Goal: Contribute content: Contribute content

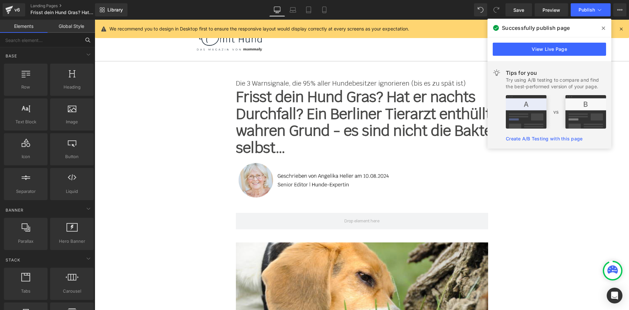
click at [36, 46] on input "text" at bounding box center [40, 40] width 81 height 14
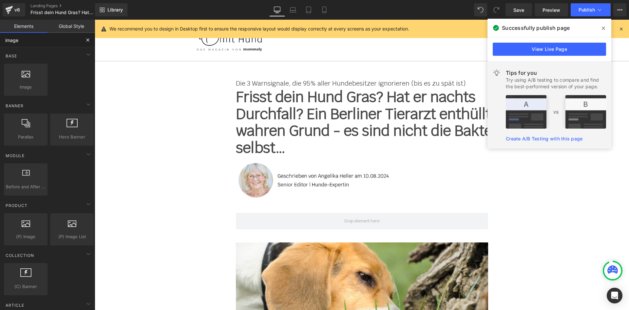
type input "image"
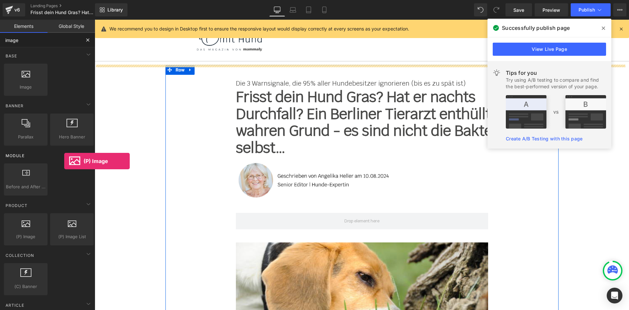
drag, startPoint x: 22, startPoint y: 225, endPoint x: 60, endPoint y: 161, distance: 74.7
click at [60, 161] on div "Base Row rows, columns, layouts, div Heading headings, titles, h1,h2,h3,h4,h5,h…" at bounding box center [49, 237] width 98 height 381
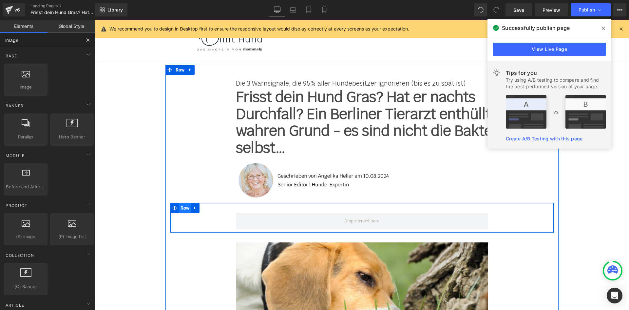
click at [185, 208] on span "Row" at bounding box center [185, 208] width 12 height 10
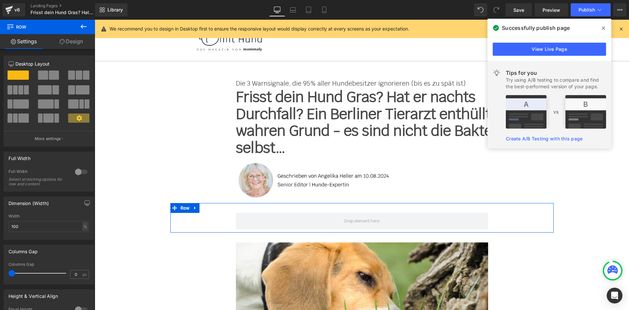
click at [70, 121] on span at bounding box center [78, 117] width 21 height 9
click at [43, 143] on button "More settings" at bounding box center [49, 138] width 90 height 15
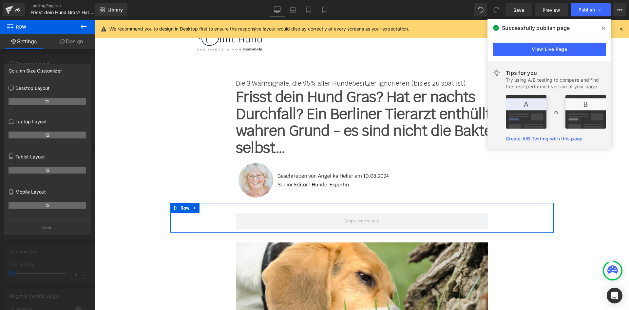
drag, startPoint x: 60, startPoint y: 103, endPoint x: 40, endPoint y: 103, distance: 20.0
click at [45, 171] on th "12" at bounding box center [48, 170] width 78 height 7
drag, startPoint x: 46, startPoint y: 104, endPoint x: 25, endPoint y: 104, distance: 21.3
drag, startPoint x: 30, startPoint y: 103, endPoint x: 73, endPoint y: 103, distance: 42.6
click at [3, 101] on div "Column Size Customizer Desktop Layout 12 Laptop Layout 12 Tablet Layout 12 Mobi…" at bounding box center [47, 147] width 95 height 176
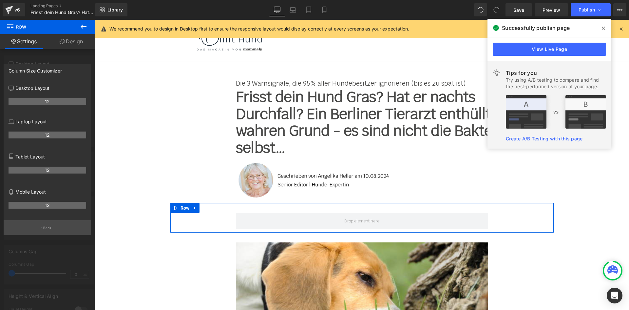
click at [45, 227] on p "Back" at bounding box center [47, 227] width 9 height 5
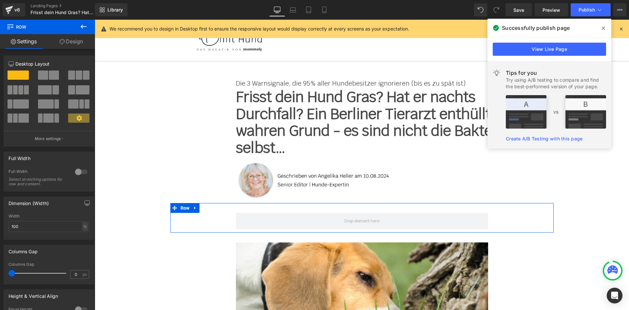
click at [77, 92] on span at bounding box center [83, 89] width 14 height 9
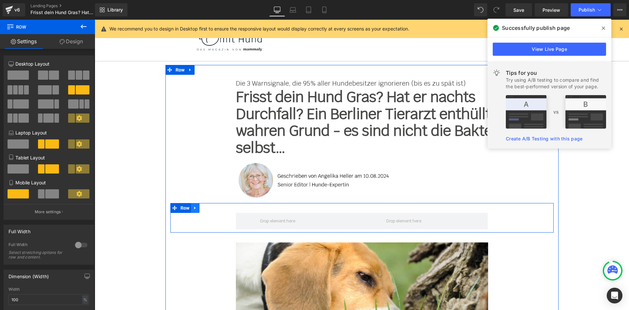
click at [194, 208] on icon at bounding box center [195, 207] width 5 height 5
click at [211, 207] on icon at bounding box center [212, 208] width 5 height 5
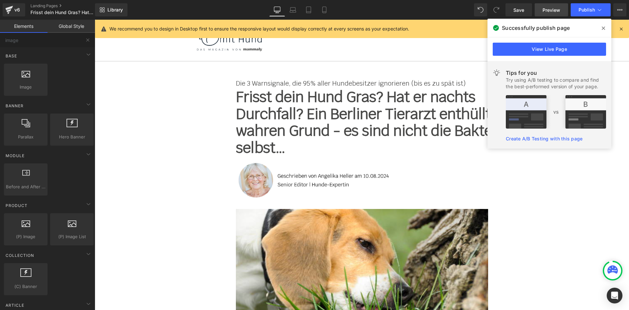
click at [545, 13] on span "Preview" at bounding box center [552, 10] width 18 height 7
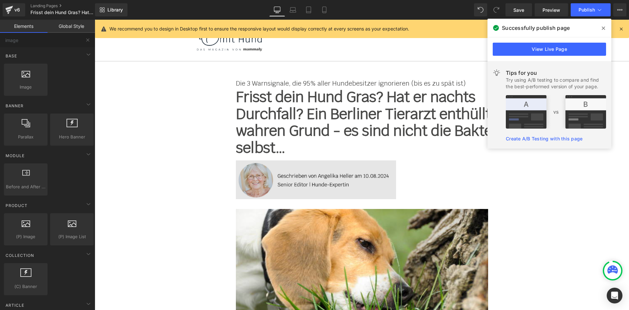
click at [271, 178] on img at bounding box center [362, 179] width 252 height 39
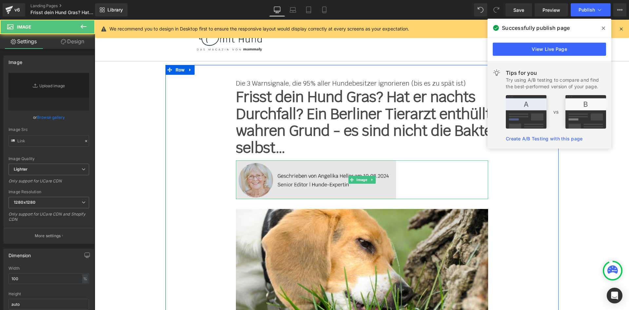
type input "[URL][DOMAIN_NAME]"
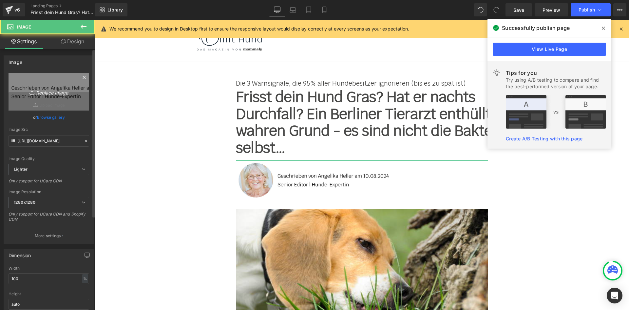
click at [45, 97] on link "Replace Image" at bounding box center [49, 92] width 81 height 38
type input "C:\fakepath\Author [PERSON_NAME] + intro.jpg"
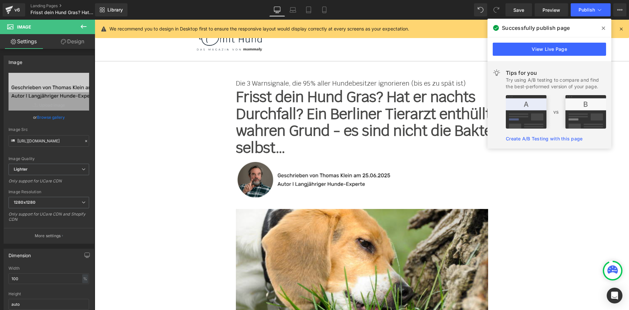
type input "[URL][DOMAIN_NAME]"
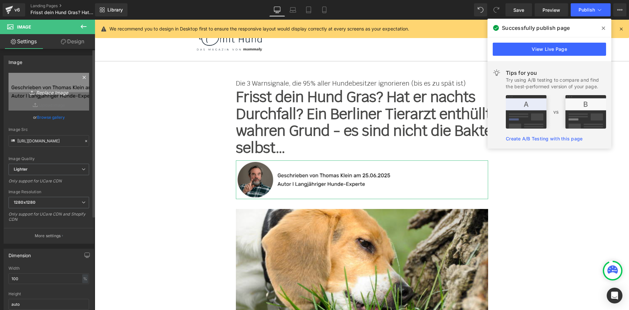
click at [49, 94] on icon "Replace Image" at bounding box center [49, 92] width 52 height 8
type input "C:\fakepath\Author [PERSON_NAME] + intro.jpg"
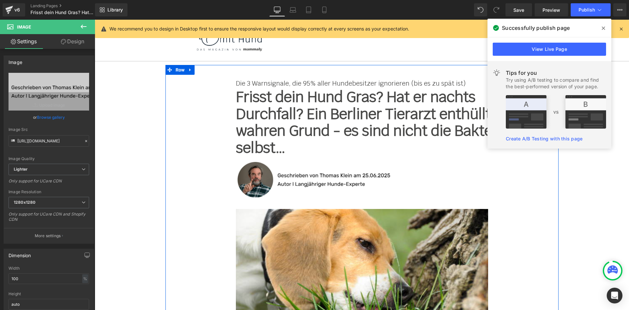
type input "[URL][DOMAIN_NAME]"
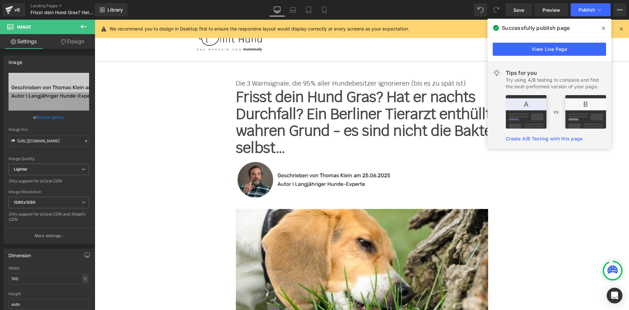
click at [606, 28] on span at bounding box center [604, 28] width 10 height 10
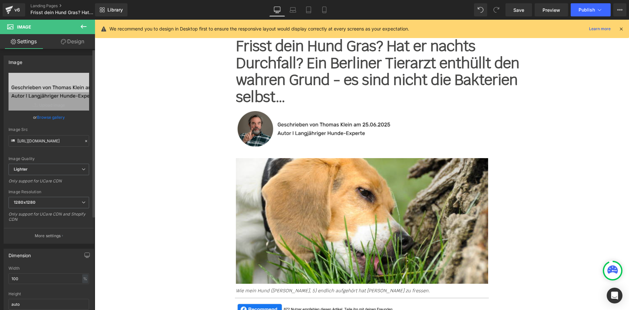
scroll to position [66, 0]
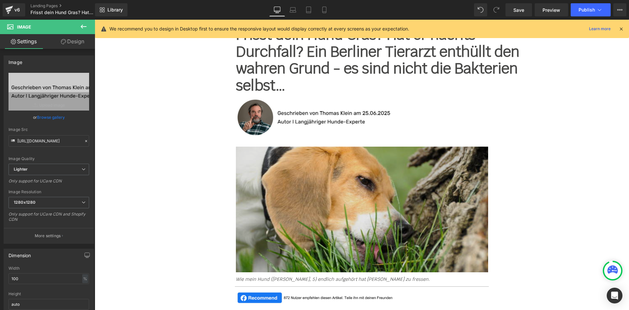
click at [299, 187] on img at bounding box center [362, 210] width 252 height 126
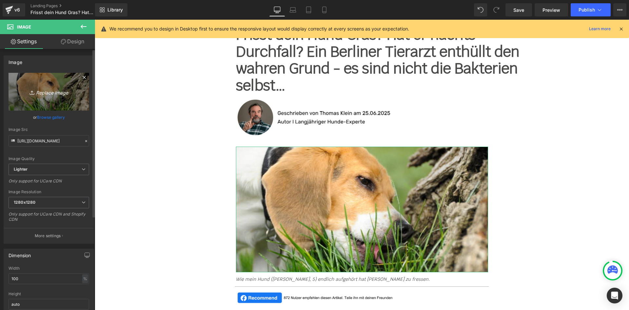
click at [56, 97] on link "Replace Image" at bounding box center [49, 92] width 81 height 38
type input "C:\fakepath\hund-frisst-grass-1.jpg"
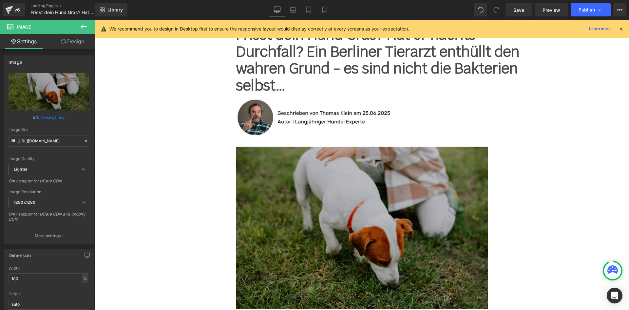
type input "[URL][DOMAIN_NAME]"
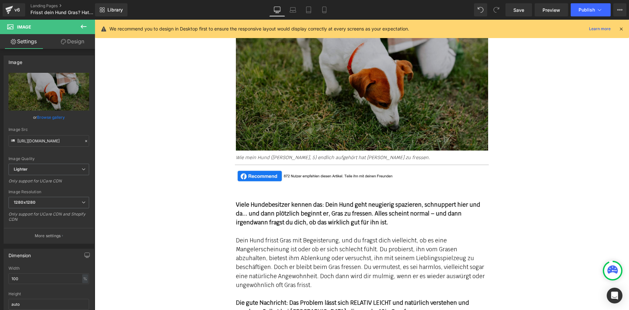
scroll to position [229, 0]
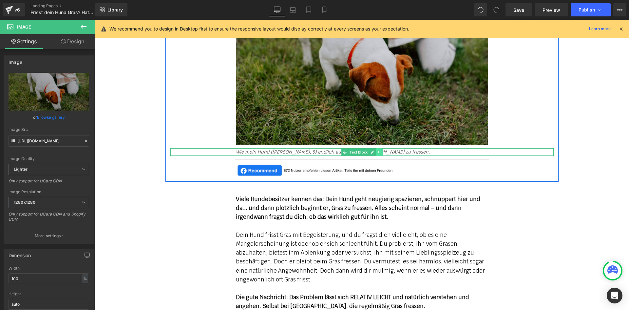
click at [378, 152] on icon at bounding box center [378, 152] width 1 height 2
click at [381, 153] on icon at bounding box center [383, 152] width 4 height 4
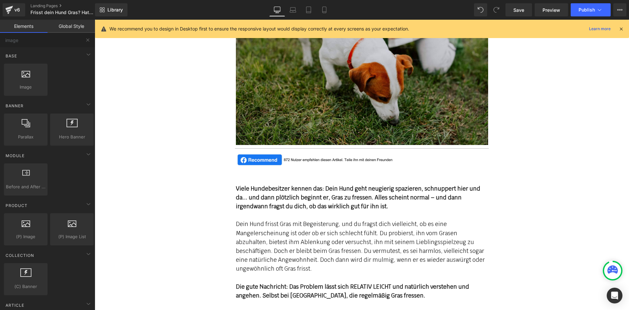
click at [262, 209] on strong "Viele Hundebesitzer kennen das: Dein Hund geht neugierig spazieren, schnuppert …" at bounding box center [358, 197] width 245 height 25
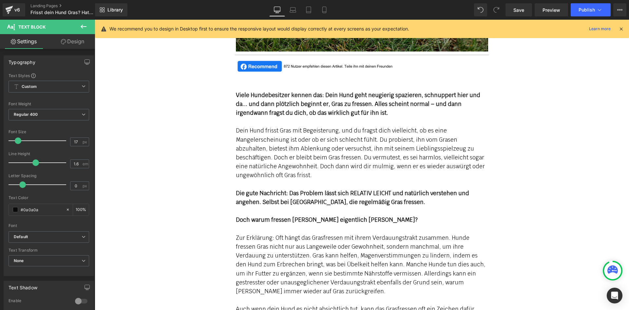
scroll to position [361, 0]
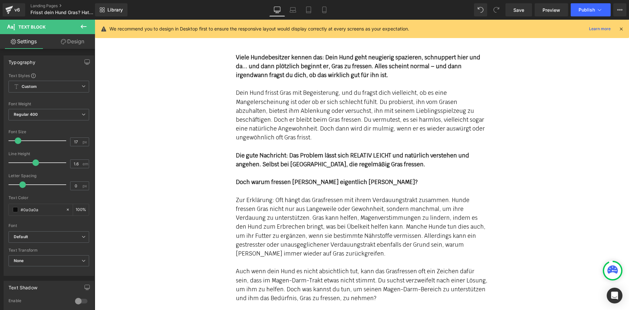
click at [313, 157] on strong "Die gute Nachricht: Das Problem lässt sich RELATIV LEICHT und natürlich versteh…" at bounding box center [352, 160] width 233 height 16
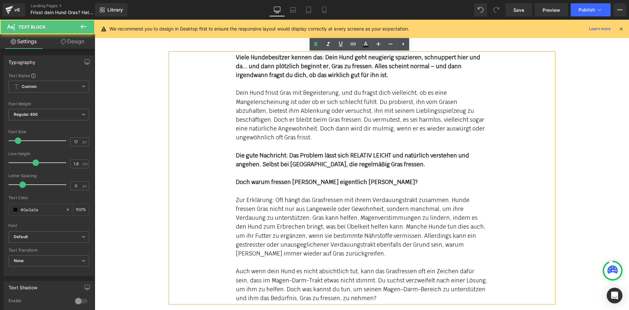
click at [274, 157] on strong "Die gute Nachricht: Das Problem lässt sich RELATIV LEICHT und natürlich versteh…" at bounding box center [352, 160] width 233 height 16
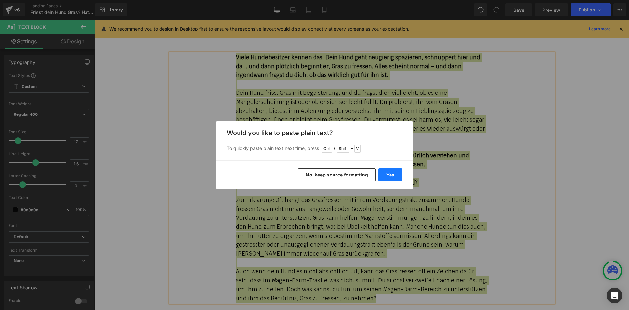
click at [400, 172] on button "Yes" at bounding box center [391, 174] width 24 height 13
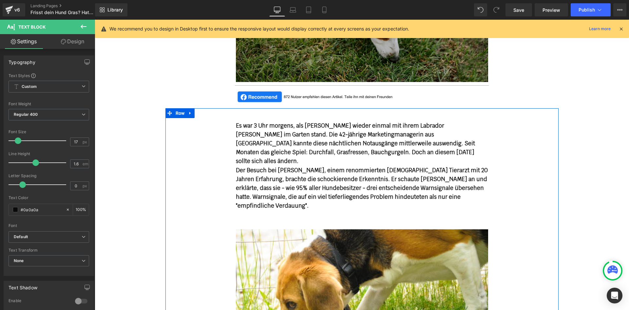
scroll to position [262, 0]
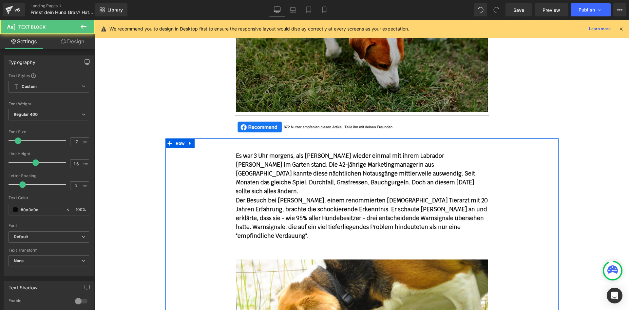
click at [230, 190] on div "Es war 3 Uhr morgens, als [PERSON_NAME] wieder einmal mit ihrem Labrador [PERSO…" at bounding box center [362, 200] width 384 height 98
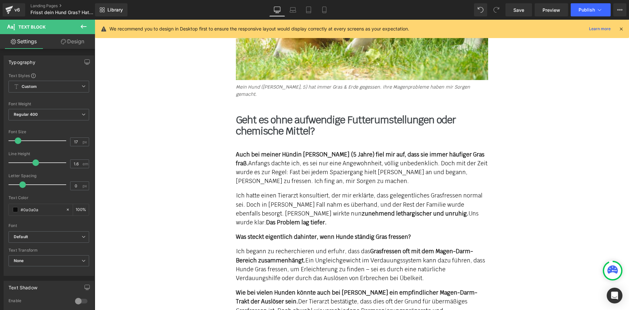
scroll to position [524, 0]
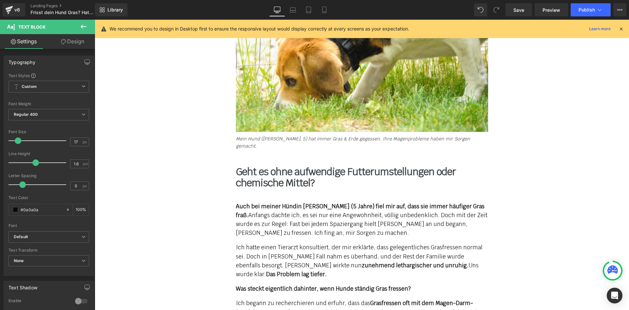
click at [306, 165] on b "Geht es ohne aufwendige Futterumstellungen oder chemische Mittel?" at bounding box center [346, 177] width 220 height 24
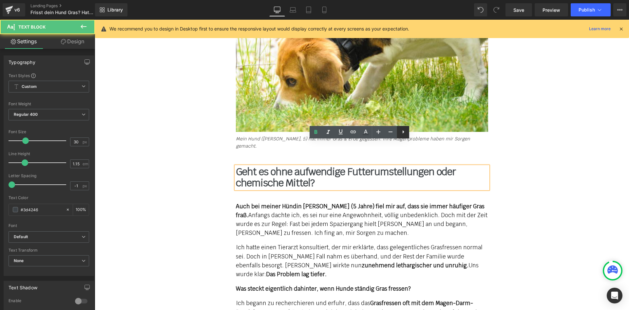
click at [405, 134] on icon at bounding box center [404, 132] width 8 height 8
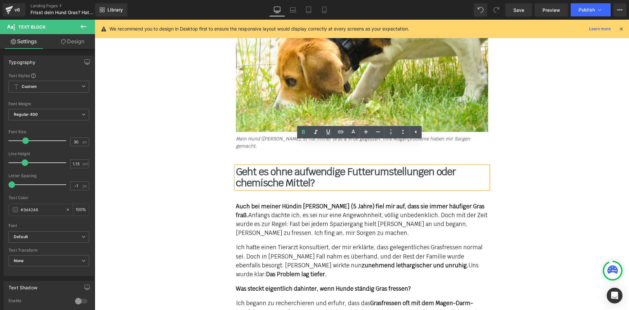
click at [406, 203] on span "Auch bei meiner Hündin [PERSON_NAME] (5 Jahre) fiel mir auf, dass sie immer häu…" at bounding box center [360, 211] width 249 height 16
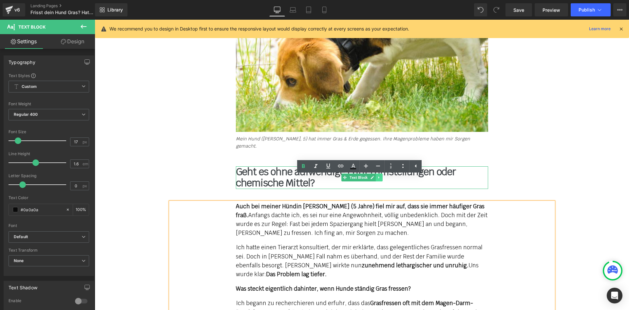
click at [377, 175] on icon at bounding box center [379, 177] width 4 height 4
click at [374, 175] on icon at bounding box center [376, 177] width 4 height 4
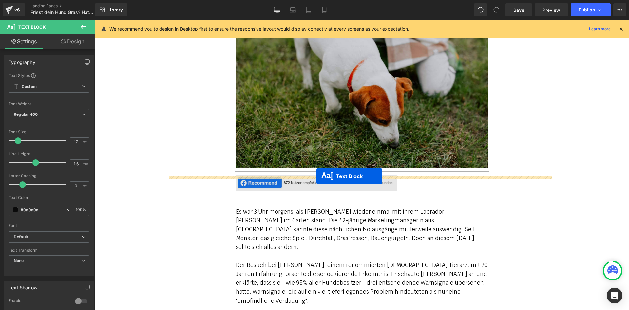
scroll to position [197, 0]
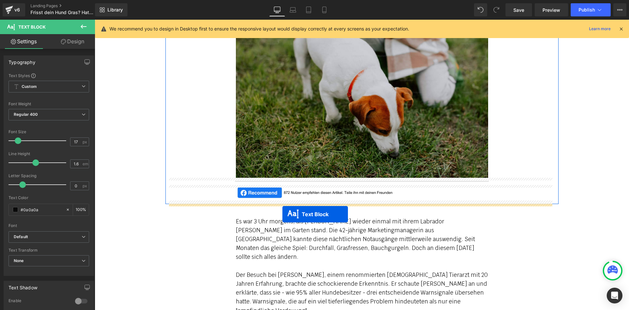
drag, startPoint x: 343, startPoint y: 193, endPoint x: 283, endPoint y: 214, distance: 63.9
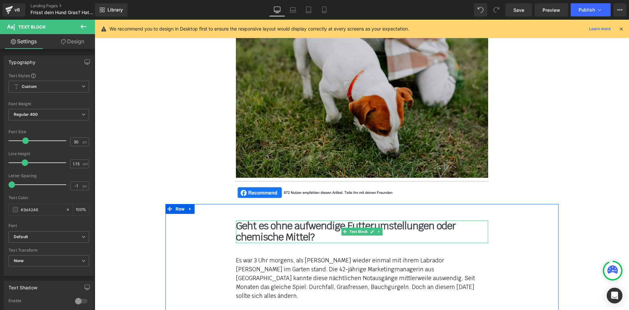
click at [284, 230] on b "Geht es ohne aufwendige Futterumstellungen oder chemische Mittel?" at bounding box center [346, 231] width 220 height 24
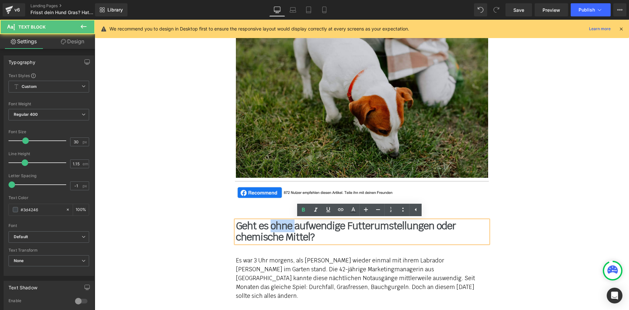
click at [284, 230] on b "Geht es ohne aufwendige Futterumstellungen oder chemische Mittel?" at bounding box center [346, 231] width 220 height 24
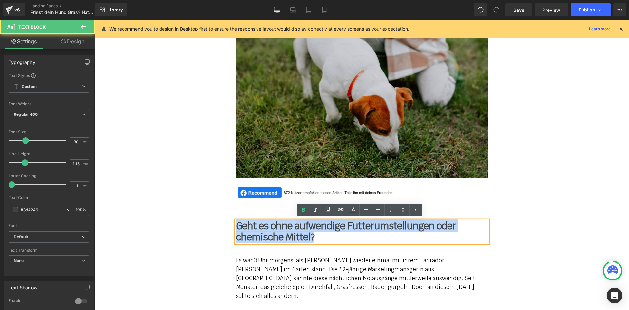
click at [284, 230] on b "Geht es ohne aufwendige Futterumstellungen oder chemische Mittel?" at bounding box center [346, 231] width 220 height 24
paste div
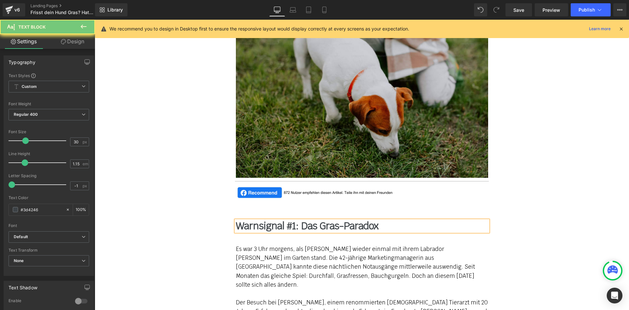
click at [205, 201] on div "Die 3 Warnsignale, die 95% aller Hundebesitzer ignorieren (bis es zu spät ist) …" at bounding box center [362, 38] width 393 height 332
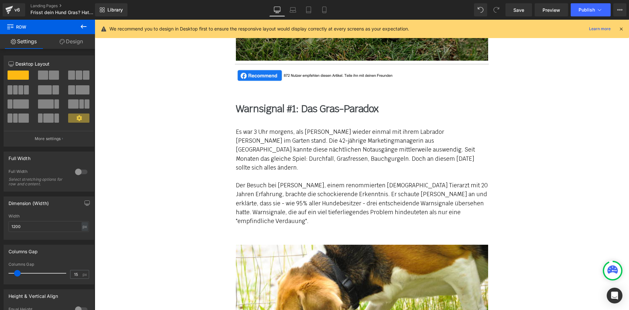
scroll to position [328, 0]
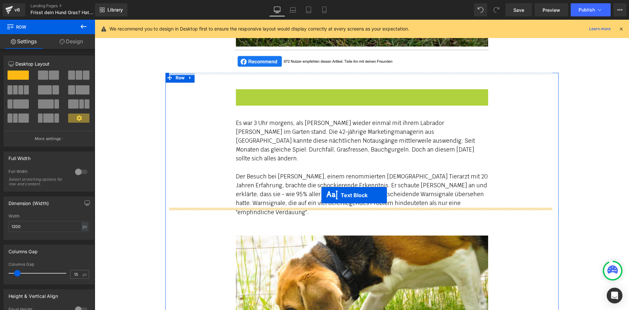
drag, startPoint x: 344, startPoint y: 95, endPoint x: 321, endPoint y: 195, distance: 102.1
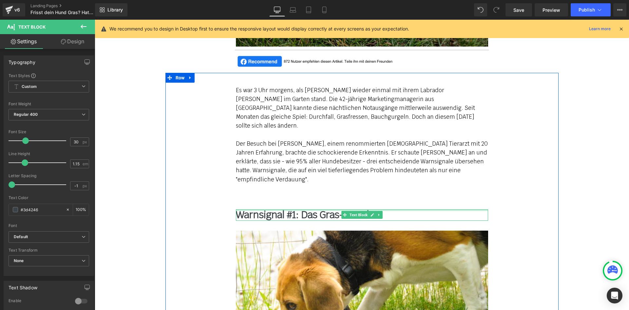
click at [270, 209] on div at bounding box center [362, 210] width 252 height 2
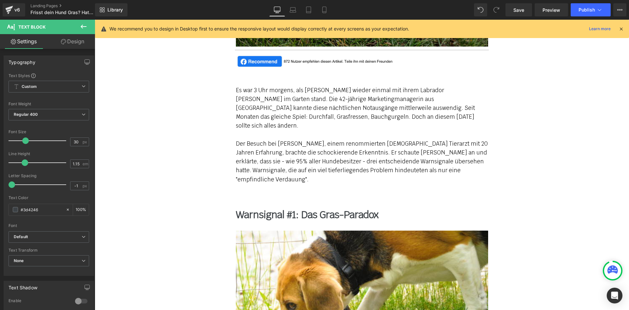
drag, startPoint x: 76, startPoint y: 43, endPoint x: 48, endPoint y: 72, distance: 40.8
click at [76, 43] on link "Design" at bounding box center [73, 41] width 48 height 15
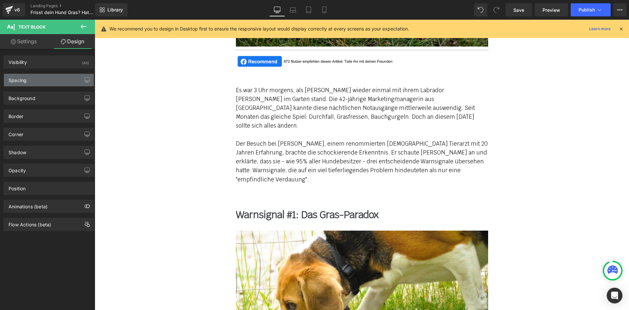
type input "50"
type input "200"
type input "0"
type input "200"
type input "0"
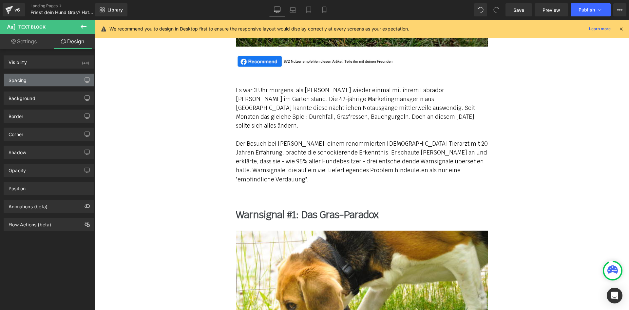
type input "0"
click at [54, 82] on div "Spacing" at bounding box center [49, 80] width 90 height 12
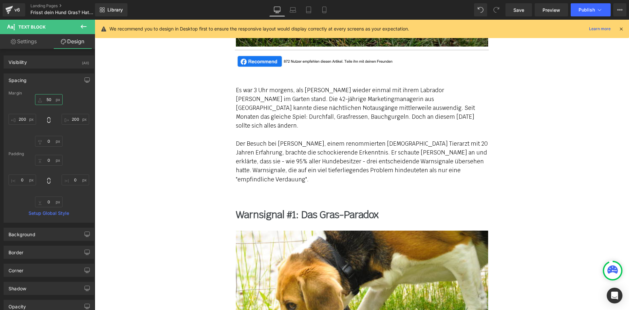
click at [47, 97] on input "50" at bounding box center [49, 99] width 28 height 11
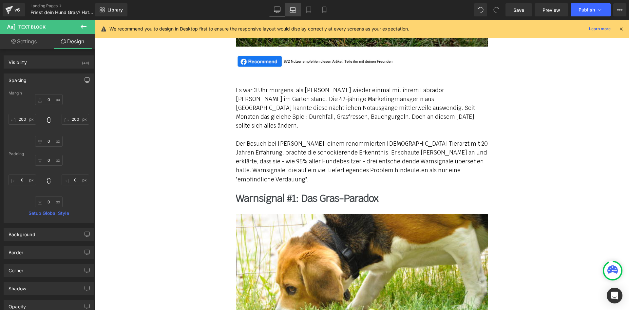
click at [290, 7] on icon at bounding box center [293, 10] width 7 height 7
type input "40"
type input "0"
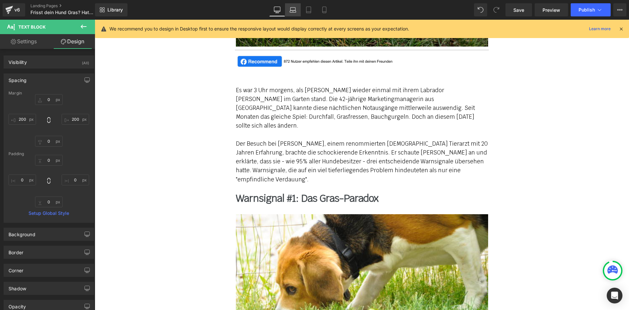
type input "0"
type input "100"
type input "0"
type input "100"
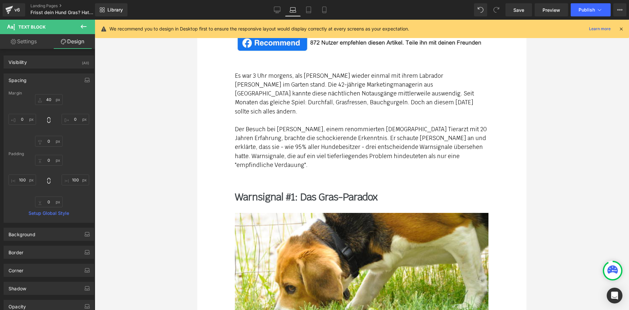
scroll to position [347, 0]
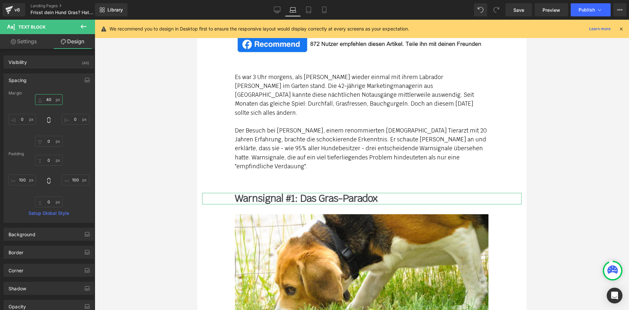
click at [49, 98] on input "40" at bounding box center [49, 99] width 28 height 11
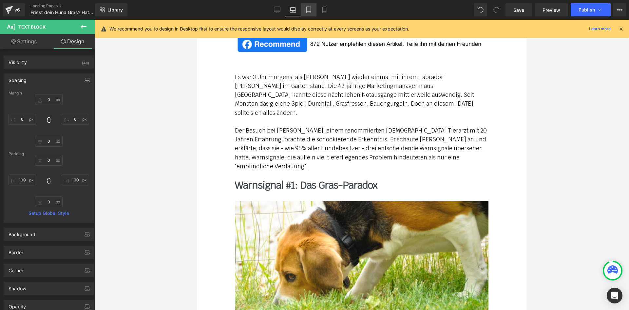
click at [309, 10] on icon at bounding box center [308, 10] width 7 height 7
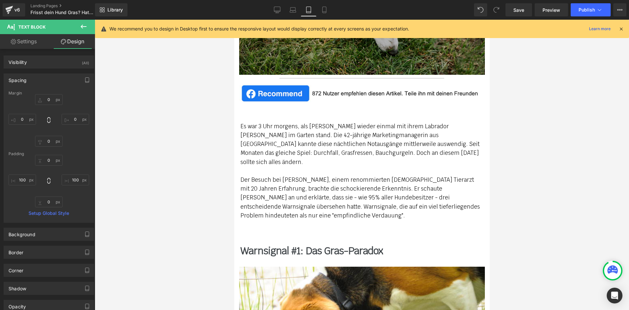
type input "50"
type input "40"
type input "0"
type input "4"
type input "0"
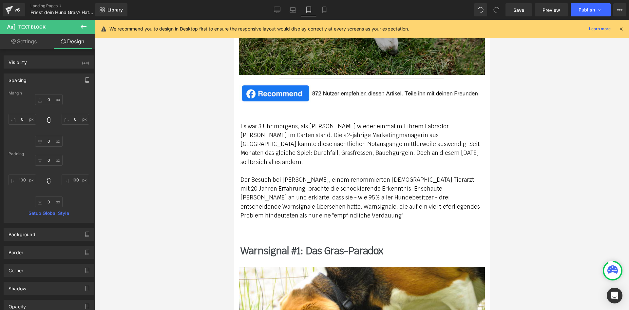
type input "0"
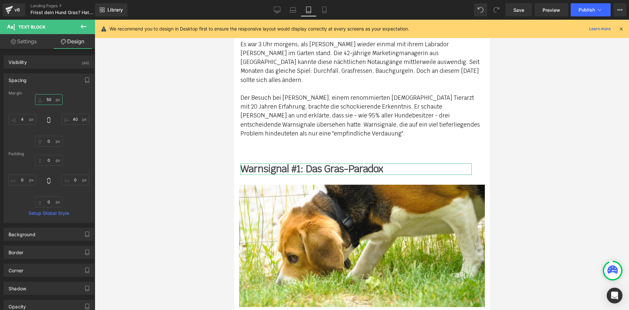
click at [48, 101] on input "50" at bounding box center [49, 99] width 28 height 11
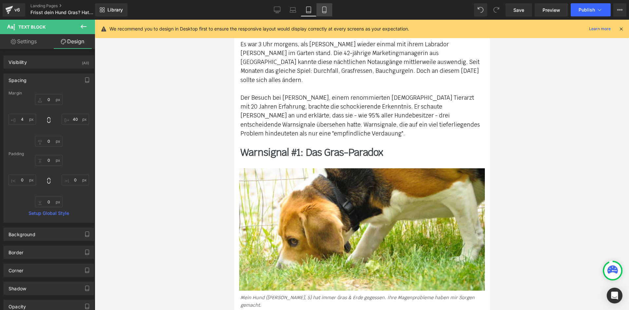
drag, startPoint x: 324, startPoint y: 8, endPoint x: 319, endPoint y: 10, distance: 5.1
click at [324, 8] on icon at bounding box center [324, 10] width 7 height 7
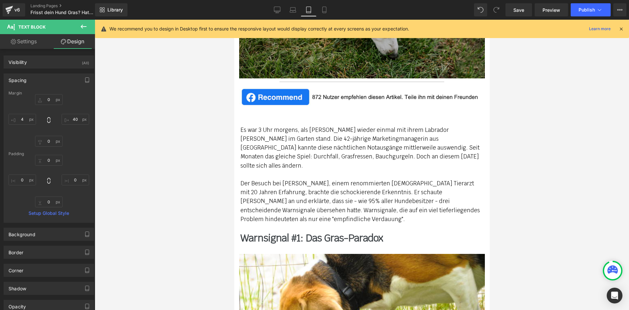
type input "50"
type input "10"
type input "0"
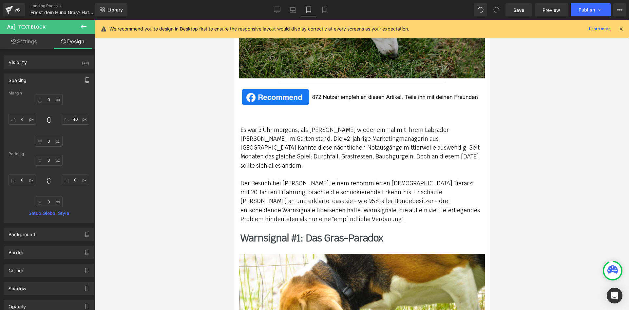
type input "0"
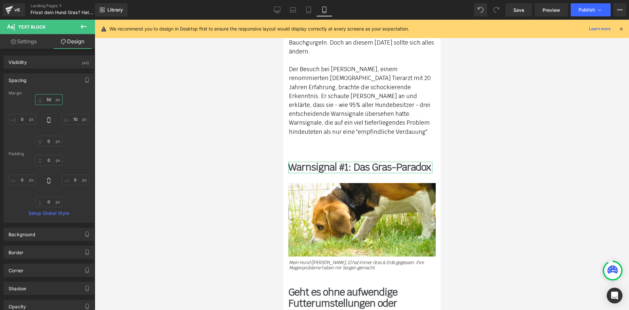
click at [46, 102] on input "50" at bounding box center [49, 99] width 28 height 11
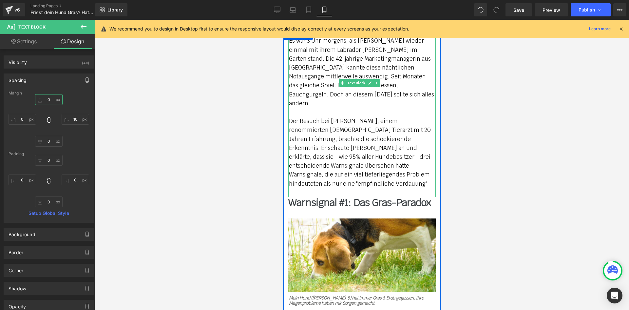
scroll to position [278, 0]
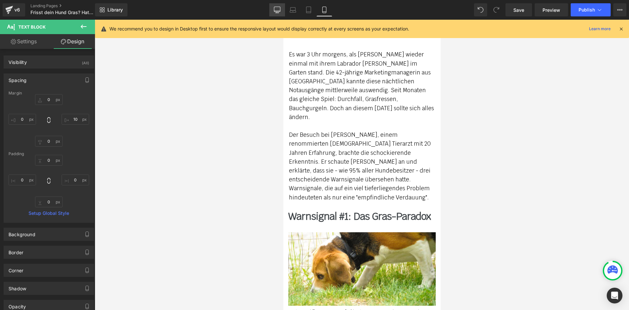
click at [277, 10] on icon at bounding box center [277, 10] width 7 height 7
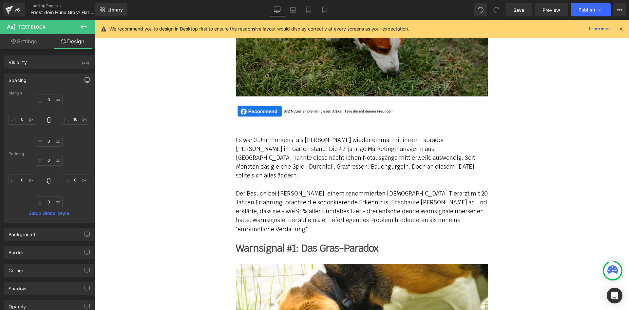
type input "0"
type input "200"
type input "0"
type input "200"
type input "0"
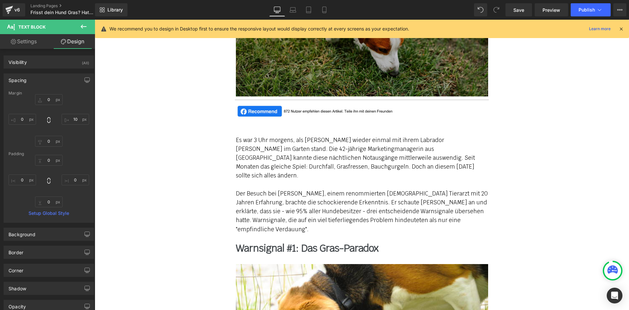
type input "0"
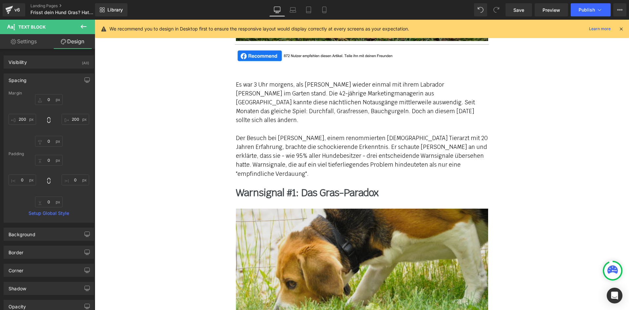
scroll to position [413, 0]
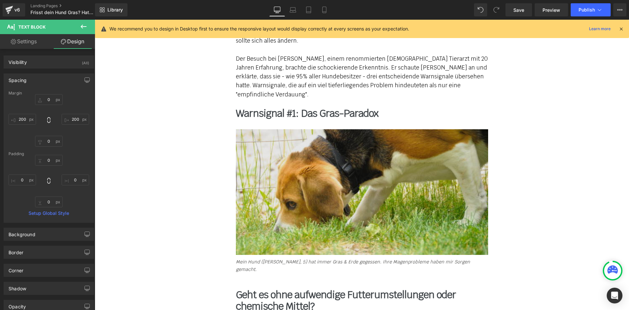
click at [297, 140] on img at bounding box center [362, 192] width 252 height 126
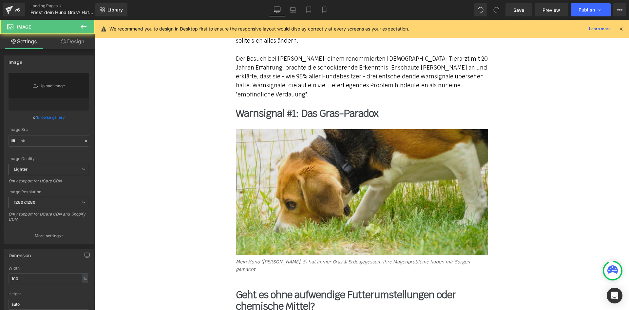
type input "[URL][DOMAIN_NAME]"
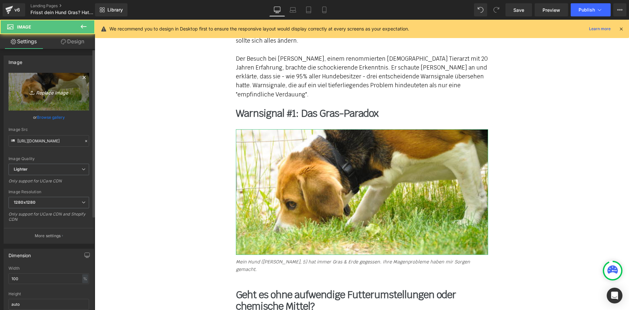
click at [45, 90] on icon "Replace Image" at bounding box center [49, 92] width 52 height 8
type input "C:\fakepath\hund-frisst-grass-2.jpg"
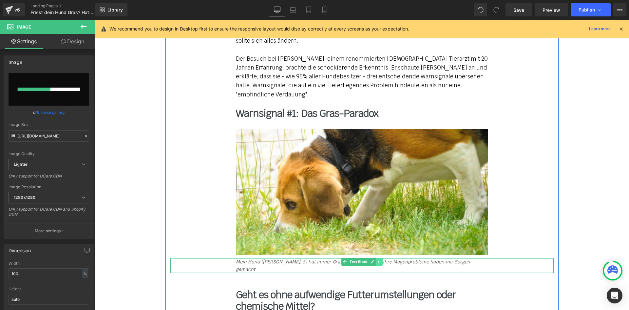
click at [378, 260] on icon at bounding box center [379, 262] width 4 height 4
click at [379, 258] on link at bounding box center [382, 262] width 7 height 8
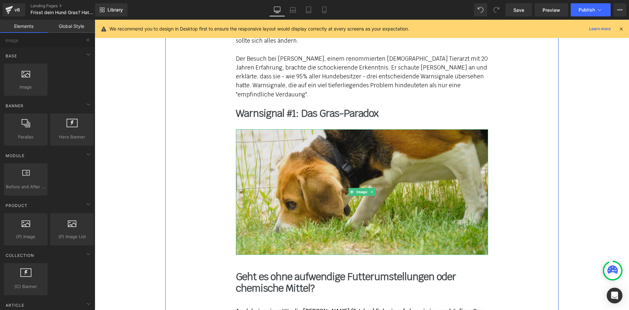
click at [309, 169] on img at bounding box center [362, 192] width 252 height 126
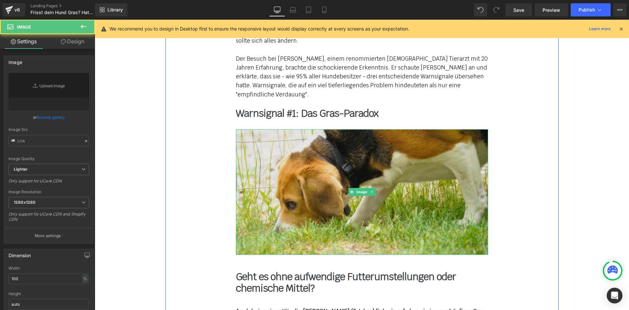
type input "[URL][DOMAIN_NAME]"
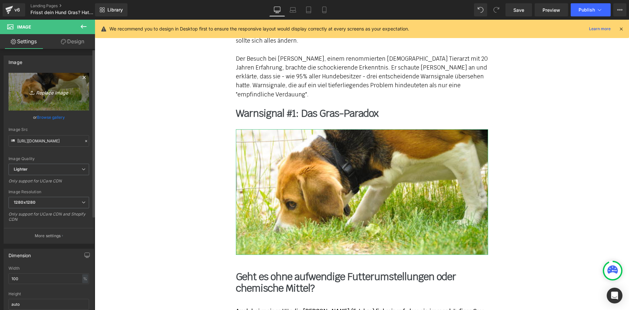
click at [56, 92] on icon "Replace Image" at bounding box center [49, 92] width 52 height 8
type input "C:\fakepath\hund-frisst-grass-2.jpg"
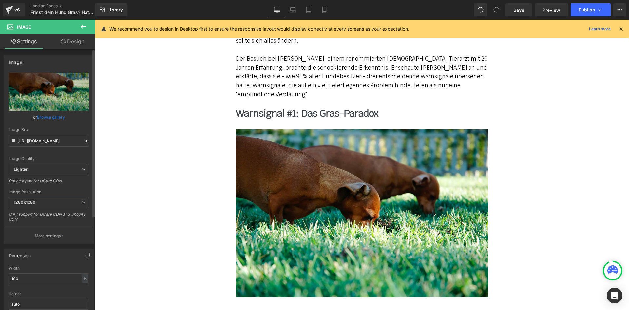
type input "[URL][DOMAIN_NAME]"
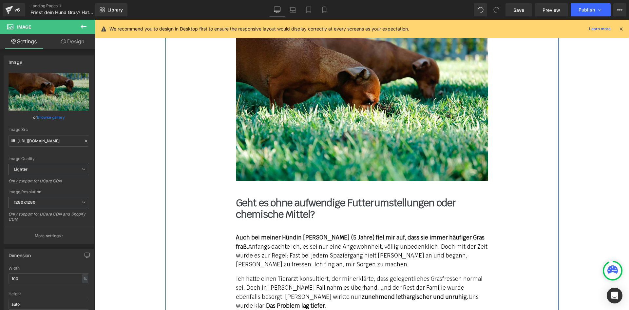
scroll to position [577, 0]
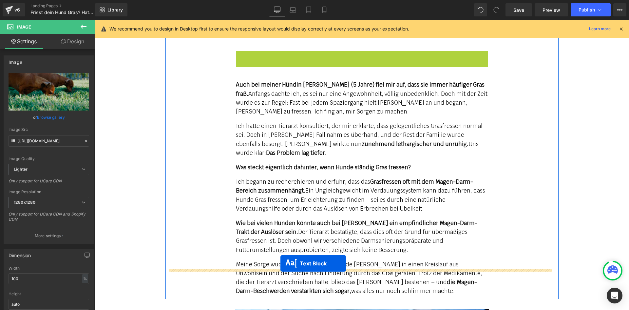
drag, startPoint x: 333, startPoint y: 144, endPoint x: 277, endPoint y: 269, distance: 137.8
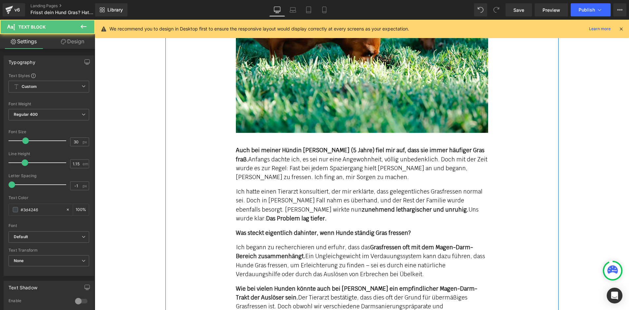
click at [259, 150] on p "Auch bei meiner Hündin [PERSON_NAME] (5 Jahre) fiel mir auf, dass sie immer häu…" at bounding box center [362, 164] width 252 height 36
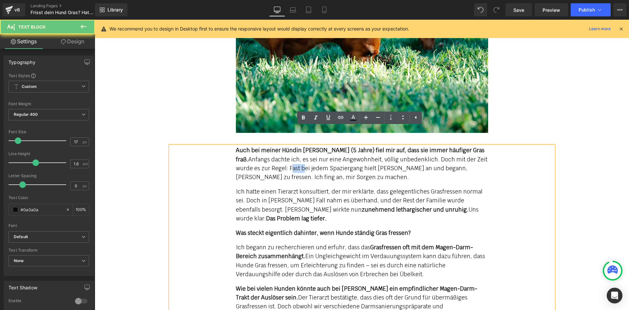
click at [259, 150] on p "Auch bei meiner Hündin [PERSON_NAME] (5 Jahre) fiel mir auf, dass sie immer häu…" at bounding box center [362, 164] width 252 height 36
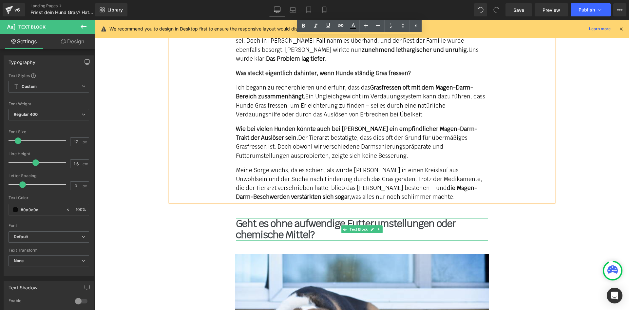
scroll to position [740, 0]
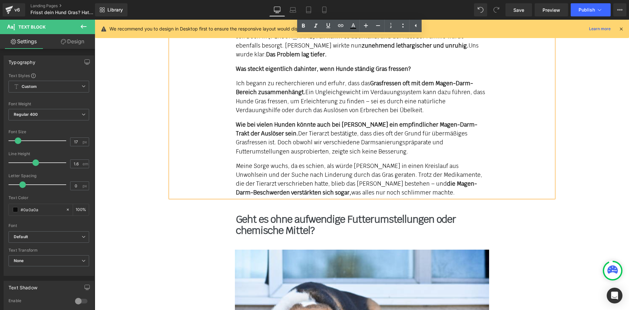
click at [293, 162] on p "Meine Sorge wuchs, da es schien, als würde [PERSON_NAME] in einen Kreislauf aus…" at bounding box center [362, 180] width 252 height 36
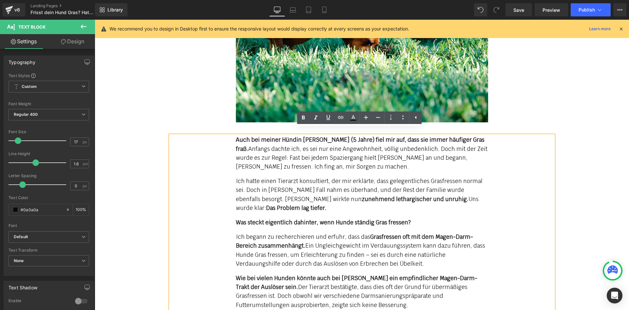
scroll to position [609, 0]
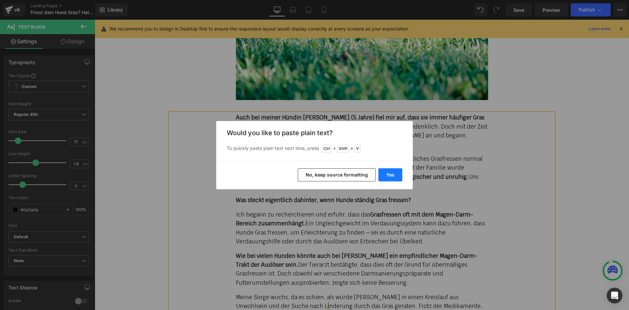
click at [393, 176] on button "Yes" at bounding box center [391, 174] width 24 height 13
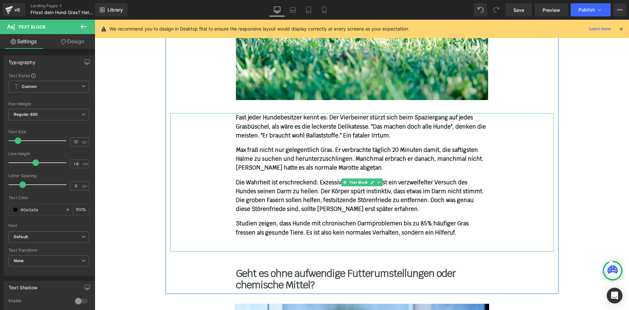
click at [247, 146] on p "Max fraß nicht nur gelegentlich Gras. Er verbrachte täglich 20 Minuten damit, d…" at bounding box center [362, 159] width 252 height 27
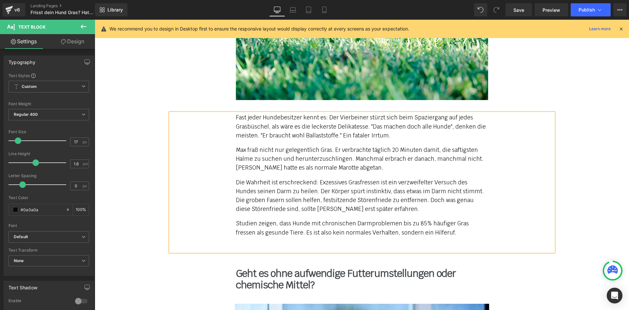
click at [185, 77] on div "Es war 3 Uhr morgens, als [PERSON_NAME] wieder einmal mit ihrem Labrador [PERSO…" at bounding box center [362, 41] width 393 height 500
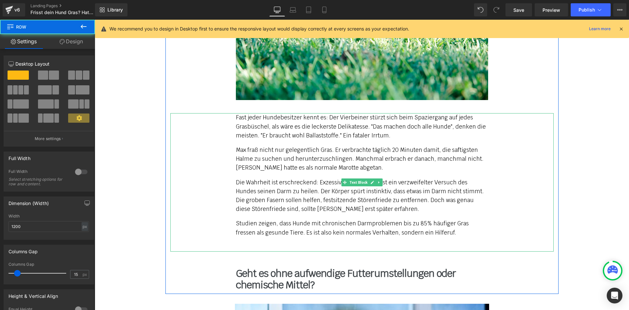
click at [250, 220] on div "Fast jeder Hundebesitzer kennt es: Der Vierbeiner stürzt sich beim Spaziergang …" at bounding box center [362, 182] width 252 height 138
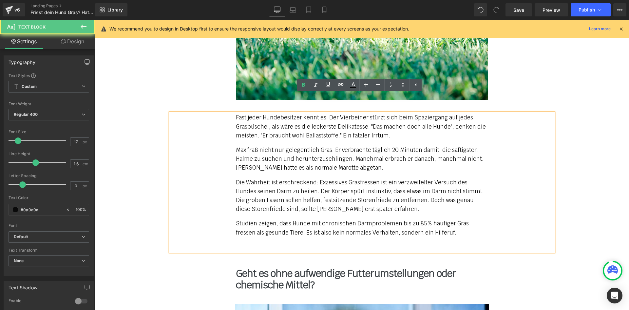
click at [252, 219] on p "Studien zeigen, dass Hunde mit chronischen Darmproblemen bis zu 85% häufiger Gr…" at bounding box center [362, 228] width 252 height 18
click at [388, 243] on p at bounding box center [362, 247] width 252 height 9
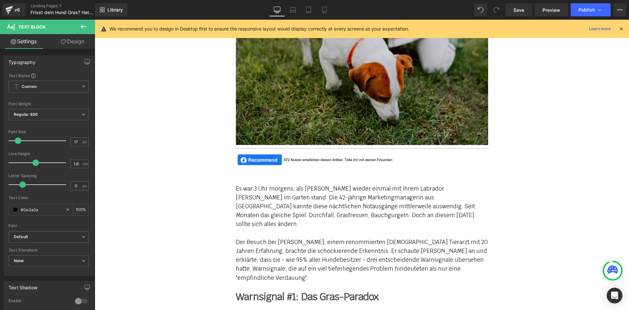
scroll to position [216, 0]
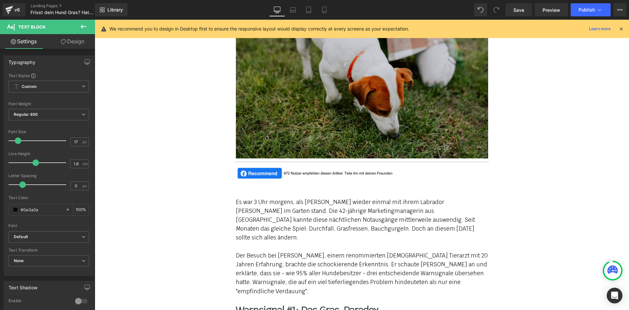
click at [268, 260] on p "Der Besuch bei [PERSON_NAME], einem renommierten [DEMOGRAPHIC_DATA] Tierarzt mi…" at bounding box center [362, 273] width 252 height 45
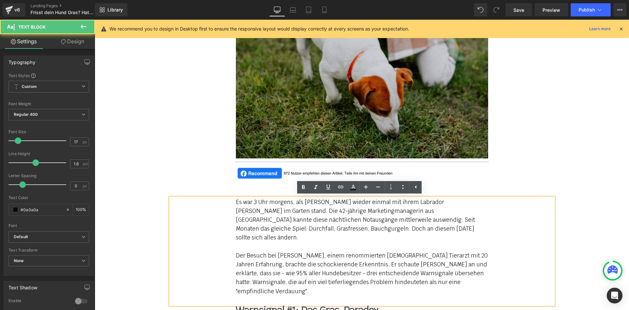
click at [323, 273] on p "Der Besuch bei [PERSON_NAME], einem renommierten [DEMOGRAPHIC_DATA] Tierarzt mi…" at bounding box center [362, 273] width 252 height 45
click at [472, 276] on p "Der Besuch bei [PERSON_NAME], einem renommierten [DEMOGRAPHIC_DATA] Tierarzt mi…" at bounding box center [362, 273] width 252 height 45
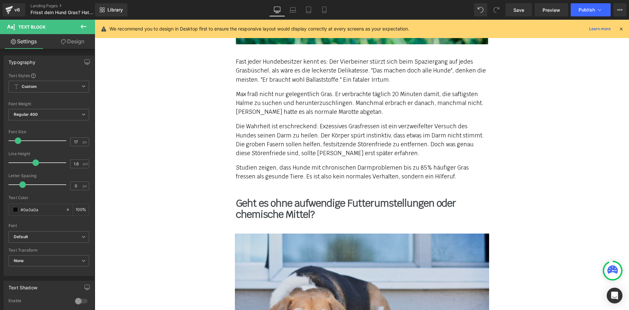
scroll to position [675, 0]
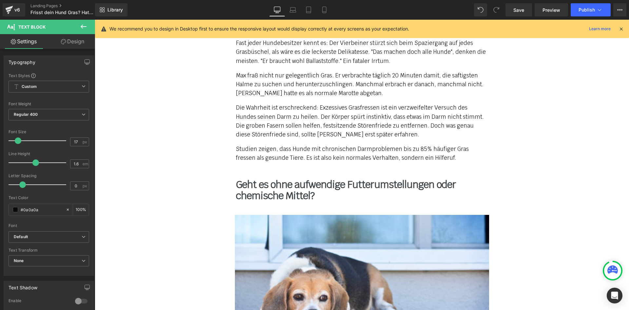
click at [262, 178] on b "Geht es ohne aufwendige Futterumstellungen oder chemische Mittel?" at bounding box center [346, 190] width 220 height 24
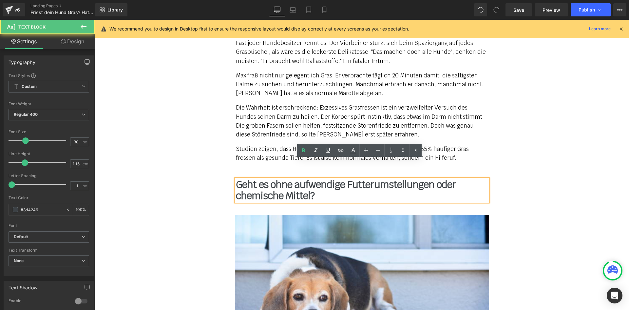
click at [439, 113] on p "Die Wahrheit ist erschreckend: Exzessives Grasfressen ist ein verzweifelter Ver…" at bounding box center [362, 121] width 252 height 36
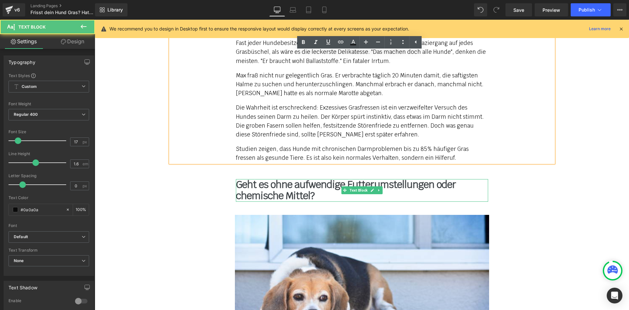
click at [377, 188] on icon at bounding box center [379, 190] width 4 height 4
click at [374, 188] on icon at bounding box center [376, 190] width 4 height 4
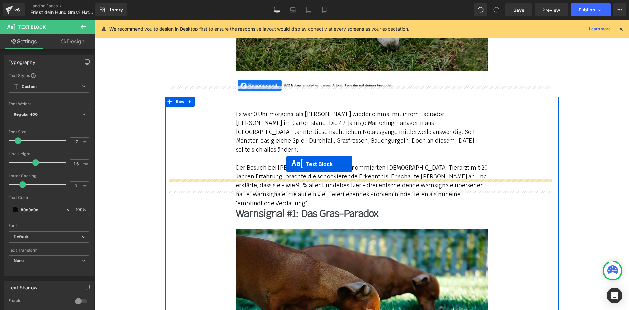
scroll to position [282, 0]
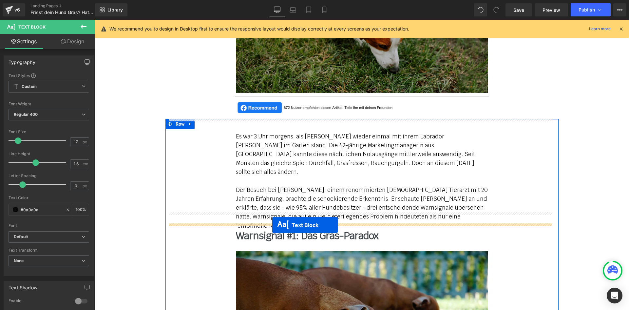
drag, startPoint x: 331, startPoint y: 171, endPoint x: 272, endPoint y: 225, distance: 79.4
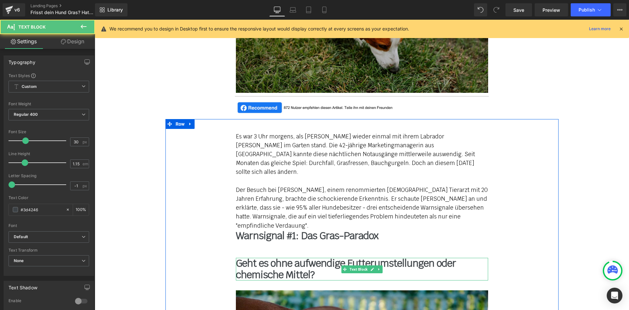
click at [266, 229] on b "Warnsignal #1: Das Gras-Paradox" at bounding box center [307, 235] width 143 height 13
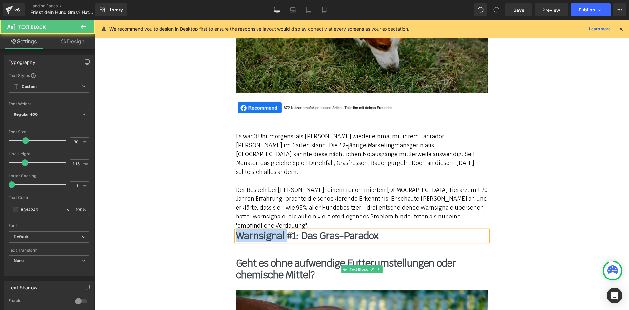
click at [266, 229] on b "Warnsignal #1: Das Gras-Paradox" at bounding box center [307, 235] width 143 height 13
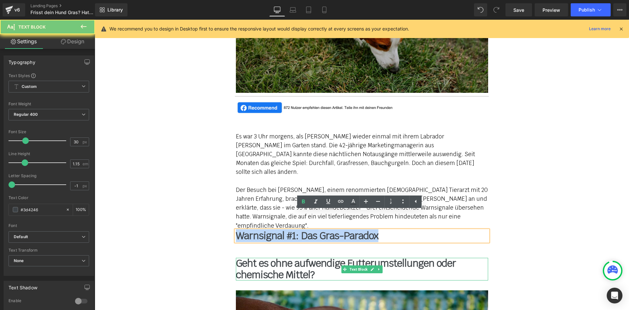
click at [266, 229] on b "Warnsignal #1: Das Gras-Paradox" at bounding box center [307, 235] width 143 height 13
copy b "Warnsignal #1: Das Gras-Paradox"
click at [264, 257] on b "Geht es ohne aufwendige Futterumstellungen oder chemische Mittel?" at bounding box center [346, 269] width 220 height 24
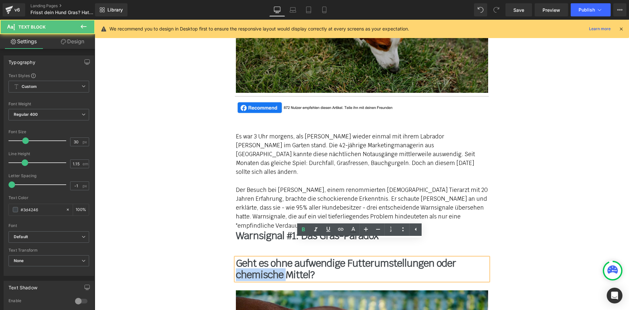
click at [264, 257] on b "Geht es ohne aufwendige Futterumstellungen oder chemische Mittel?" at bounding box center [346, 269] width 220 height 24
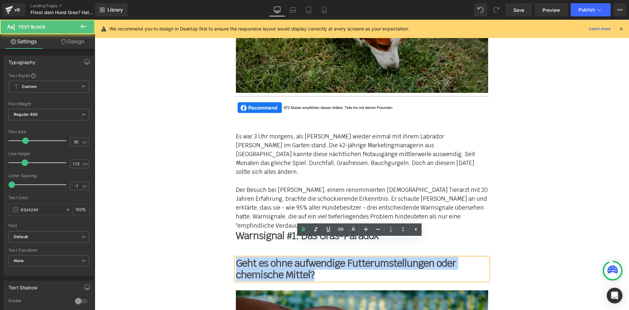
click at [264, 257] on b "Geht es ohne aufwendige Futterumstellungen oder chemische Mittel?" at bounding box center [346, 269] width 220 height 24
paste div
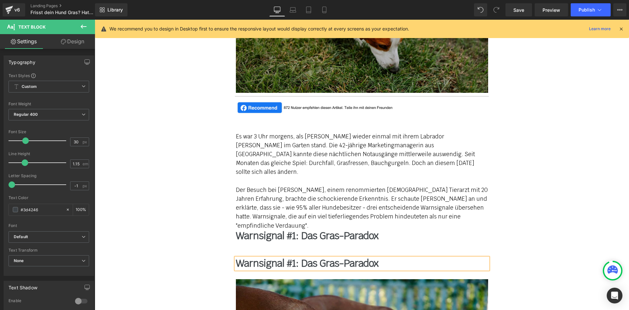
click at [233, 204] on div "Es war 3 Uhr morgens, als [PERSON_NAME] wieder einmal mit ihrem Labrador [PERSO…" at bounding box center [362, 181] width 384 height 98
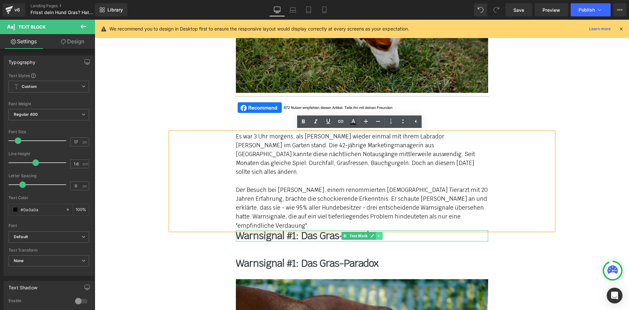
click at [378, 234] on icon at bounding box center [379, 236] width 4 height 4
click at [381, 234] on icon at bounding box center [383, 236] width 4 height 4
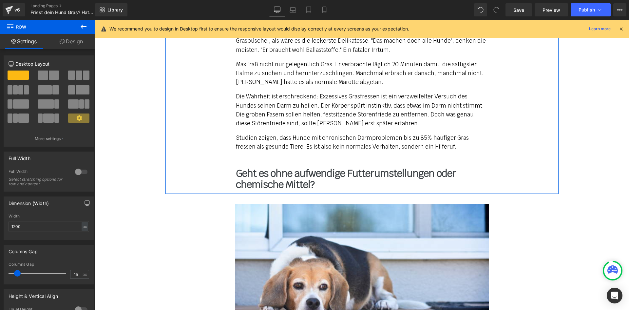
scroll to position [708, 0]
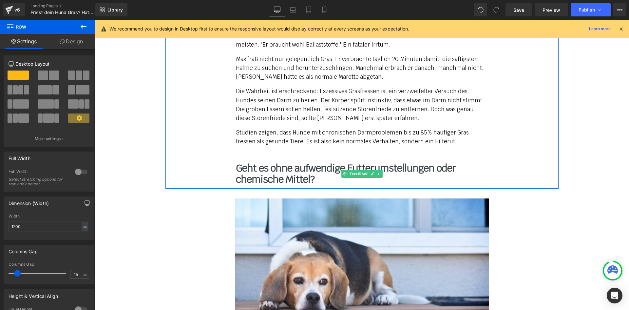
click at [260, 162] on b "Geht es ohne aufwendige Futterumstellungen oder chemische Mittel?" at bounding box center [346, 174] width 220 height 24
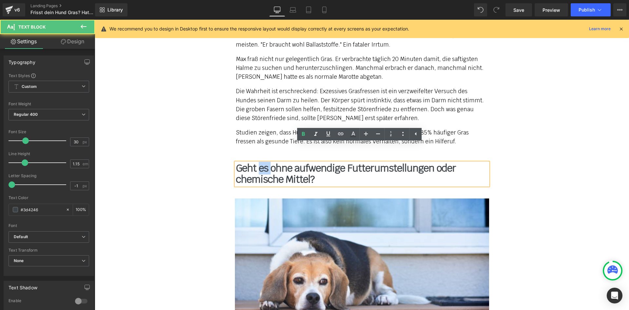
click at [260, 162] on b "Geht es ohne aufwendige Futterumstellungen oder chemische Mittel?" at bounding box center [346, 174] width 220 height 24
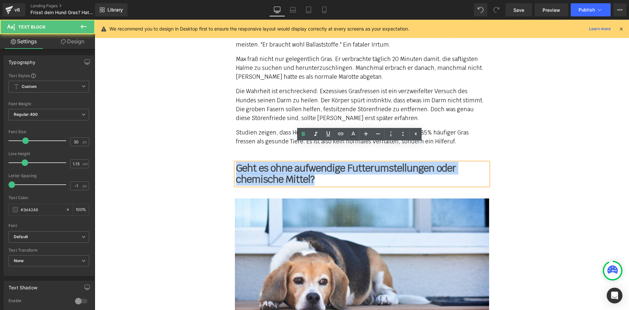
click at [260, 162] on b "Geht es ohne aufwendige Futterumstellungen oder chemische Mittel?" at bounding box center [346, 174] width 220 height 24
paste div
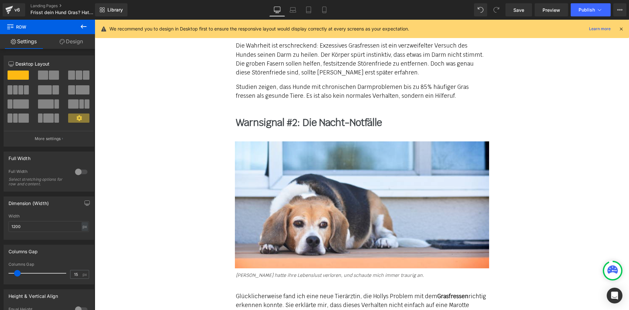
scroll to position [773, 0]
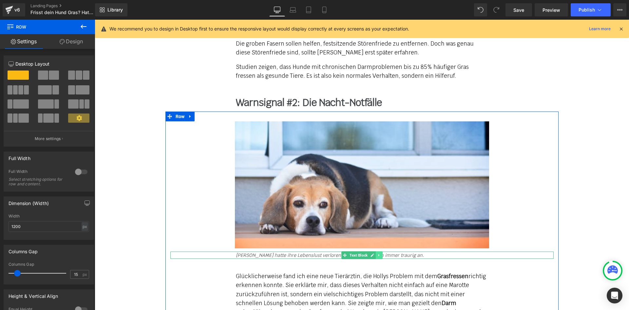
click at [378, 253] on icon at bounding box center [379, 255] width 4 height 4
click at [381, 251] on link at bounding box center [382, 255] width 7 height 8
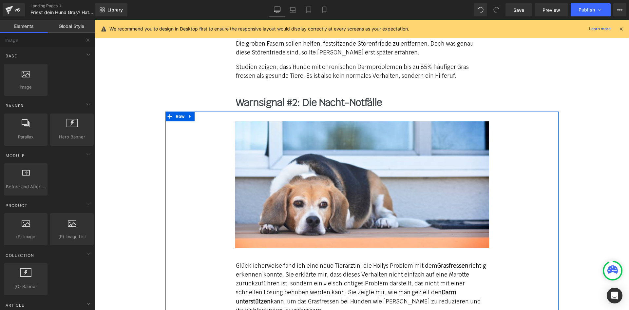
click at [288, 269] on p "Glücklicherweise fand ich eine neue Tierärztin, die Hollys Problem mit dem Gras…" at bounding box center [362, 287] width 252 height 53
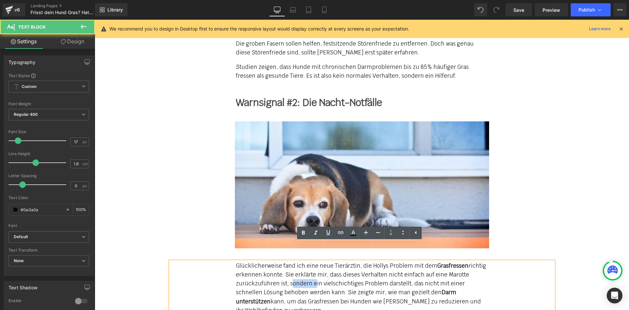
click at [288, 269] on p "Glücklicherweise fand ich eine neue Tierärztin, die Hollys Problem mit dem Gras…" at bounding box center [362, 287] width 252 height 53
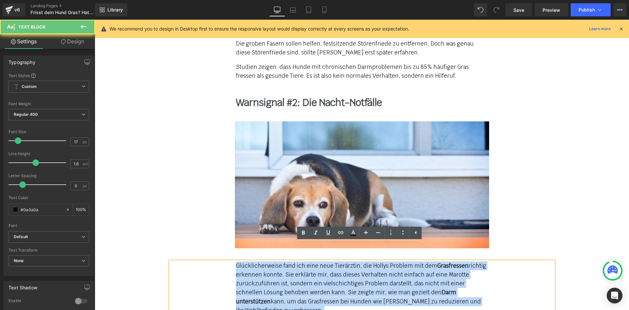
click at [288, 269] on p "Glücklicherweise fand ich eine neue Tierärztin, die Hollys Problem mit dem Gras…" at bounding box center [362, 287] width 252 height 53
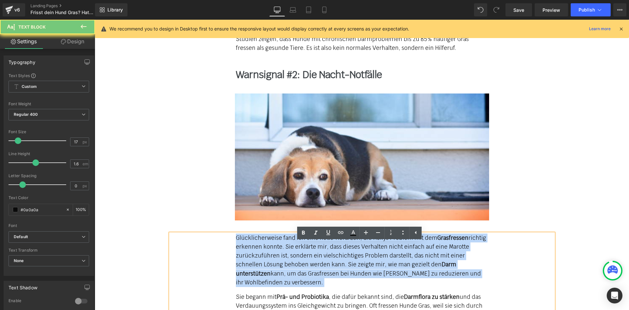
scroll to position [937, 0]
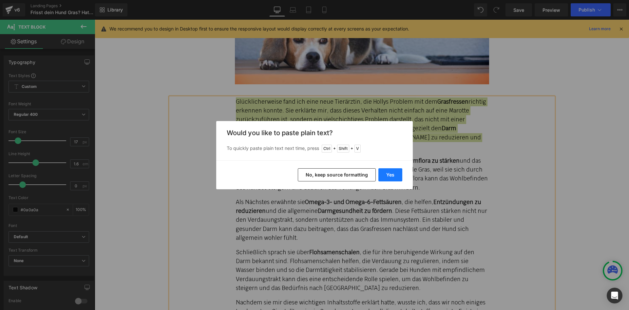
click at [397, 177] on button "Yes" at bounding box center [391, 174] width 24 height 13
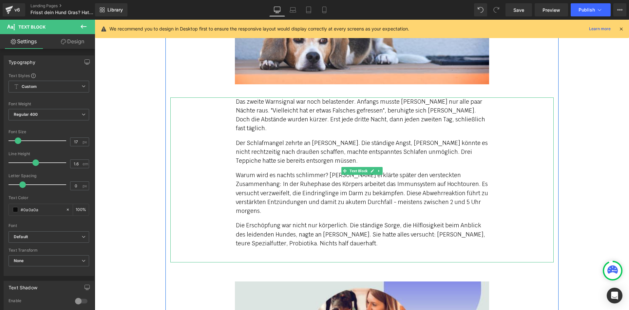
click at [357, 221] on p "Die Erschöpfung war nicht nur körperlich. Die ständige Sorge, die Hilflosigkeit…" at bounding box center [362, 234] width 252 height 27
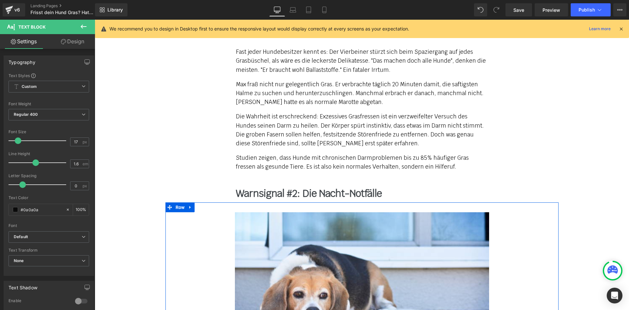
scroll to position [675, 0]
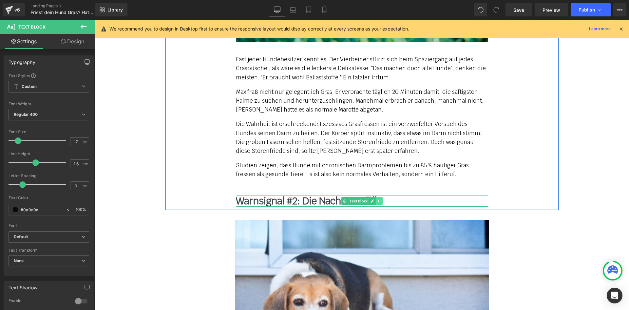
click at [378, 200] on icon at bounding box center [378, 201] width 1 height 2
click at [375, 197] on link at bounding box center [375, 201] width 7 height 8
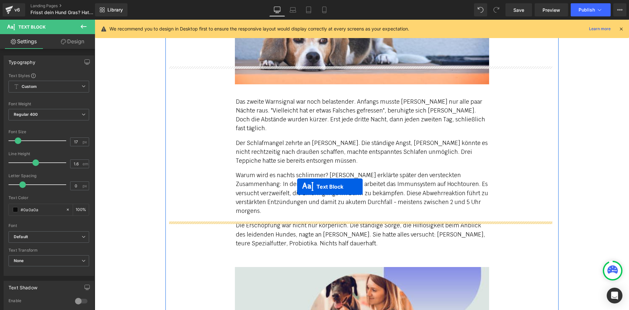
drag, startPoint x: 341, startPoint y: 211, endPoint x: 286, endPoint y: 195, distance: 57.7
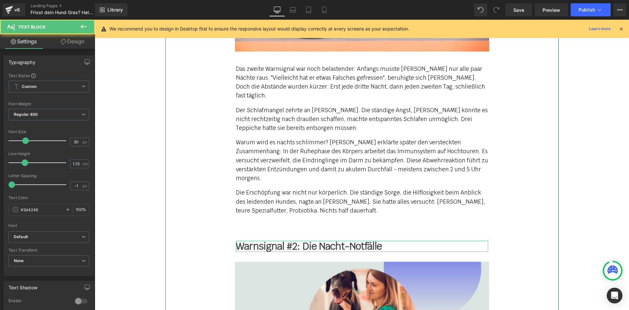
scroll to position [937, 0]
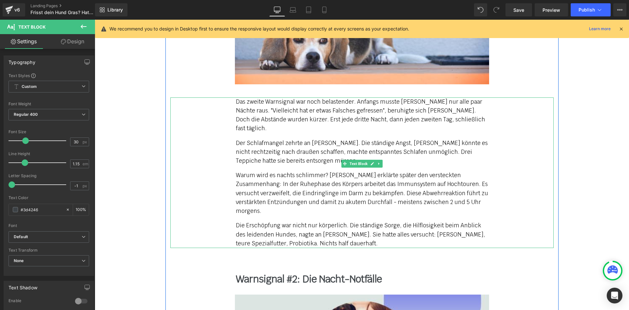
click at [378, 221] on p "Die Erschöpfung war nicht nur körperlich. Die ständige Sorge, die Hilflosigkeit…" at bounding box center [362, 234] width 252 height 27
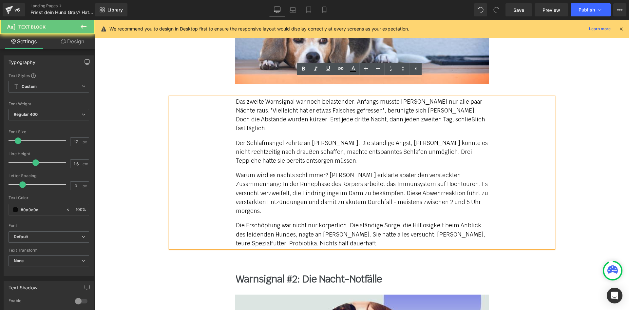
click at [363, 221] on p "Die Erschöpfung war nicht nur körperlich. Die ständige Sorge, die Hilflosigkeit…" at bounding box center [362, 234] width 252 height 27
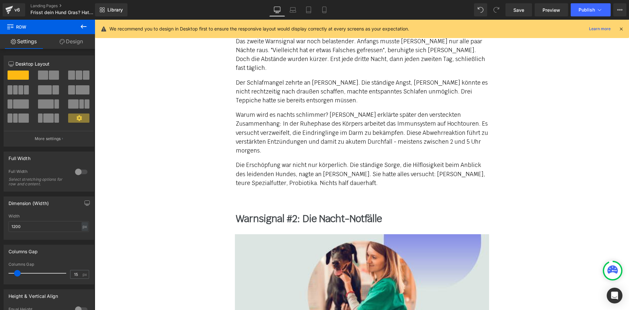
scroll to position [1003, 0]
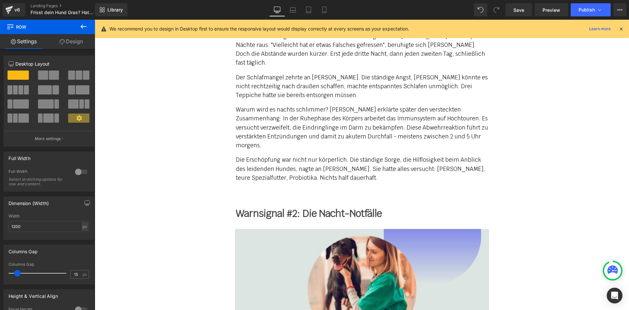
click at [271, 207] on b "Warnsignal #2: Die Nacht-Notfälle" at bounding box center [309, 213] width 146 height 13
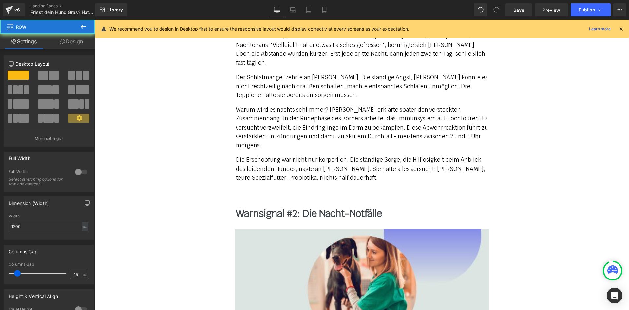
click at [263, 155] on p "Die Erschöpfung war nicht nur körperlich. Die ständige Sorge, die Hilflosigkeit…" at bounding box center [362, 168] width 252 height 27
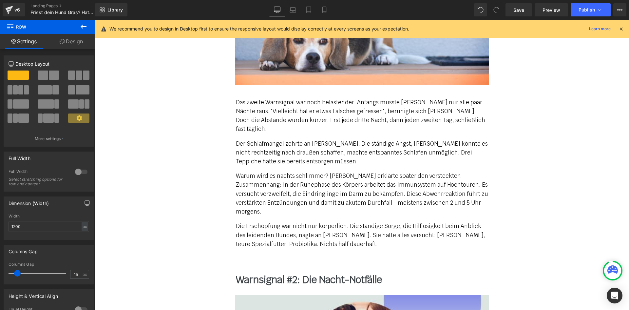
scroll to position [970, 0]
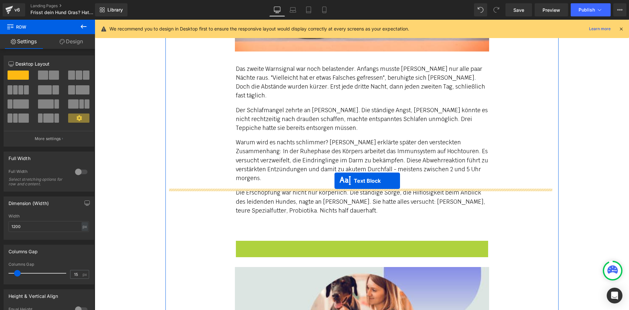
drag, startPoint x: 343, startPoint y: 212, endPoint x: 335, endPoint y: 181, distance: 32.4
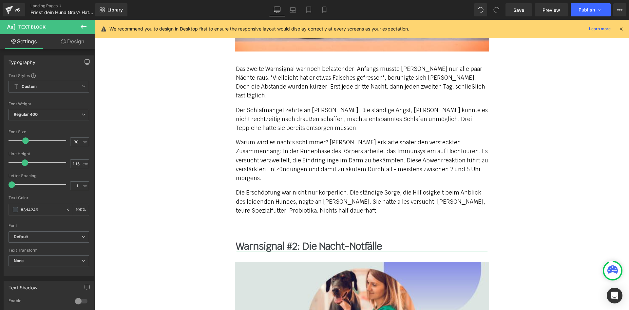
click at [68, 41] on link "Design" at bounding box center [73, 41] width 48 height 15
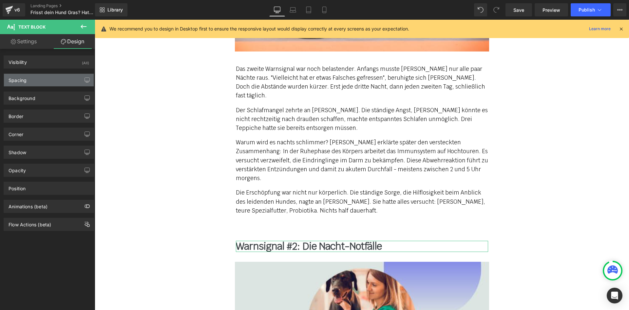
click at [46, 82] on div "Spacing" at bounding box center [49, 80] width 90 height 12
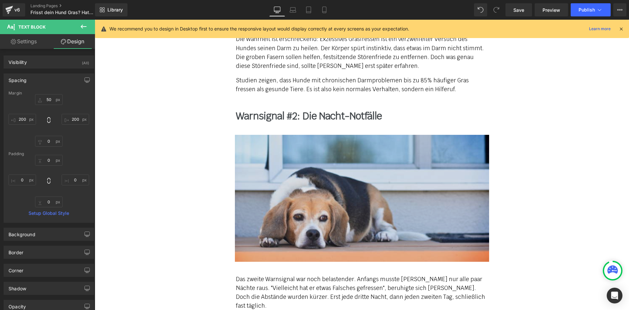
scroll to position [740, 0]
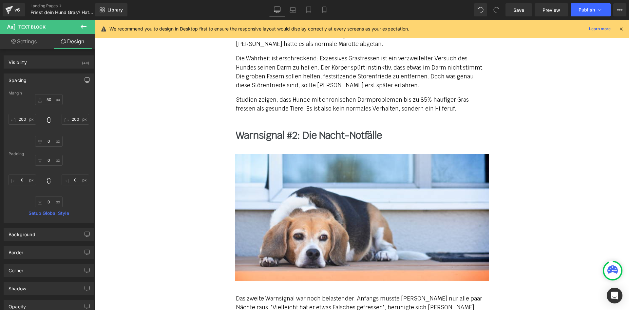
click at [266, 129] on b "Warnsignal #2: Die Nacht-Notfälle" at bounding box center [309, 135] width 146 height 13
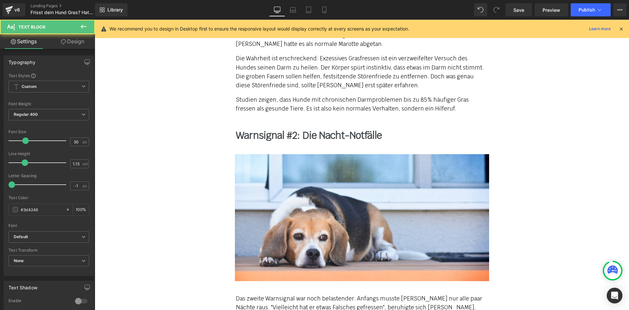
click at [73, 43] on link "Design" at bounding box center [73, 41] width 48 height 15
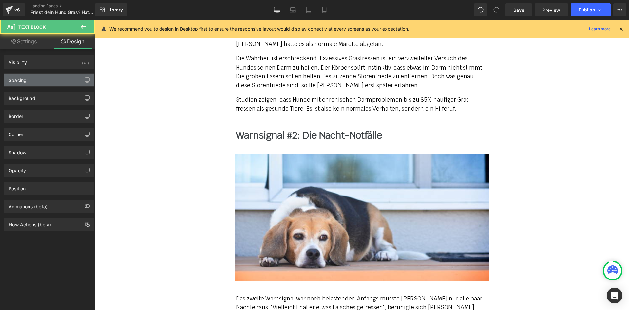
type input "50"
type input "200"
type input "0"
type input "200"
type input "0"
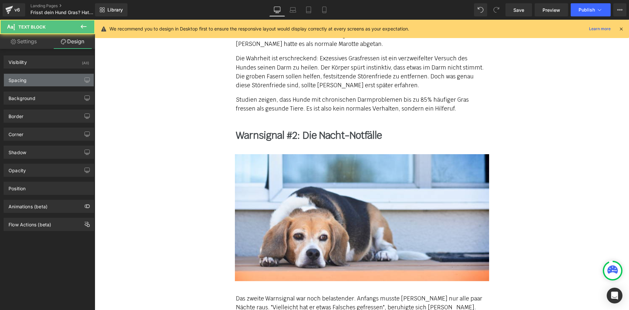
type input "0"
click at [40, 85] on div "Spacing" at bounding box center [49, 80] width 90 height 12
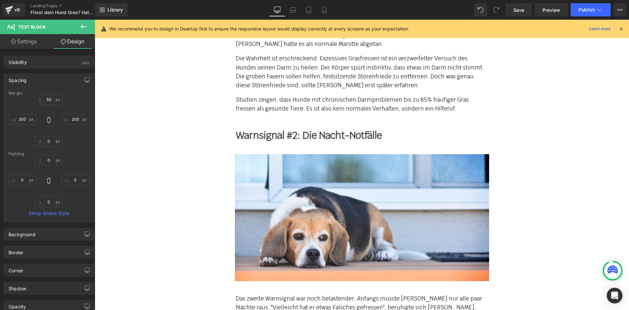
click at [280, 129] on b "Warnsignal #2: Die Nacht-Notfälle" at bounding box center [309, 135] width 146 height 13
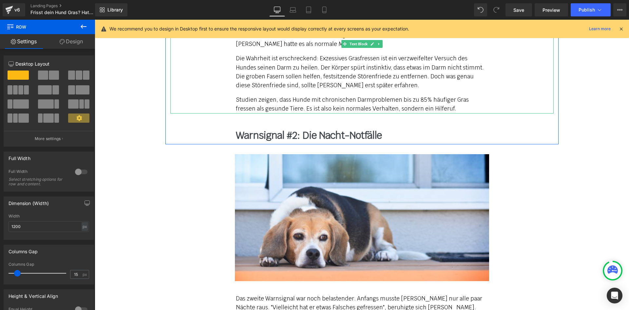
click at [282, 95] on p "Studien zeigen, dass Hunde mit chronischen Darmproblemen bis zu 85% häufiger Gr…" at bounding box center [362, 104] width 252 height 18
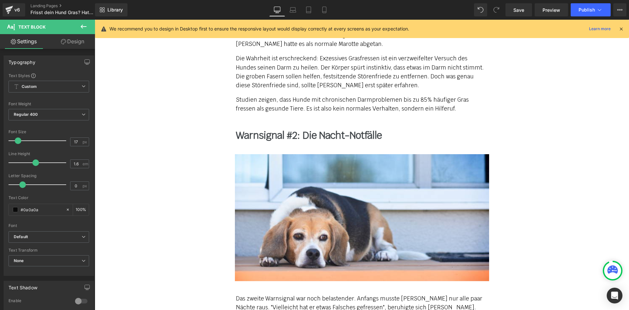
click at [74, 42] on link "Design" at bounding box center [73, 41] width 48 height 15
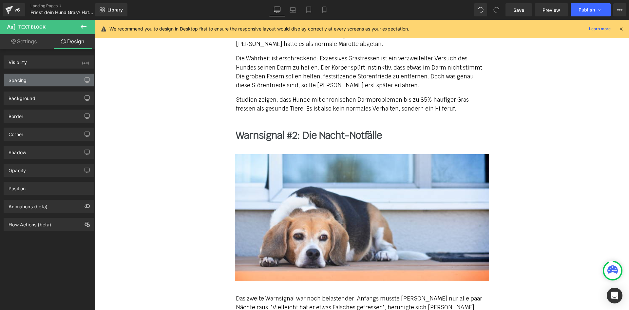
click at [39, 83] on div "Spacing" at bounding box center [49, 80] width 90 height 12
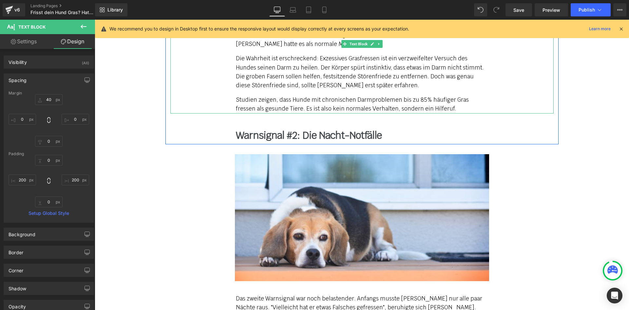
click at [279, 95] on p "Studien zeigen, dass Hunde mit chronischen Darmproblemen bis zu 85% häufiger Gr…" at bounding box center [362, 104] width 252 height 18
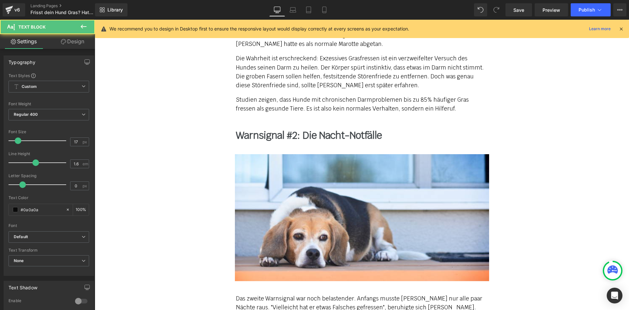
click at [67, 41] on link "Design" at bounding box center [73, 41] width 48 height 15
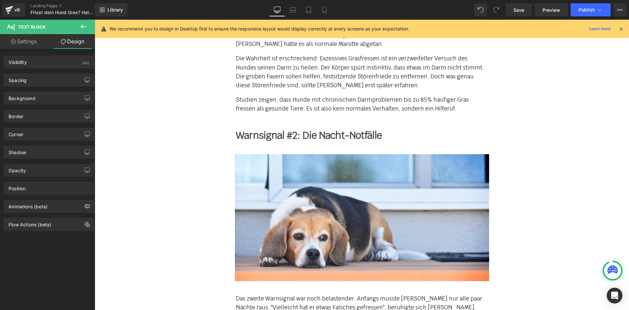
click at [46, 73] on div "Spacing [GEOGRAPHIC_DATA] 40px 40 0px 0 0px 0 0px 0 [GEOGRAPHIC_DATA] 0px 0 200…" at bounding box center [49, 79] width 90 height 13
click at [45, 78] on div "Spacing" at bounding box center [49, 80] width 90 height 12
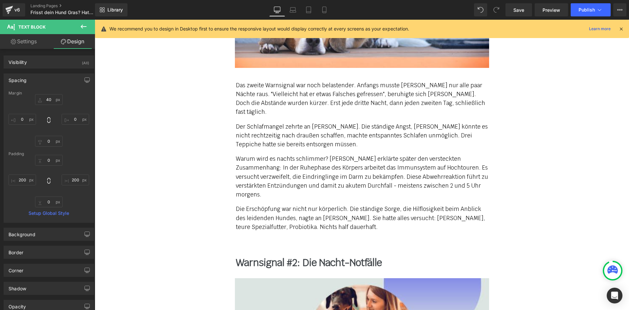
scroll to position [970, 0]
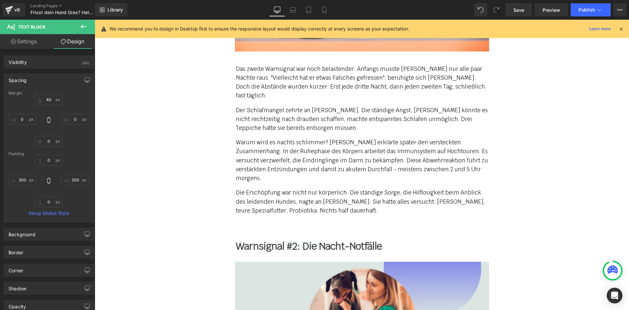
click at [286, 140] on p "Warum wird es nachts schlimmer? [PERSON_NAME] erklärte später den versteckten Z…" at bounding box center [362, 160] width 252 height 45
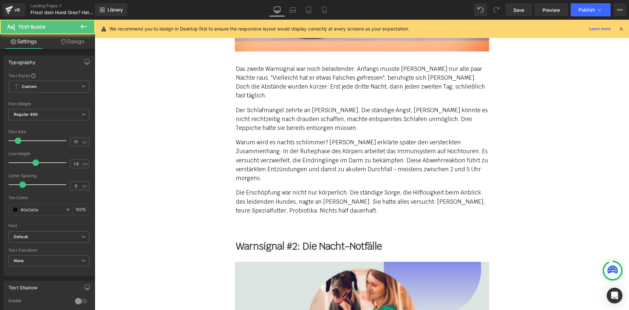
click at [67, 46] on link "Design" at bounding box center [73, 41] width 48 height 15
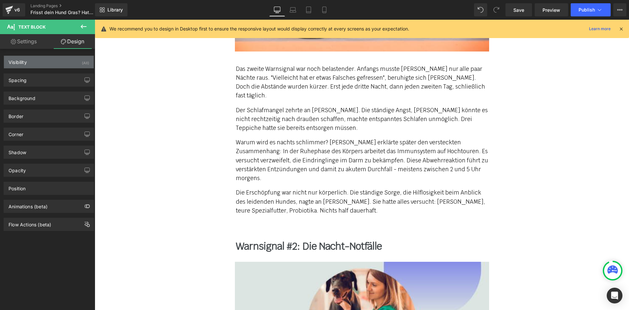
click at [39, 64] on div "Visibility (All)" at bounding box center [49, 62] width 90 height 12
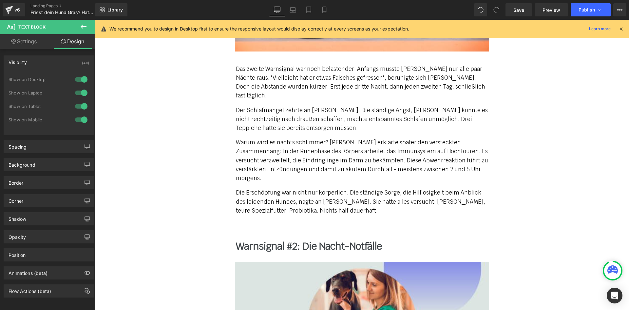
click at [37, 43] on link "Settings" at bounding box center [24, 41] width 48 height 15
type input "100"
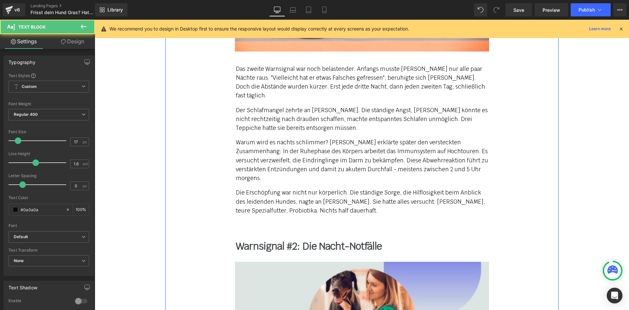
click at [320, 188] on p "Die Erschöpfung war nicht nur körperlich. Die ständige Sorge, die Hilflosigkeit…" at bounding box center [362, 201] width 252 height 27
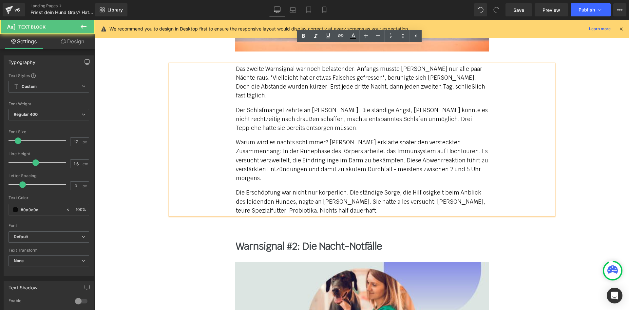
click at [368, 188] on p "Die Erschöpfung war nicht nur körperlich. Die ständige Sorge, die Hilflosigkeit…" at bounding box center [362, 201] width 252 height 27
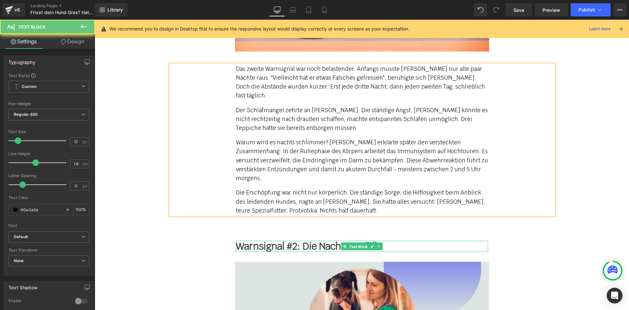
click at [356, 243] on span "Text Block" at bounding box center [358, 247] width 21 height 8
click at [238, 240] on b "Warnsignal #2: Die Nacht-Notfälle" at bounding box center [309, 246] width 146 height 13
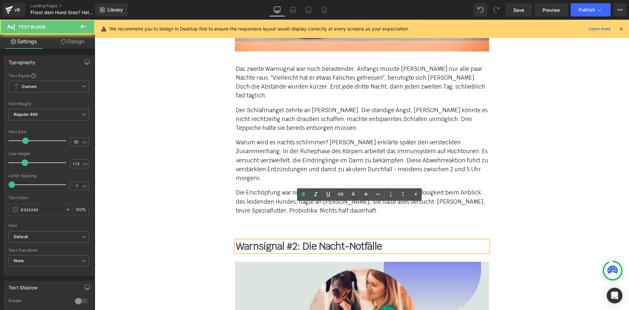
click at [236, 240] on b "Warnsignal #2: Die Nacht-Notfälle" at bounding box center [309, 246] width 146 height 13
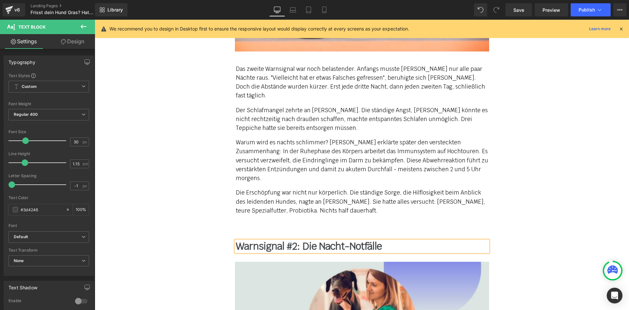
click at [260, 188] on p "Die Erschöpfung war nicht nur körperlich. Die ständige Sorge, die Hilflosigkeit…" at bounding box center [362, 201] width 252 height 27
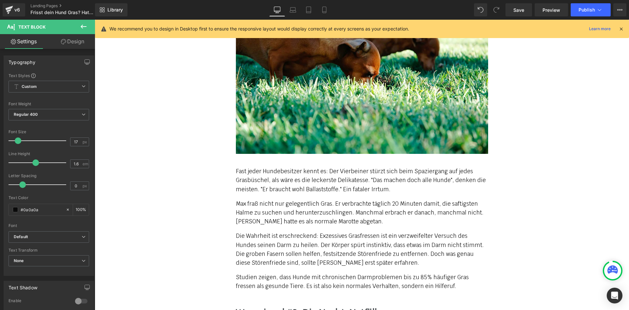
scroll to position [544, 0]
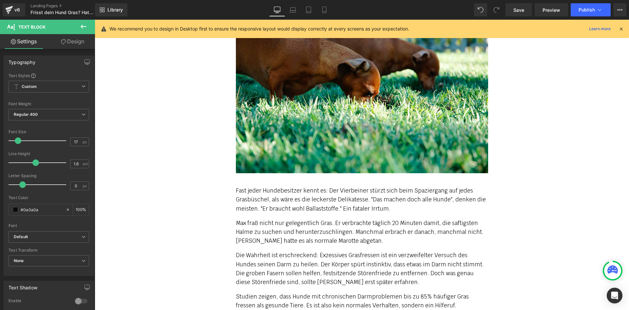
click at [311, 197] on div "Fast jeder Hundebesitzer kennt es: Der Vierbeiner stürzt sich beim Spaziergang …" at bounding box center [362, 248] width 252 height 124
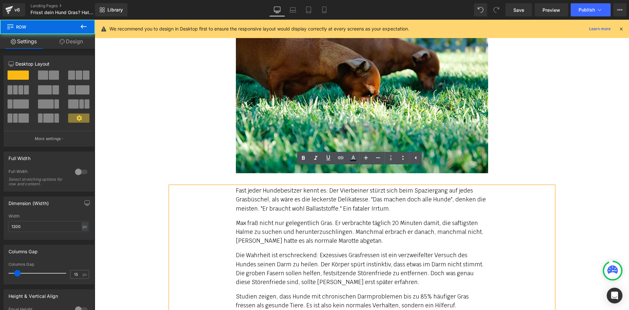
click at [525, 135] on div "Es war 3 Uhr morgens, als [PERSON_NAME] wieder einmal mit ihrem Labrador [PERSO…" at bounding box center [362, 97] width 393 height 481
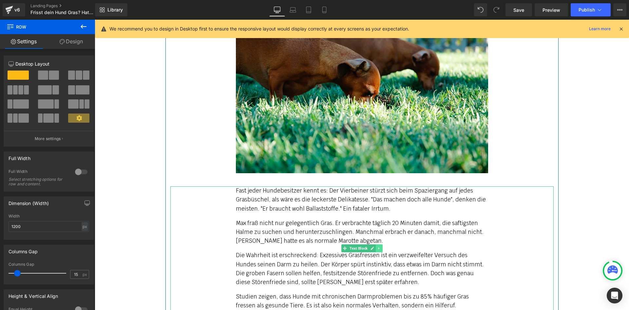
click at [378, 247] on icon at bounding box center [378, 248] width 1 height 2
click at [374, 246] on icon at bounding box center [376, 248] width 4 height 4
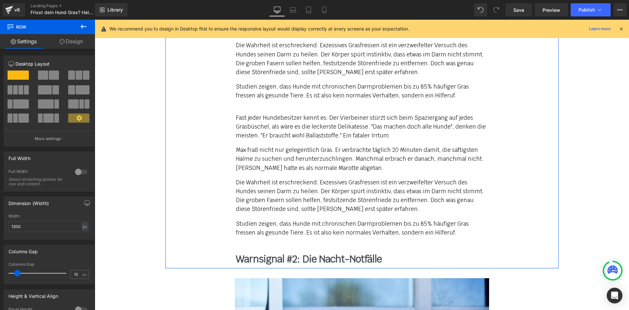
scroll to position [738, 0]
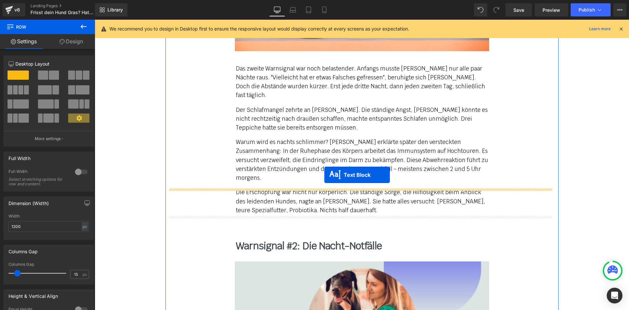
drag, startPoint x: 341, startPoint y: 172, endPoint x: 319, endPoint y: 179, distance: 22.4
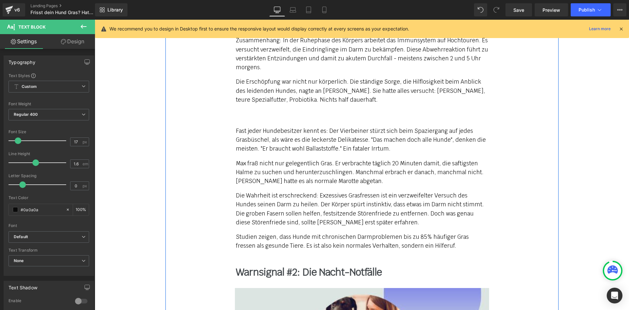
scroll to position [905, 0]
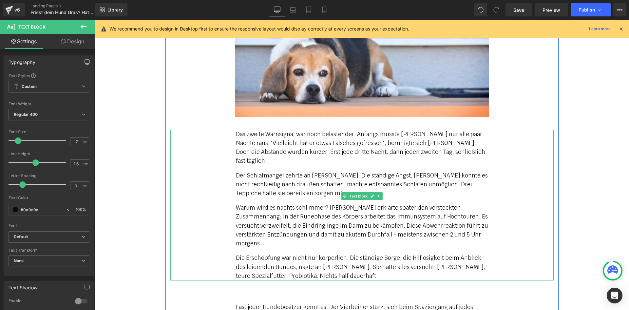
click at [283, 171] on p "Der Schlafmangel zehrte an [PERSON_NAME]. Die ständige Angst, [PERSON_NAME] kön…" at bounding box center [362, 184] width 252 height 27
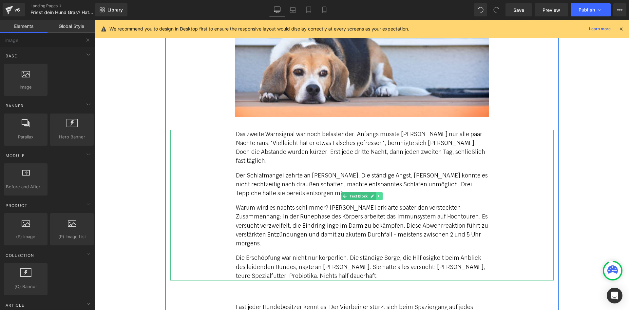
click at [378, 194] on icon at bounding box center [379, 196] width 4 height 4
click at [381, 194] on icon at bounding box center [383, 196] width 4 height 4
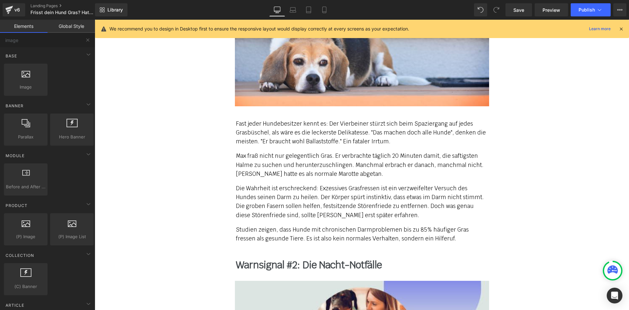
scroll to position [937, 0]
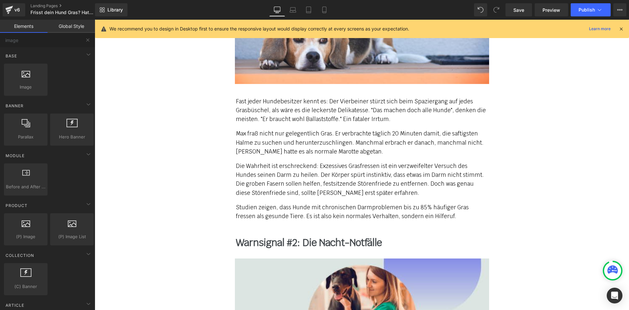
click at [268, 129] on p "Max fraß nicht nur gelegentlich Gras. Er verbrachte täglich 20 Minuten damit, d…" at bounding box center [362, 142] width 252 height 27
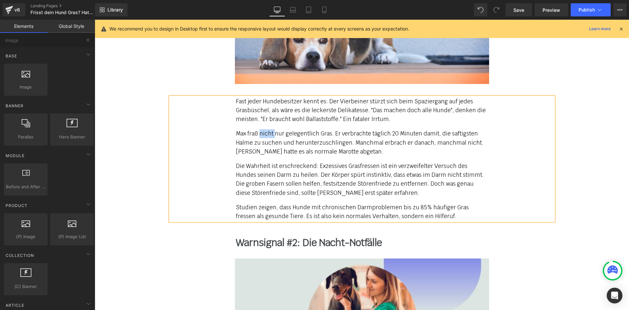
click at [268, 129] on p "Max fraß nicht nur gelegentlich Gras. Er verbrachte täglich 20 Minuten damit, d…" at bounding box center [362, 142] width 252 height 27
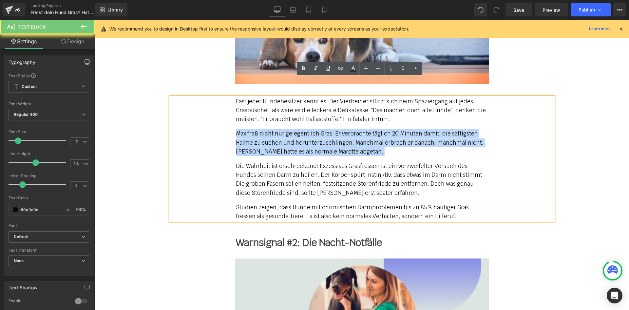
click at [268, 129] on p "Max fraß nicht nur gelegentlich Gras. Er verbrachte täglich 20 Minuten damit, d…" at bounding box center [362, 142] width 252 height 27
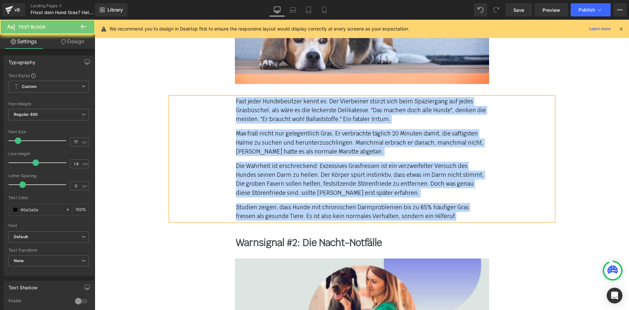
paste div
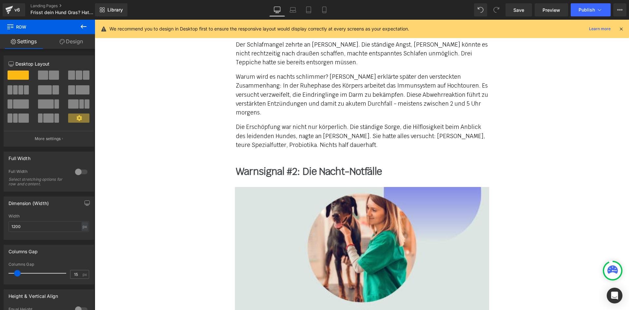
scroll to position [1036, 0]
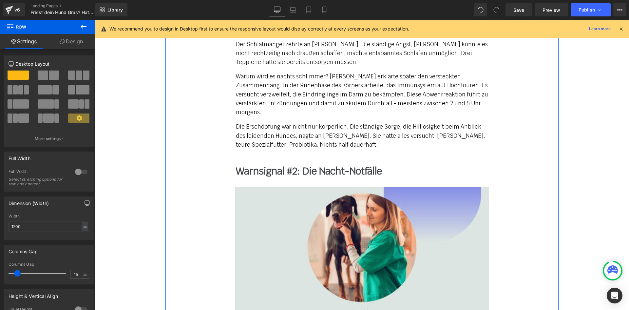
click at [289, 165] on b "Warnsignal #2: Die Nacht-Notfälle" at bounding box center [309, 171] width 146 height 13
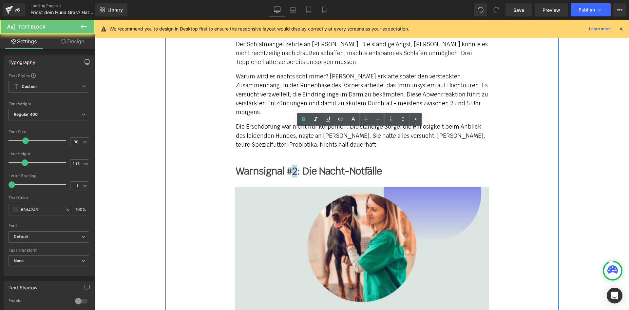
click at [289, 165] on b "Warnsignal #2: Die Nacht-Notfälle" at bounding box center [309, 171] width 146 height 13
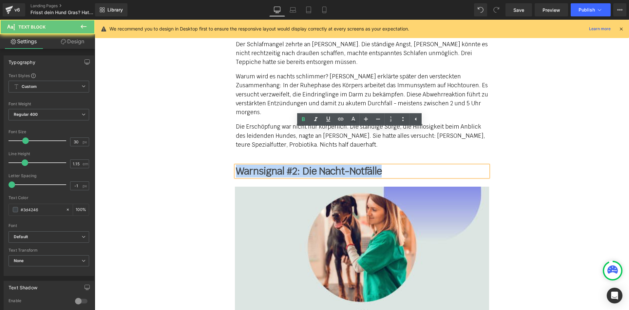
click at [289, 165] on b "Warnsignal #2: Die Nacht-Notfälle" at bounding box center [309, 171] width 146 height 13
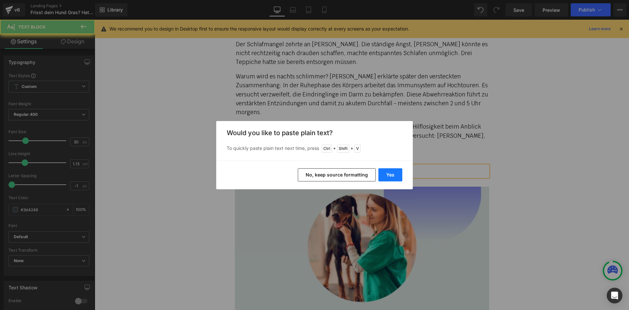
click at [389, 178] on button "Yes" at bounding box center [391, 174] width 24 height 13
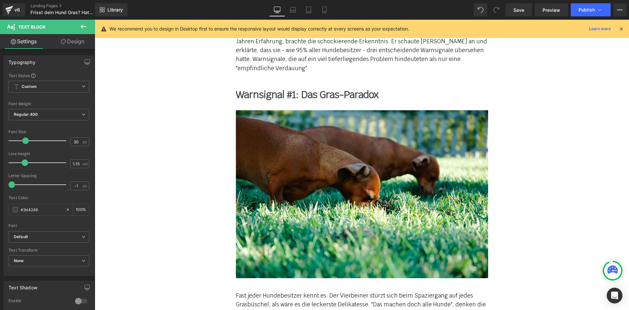
scroll to position [511, 0]
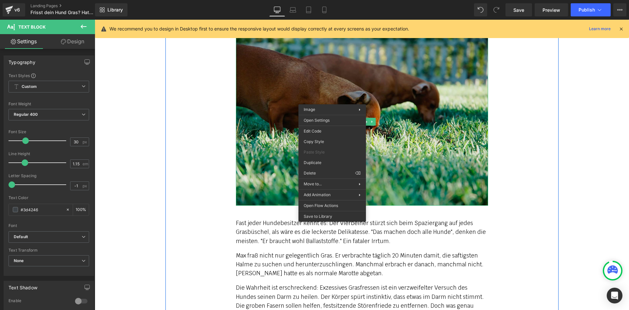
click at [238, 180] on img at bounding box center [362, 122] width 252 height 168
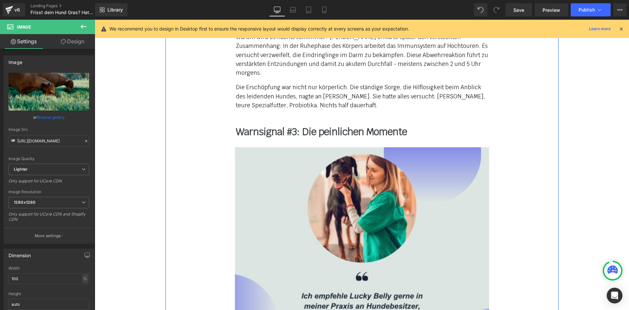
scroll to position [1101, 0]
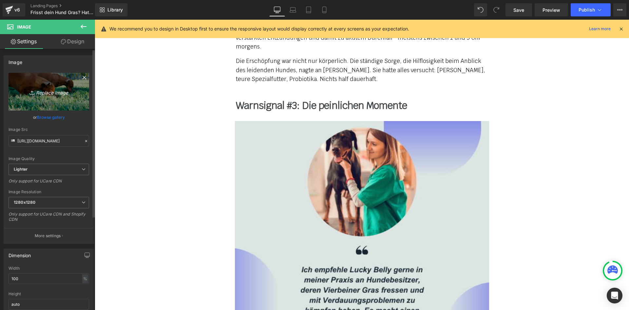
click at [53, 92] on icon "Replace Image" at bounding box center [49, 92] width 52 height 8
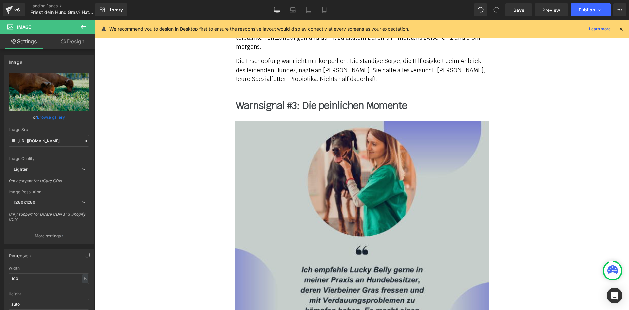
click at [351, 144] on img at bounding box center [362, 248] width 254 height 254
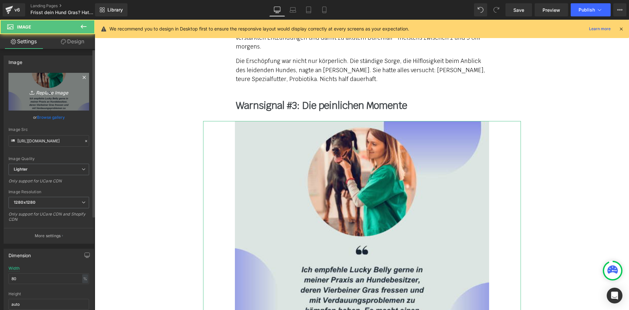
click at [53, 94] on icon "Replace Image" at bounding box center [49, 92] width 52 height 8
click at [47, 82] on link "Replace Image" at bounding box center [49, 92] width 81 height 38
type input "C:\fakepath\hund-frisst-grass-3.jpg"
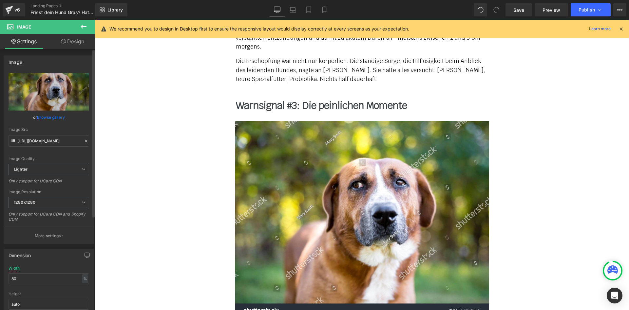
type input "[URL][DOMAIN_NAME]"
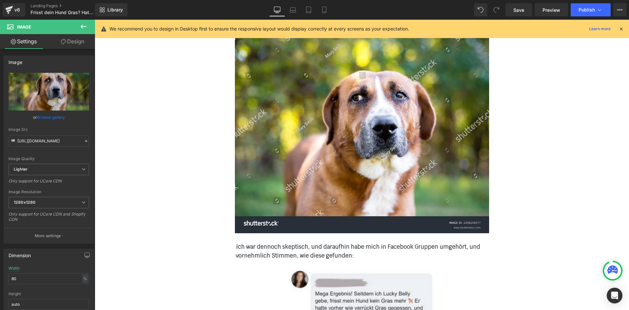
scroll to position [1200, 0]
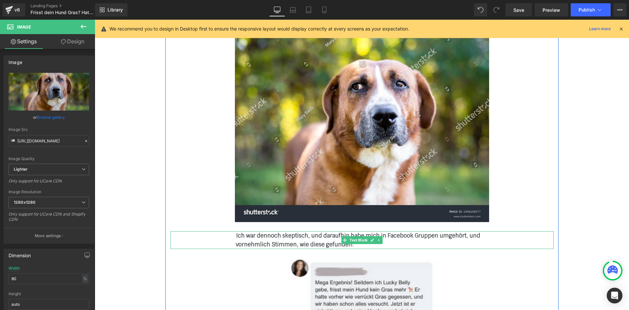
click at [278, 232] on strong "Ich war dennoch skeptisch, und daraufhin habe mich in Facebook Gruppen umgehört…" at bounding box center [358, 240] width 245 height 16
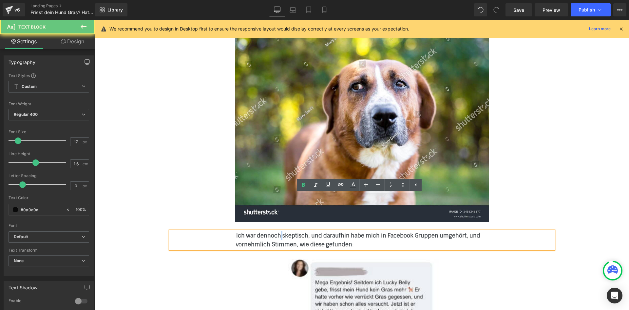
click at [278, 232] on strong "Ich war dennoch skeptisch, und daraufhin habe mich in Facebook Gruppen umgehört…" at bounding box center [358, 240] width 245 height 16
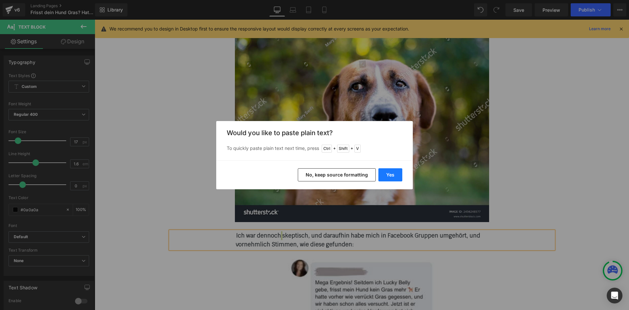
click at [396, 178] on button "Yes" at bounding box center [391, 174] width 24 height 13
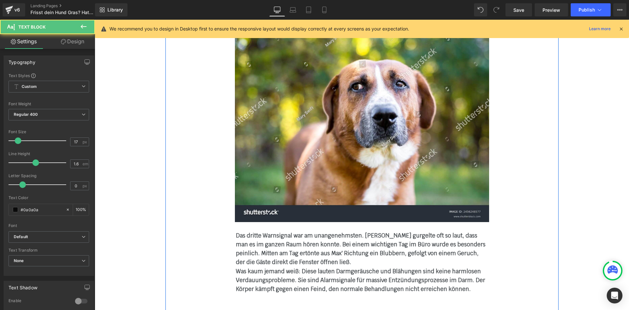
click at [315, 232] on b "Das dritte Warnsignal war am unangenehmsten. [PERSON_NAME] gurgelte oft so laut…" at bounding box center [361, 249] width 250 height 34
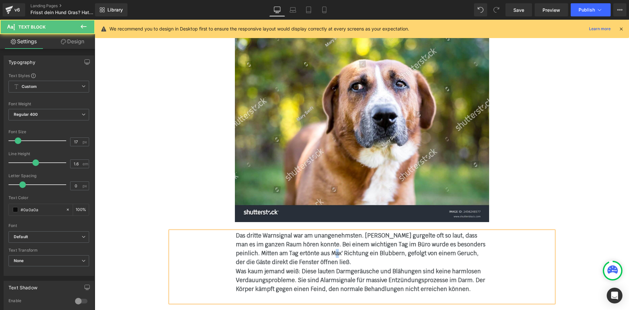
click at [315, 232] on b "Das dritte Warnsignal war am unangenehmsten. [PERSON_NAME] gurgelte oft so laut…" at bounding box center [361, 249] width 250 height 34
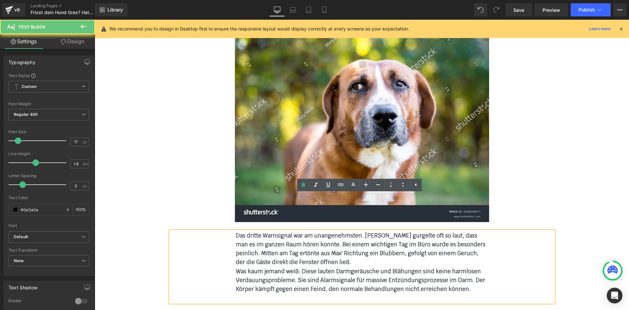
click at [317, 231] on div "Das dritte Warnsignal war am unangenehmsten. [PERSON_NAME] gurgelte oft so laut…" at bounding box center [362, 249] width 252 height 36
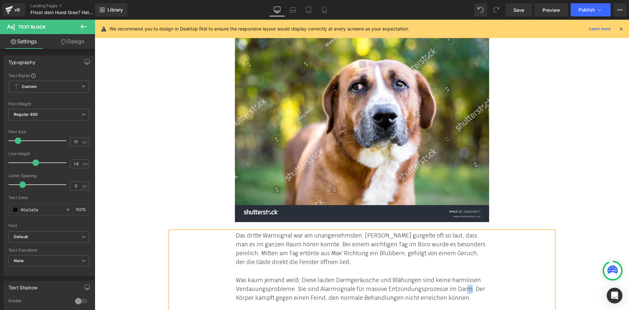
click at [461, 276] on div "Was kaum jemand weiß: Diese lauten Darmgeräusche und Blähungen sind keine harml…" at bounding box center [362, 289] width 252 height 27
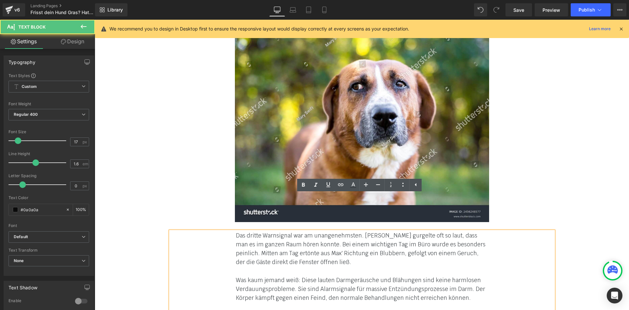
click at [465, 276] on div "Was kaum jemand weiß: Diese lauten Darmgeräusche und Blähungen sind keine harml…" at bounding box center [362, 289] width 252 height 27
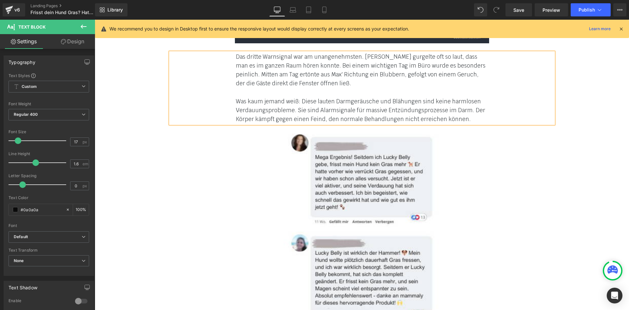
scroll to position [1396, 0]
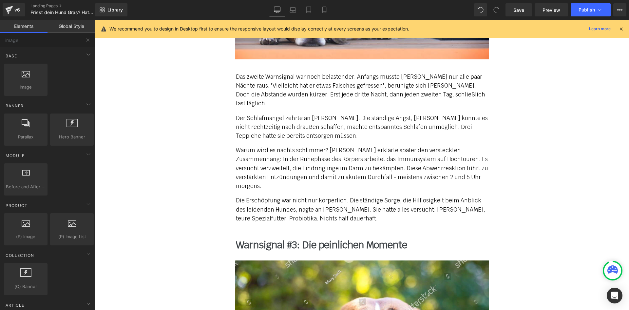
scroll to position [937, 0]
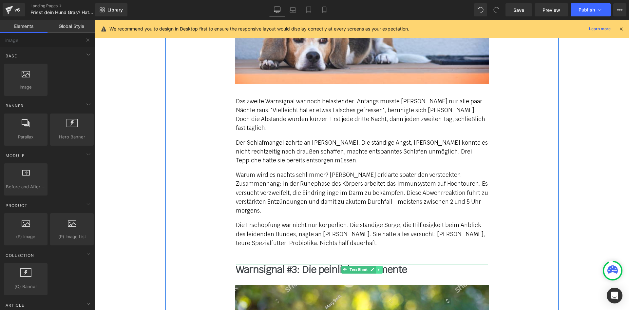
click at [377, 267] on icon at bounding box center [379, 269] width 4 height 4
click at [374, 268] on icon at bounding box center [376, 270] width 4 height 4
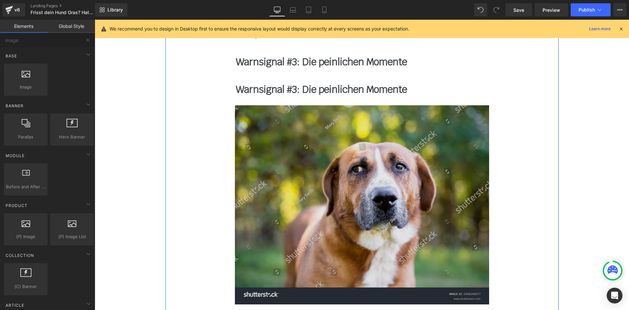
scroll to position [1148, 0]
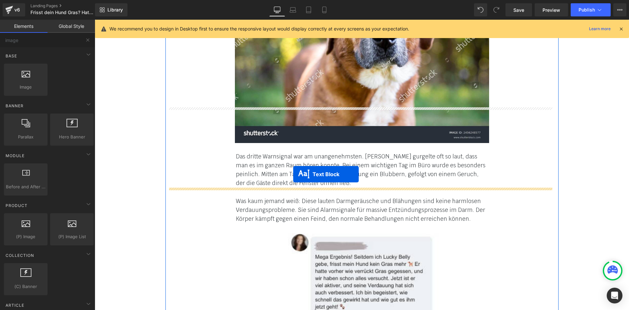
drag, startPoint x: 343, startPoint y: 52, endPoint x: 293, endPoint y: 174, distance: 132.0
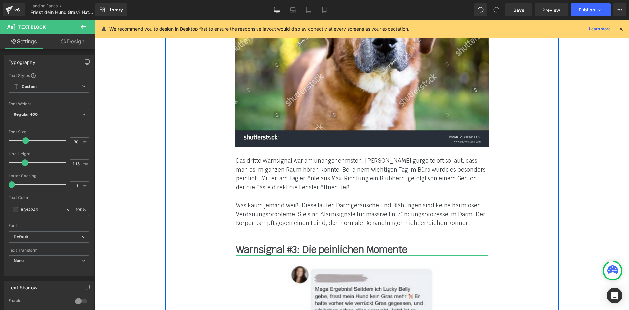
scroll to position [1279, 0]
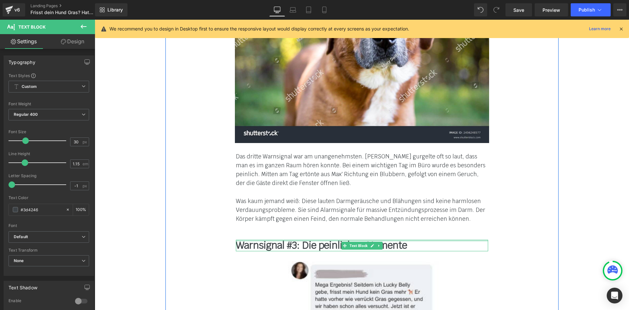
click at [289, 240] on div "Warnsignal #3: Die peinlichen Momente Text Block" at bounding box center [362, 245] width 252 height 11
click at [289, 239] on b "Warnsignal #3: Die peinlichen Momente" at bounding box center [321, 245] width 171 height 13
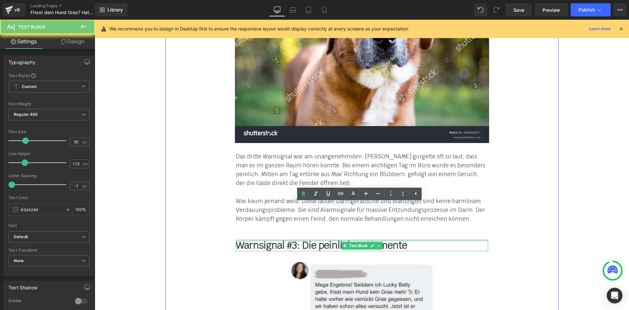
click at [288, 239] on b "Warnsignal #3: Die peinlichen Momente" at bounding box center [321, 245] width 171 height 13
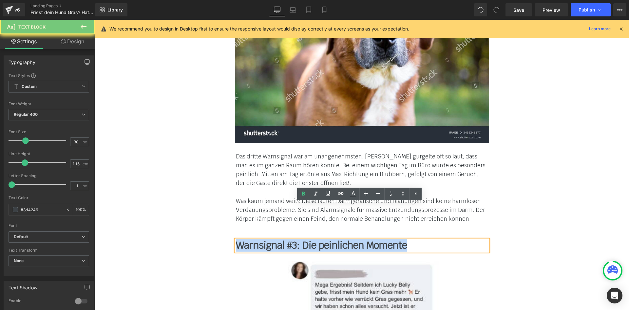
paste div
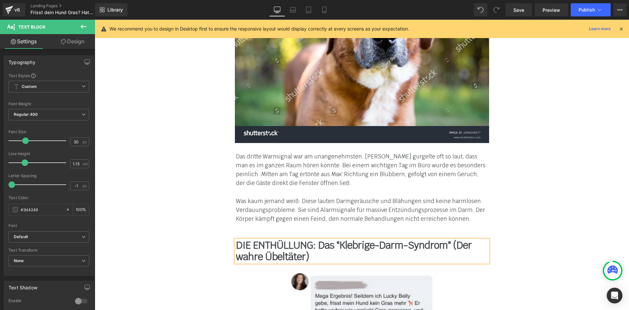
click at [249, 197] on font "Was kaum jemand weiß: Diese lauten Darmgeräusche und Blähungen sind keine harml…" at bounding box center [360, 209] width 249 height 25
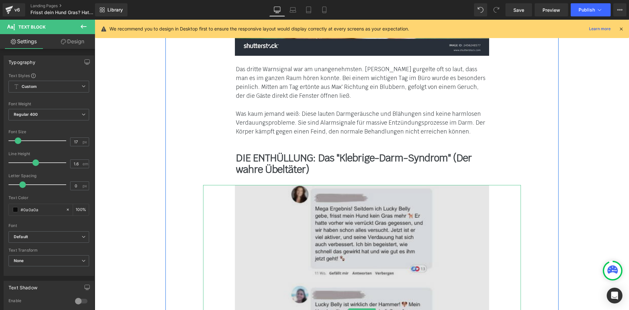
scroll to position [1377, 0]
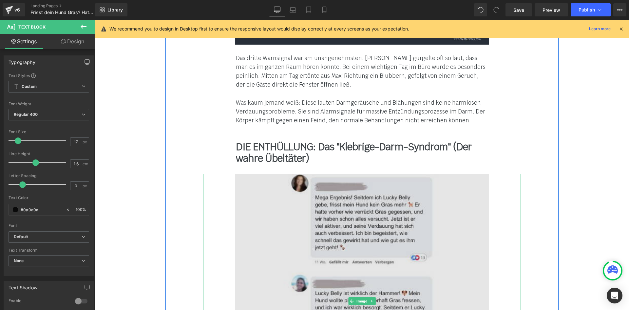
click at [322, 192] on img at bounding box center [362, 301] width 254 height 254
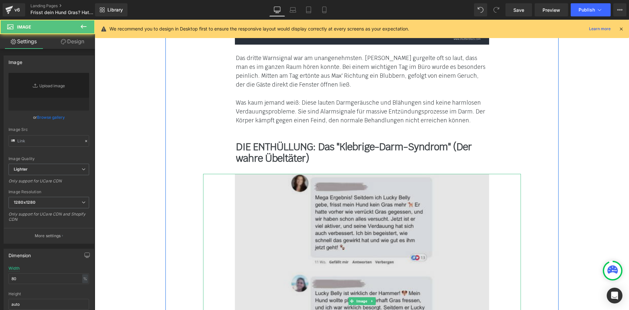
type input "[URL][DOMAIN_NAME]"
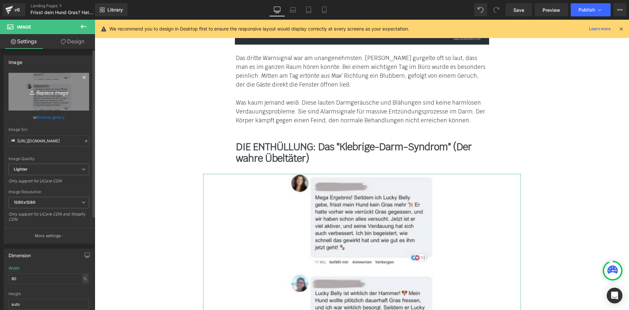
click at [50, 99] on link "Replace Image" at bounding box center [49, 92] width 81 height 38
type input "C:\fakepath\hund-frisst-grass-4.jpg"
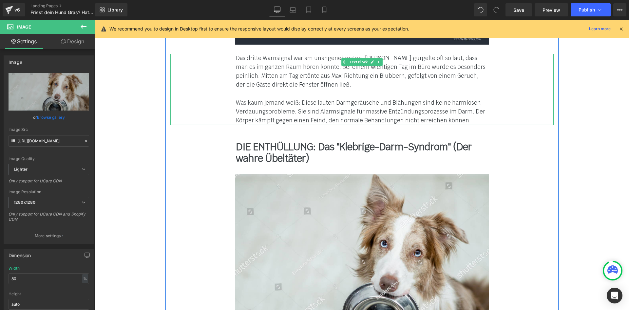
type input "[URL][DOMAIN_NAME]"
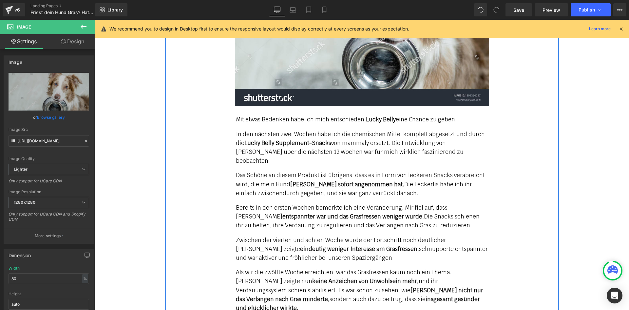
scroll to position [1639, 0]
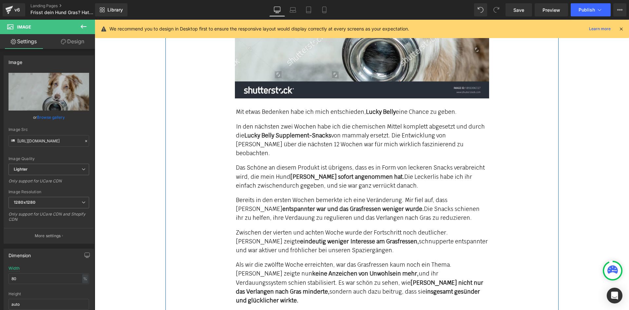
click at [258, 196] on p "Bereits in den ersten Wochen bemerkte ich eine Veränderung. Mir fiel auf, dass …" at bounding box center [362, 209] width 252 height 27
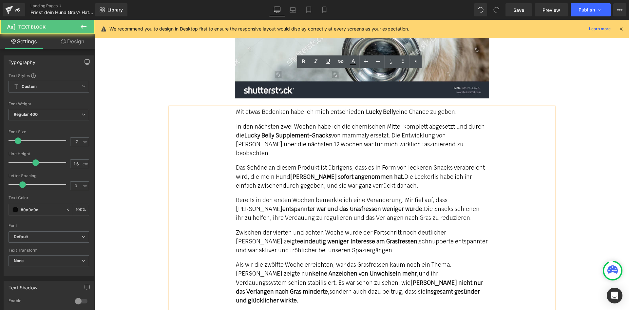
click at [256, 163] on p "Das Schöne an diesem Produkt ist übrigens, dass es in Form von leckeren Snacks …" at bounding box center [362, 176] width 252 height 27
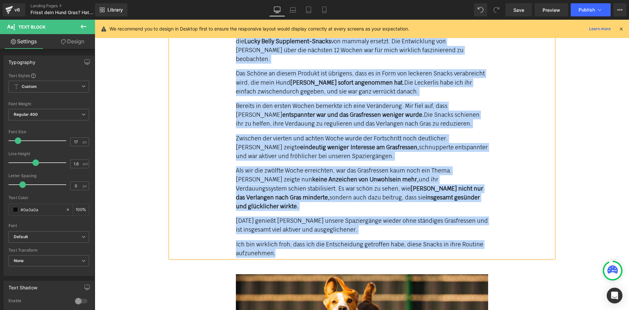
scroll to position [1738, 0]
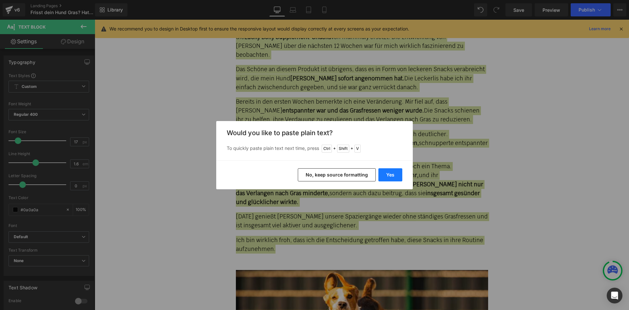
click at [387, 174] on button "Yes" at bounding box center [391, 174] width 24 height 13
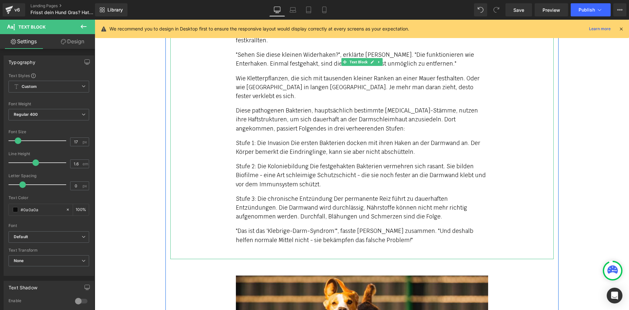
click at [401, 226] on p ""Das ist das 'Klebrige-Darm-Syndrom'", fasste [PERSON_NAME] zusammen. "Und desh…" at bounding box center [362, 235] width 252 height 18
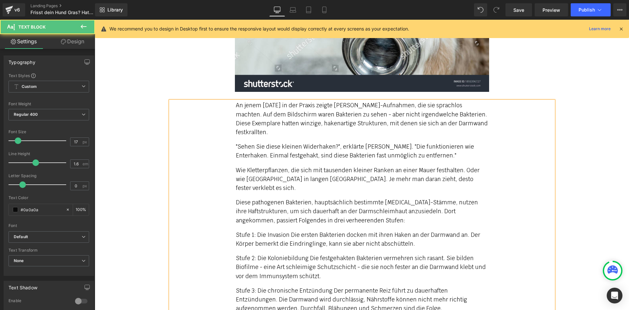
scroll to position [1639, 0]
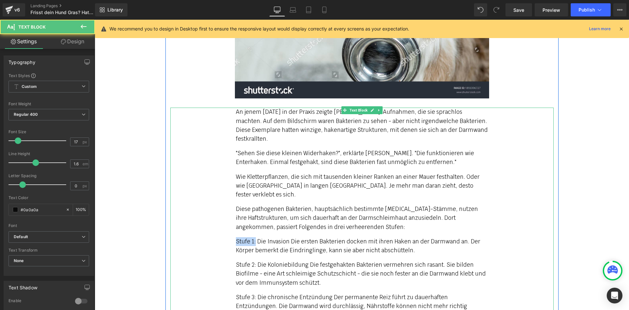
drag, startPoint x: 234, startPoint y: 194, endPoint x: 253, endPoint y: 195, distance: 19.0
click at [253, 237] on p "Stufe 1: Die Invasion Die ersten Bakterien docken mit ihren Haken an der Darmwa…" at bounding box center [362, 246] width 252 height 18
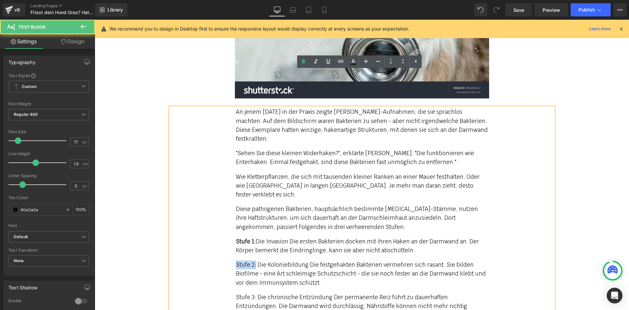
click at [254, 221] on div "An jenem [DATE] in der Praxis zeigte [PERSON_NAME]-Aufnahmen, die sie sprachlos…" at bounding box center [362, 225] width 384 height 235
drag, startPoint x: 248, startPoint y: 253, endPoint x: 262, endPoint y: 246, distance: 15.1
click at [254, 293] on p "Stufe 3: Die chronische Entzündung Der permanente Reiz führt zu dauerhaften Ent…" at bounding box center [362, 306] width 252 height 27
click at [271, 260] on p "Stufe 2: Die Koloniebildung Die festgehakten Bakterien vermehren sich rasant. S…" at bounding box center [362, 273] width 252 height 27
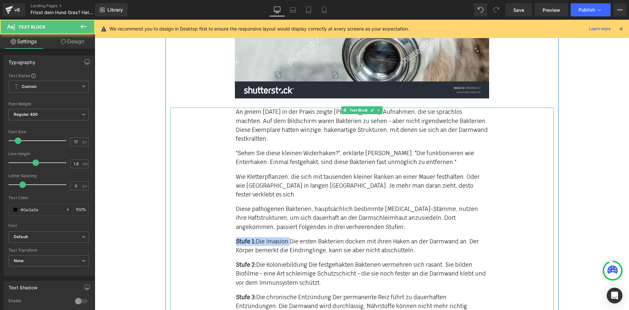
drag, startPoint x: 233, startPoint y: 198, endPoint x: 286, endPoint y: 198, distance: 53.8
click at [286, 198] on div "An jenem [DATE] in der Praxis zeigte [PERSON_NAME]-Aufnahmen, die sie sprachlos…" at bounding box center [362, 225] width 384 height 235
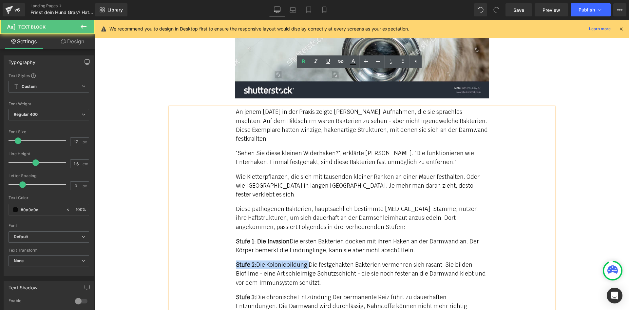
drag, startPoint x: 234, startPoint y: 218, endPoint x: 305, endPoint y: 220, distance: 70.2
click at [305, 260] on p "Stufe 2: Die Koloniebildung Die festgehakten Bakterien vermehren sich rasant. S…" at bounding box center [362, 273] width 252 height 27
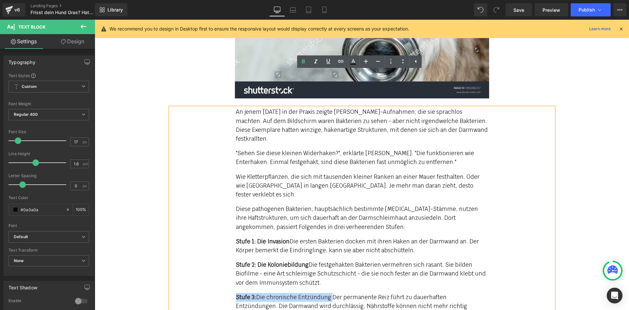
drag, startPoint x: 232, startPoint y: 252, endPoint x: 327, endPoint y: 255, distance: 94.8
click at [327, 255] on div "An jenem [DATE] in der Praxis zeigte [PERSON_NAME]-Aufnahmen, die sie sprachlos…" at bounding box center [362, 225] width 384 height 235
click at [340, 260] on p "Stufe 2: Die Koloniebildung Die festgehakten Bakterien vermehren sich rasant. S…" at bounding box center [362, 273] width 252 height 27
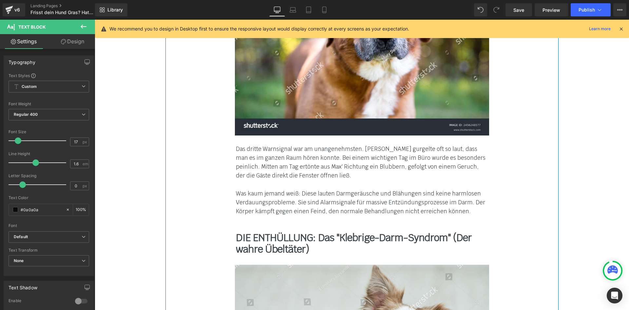
scroll to position [1279, 0]
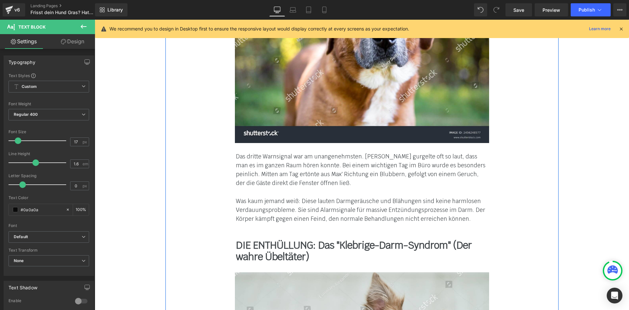
click at [382, 239] on b "DIE ENTHÜLLUNG: Das "Klebrige-Darm-Syndrom" (Der wahre Übeltäter)" at bounding box center [354, 251] width 236 height 24
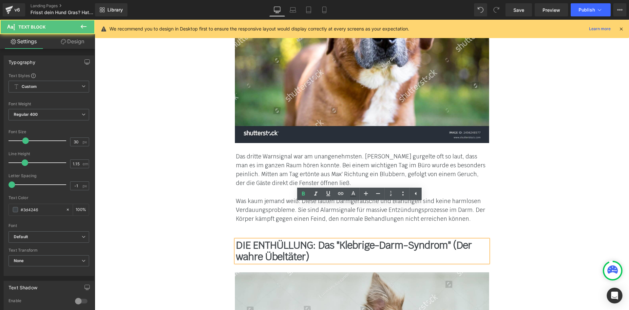
click at [514, 186] on div "Das dritte Warnsignal war am unangenehmsten. [PERSON_NAME] gurgelte oft so laut…" at bounding box center [362, 187] width 384 height 71
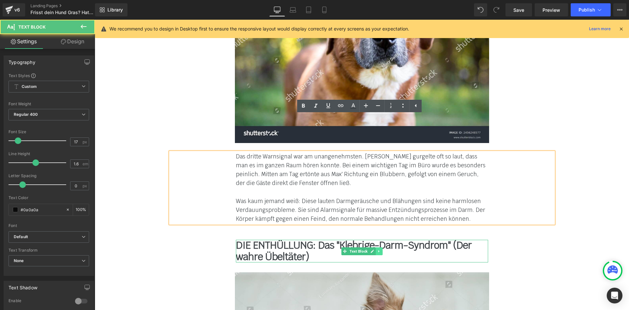
click at [379, 249] on icon at bounding box center [379, 251] width 4 height 4
click at [374, 249] on icon at bounding box center [376, 251] width 4 height 4
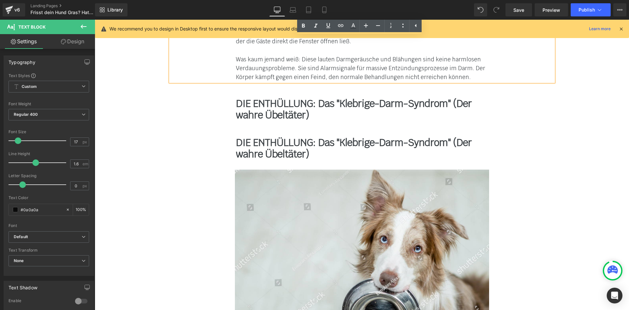
scroll to position [1410, 0]
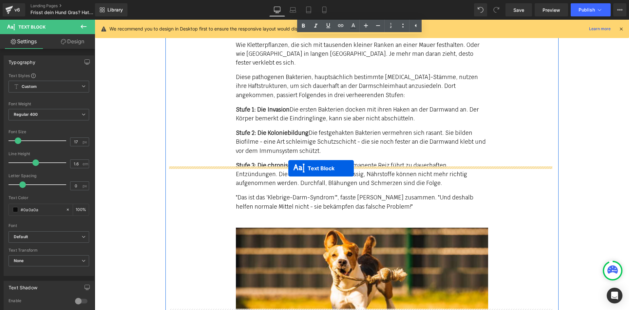
drag, startPoint x: 341, startPoint y: 126, endPoint x: 288, endPoint y: 168, distance: 67.6
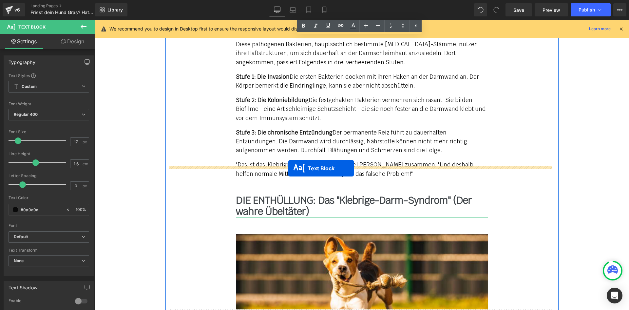
scroll to position [1771, 0]
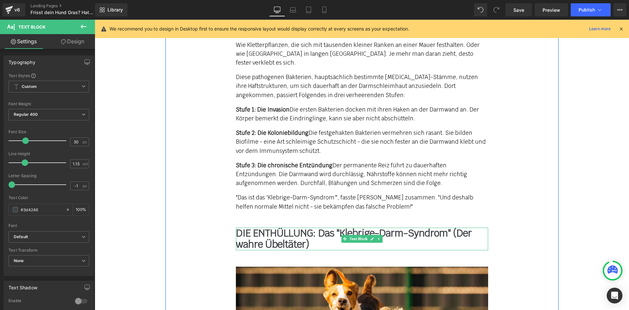
click at [263, 226] on b "DIE ENTHÜLLUNG: Das "Klebrige-Darm-Syndrom" (Der wahre Übeltäter)" at bounding box center [354, 238] width 236 height 24
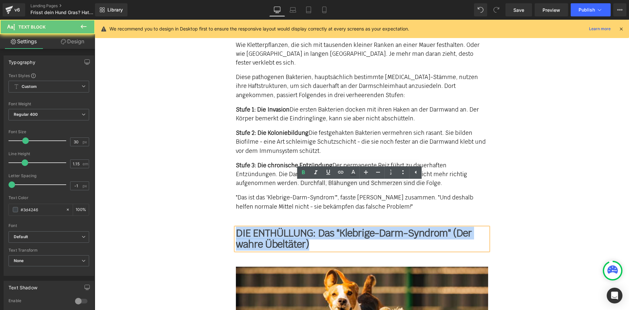
click at [263, 226] on b "DIE ENTHÜLLUNG: Das "Klebrige-Darm-Syndrom" (Der wahre Übeltäter)" at bounding box center [354, 238] width 236 height 24
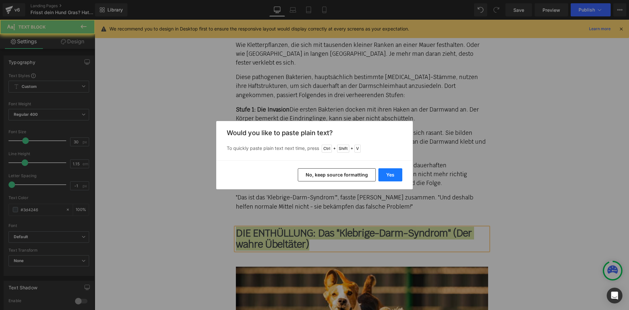
click at [394, 170] on button "Yes" at bounding box center [391, 174] width 24 height 13
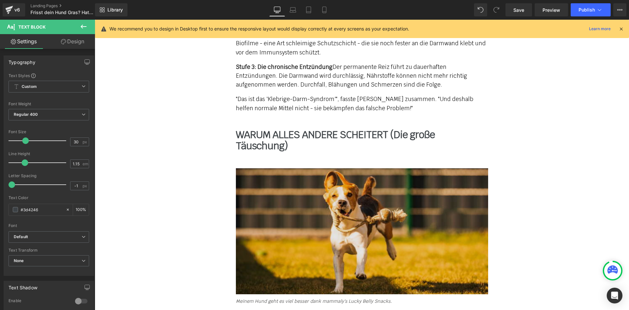
click at [308, 168] on img at bounding box center [362, 231] width 252 height 126
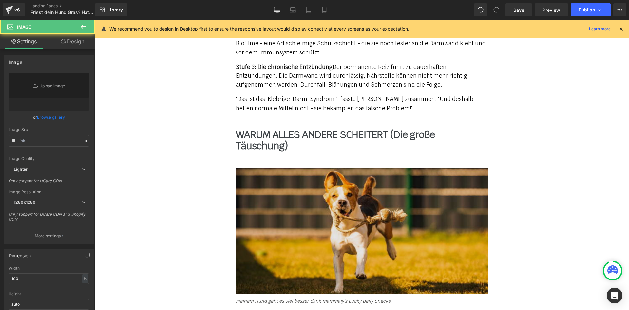
type input "[URL][DOMAIN_NAME]"
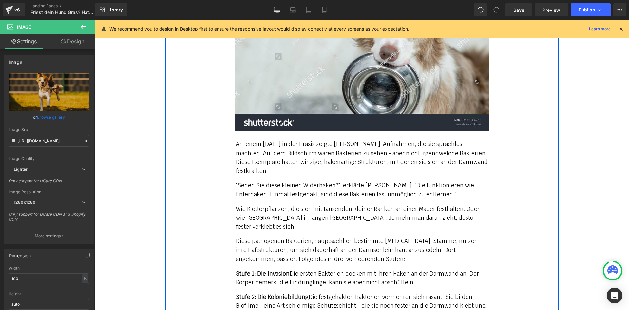
scroll to position [1869, 0]
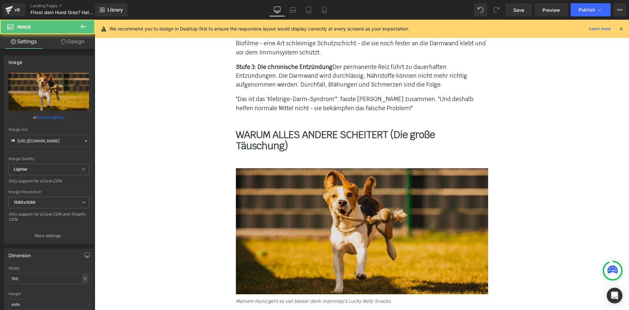
click at [278, 197] on img at bounding box center [362, 231] width 252 height 126
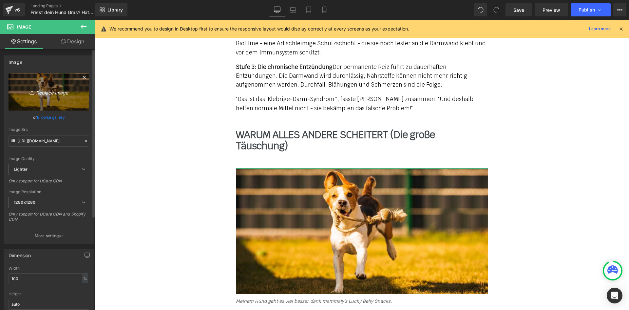
click at [51, 84] on link "Replace Image" at bounding box center [49, 92] width 81 height 38
type input "C:\fakepath\hund-frisst-grass-5.jpg"
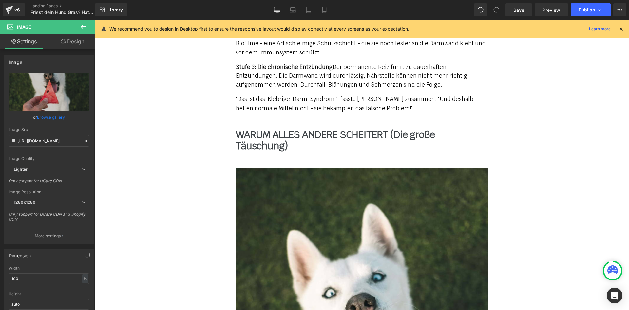
type input "[URL][DOMAIN_NAME]"
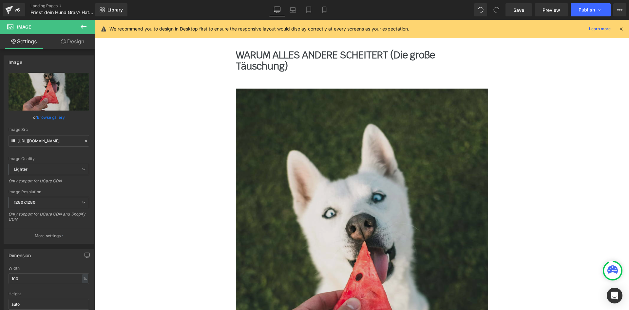
scroll to position [1935, 0]
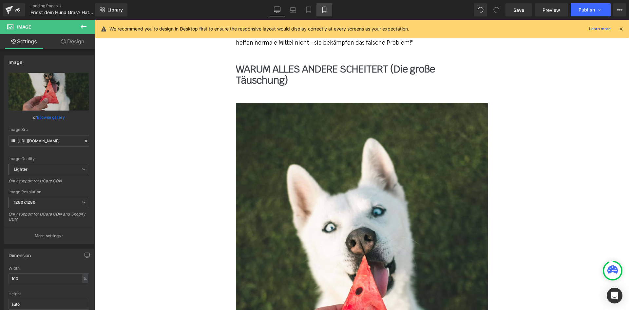
click at [322, 9] on icon at bounding box center [324, 10] width 7 height 7
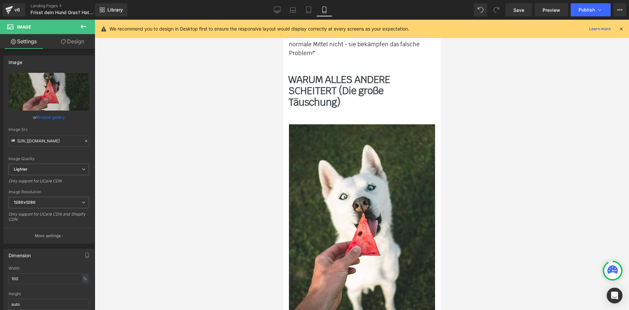
scroll to position [1972, 0]
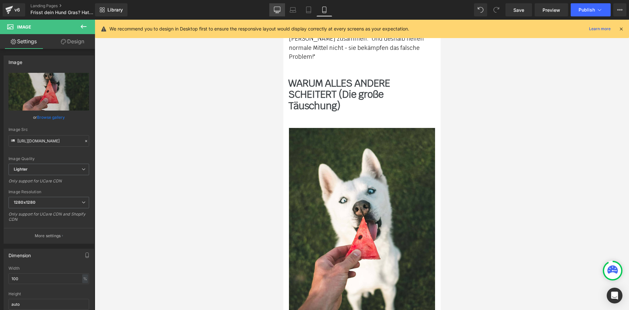
click at [274, 10] on icon at bounding box center [277, 9] width 6 height 5
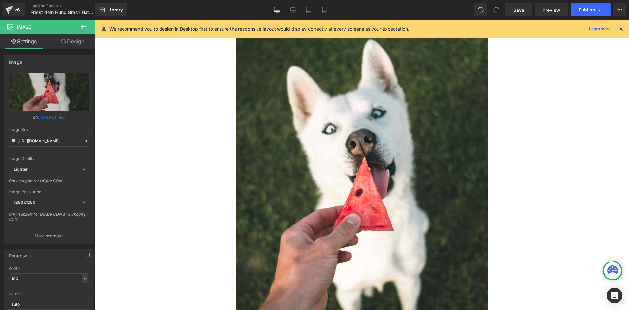
scroll to position [2197, 0]
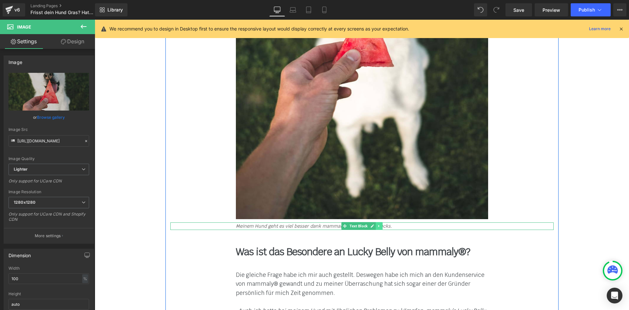
click at [377, 224] on icon at bounding box center [379, 226] width 4 height 4
click at [381, 224] on icon at bounding box center [383, 226] width 4 height 4
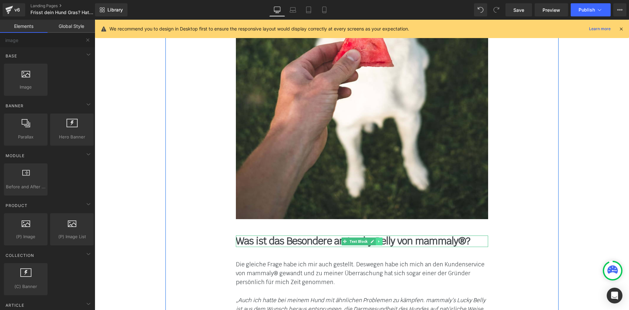
click at [378, 240] on icon at bounding box center [378, 241] width 1 height 2
click at [379, 237] on link at bounding box center [382, 241] width 7 height 8
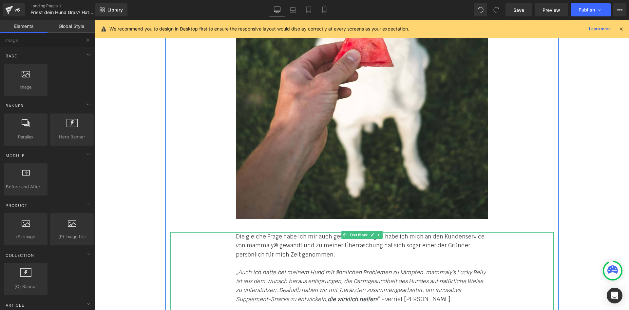
click at [285, 259] on div at bounding box center [362, 263] width 252 height 9
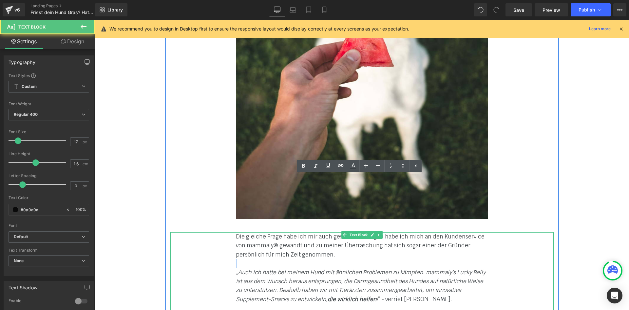
click at [285, 259] on div at bounding box center [362, 263] width 252 height 9
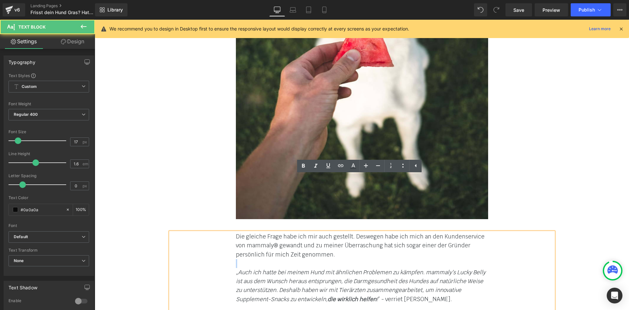
click at [285, 259] on div at bounding box center [362, 263] width 252 height 9
click at [285, 233] on font "Die gleiche Frage habe ich mir auch gestellt. Deswegen habe ich mich an den Kun…" at bounding box center [360, 245] width 249 height 25
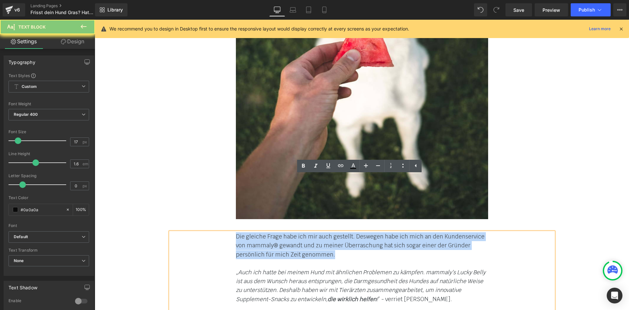
click at [285, 233] on font "Die gleiche Frage habe ich mir auch gestellt. Deswegen habe ich mich an den Kun…" at bounding box center [360, 245] width 249 height 25
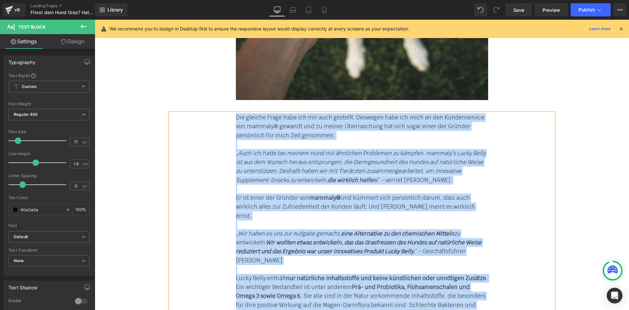
scroll to position [2328, 0]
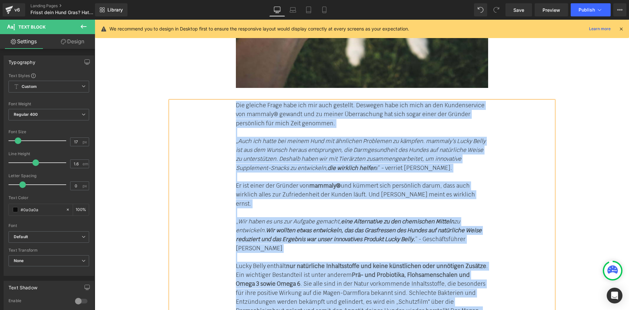
paste div
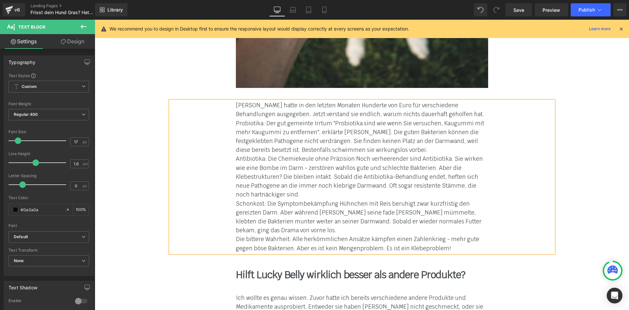
click at [275, 199] on div "Schonkost: Die Symptombekämpfung Hühnchen mit Reis beruhigt zwar kurzfristig de…" at bounding box center [362, 217] width 252 height 36
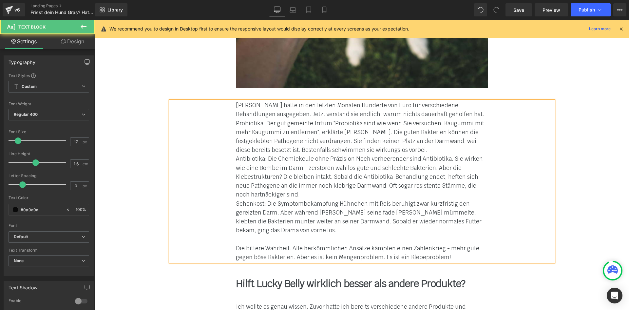
click at [286, 154] on div "Antibiotika: Die Chemiekeule ohne Präzision Noch verheerender sind Antibiotika.…" at bounding box center [362, 176] width 252 height 45
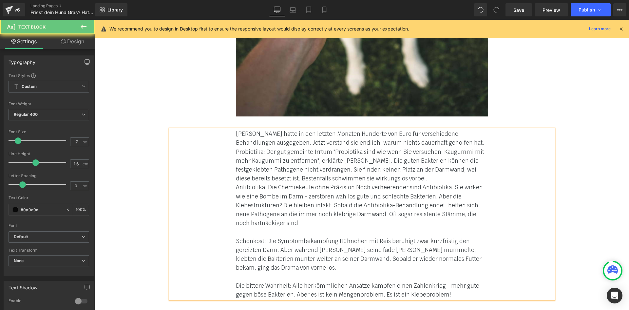
scroll to position [2295, 0]
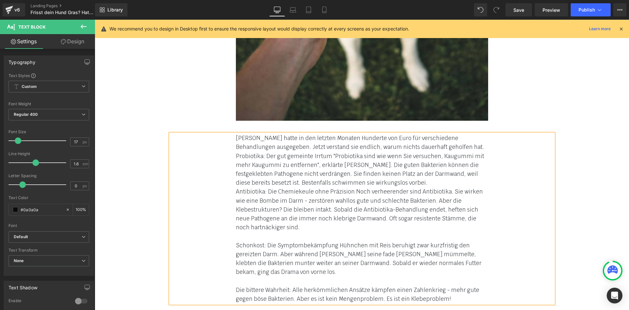
click at [413, 152] on div "Probiotika: Der gut gemeinte Irrtum "Probiotika sind wie wenn Sie versuchen, Ka…" at bounding box center [362, 170] width 252 height 36
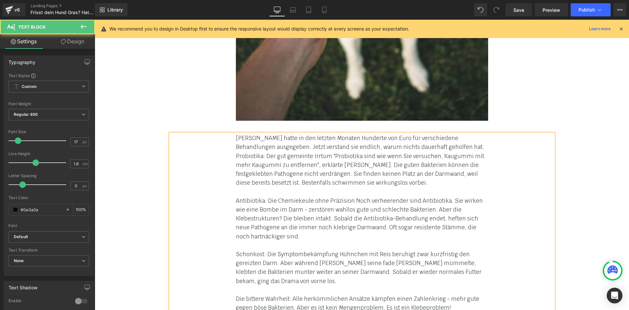
click at [456, 134] on div "[PERSON_NAME] hatte in den letzten Monaten Hunderte von Euro für verschiedene B…" at bounding box center [362, 143] width 252 height 18
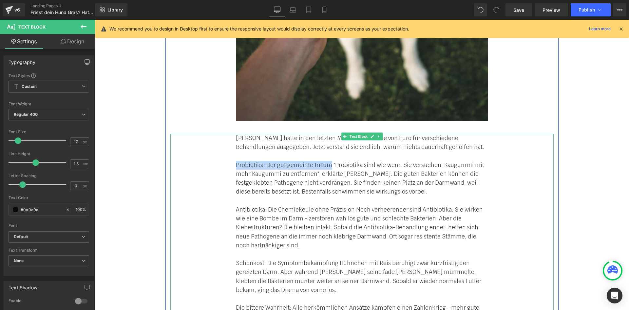
drag, startPoint x: 234, startPoint y: 108, endPoint x: 326, endPoint y: 108, distance: 91.8
click at [326, 161] on font "Probiotika: Der gut gemeinte Irrtum "Probiotika sind wie wenn Sie versuchen, Ka…" at bounding box center [360, 178] width 248 height 34
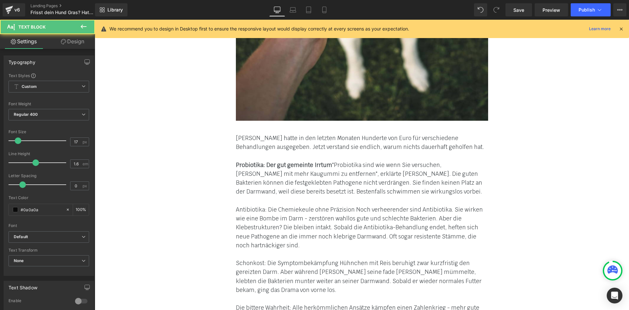
click at [236, 206] on font "Antibiotika: Die Chemiekeule ohne Präzision Noch verheerender sind Antibiotika.…" at bounding box center [359, 227] width 247 height 43
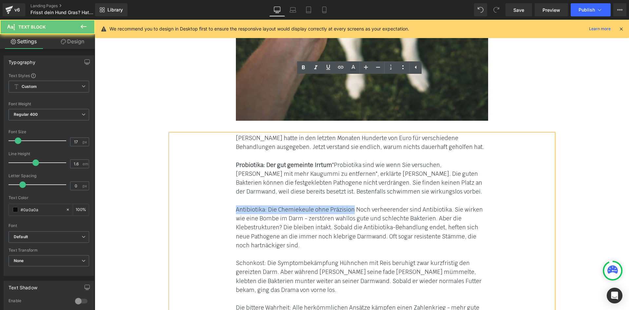
click at [348, 206] on font "Antibiotika: Die Chemiekeule ohne Präzision Noch verheerender sind Antibiotika.…" at bounding box center [359, 227] width 247 height 43
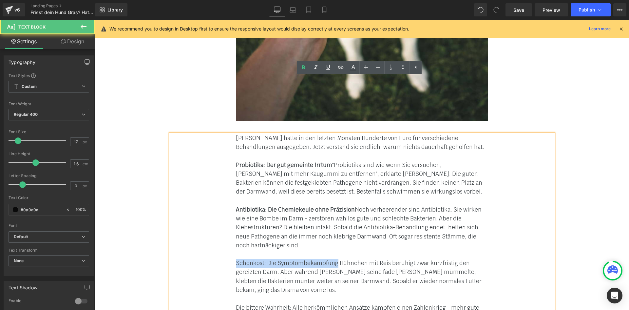
drag, startPoint x: 232, startPoint y: 209, endPoint x: 332, endPoint y: 204, distance: 100.1
click at [332, 204] on div "[PERSON_NAME] hatte in den letzten Monaten Hunderte von Euro für verschiedene B…" at bounding box center [362, 227] width 384 height 187
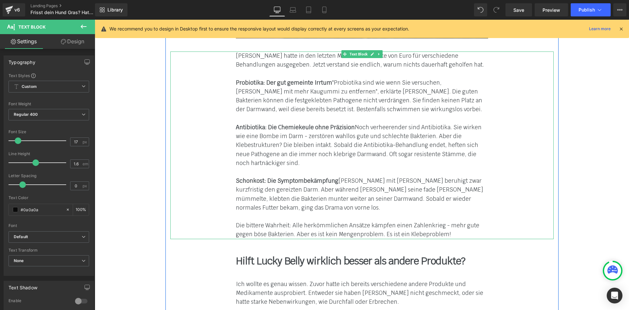
scroll to position [2394, 0]
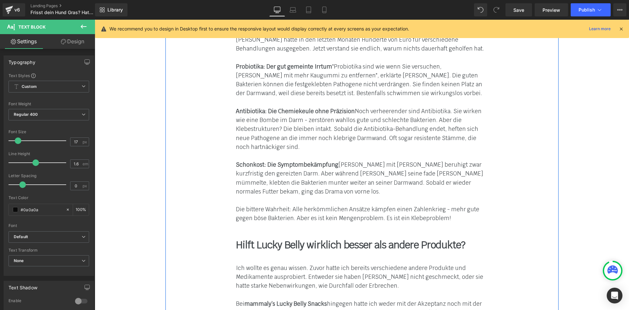
click at [258, 239] on div "Hilft Lucky Belly wirklich besser als andere Produkte? Text Block" at bounding box center [362, 244] width 252 height 11
click at [258, 238] on b "Hilft Lucky Belly wirklich besser als andere Produkte?" at bounding box center [350, 244] width 229 height 13
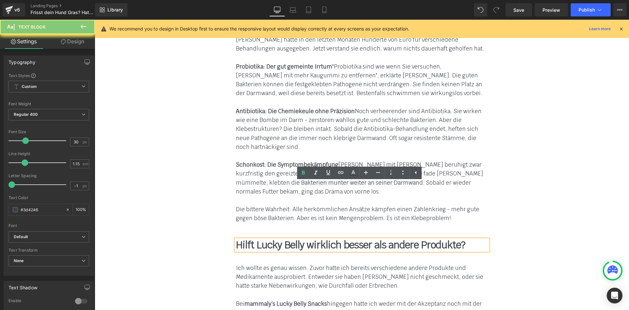
paste div
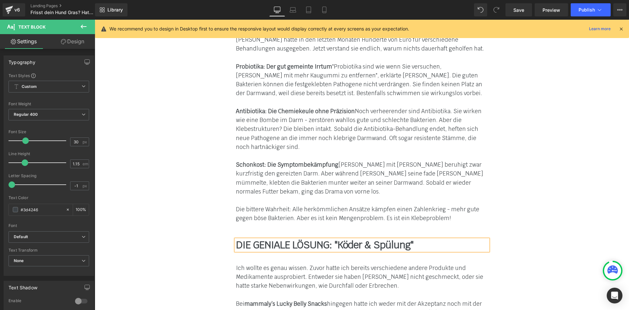
click at [226, 159] on div "[PERSON_NAME] hatte in den letzten Monaten Hunderte von Euro für verschiedene B…" at bounding box center [362, 128] width 384 height 187
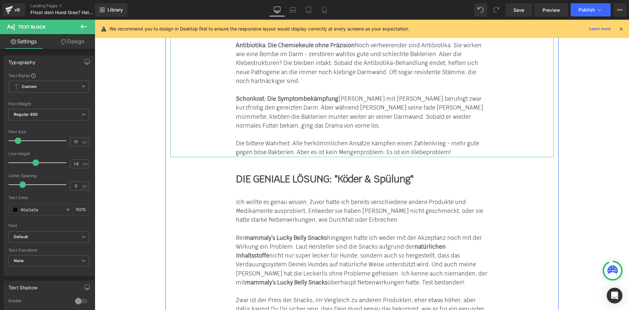
scroll to position [2525, 0]
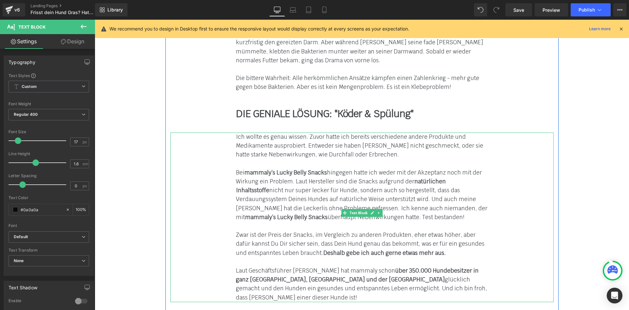
drag, startPoint x: 376, startPoint y: 155, endPoint x: 377, endPoint y: 160, distance: 5.3
click at [377, 211] on icon at bounding box center [379, 213] width 4 height 4
click at [379, 209] on link at bounding box center [382, 213] width 7 height 8
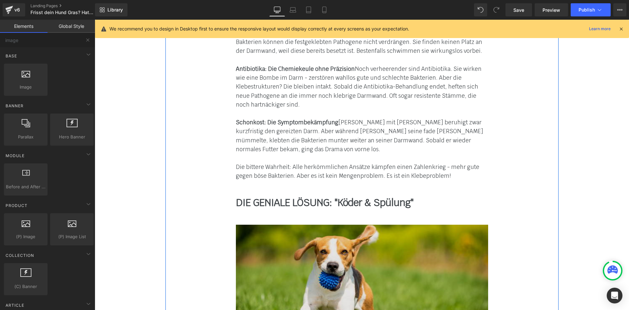
scroll to position [2427, 0]
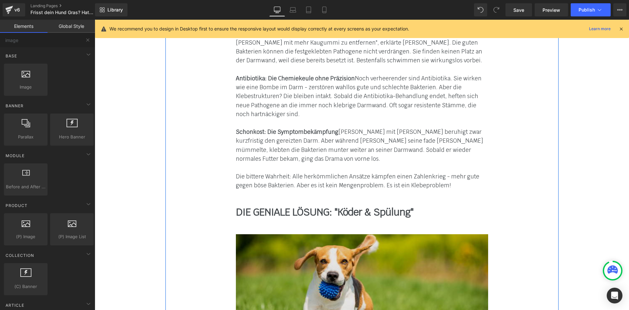
click at [276, 234] on img at bounding box center [362, 297] width 252 height 126
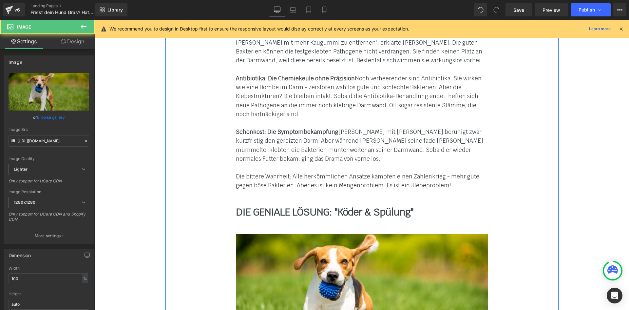
click at [95, 20] on div at bounding box center [95, 20] width 0 height 0
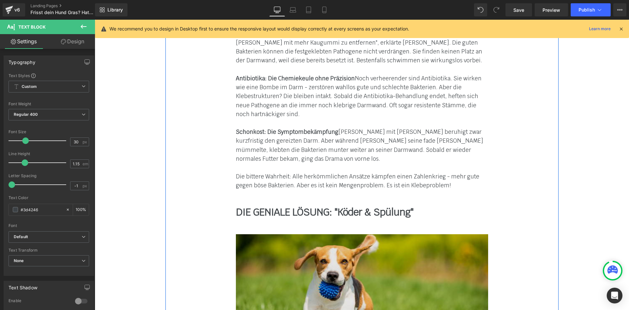
click at [245, 234] on img at bounding box center [362, 297] width 252 height 126
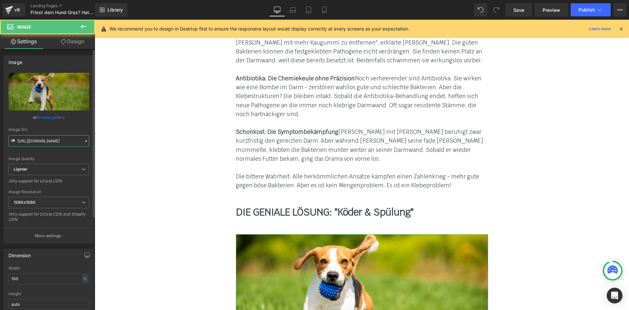
click at [48, 140] on input "[URL][DOMAIN_NAME]" at bounding box center [49, 140] width 81 height 11
paste input "[DOMAIN_NAME][URL]"
type input "[URL][DOMAIN_NAME]"
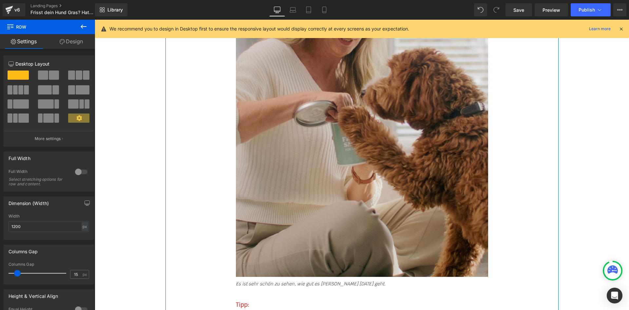
scroll to position [2754, 0]
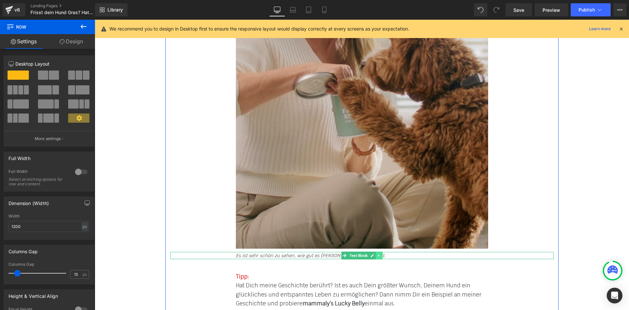
click at [378, 253] on icon at bounding box center [379, 255] width 4 height 4
click at [381, 251] on link at bounding box center [382, 255] width 7 height 8
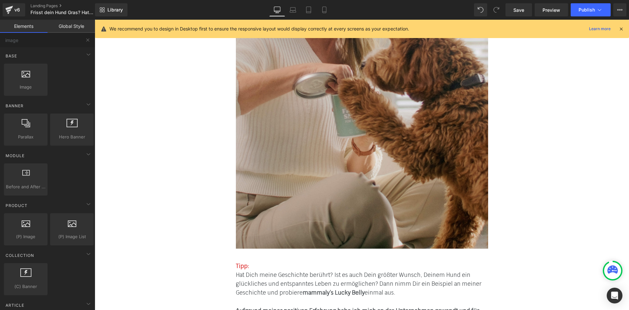
click at [282, 271] on font "Hat Dich meine Geschichte berührt? Ist es auch Dein größter Wunsch, Deinem Hund…" at bounding box center [359, 283] width 246 height 25
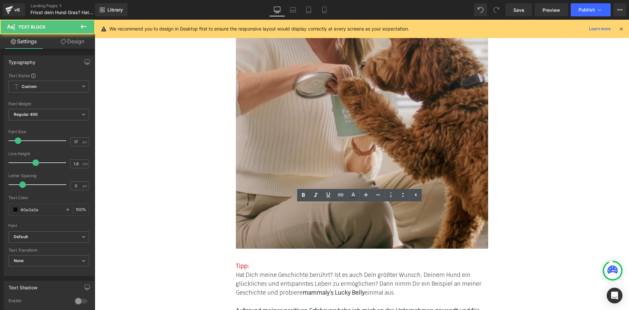
click at [282, 271] on font "Hat Dich meine Geschichte berührt? Ist es auch Dein größter Wunsch, Deinem Hund…" at bounding box center [359, 283] width 246 height 25
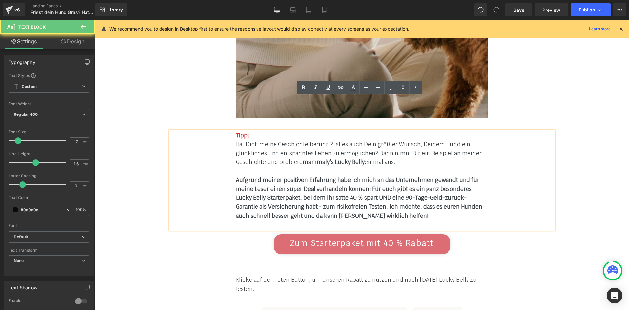
scroll to position [2885, 0]
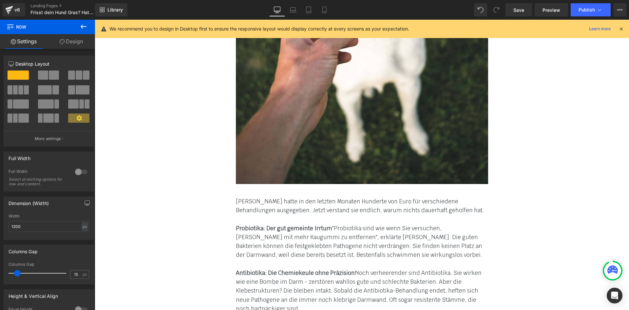
scroll to position [2230, 0]
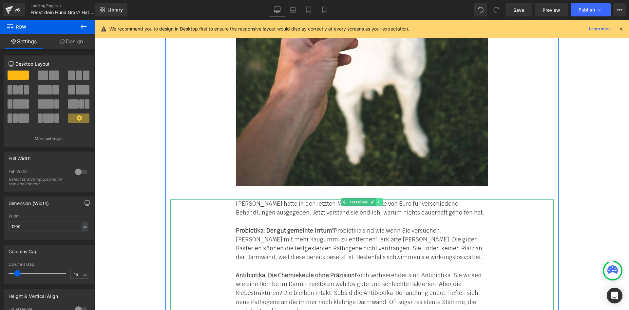
click at [379, 200] on icon at bounding box center [379, 202] width 4 height 4
click at [375, 200] on icon at bounding box center [376, 202] width 4 height 4
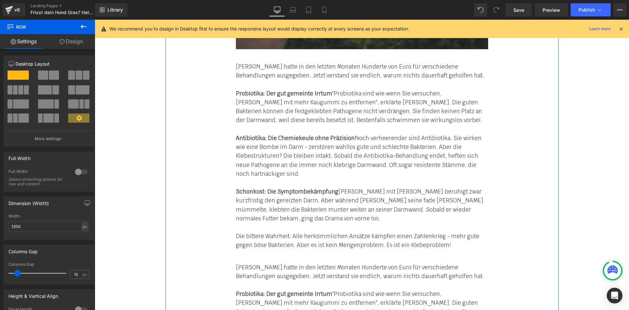
scroll to position [2364, 0]
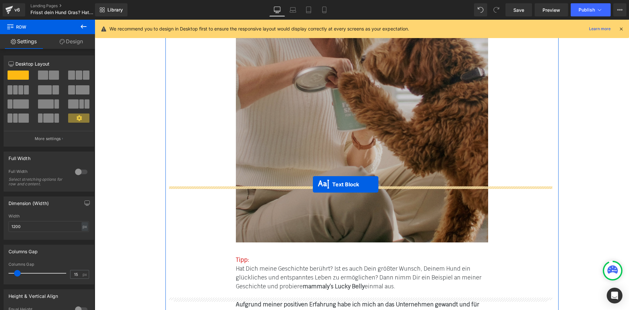
drag, startPoint x: 343, startPoint y: 214, endPoint x: 311, endPoint y: 186, distance: 42.2
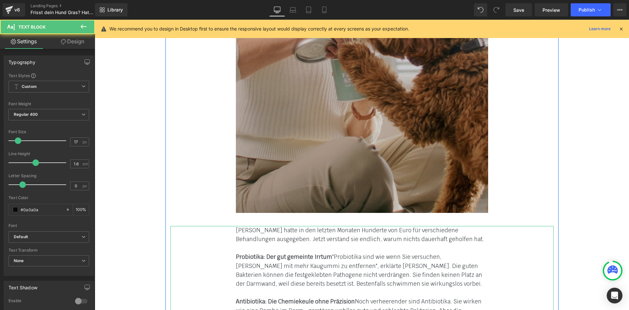
scroll to position [2761, 0]
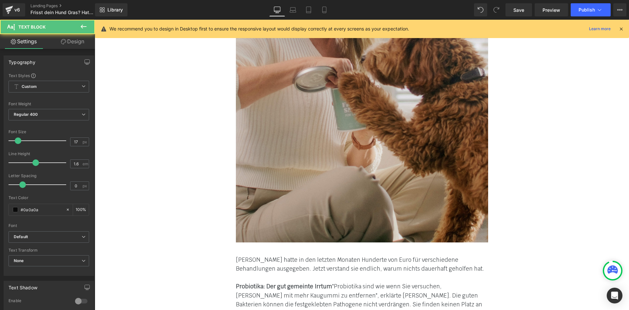
click at [251, 283] on strong "Probiotika: Der gut gemeinte Irrtum" at bounding box center [284, 286] width 96 height 7
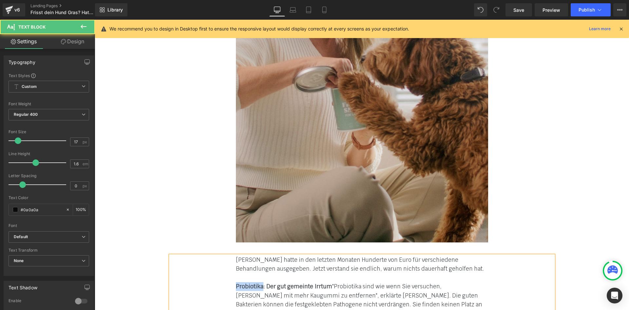
click at [251, 283] on strong "Probiotika: Der gut gemeinte Irrtum" at bounding box center [284, 286] width 96 height 7
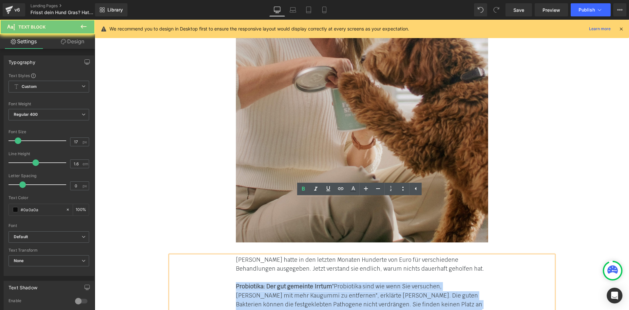
click at [251, 283] on strong "Probiotika: Der gut gemeinte Irrtum" at bounding box center [284, 286] width 96 height 7
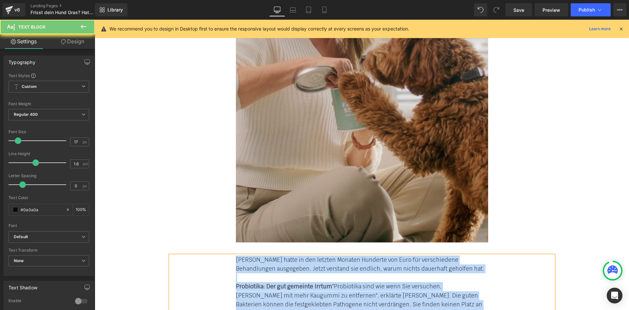
paste div
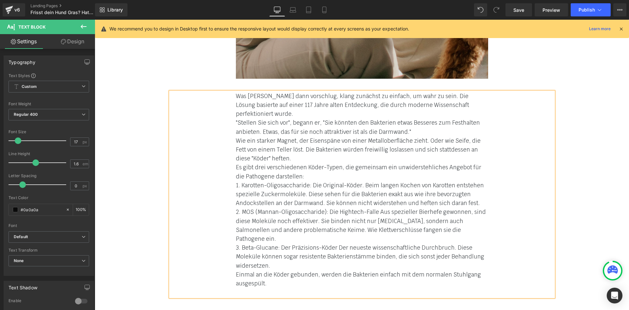
scroll to position [2924, 0]
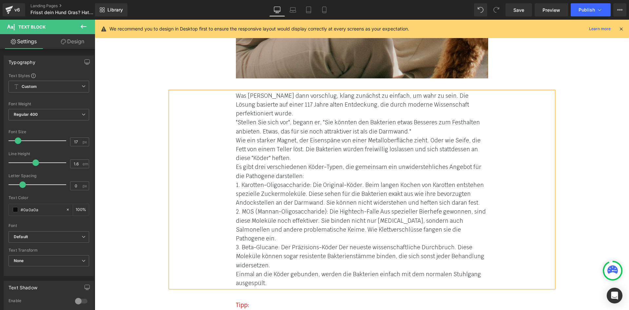
click at [273, 243] on div "3. Beta-Glucane: Der Präzisions-Köder Der neueste wissenschaftliche Durchbruch.…" at bounding box center [362, 256] width 252 height 27
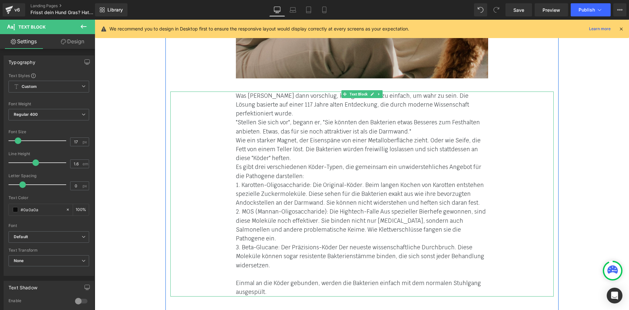
click at [461, 207] on div "2. MOS (Mannan-Oligosaccharide): Die Hightech-Falle Aus spezieller Bierhefe gew…" at bounding box center [362, 225] width 252 height 36
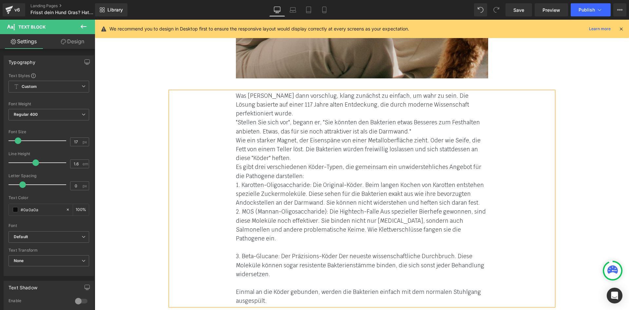
click at [478, 181] on div "1. Karotten-Oligosaccharide: Die Original-Köder. Beim langen Kochen von Karotte…" at bounding box center [362, 194] width 252 height 27
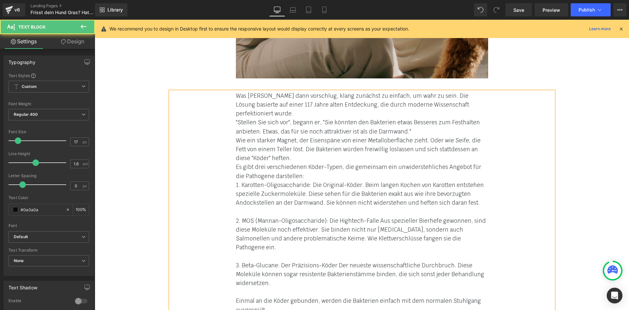
click at [323, 163] on div "Es gibt drei verschiedenen Köder-Typen, die gemeinsam ein unwiderstehliches Ang…" at bounding box center [362, 172] width 252 height 18
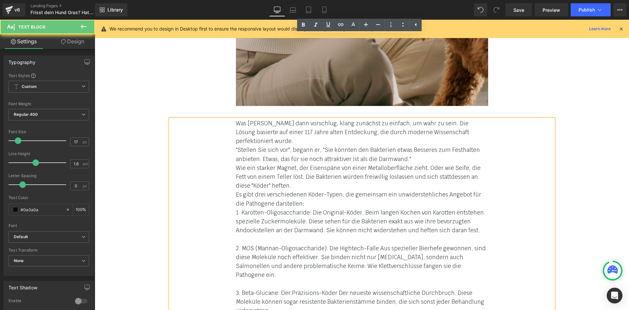
scroll to position [2892, 0]
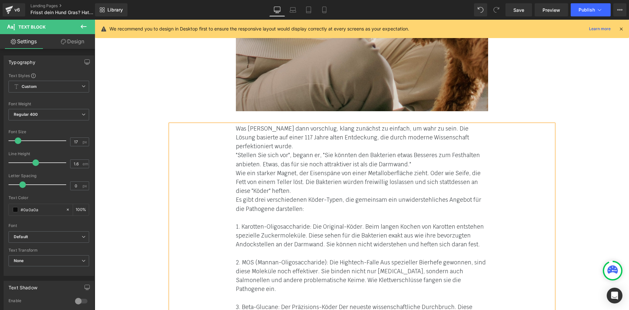
click at [277, 169] on div "Wie ein starker Magnet, der Eisenspäne von einer Metalloberfläche zieht. Oder w…" at bounding box center [362, 182] width 252 height 27
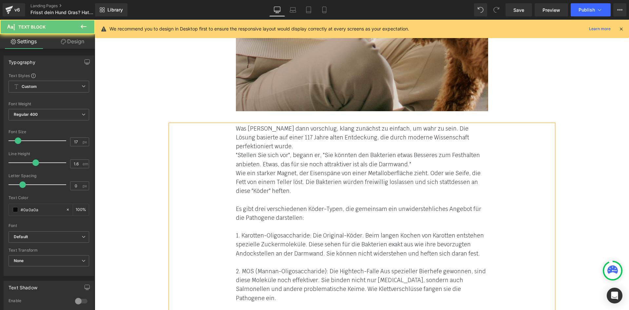
click at [423, 151] on div ""Stellen Sie sich vor", begann er, "Sie könnten den Bakterien etwas Besseres zu…" at bounding box center [362, 160] width 252 height 18
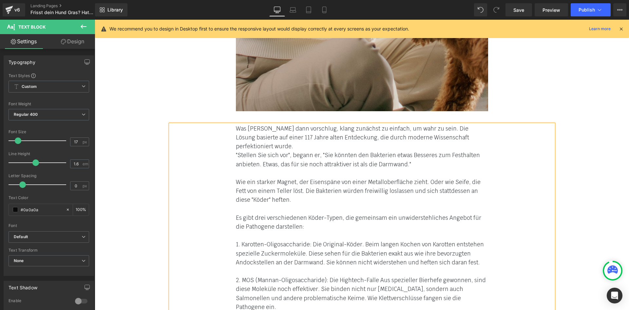
click at [236, 151] on font ""Stellen Sie sich vor", begann er, "Sie könnten den Bakterien etwas Besseres zu…" at bounding box center [358, 159] width 244 height 16
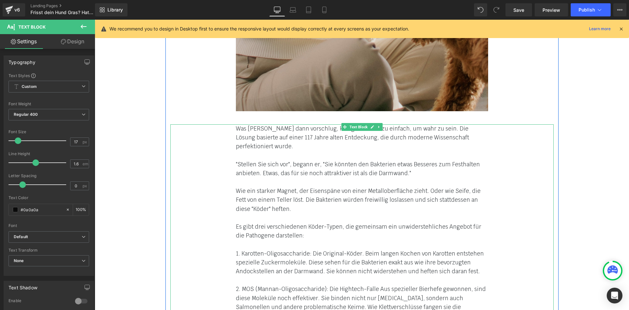
click at [230, 185] on div "Was [PERSON_NAME] dann vorschlug, klang zunächst zu einfach, um wahr zu sein. D…" at bounding box center [362, 253] width 384 height 259
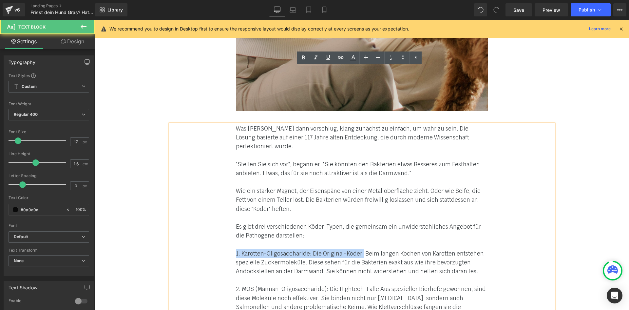
click at [359, 250] on font "1. Karotten-Oligosaccharide: Die Original-Köder. Beim langen Kochen von Karotte…" at bounding box center [360, 262] width 248 height 25
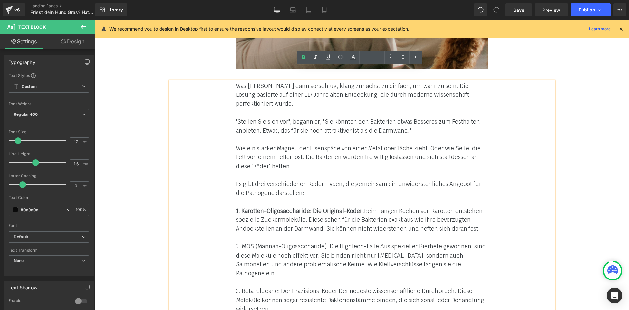
scroll to position [2957, 0]
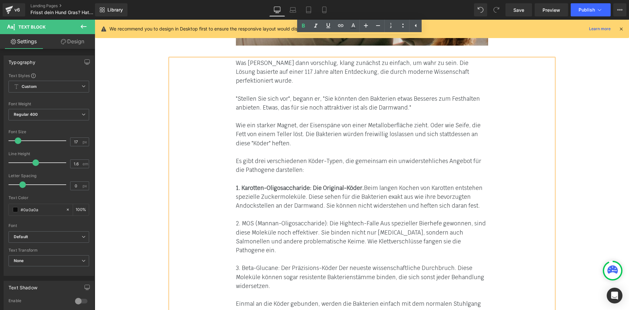
drag, startPoint x: 231, startPoint y: 161, endPoint x: 238, endPoint y: 162, distance: 6.8
click at [231, 160] on div "Was [PERSON_NAME] dann vorschlug, klang zunächst zu einfach, um wahr zu sein. D…" at bounding box center [362, 188] width 384 height 259
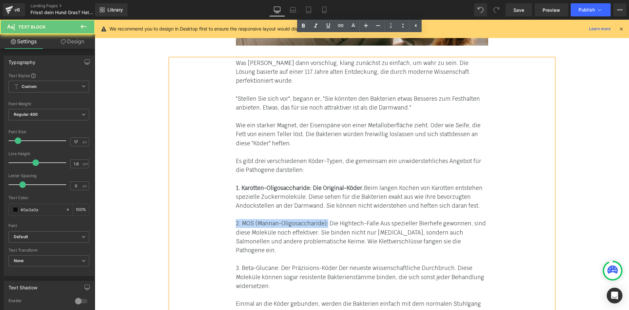
click at [325, 220] on font "2. MOS (Mannan-Oligosaccharide): Die Hightech-Falle Aus spezieller Bierhefe gew…" at bounding box center [361, 237] width 250 height 34
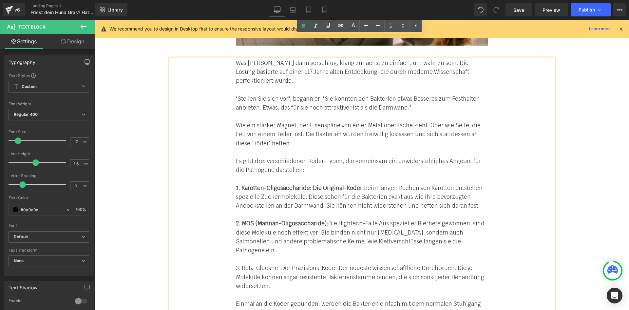
click at [232, 196] on div "Was [PERSON_NAME] dann vorschlug, klang zunächst zu einfach, um wahr zu sein. D…" at bounding box center [362, 188] width 384 height 259
click at [333, 264] on font "3. Beta-Glucane: Der Präzisions-Köder Der neueste wissenschaftliche Durchbruch.…" at bounding box center [360, 276] width 248 height 25
click at [341, 255] on div at bounding box center [362, 259] width 252 height 9
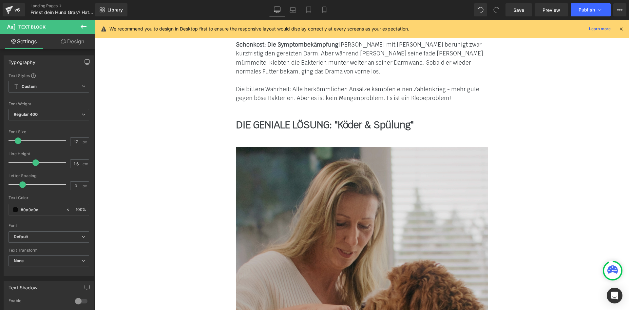
scroll to position [2433, 0]
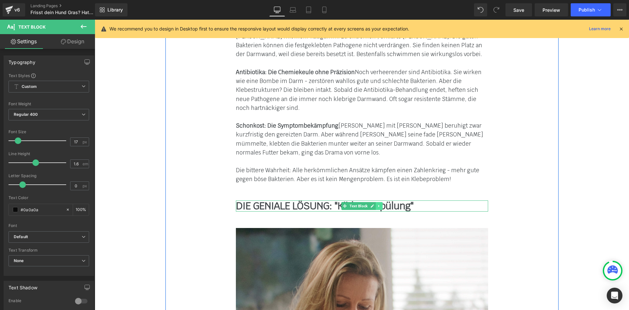
click at [377, 204] on icon at bounding box center [379, 206] width 4 height 4
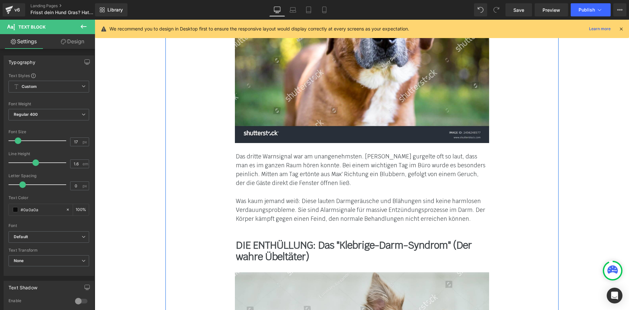
scroll to position [1318, 0]
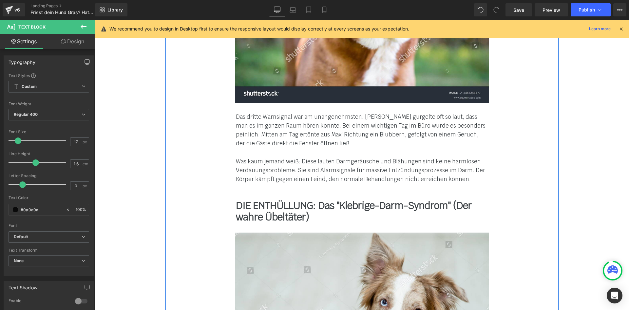
click at [279, 199] on b "DIE ENTHÜLLUNG: Das "Klebrige-Darm-Syndrom" (Der wahre Übeltäter)" at bounding box center [354, 211] width 236 height 24
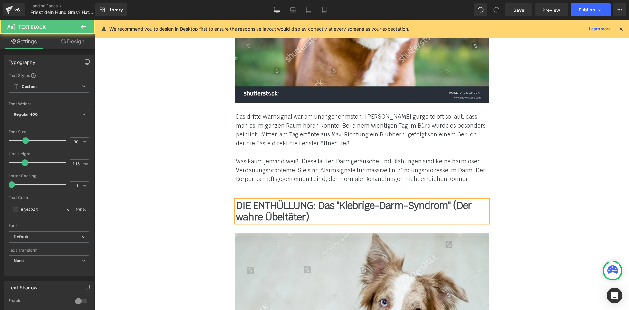
drag, startPoint x: 79, startPoint y: 45, endPoint x: 49, endPoint y: 85, distance: 50.2
click at [79, 45] on link "Design" at bounding box center [73, 41] width 48 height 15
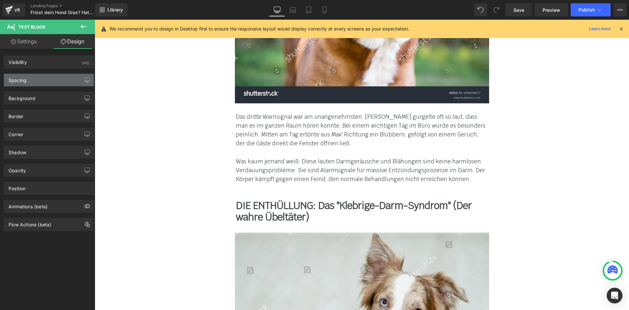
click at [42, 85] on div "Spacing" at bounding box center [49, 80] width 90 height 12
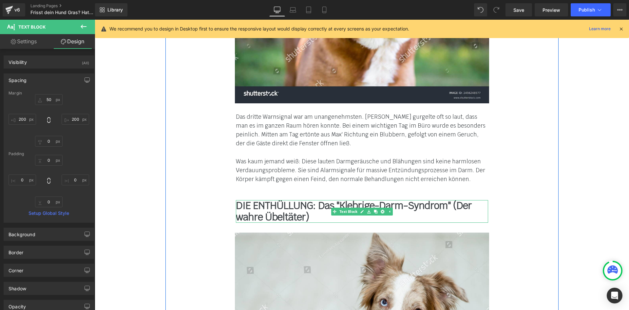
click at [277, 199] on b "DIE ENTHÜLLUNG: Das "Klebrige-Darm-Syndrom" (Der wahre Übeltäter)" at bounding box center [354, 211] width 236 height 24
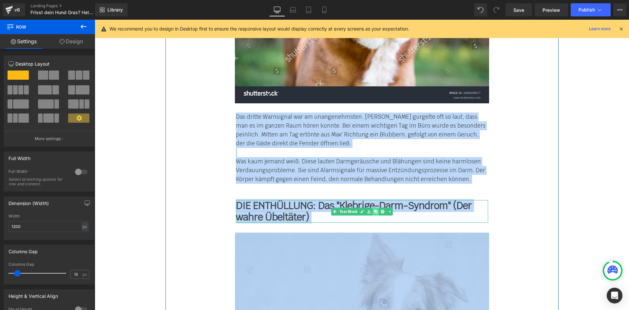
click at [374, 209] on icon at bounding box center [376, 211] width 4 height 4
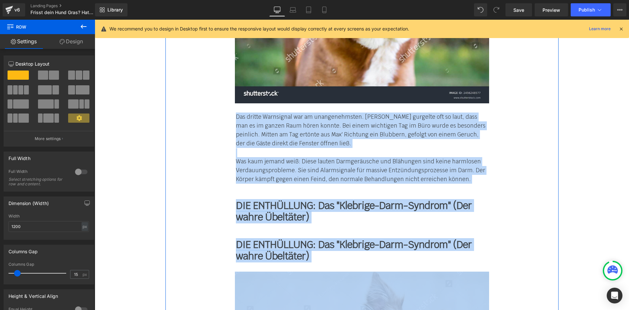
click at [244, 238] on b "DIE ENTHÜLLUNG: Das "Klebrige-Darm-Syndrom" (Der wahre Übeltäter)" at bounding box center [354, 250] width 236 height 24
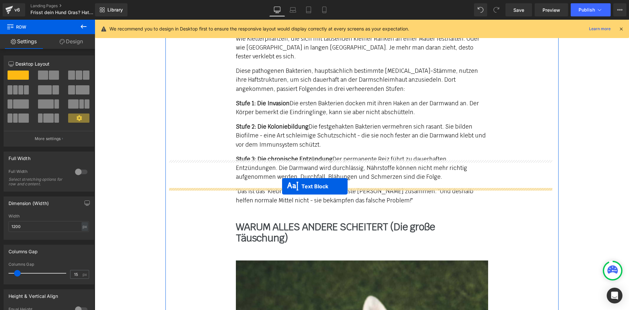
drag, startPoint x: 345, startPoint y: 213, endPoint x: 282, endPoint y: 186, distance: 67.7
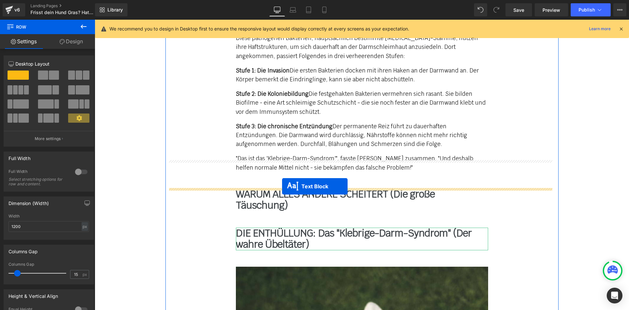
scroll to position [1777, 0]
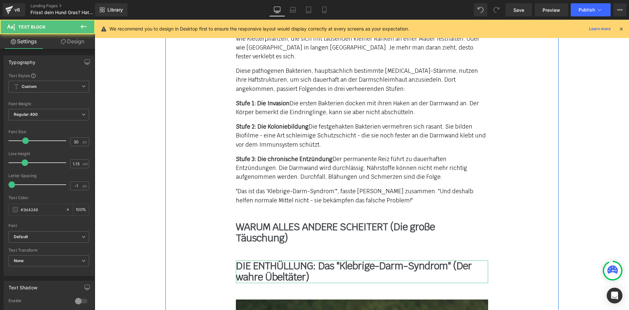
click at [269, 220] on b "WARUM ALLES ANDERE SCHEITERT (Die große Täuschung)" at bounding box center [335, 232] width 199 height 24
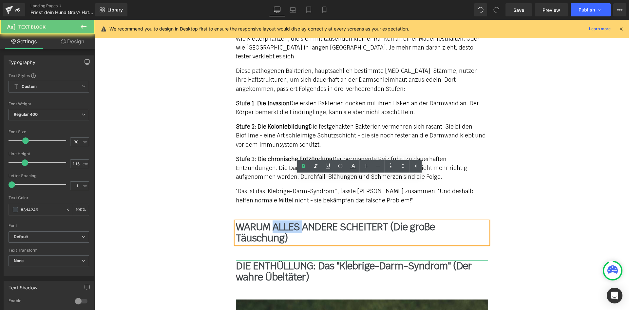
click at [269, 220] on b "WARUM ALLES ANDERE SCHEITERT (Die große Täuschung)" at bounding box center [335, 232] width 199 height 24
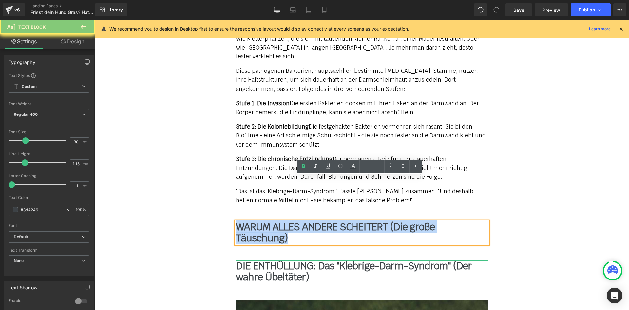
click at [269, 220] on b "WARUM ALLES ANDERE SCHEITERT (Die große Täuschung)" at bounding box center [335, 232] width 199 height 24
copy b "WARUM ALLES ANDERE SCHEITERT (Die große Täuschung)"
click at [266, 259] on b "DIE ENTHÜLLUNG: Das "Klebrige-Darm-Syndrom" (Der wahre Übeltäter)" at bounding box center [354, 271] width 236 height 24
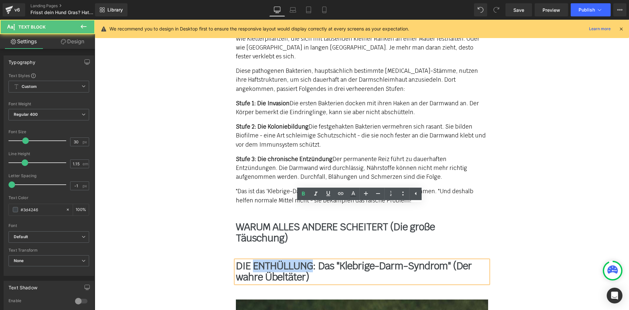
click at [266, 259] on b "DIE ENTHÜLLUNG: Das "Klebrige-Darm-Syndrom" (Der wahre Übeltäter)" at bounding box center [354, 271] width 236 height 24
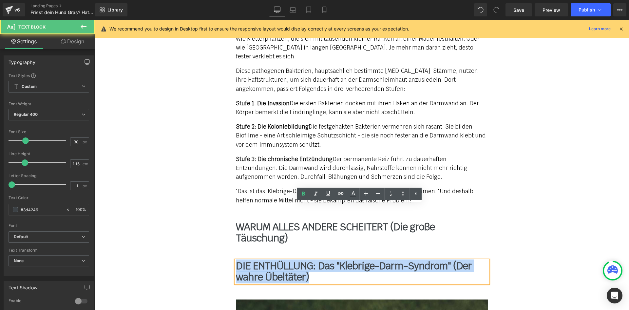
click at [266, 259] on b "DIE ENTHÜLLUNG: Das "Klebrige-Darm-Syndrom" (Der wahre Übeltäter)" at bounding box center [354, 271] width 236 height 24
paste div
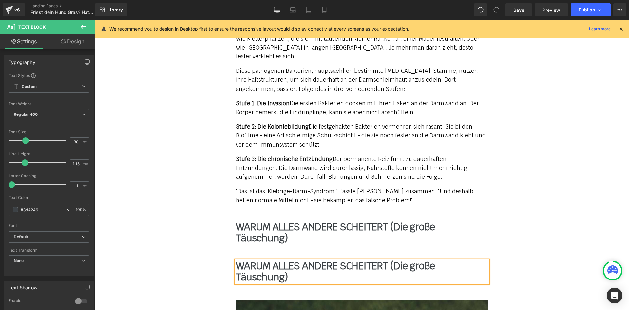
click at [288, 220] on b "WARUM ALLES ANDERE SCHEITERT (Die große Täuschung)" at bounding box center [335, 232] width 199 height 24
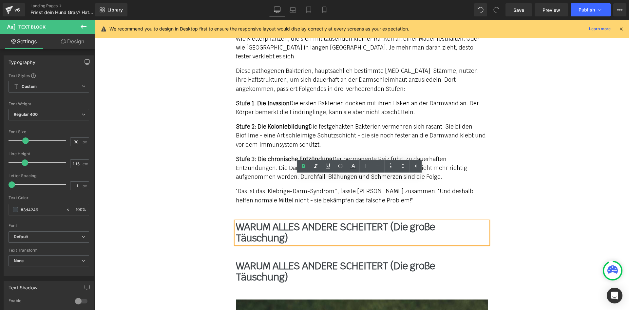
click at [546, 160] on div "An jenem [DATE] in der Praxis zeigte [PERSON_NAME]-Aufnahmen, die sie sprachlos…" at bounding box center [362, 87] width 384 height 235
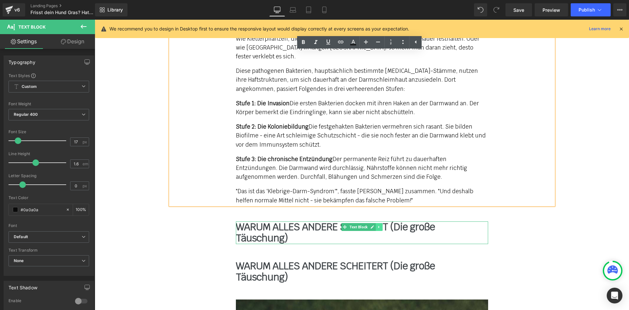
click at [378, 225] on icon at bounding box center [379, 227] width 4 height 4
click at [381, 225] on icon at bounding box center [383, 227] width 4 height 4
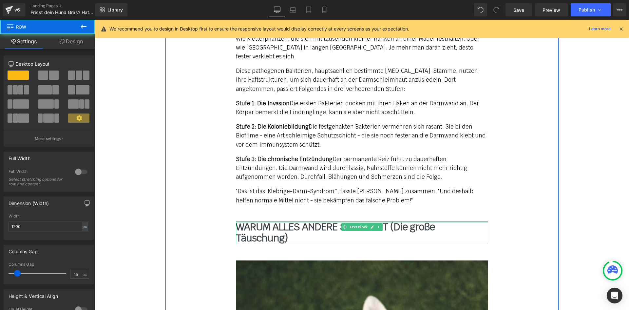
click at [320, 220] on b "WARUM ALLES ANDERE SCHEITERT (Die große Täuschung)" at bounding box center [335, 232] width 199 height 24
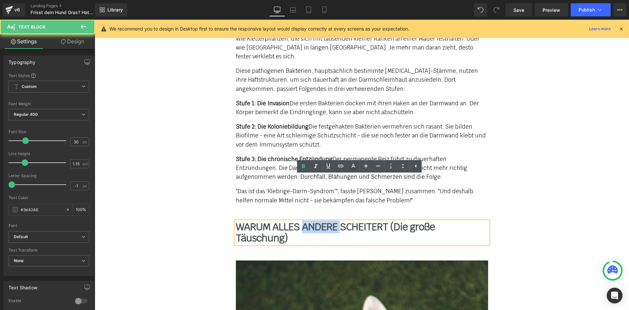
click at [320, 220] on b "WARUM ALLES ANDERE SCHEITERT (Die große Täuschung)" at bounding box center [335, 232] width 199 height 24
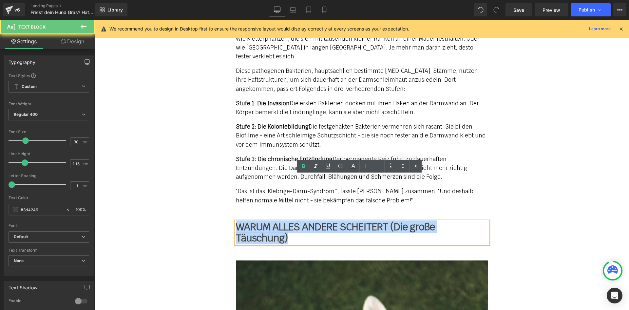
click at [320, 220] on b "WARUM ALLES ANDERE SCHEITERT (Die große Täuschung)" at bounding box center [335, 232] width 199 height 24
copy b "WARUM ALLES ANDERE SCHEITERT (Die große Täuschung)"
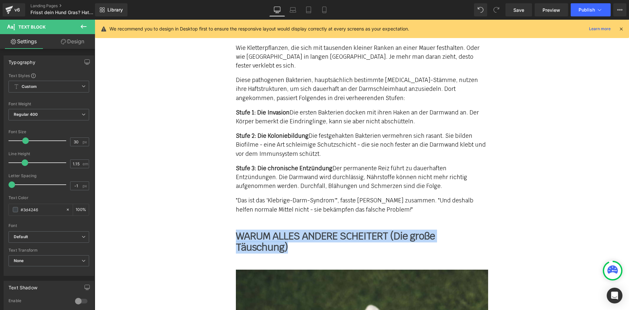
scroll to position [1744, 0]
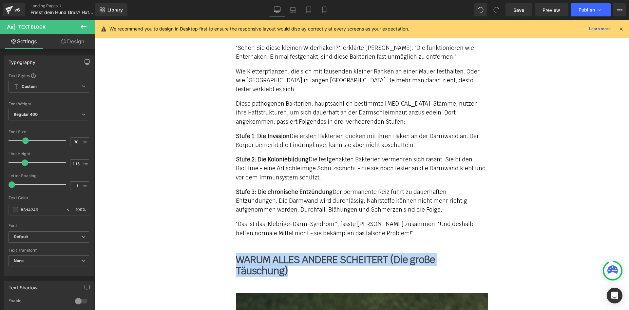
click at [542, 186] on div "An jenem [DATE] in der Praxis zeigte [PERSON_NAME]-Aufnahmen, die sie sprachlos…" at bounding box center [362, 119] width 384 height 235
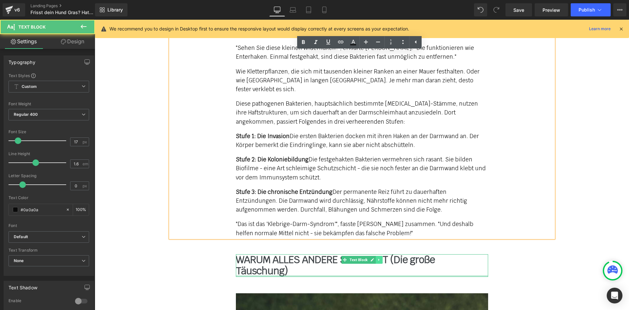
click at [377, 256] on link at bounding box center [379, 260] width 7 height 8
click at [374, 258] on icon at bounding box center [376, 260] width 4 height 4
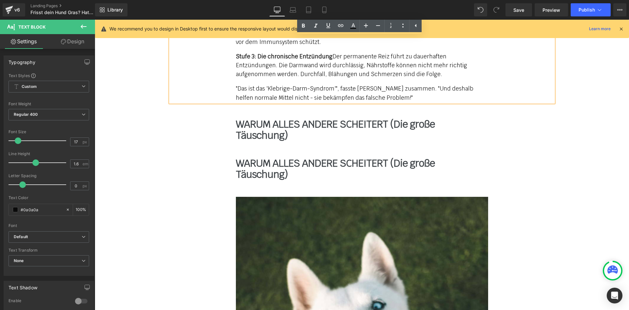
scroll to position [1870, 0]
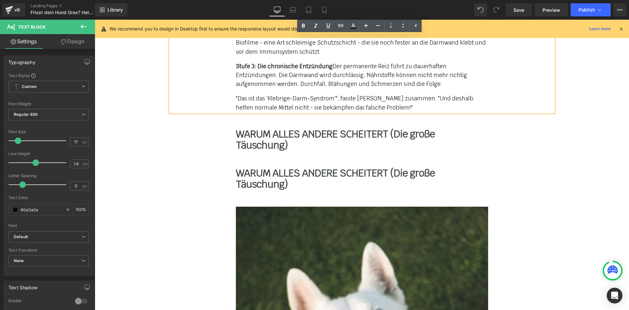
click at [315, 167] on b "WARUM ALLES ANDERE SCHEITERT (Die große Täuschung)" at bounding box center [335, 179] width 199 height 24
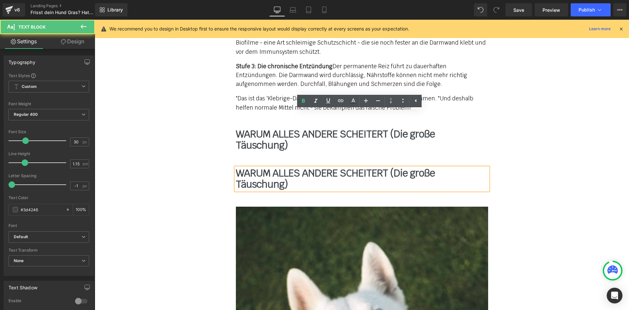
click at [260, 128] on div "WARUM ALLES ANDERE SCHEITERT (Die große Täuschung) Text Block" at bounding box center [362, 139] width 252 height 23
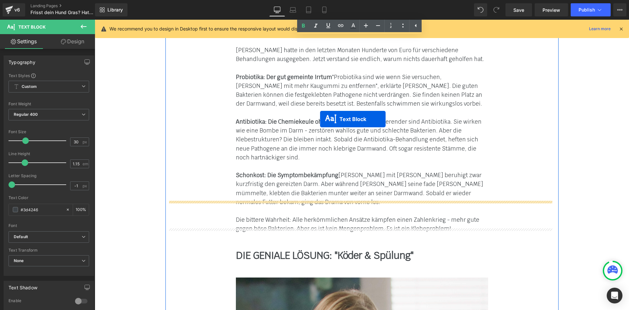
scroll to position [2493, 0]
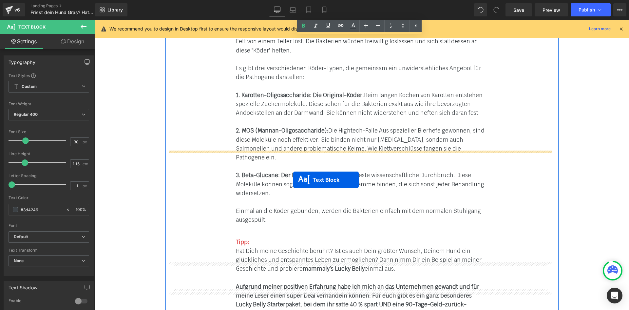
drag, startPoint x: 342, startPoint y: 118, endPoint x: 291, endPoint y: 161, distance: 66.8
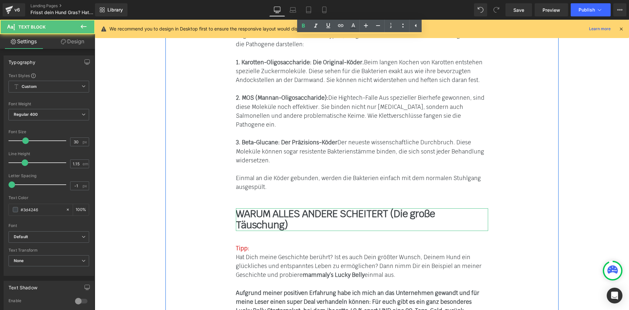
scroll to position [3050, 0]
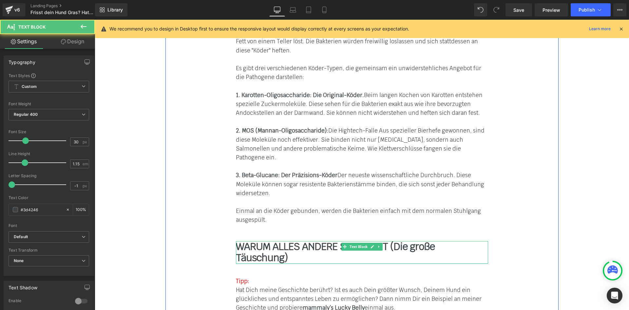
click at [278, 240] on b "WARUM ALLES ANDERE SCHEITERT (Die große Täuschung)" at bounding box center [335, 252] width 199 height 24
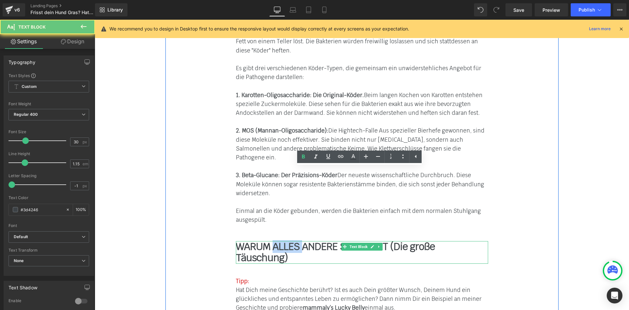
click at [278, 240] on b "WARUM ALLES ANDERE SCHEITERT (Die große Täuschung)" at bounding box center [335, 252] width 199 height 24
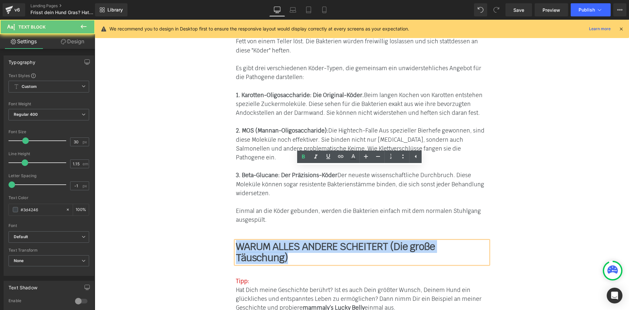
click at [278, 240] on b "WARUM ALLES ANDERE SCHEITERT (Die große Täuschung)" at bounding box center [335, 252] width 199 height 24
paste div
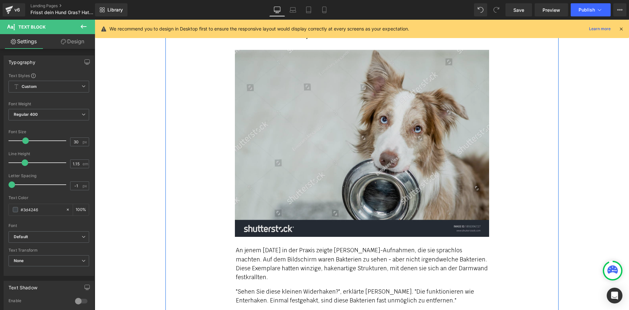
scroll to position [1411, 0]
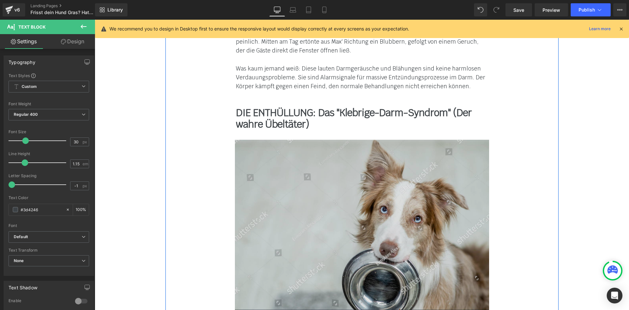
click at [418, 149] on img at bounding box center [362, 233] width 254 height 187
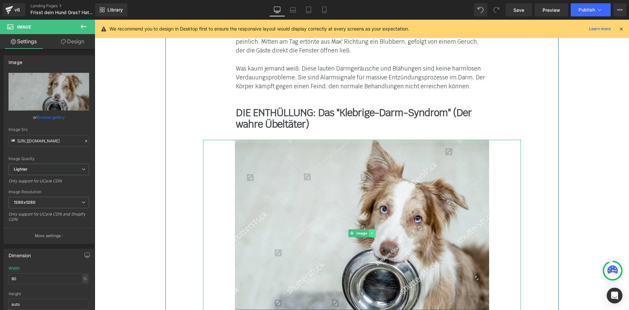
click at [371, 229] on link at bounding box center [372, 233] width 7 height 8
click at [367, 231] on icon at bounding box center [369, 233] width 4 height 4
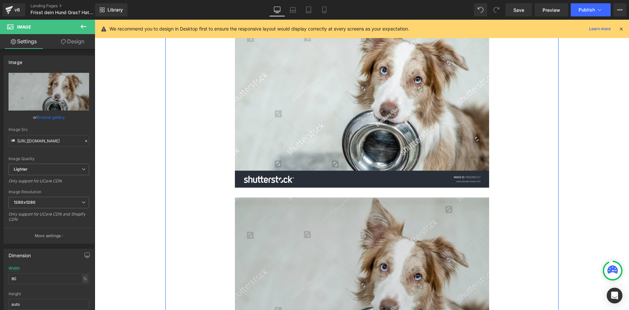
scroll to position [1535, 0]
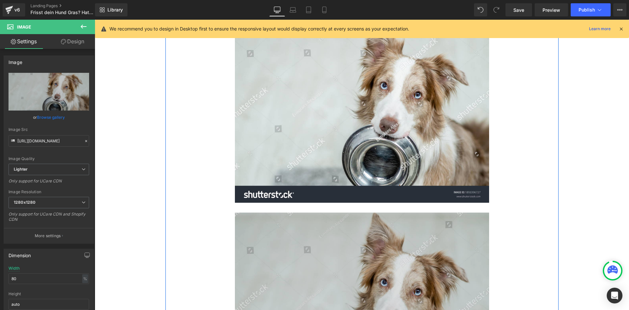
click at [267, 212] on img at bounding box center [362, 305] width 254 height 187
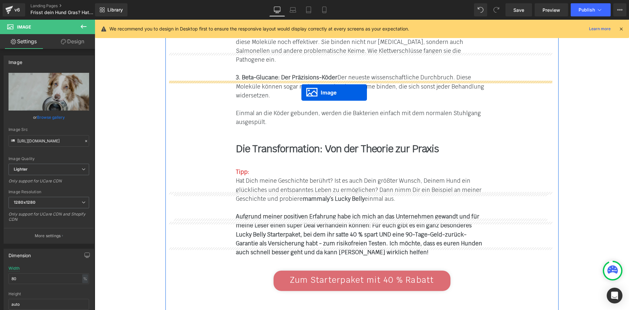
drag, startPoint x: 348, startPoint y: 268, endPoint x: 302, endPoint y: 92, distance: 182.1
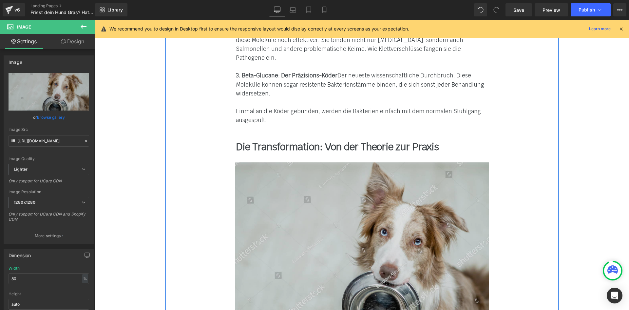
scroll to position [3148, 0]
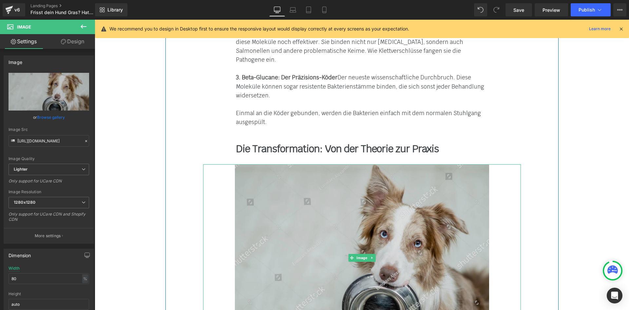
click at [281, 164] on img at bounding box center [362, 257] width 254 height 187
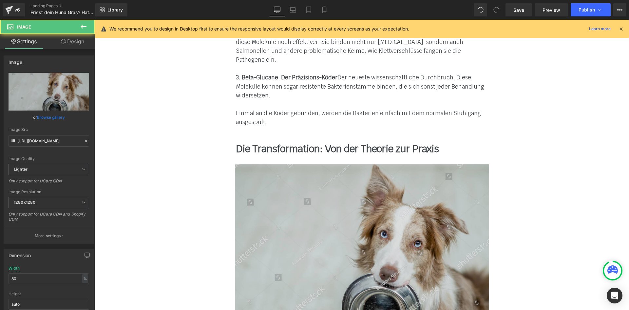
click at [276, 164] on img at bounding box center [362, 257] width 254 height 187
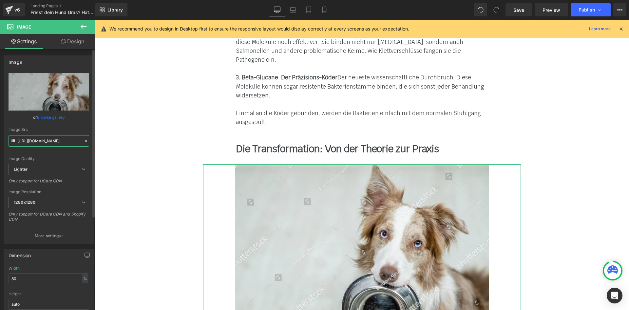
click at [38, 143] on input "[URL][DOMAIN_NAME]" at bounding box center [49, 140] width 81 height 11
paste input "[DOMAIN_NAME][URL]"
type input "[URL][DOMAIN_NAME]"
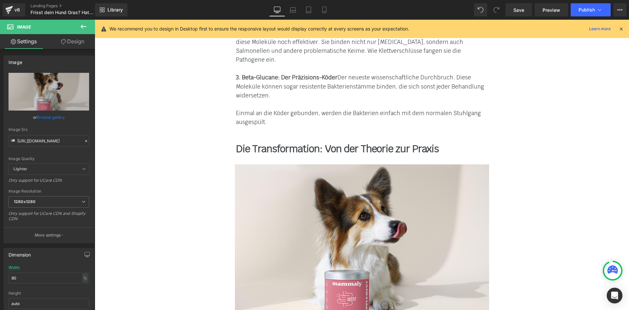
click at [149, 141] on div "Image Row Separator Image Zum Angebot → Button Separator Row Die 3 Warnsignale,…" at bounding box center [362, 58] width 535 height 6372
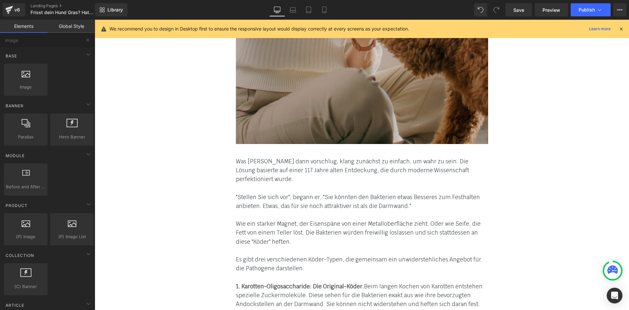
scroll to position [2754, 0]
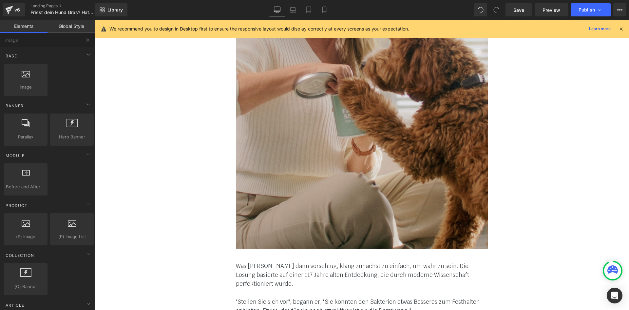
click at [364, 262] on div "Was [PERSON_NAME] dann vorschlug, klang zunächst zu einfach, um wahr zu sein. D…" at bounding box center [362, 275] width 252 height 27
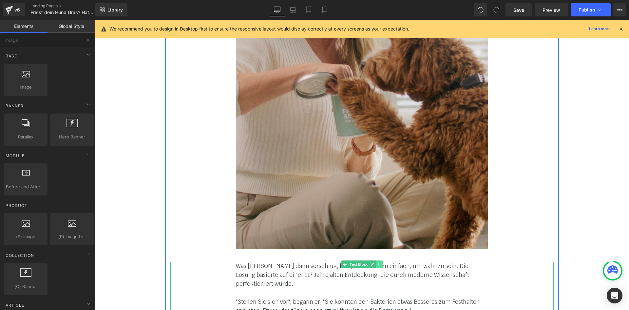
click at [376, 260] on link at bounding box center [379, 264] width 7 height 8
click at [372, 260] on link at bounding box center [375, 264] width 7 height 8
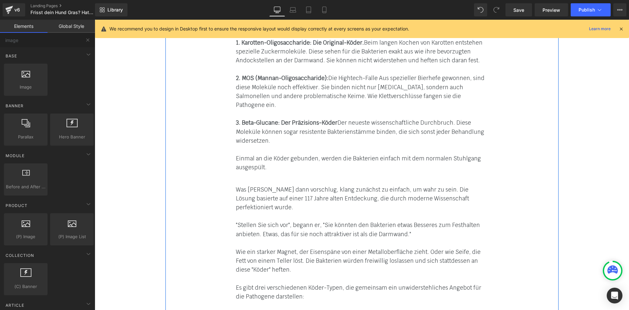
scroll to position [3070, 0]
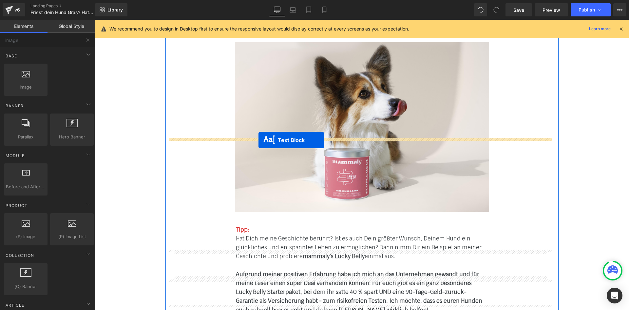
drag, startPoint x: 341, startPoint y: 147, endPoint x: 259, endPoint y: 140, distance: 82.2
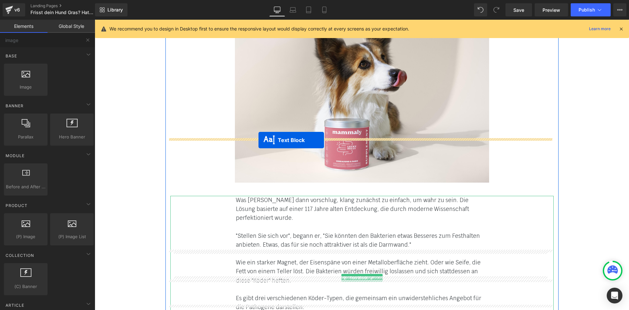
scroll to position [3270, 0]
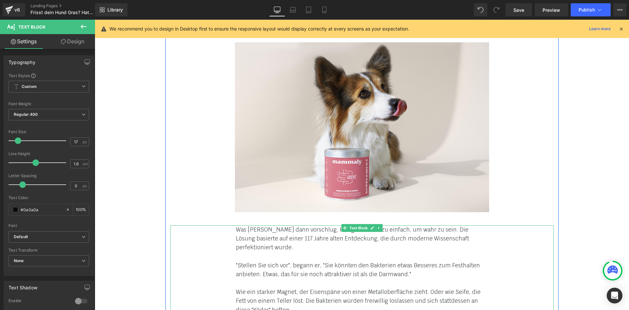
click at [278, 226] on font "Was [PERSON_NAME] dann vorschlug, klang zunächst zu einfach, um wahr zu sein. D…" at bounding box center [352, 238] width 233 height 25
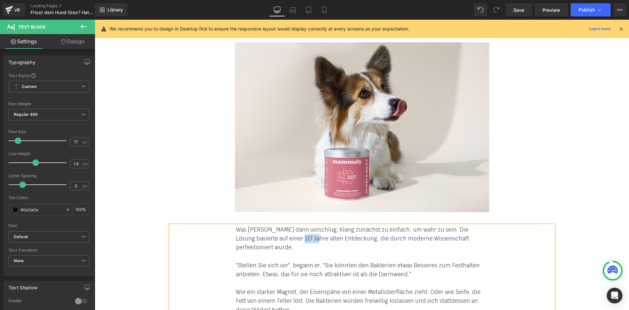
click at [278, 226] on font "Was [PERSON_NAME] dann vorschlug, klang zunächst zu einfach, um wahr zu sein. D…" at bounding box center [352, 238] width 233 height 25
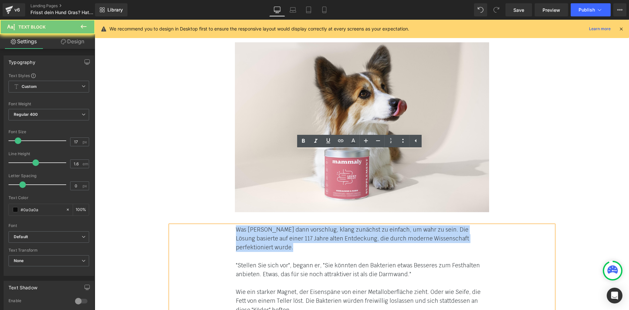
click at [278, 226] on font "Was [PERSON_NAME] dann vorschlug, klang zunächst zu einfach, um wahr zu sein. D…" at bounding box center [352, 238] width 233 height 25
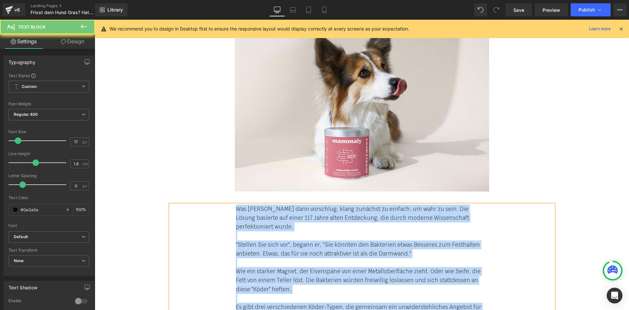
scroll to position [3401, 0]
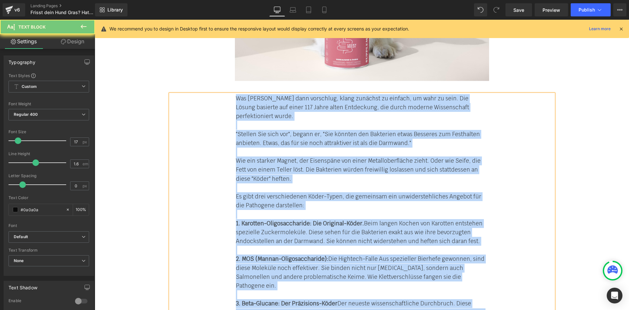
paste div
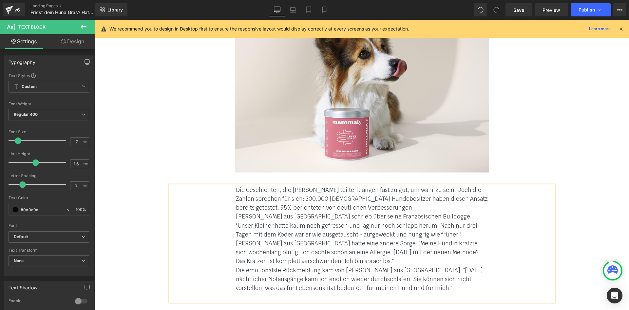
scroll to position [3302, 0]
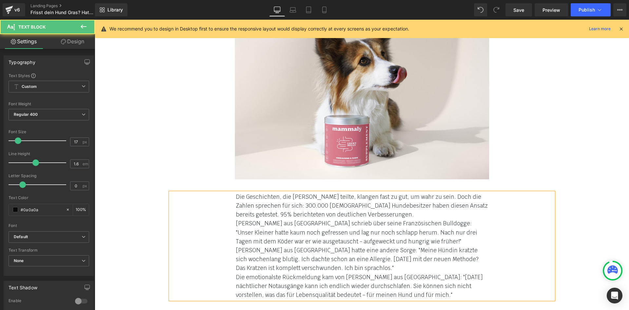
click at [364, 246] on div "[PERSON_NAME] aus [GEOGRAPHIC_DATA] hatte eine andere Sorge: "Meine Hündin krat…" at bounding box center [362, 259] width 252 height 27
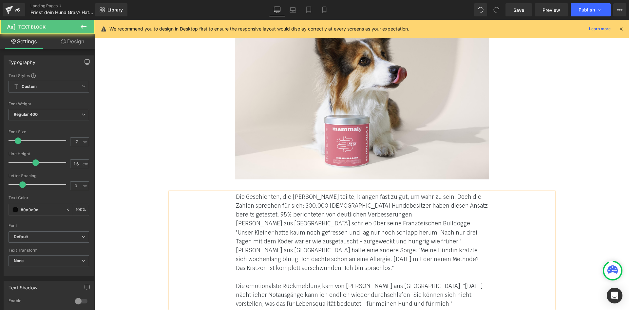
click at [385, 219] on div "[PERSON_NAME] aus [GEOGRAPHIC_DATA] schrieb über seine Französischen Bulldogge:…" at bounding box center [362, 232] width 252 height 27
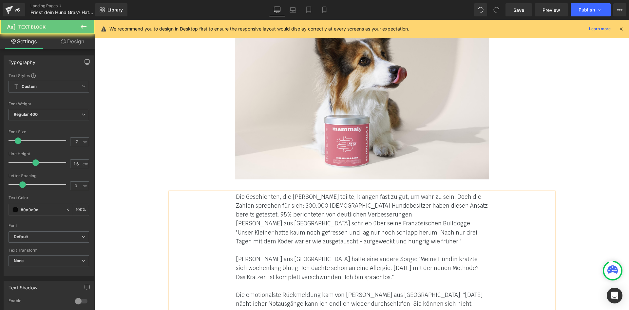
click at [368, 192] on div "Die Geschichten, die [PERSON_NAME] teilte, klangen fast zu gut, um wahr zu sein…" at bounding box center [362, 205] width 252 height 27
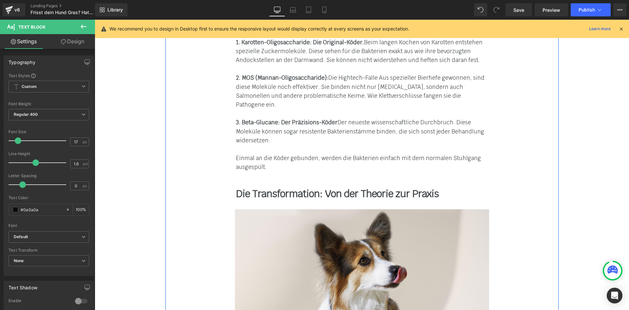
scroll to position [2975, 0]
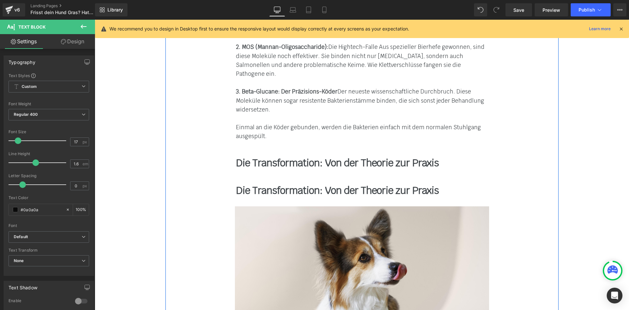
scroll to position [3133, 0]
click at [409, 184] on b "Die Transformation: Von der Theorie zur Praxis" at bounding box center [337, 190] width 203 height 13
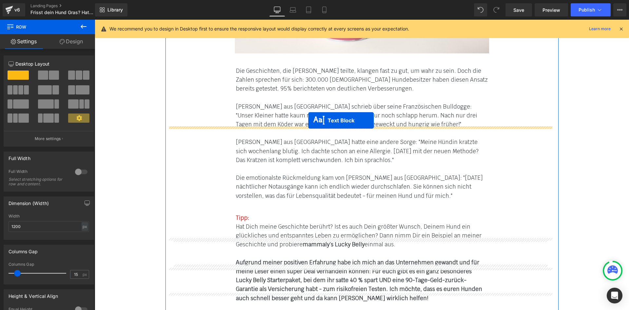
drag, startPoint x: 344, startPoint y: 119, endPoint x: 308, endPoint y: 120, distance: 35.8
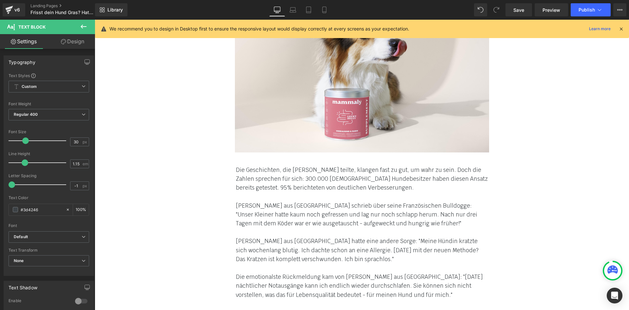
scroll to position [3297, 0]
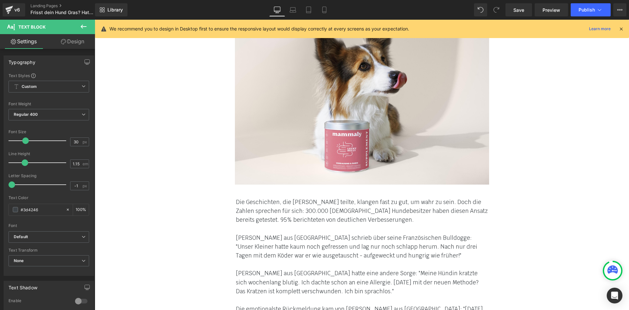
click at [539, 198] on div "Die Geschichten, die [PERSON_NAME] teilte, klangen fast zu gut, um wahr zu sein…" at bounding box center [362, 265] width 384 height 134
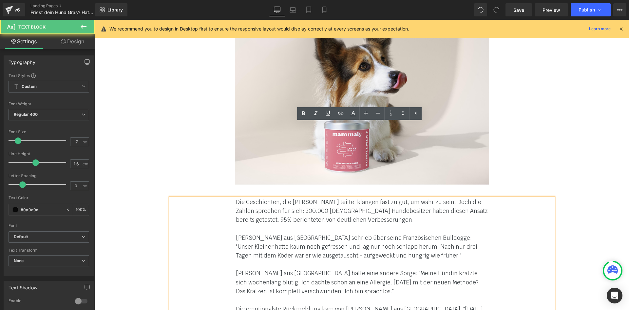
click at [503, 94] on div at bounding box center [362, 100] width 318 height 170
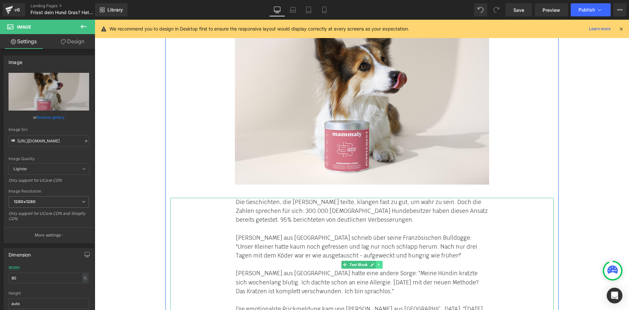
click at [378, 263] on icon at bounding box center [378, 264] width 1 height 2
click at [374, 263] on icon at bounding box center [376, 265] width 4 height 4
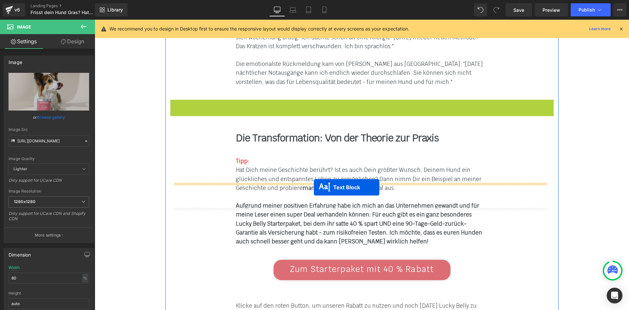
scroll to position [3456, 0]
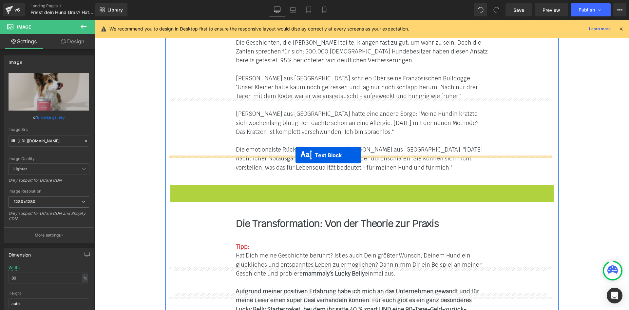
drag, startPoint x: 345, startPoint y: 211, endPoint x: 295, endPoint y: 156, distance: 74.3
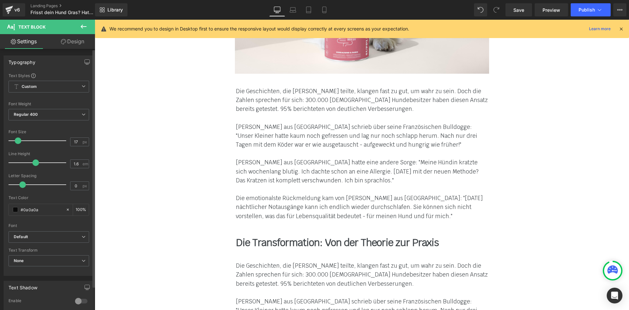
scroll to position [3424, 0]
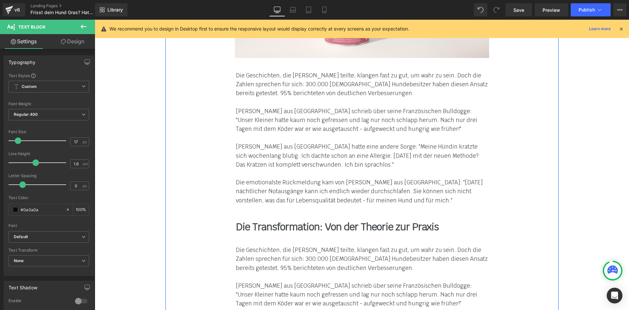
click at [329, 220] on b "Die Transformation: Von der Theorie zur Praxis" at bounding box center [337, 226] width 203 height 13
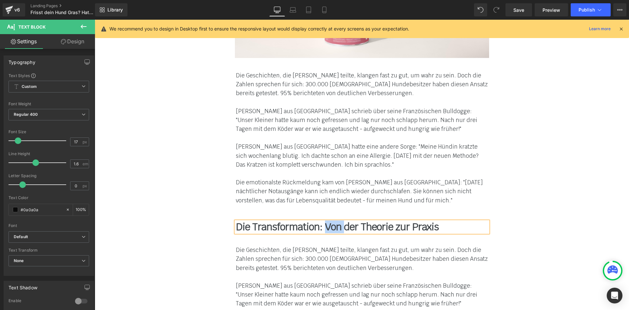
click at [329, 220] on b "Die Transformation: Von der Theorie zur Praxis" at bounding box center [337, 226] width 203 height 13
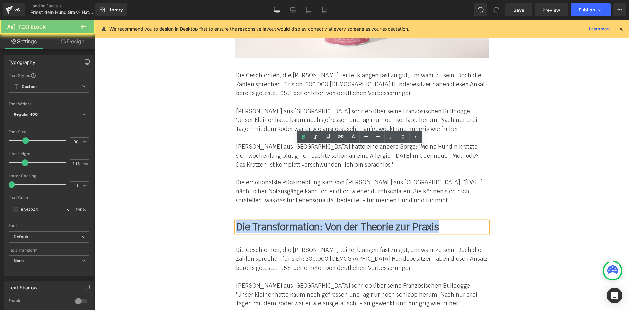
click at [329, 220] on b "Die Transformation: Von der Theorie zur Praxis" at bounding box center [337, 226] width 203 height 13
paste div
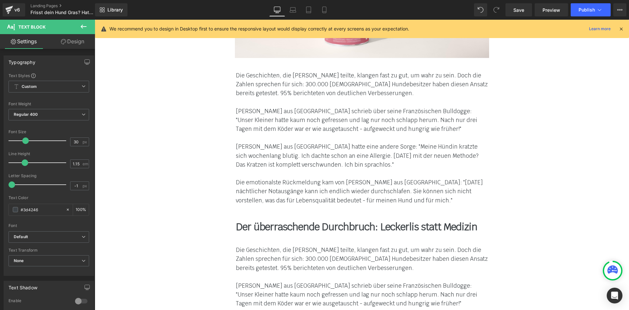
click at [279, 246] on font "Die Geschichten, die [PERSON_NAME] teilte, klangen fast zu gut, um wahr zu sein…" at bounding box center [362, 258] width 252 height 25
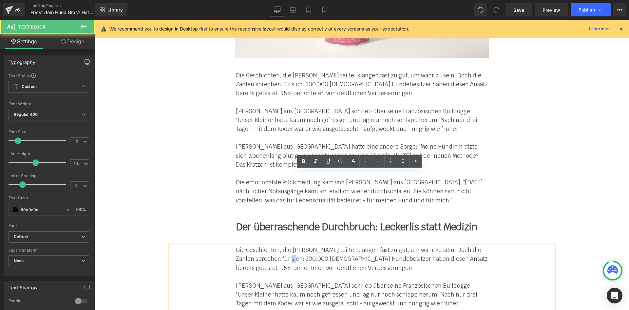
click at [279, 246] on font "Die Geschichten, die [PERSON_NAME] teilte, klangen fast zu gut, um wahr zu sein…" at bounding box center [362, 258] width 252 height 25
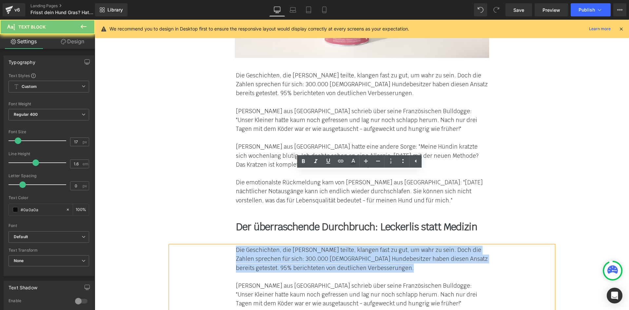
click at [279, 246] on font "Die Geschichten, die [PERSON_NAME] teilte, klangen fast zu gut, um wahr zu sein…" at bounding box center [362, 258] width 252 height 25
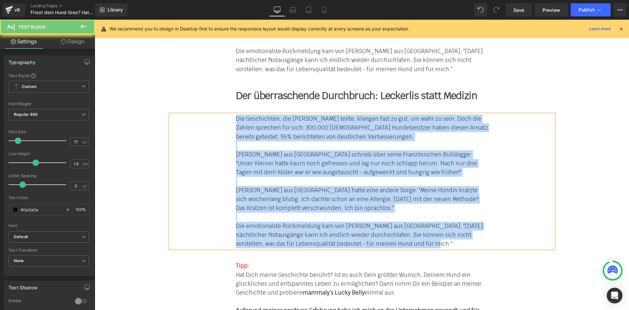
paste div
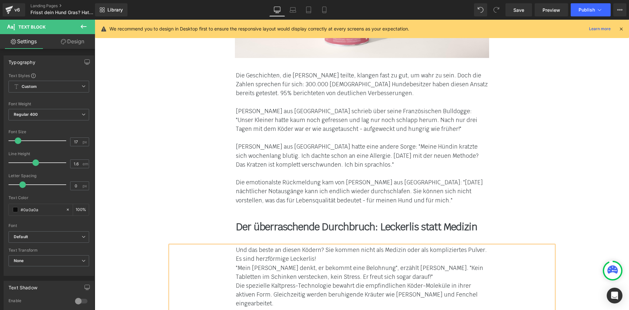
click at [313, 246] on div "Und das beste an diesen Ködern? Sie kommen nicht als Medizin oder als komplizie…" at bounding box center [362, 255] width 252 height 18
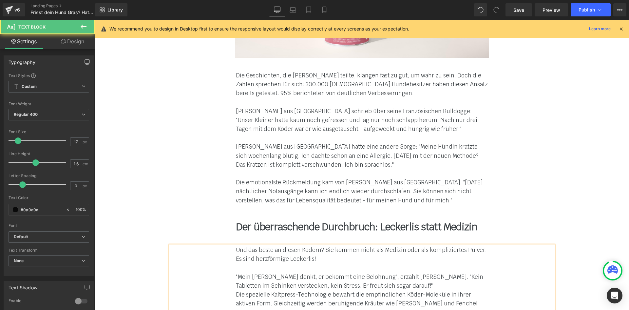
click at [374, 272] on div ""Mein [PERSON_NAME] denkt, er bekommt eine Belohnung", erzählt [PERSON_NAME]. "…" at bounding box center [362, 281] width 252 height 18
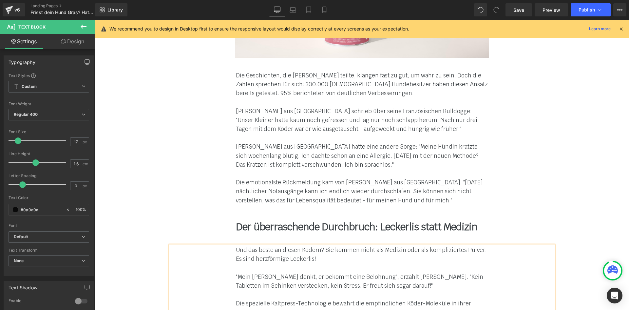
click at [463, 299] on div "Die spezielle Kaltpress-Technologie bewahrt die empfindlichen Köder-Moleküle in…" at bounding box center [362, 312] width 252 height 27
click at [277, 179] on font "Die emotionalste Rückmeldung kam von [PERSON_NAME] aus [GEOGRAPHIC_DATA]: "[DAT…" at bounding box center [359, 191] width 247 height 25
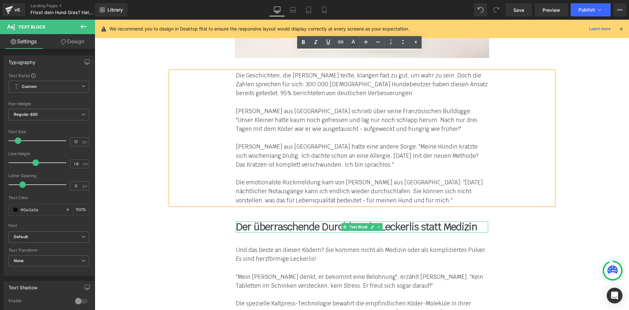
click at [378, 223] on link at bounding box center [379, 227] width 7 height 8
click at [372, 223] on link at bounding box center [375, 227] width 7 height 8
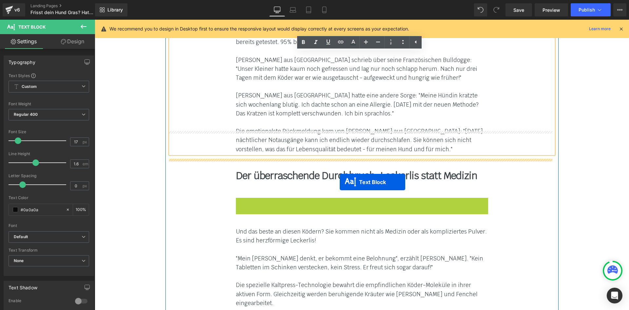
scroll to position [3555, 0]
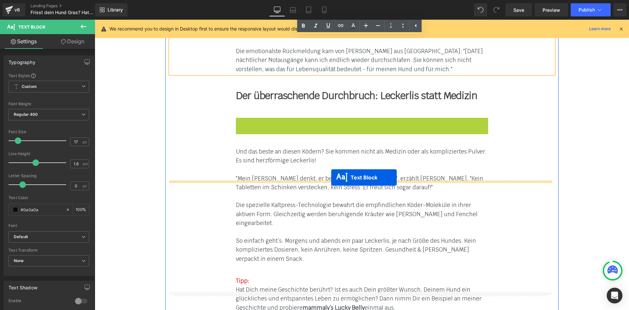
drag, startPoint x: 343, startPoint y: 180, endPoint x: 331, endPoint y: 177, distance: 12.1
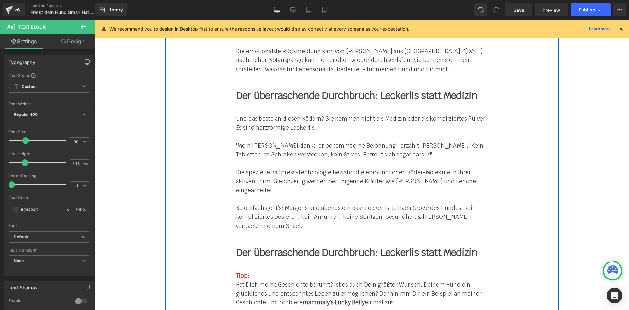
click at [254, 246] on b "Der überraschende Durchbruch: Leckerlis statt Medizin" at bounding box center [357, 252] width 242 height 13
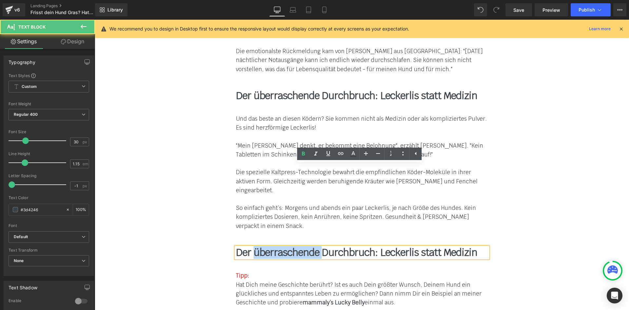
click at [254, 246] on b "Der überraschende Durchbruch: Leckerlis statt Medizin" at bounding box center [357, 252] width 242 height 13
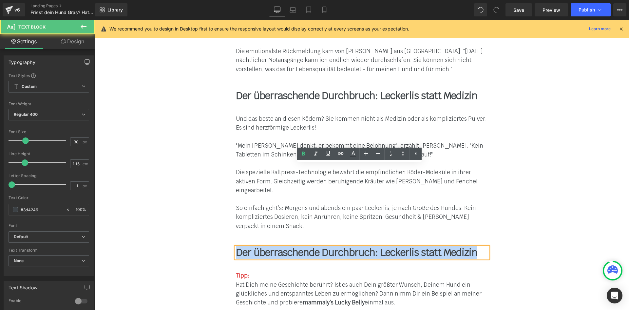
click at [254, 246] on b "Der überraschende Durchbruch: Leckerlis statt Medizin" at bounding box center [357, 252] width 242 height 13
paste div
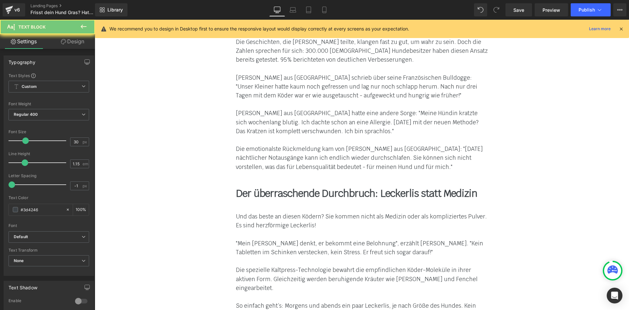
scroll to position [3456, 0]
click at [181, 213] on div "Und das beste an diesen Ködern? Sie kommen nicht als Medizin oder als komplizie…" at bounding box center [362, 271] width 384 height 116
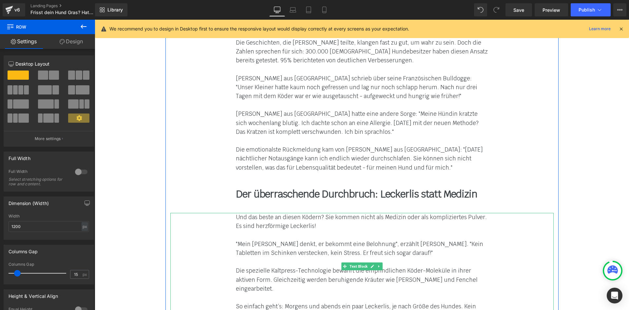
click at [377, 264] on icon at bounding box center [379, 266] width 4 height 4
click at [374, 265] on icon at bounding box center [376, 267] width 4 height 4
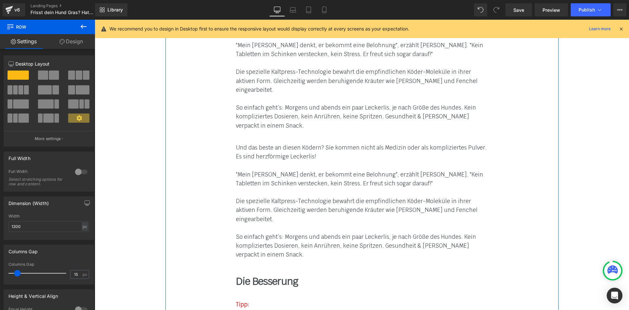
scroll to position [3604, 0]
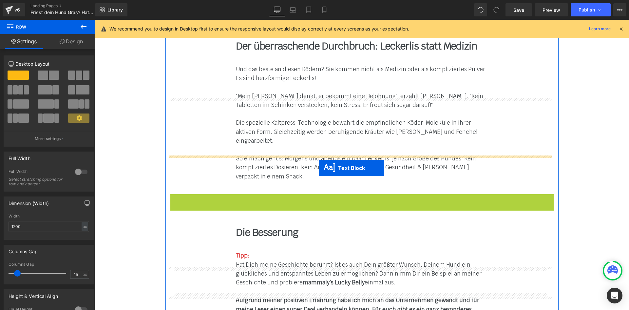
drag, startPoint x: 343, startPoint y: 167, endPoint x: 319, endPoint y: 167, distance: 24.3
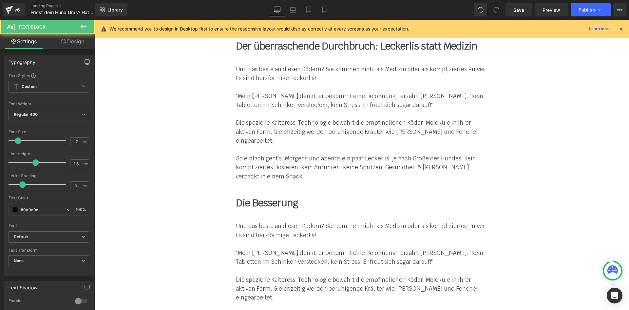
click at [252, 222] on font "Und das beste an diesen Ködern? Sie kommen nicht als Medizin oder als komplizie…" at bounding box center [361, 230] width 251 height 16
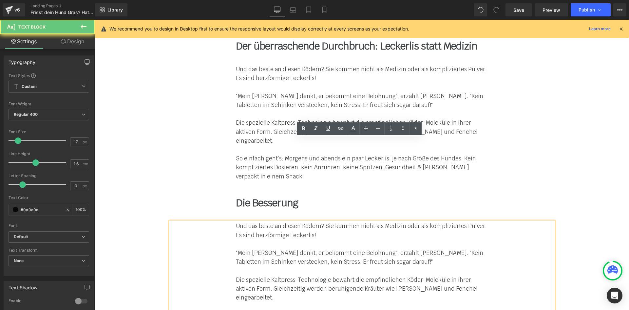
click at [253, 222] on font "Und das beste an diesen Ködern? Sie kommen nicht als Medizin oder als komplizie…" at bounding box center [361, 230] width 251 height 16
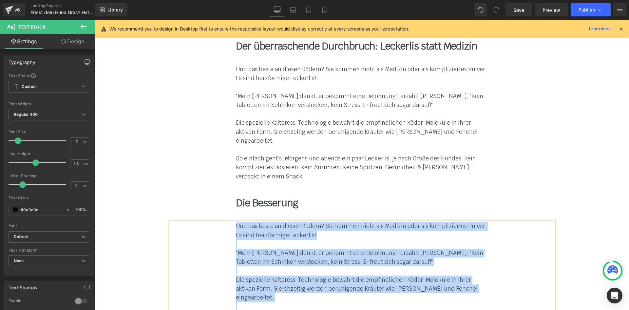
paste div
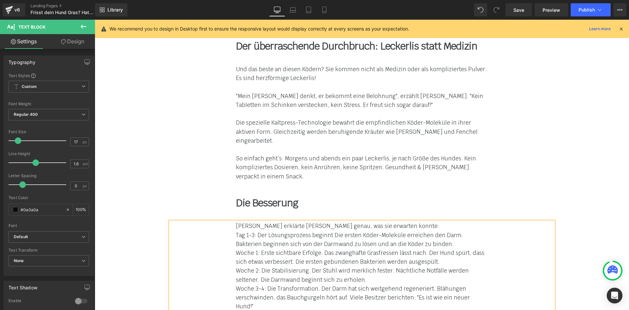
click at [349, 266] on div "Woche 2: Die Stabilisierung. Der Stuhl wird merklich fester. Nächtliche Notfäll…" at bounding box center [362, 275] width 252 height 18
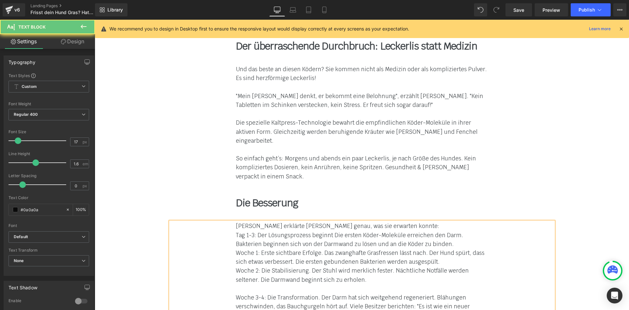
click at [427, 231] on div "Tag 1-3: Der Lösungsprozess beginnt Die ersten Köder-Moleküle erreichen den Dar…" at bounding box center [362, 240] width 252 height 18
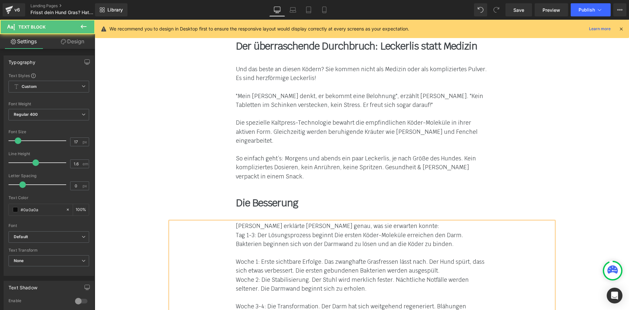
click at [405, 222] on div "[PERSON_NAME] erklärte [PERSON_NAME] genau, was sie erwarten konnte:" at bounding box center [362, 226] width 252 height 9
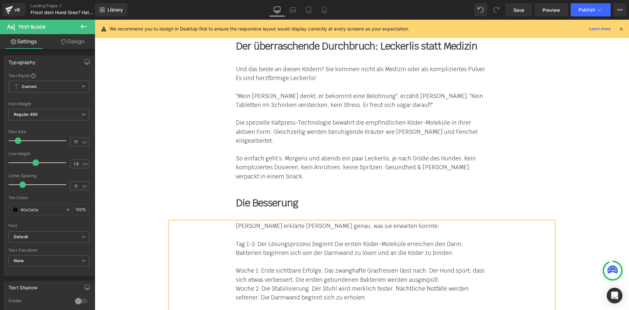
click at [445, 266] on div "Woche 1: Erste sichtbare Erfolge. Das zwanghafte Grasfressen lässt nach. Der Hu…" at bounding box center [362, 275] width 252 height 18
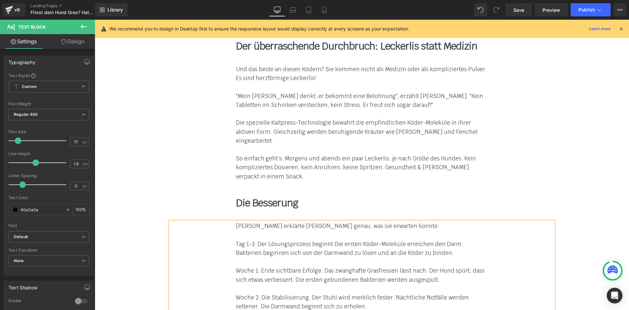
click at [233, 222] on div "[PERSON_NAME] erklärte [PERSON_NAME] genau, was sie erwarten konnte: Tag 1-3: …" at bounding box center [362, 306] width 384 height 169
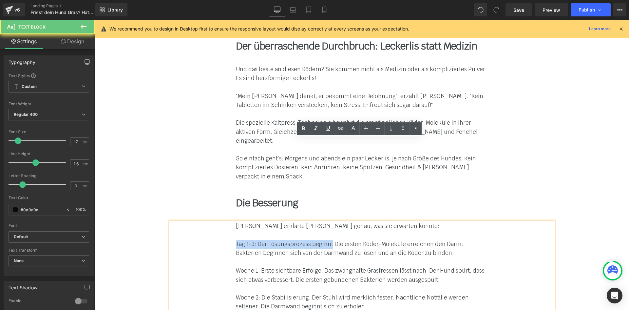
click at [329, 240] on font "Tag 1-3: Der Lösungsprozess beginnt Die ersten Köder-Moleküle erreichen den Dar…" at bounding box center [349, 248] width 227 height 16
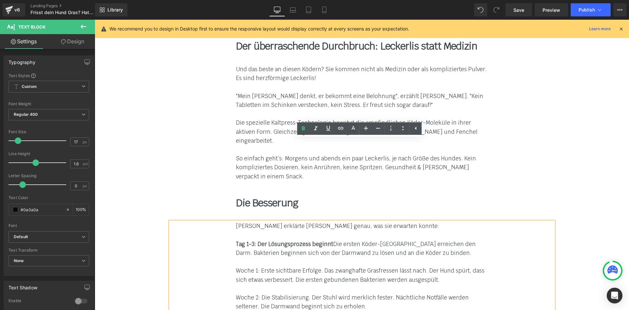
click at [233, 222] on div "[PERSON_NAME] erklärte [PERSON_NAME] genau, was sie erwarten konnte: Tag 1-3: …" at bounding box center [362, 306] width 384 height 169
click at [319, 267] on font "Woche 1: Erste sichtbare Erfolge. Das zwanghafte Grasfressen lässt nach. Der Hu…" at bounding box center [360, 275] width 249 height 16
click at [233, 222] on div "[PERSON_NAME] erklärte [PERSON_NAME] genau, was sie erwarten konnte: Tag 1-3: …" at bounding box center [362, 306] width 384 height 169
click at [307, 294] on font "Woche 2: Die Stabilisierung. Der Stuhl wird merklich fester. Nächtliche Notfäll…" at bounding box center [352, 302] width 233 height 16
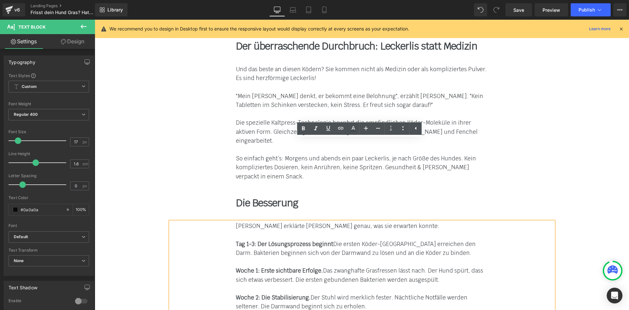
click at [323, 309] on div at bounding box center [362, 315] width 252 height 9
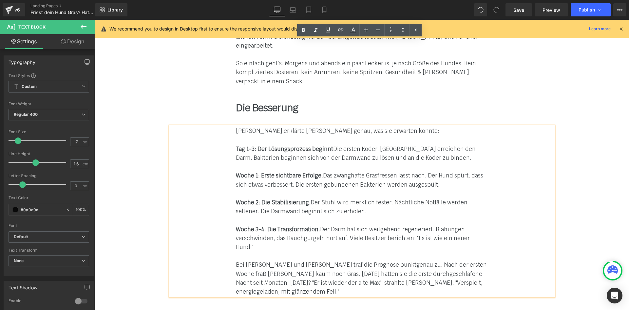
scroll to position [3703, 0]
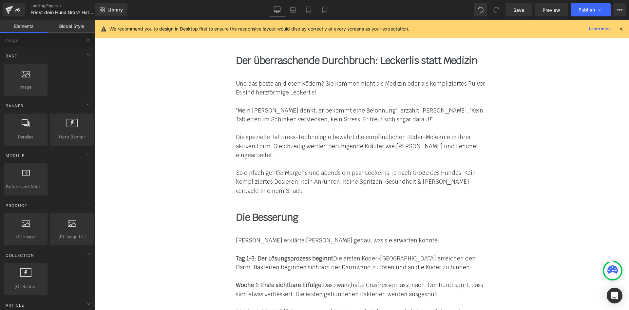
scroll to position [3572, 0]
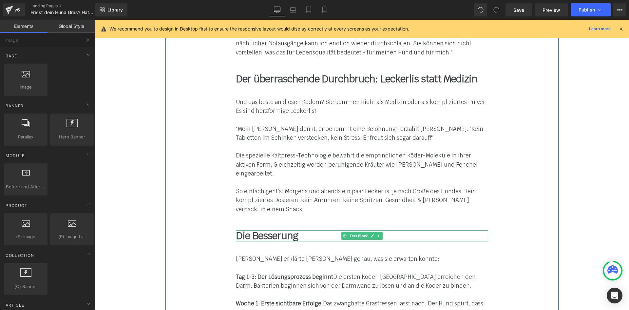
click at [376, 232] on link at bounding box center [379, 236] width 7 height 8
click at [372, 232] on link at bounding box center [375, 236] width 7 height 8
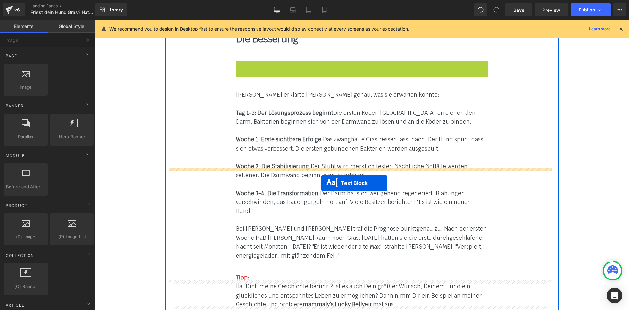
drag, startPoint x: 340, startPoint y: 179, endPoint x: 318, endPoint y: 179, distance: 22.3
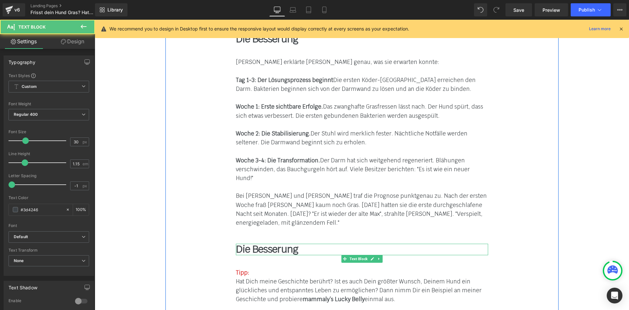
scroll to position [3735, 0]
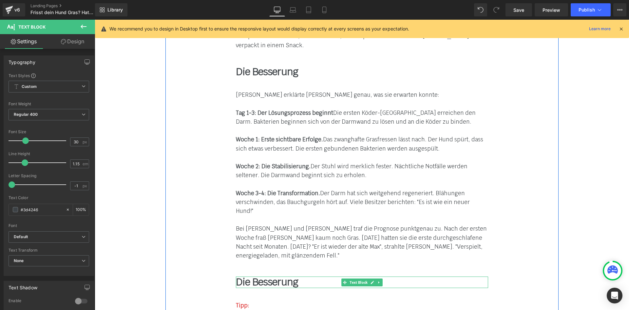
click at [271, 275] on b "Die Besserung" at bounding box center [267, 281] width 62 height 13
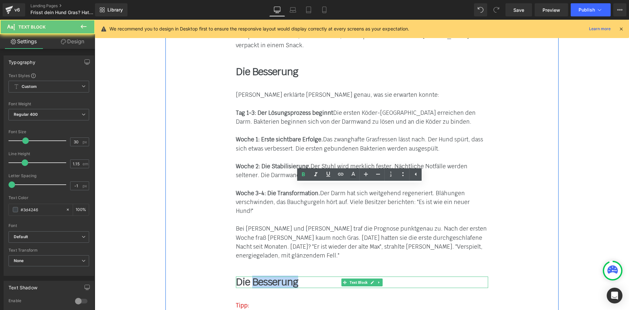
click at [271, 275] on b "Die Besserung" at bounding box center [267, 281] width 62 height 13
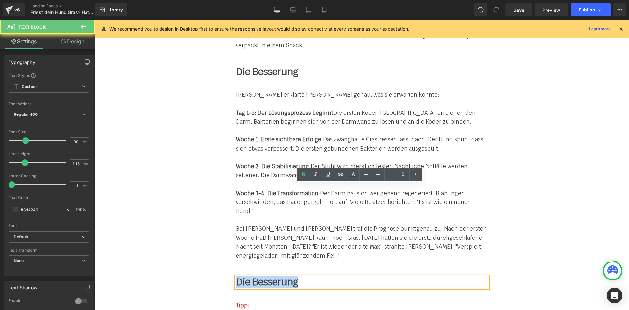
click at [271, 275] on b "Die Besserung" at bounding box center [267, 281] width 62 height 13
paste div
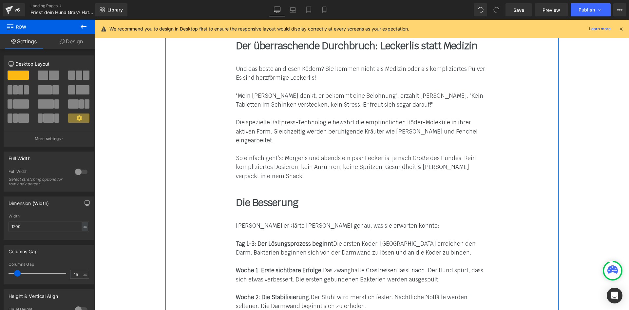
scroll to position [3604, 0]
click at [377, 300] on icon at bounding box center [379, 302] width 4 height 4
click at [374, 300] on icon at bounding box center [376, 302] width 4 height 4
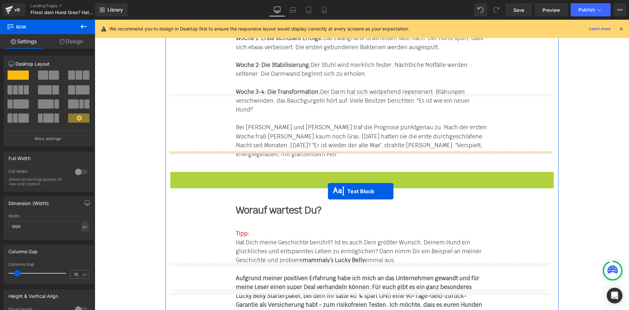
scroll to position [3838, 0]
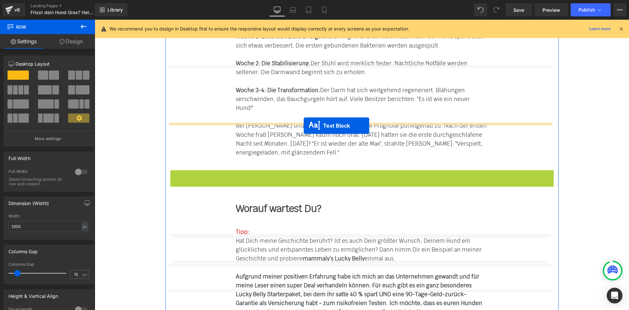
drag, startPoint x: 341, startPoint y: 191, endPoint x: 304, endPoint y: 126, distance: 75.0
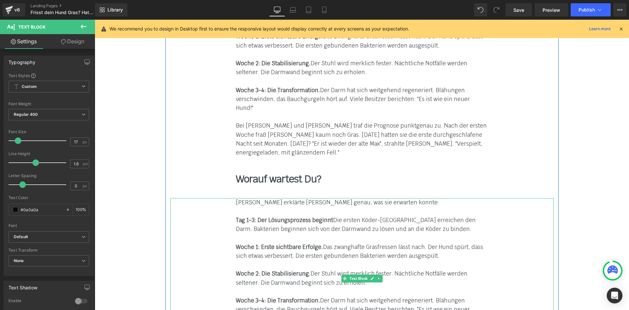
click at [244, 243] on strong "Woche 1: Erste sichtbare Erfolge." at bounding box center [279, 246] width 87 height 7
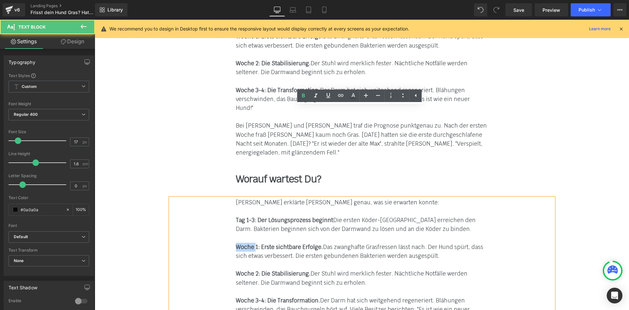
click at [244, 243] on strong "Woche 1: Erste sichtbare Erfolge." at bounding box center [279, 246] width 87 height 7
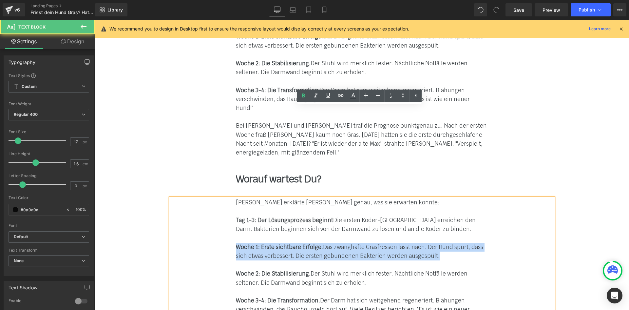
click at [244, 243] on strong "Woche 1: Erste sichtbare Erfolge." at bounding box center [279, 246] width 87 height 7
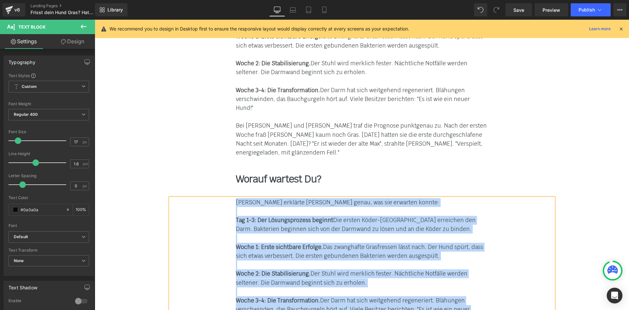
paste div
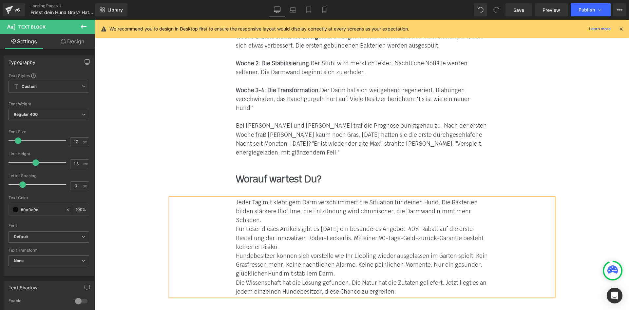
click at [347, 251] on div "Hundebesitzer können sich vorstelle wie Ihr Liebling wieder ausgelassen im Gart…" at bounding box center [362, 264] width 252 height 27
click at [283, 225] on div "Für Leser dieses Artikels gibt es [DATE] ein besonderes Angebot: 40% Rabatt auf…" at bounding box center [362, 238] width 252 height 27
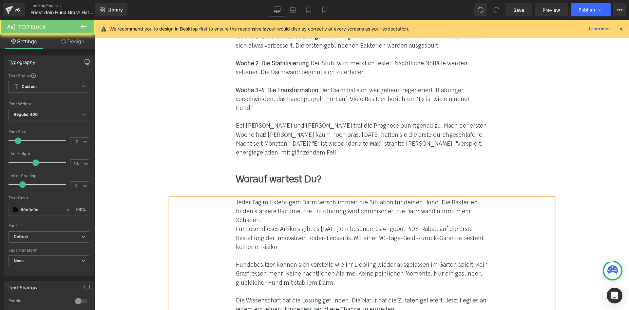
click at [266, 198] on div "Jeder Tag mit klebrigem Darm verschlimmert die Situation für deinen Hund. Die B…" at bounding box center [362, 211] width 252 height 27
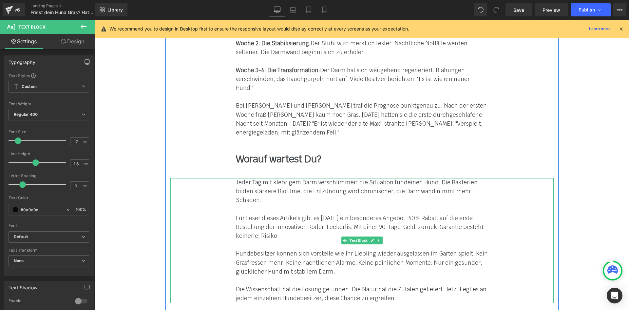
scroll to position [3871, 0]
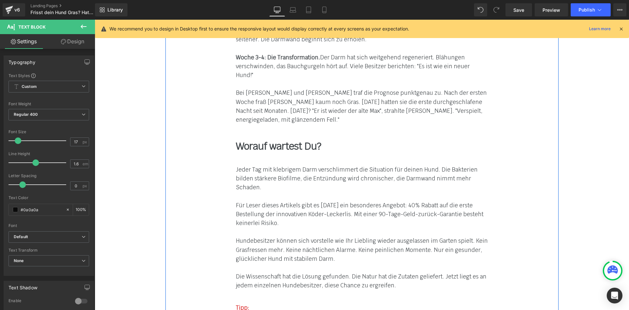
click at [373, 273] on font "Die Wissenschaft hat die Lösung gefunden. Die Natur hat die Zutaten geliefert. …" at bounding box center [361, 281] width 251 height 16
click at [416, 272] on div "Die Wissenschaft hat die Lösung gefunden. Die Natur hat die Zutaten geliefert. …" at bounding box center [362, 281] width 252 height 18
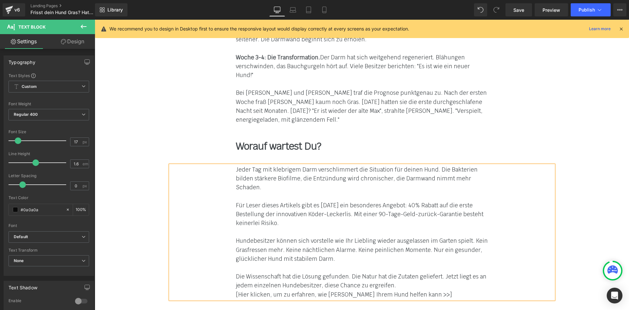
click at [408, 272] on div "Die Wissenschaft hat die Lösung gefunden. Die Natur hat die Zutaten geliefert. …" at bounding box center [362, 281] width 252 height 18
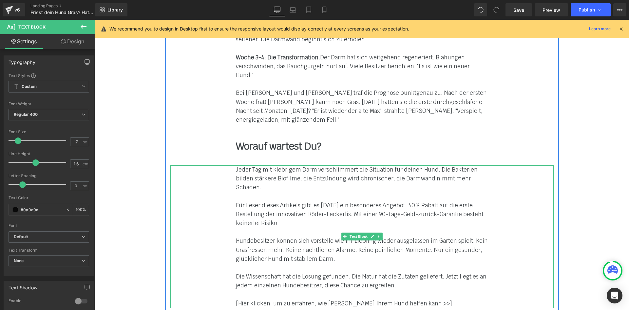
click at [233, 215] on div "Jeder Tag mit klebrigem Darm verschlimmert die Situation für deinen Hund. Die B…" at bounding box center [362, 236] width 384 height 143
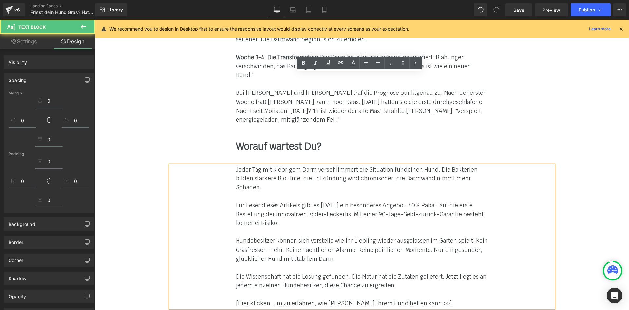
click at [236, 300] on font "[Hier klicken, um zu erfahren, wie [PERSON_NAME] Ihrem Hund helfen kann >>]" at bounding box center [344, 303] width 216 height 7
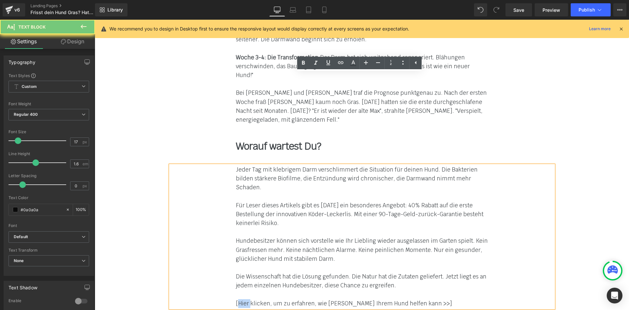
click at [236, 300] on font "[Hier klicken, um zu erfahren, wie [PERSON_NAME] Ihrem Hund helfen kann >>]" at bounding box center [344, 303] width 216 height 7
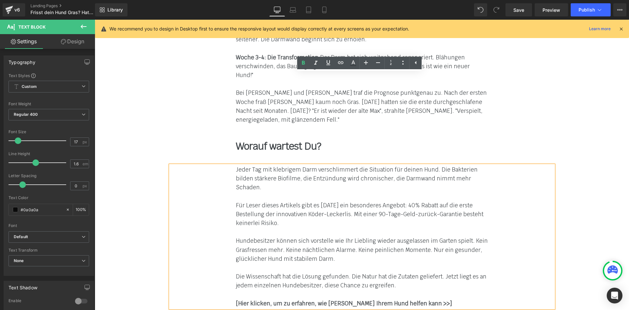
click at [271, 290] on div at bounding box center [362, 294] width 252 height 9
click at [252, 300] on strong "[Hier klicken, um zu erfahren, wie [PERSON_NAME] Ihrem Hund helfen kann >>]" at bounding box center [344, 303] width 216 height 7
click at [269, 273] on font "Die Wissenschaft hat die Lösung gefunden. Die Natur hat die Zutaten geliefert. …" at bounding box center [361, 281] width 251 height 16
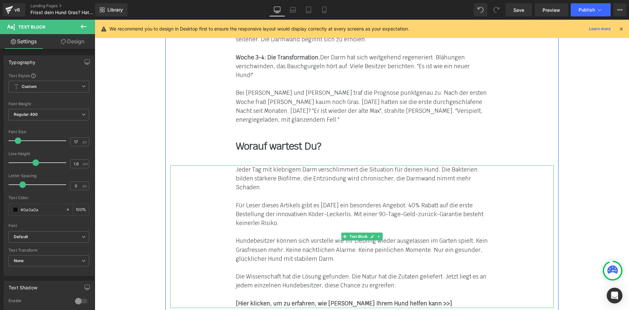
click at [439, 299] on div "[Hier klicken, um zu erfahren, wie [PERSON_NAME] Ihrem Hund helfen kann >>]" at bounding box center [362, 303] width 252 height 9
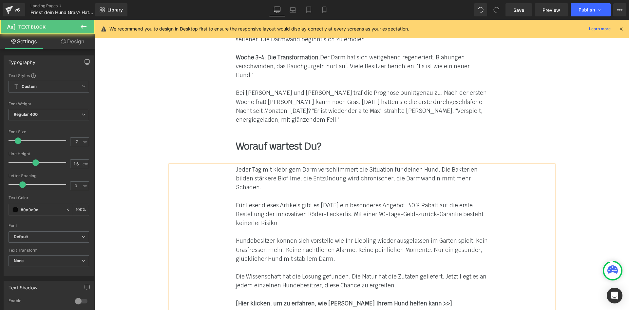
click at [230, 227] on div "Jeder Tag mit klebrigem Darm verschlimmert die Situation für deinen Hund. Die B…" at bounding box center [362, 254] width 384 height 178
click at [240, 308] on div at bounding box center [362, 312] width 252 height 9
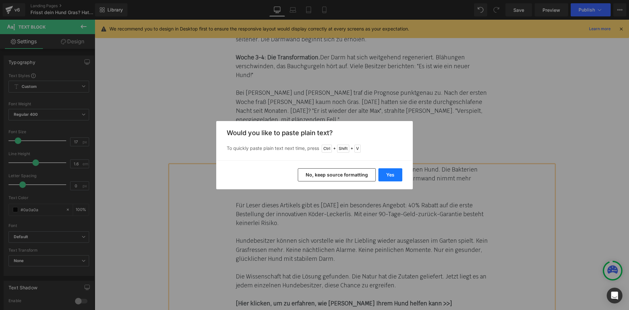
click at [394, 176] on button "Yes" at bounding box center [391, 174] width 24 height 13
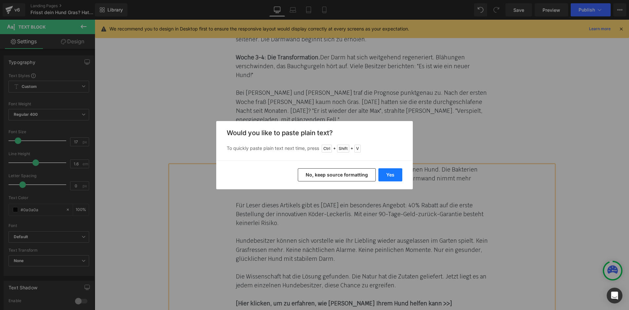
click at [387, 177] on button "Yes" at bounding box center [391, 174] width 24 height 13
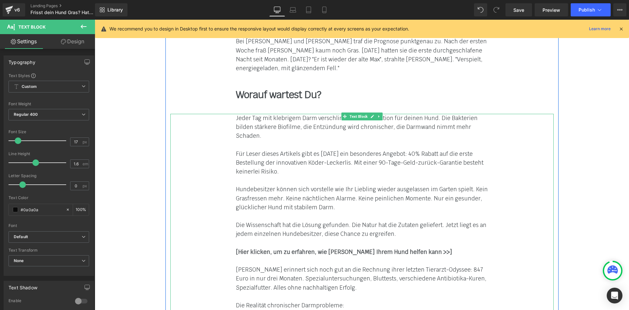
scroll to position [3937, 0]
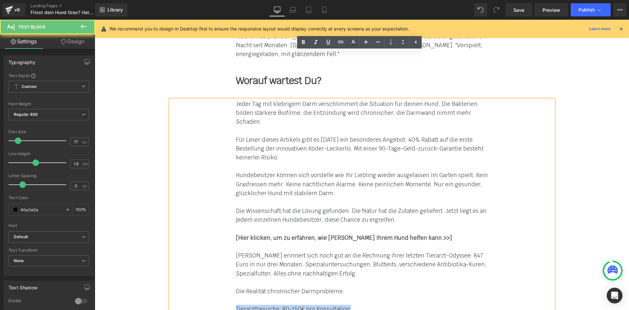
drag, startPoint x: 321, startPoint y: 255, endPoint x: 234, endPoint y: 213, distance: 96.3
click at [236, 213] on div "Jeder Tag mit klebrigem Darm verschlimmert die Situation für deinen Hund. Die B…" at bounding box center [362, 229] width 252 height 259
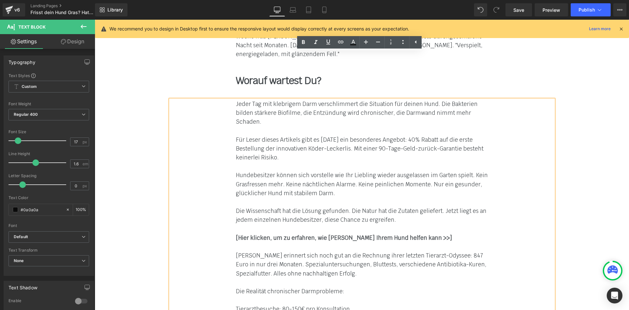
click at [308, 287] on font "Die Realität chronischer Darmprobleme:" at bounding box center [290, 290] width 108 height 7
drag, startPoint x: 328, startPoint y: 252, endPoint x: 229, endPoint y: 211, distance: 107.4
click at [229, 211] on div "Jeder Tag mit klebrigem Darm verschlimmert die Situation für deinen Hund. Die B…" at bounding box center [362, 229] width 384 height 259
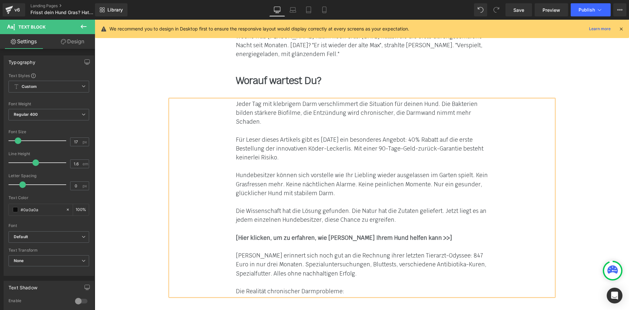
click at [325, 309] on div "Tipp:" at bounding box center [362, 313] width 252 height 9
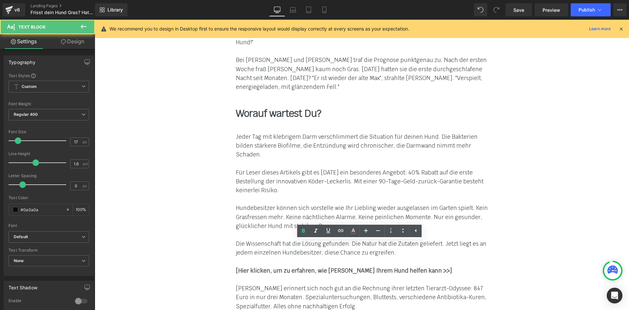
click at [510, 175] on div "Jeder Tag mit klebrigem Darm verschlimmert die Situation für deinen Hund. Die B…" at bounding box center [362, 230] width 384 height 196
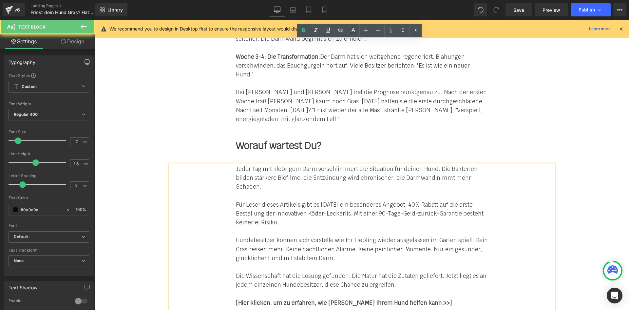
scroll to position [3838, 0]
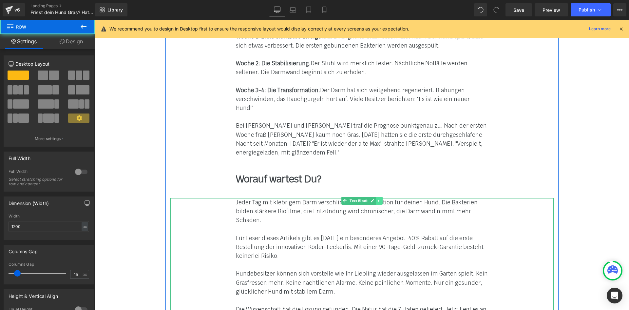
click at [378, 199] on icon at bounding box center [378, 200] width 1 height 2
click at [374, 199] on icon at bounding box center [376, 201] width 4 height 4
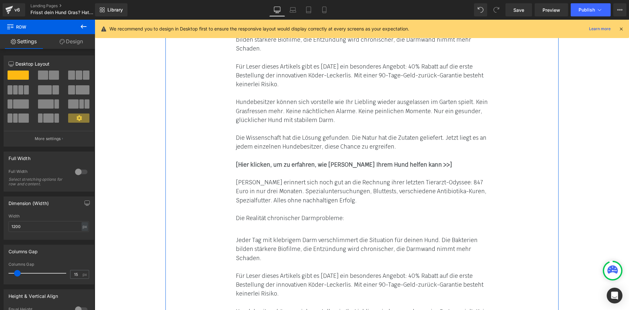
click at [258, 236] on font "Jeder Tag mit klebrigem Darm verschlimmert die Situation für deinen Hund. Die B…" at bounding box center [357, 248] width 242 height 25
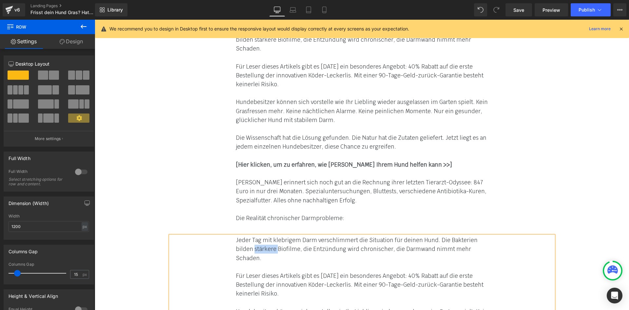
click at [258, 236] on font "Jeder Tag mit klebrigem Darm verschlimmert die Situation für deinen Hund. Die B…" at bounding box center [357, 248] width 242 height 25
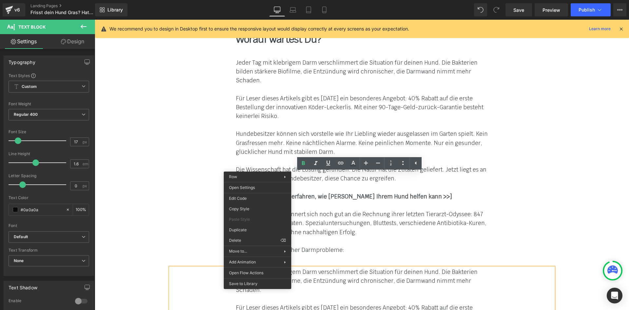
scroll to position [3977, 0]
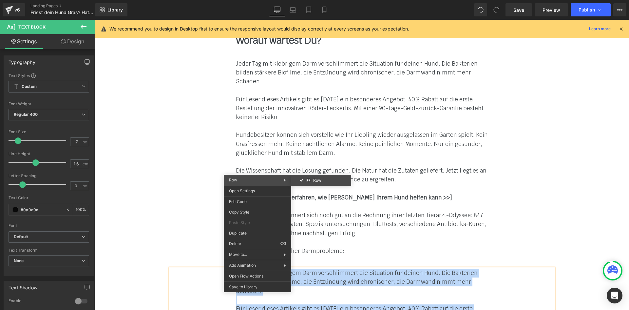
click at [331, 268] on div "Jeder Tag mit klebrigem Darm verschlimmert die Situation für deinen Hund. Die B…" at bounding box center [362, 281] width 252 height 27
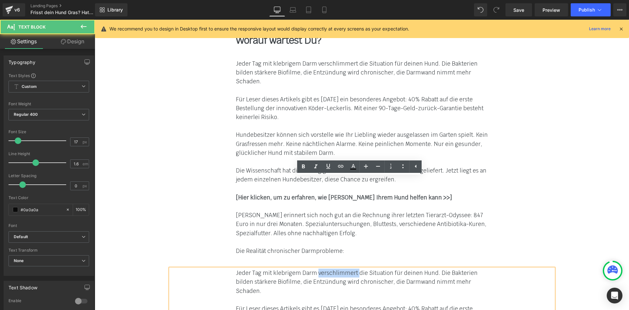
click at [331, 268] on div "Jeder Tag mit klebrigem Darm verschlimmert die Situation für deinen Hund. Die B…" at bounding box center [362, 281] width 252 height 27
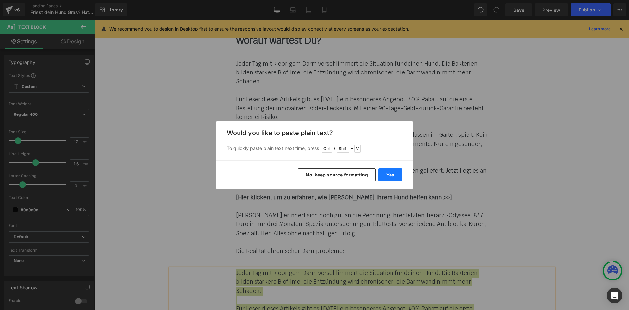
drag, startPoint x: 384, startPoint y: 175, endPoint x: 269, endPoint y: 158, distance: 116.3
click at [384, 175] on button "Yes" at bounding box center [391, 174] width 24 height 13
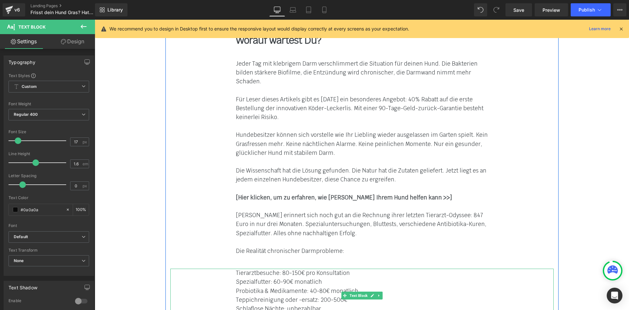
click at [295, 287] on font "Probiotika & Medikamente: 40-80€ monatlich" at bounding box center [297, 290] width 123 height 7
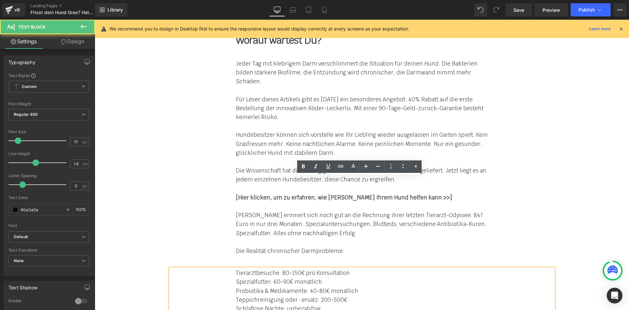
click at [323, 296] on font "Teppichreinigung oder -ersatz: 200-500€" at bounding box center [291, 299] width 111 height 7
click at [323, 304] on div "Schlaflose Nächte: unbezahlbar" at bounding box center [362, 308] width 252 height 9
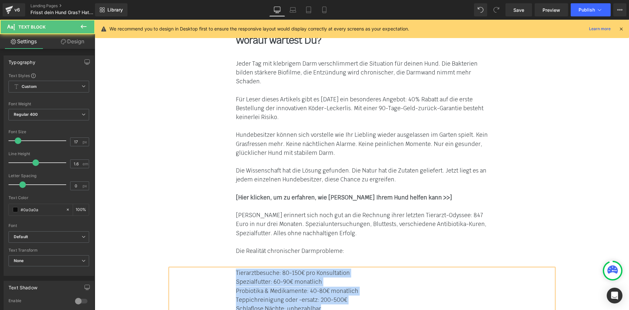
drag, startPoint x: 316, startPoint y: 212, endPoint x: 232, endPoint y: 182, distance: 89.2
click at [232, 268] on div "Tierarztbesuche: 80-150€ pro Konsultation Spezialfutter: 60-90€ monatlich Pro…" at bounding box center [362, 290] width 384 height 45
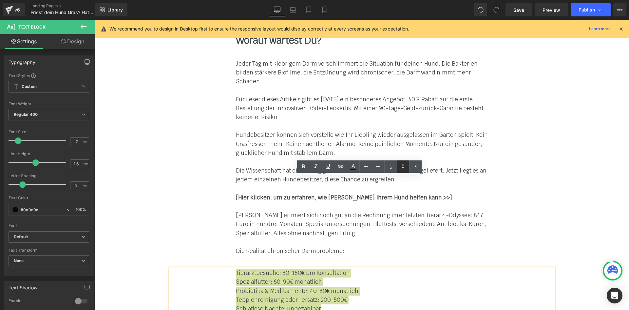
click at [402, 166] on icon at bounding box center [403, 166] width 8 height 8
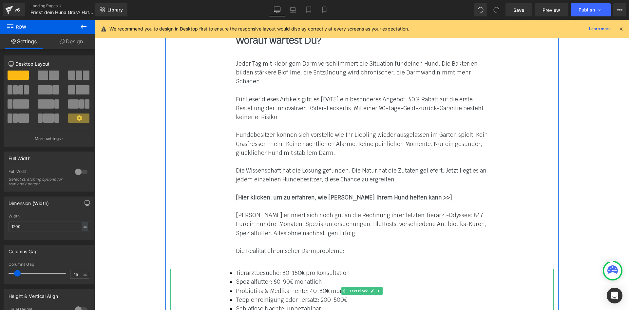
click at [258, 278] on font "Spezialfutter: 60-90€ monatlich" at bounding box center [279, 281] width 86 height 7
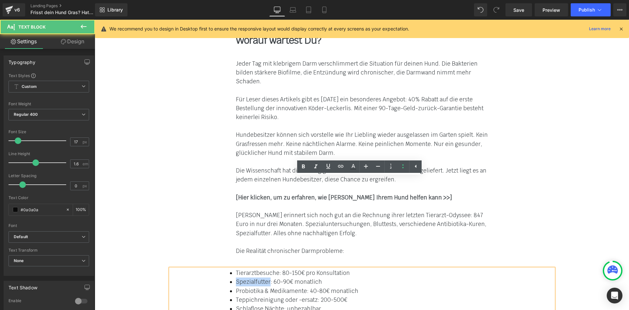
click at [258, 278] on font "Spezialfutter: 60-90€ monatlich" at bounding box center [279, 281] width 86 height 7
click at [244, 247] on font "Die Realität chronischer Darmprobleme:" at bounding box center [290, 250] width 108 height 7
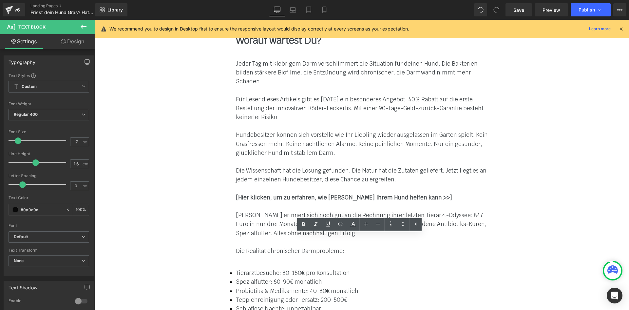
click at [259, 238] on div at bounding box center [362, 242] width 252 height 9
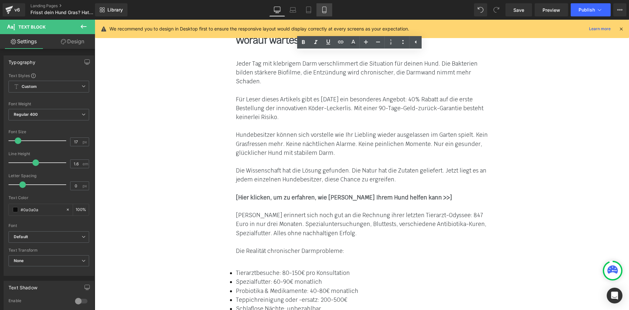
click at [321, 12] on link "Mobile" at bounding box center [325, 9] width 16 height 13
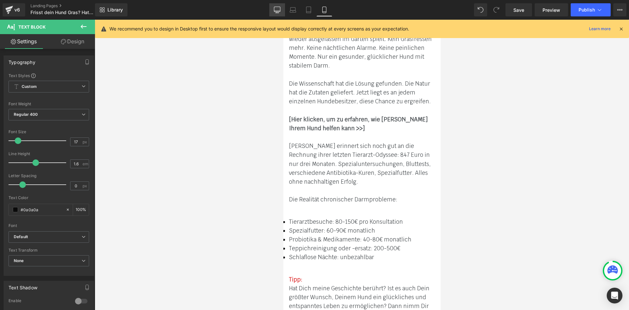
click at [279, 10] on icon at bounding box center [277, 10] width 7 height 7
type input "100"
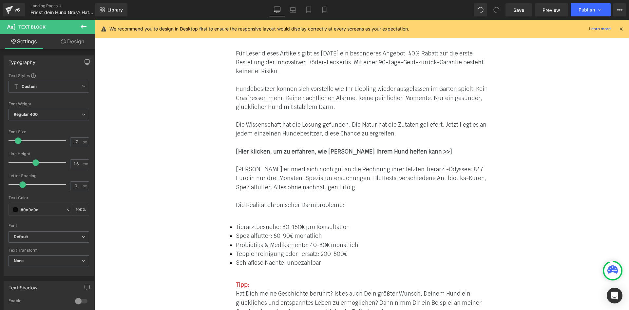
scroll to position [4024, 0]
click at [232, 221] on div "Tierarztbesuche: 80-150€ pro Konsultation Spezialfutter: 60-90€ monatlich Pro…" at bounding box center [362, 243] width 384 height 45
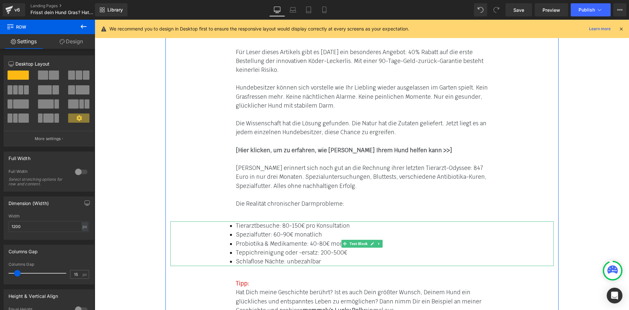
click at [223, 221] on div "Tierarztbesuche: 80-150€ pro Konsultation Spezialfutter: 60-90€ monatlich Pro…" at bounding box center [362, 243] width 384 height 45
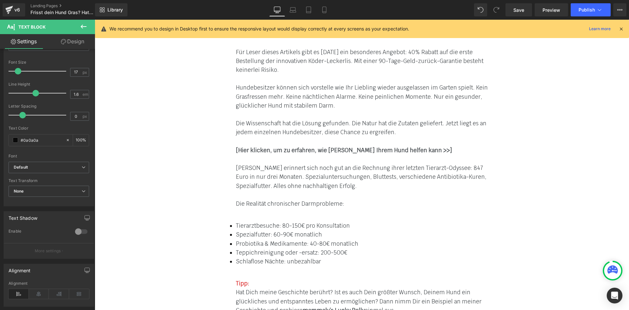
scroll to position [66, 0]
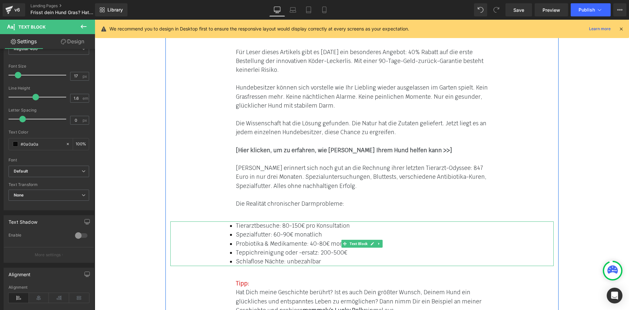
click at [298, 240] on font "Probiotika & Medikamente: 40-80€ monatlich" at bounding box center [297, 243] width 123 height 7
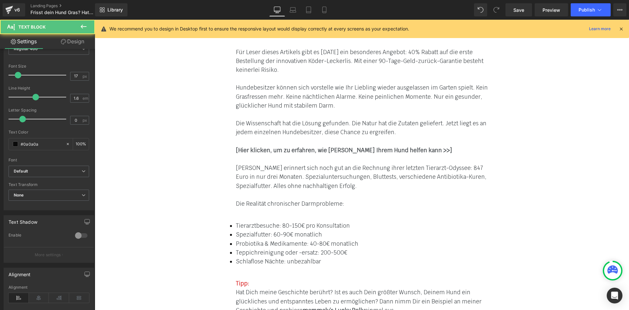
click at [75, 40] on link "Design" at bounding box center [73, 41] width 48 height 15
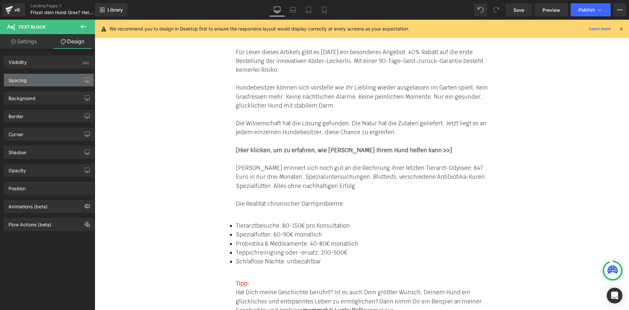
click at [39, 80] on div "Spacing" at bounding box center [49, 80] width 90 height 12
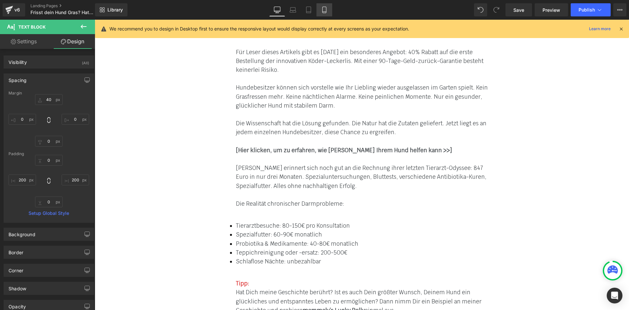
click at [321, 12] on link "Mobile" at bounding box center [325, 9] width 16 height 13
type input "40"
type input "0"
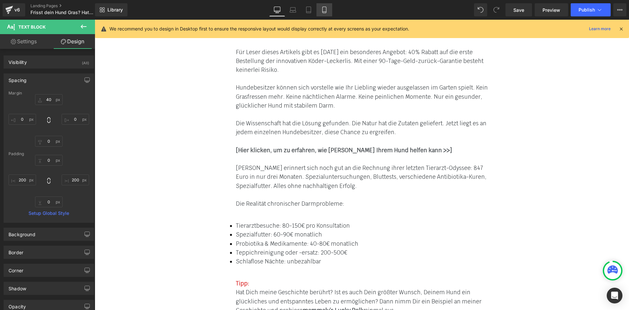
type input "0"
type input "2"
type input "0"
type input "2"
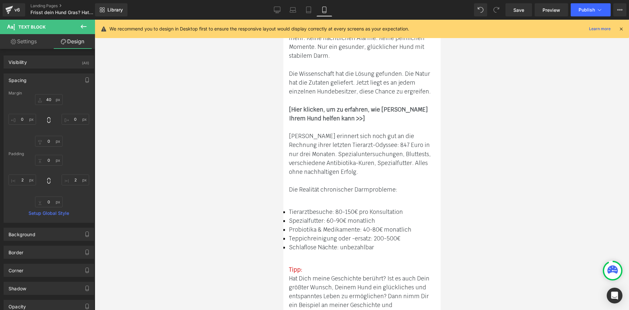
scroll to position [4276, 0]
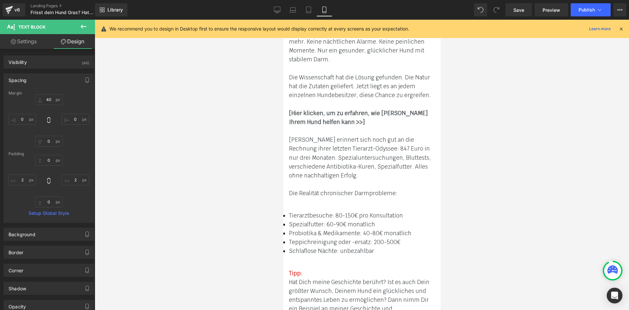
click at [485, 154] on div at bounding box center [362, 165] width 535 height 290
click at [274, 11] on link "Desktop" at bounding box center [277, 9] width 16 height 13
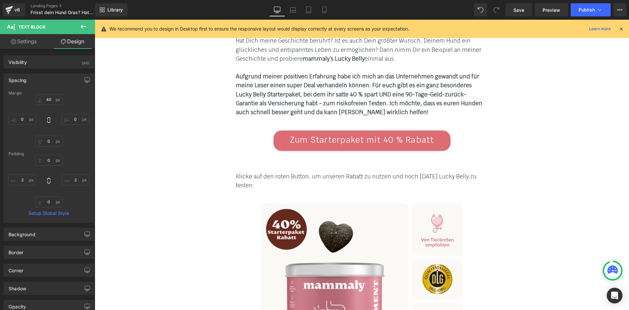
type input "40"
type input "0"
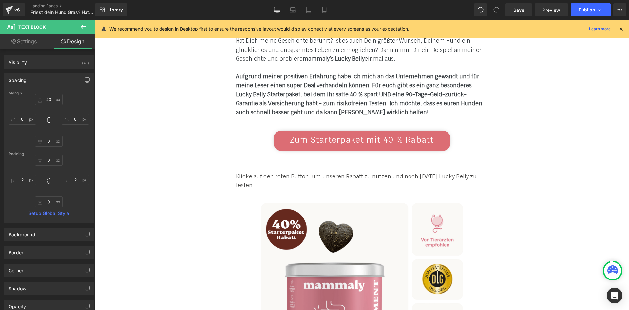
type input "200"
type input "0"
type input "200"
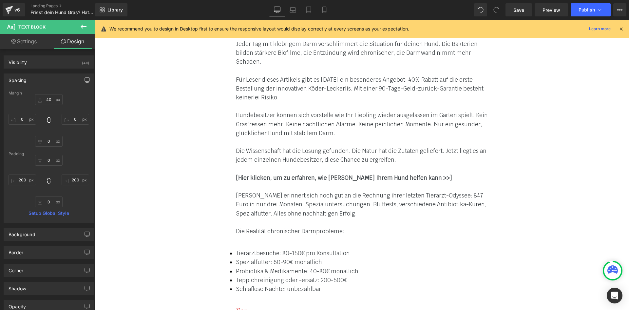
scroll to position [3991, 0]
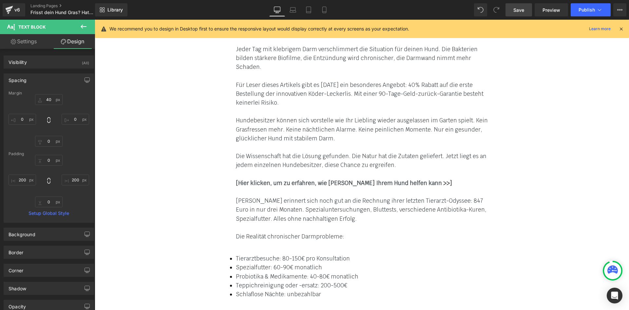
click at [524, 11] on span "Save" at bounding box center [519, 10] width 11 height 7
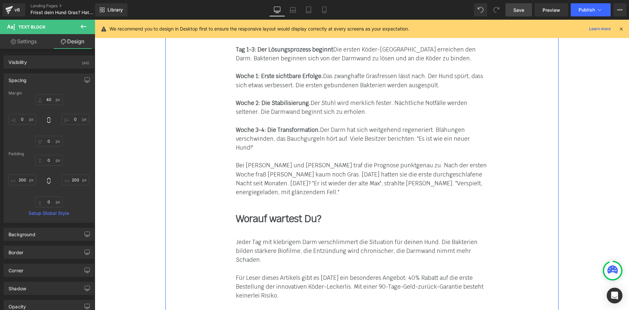
scroll to position [3795, 0]
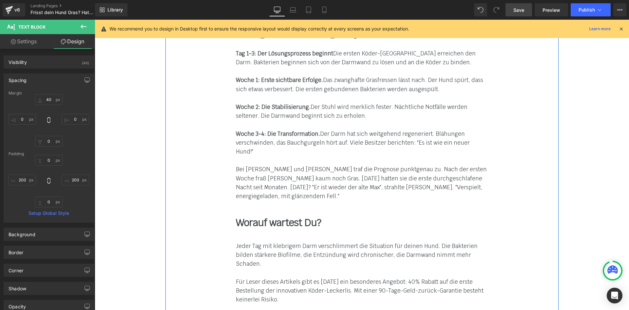
click at [336, 166] on font "Bei [PERSON_NAME] und [PERSON_NAME] traf die Prognose punktgenau zu. Nach der e…" at bounding box center [361, 183] width 251 height 34
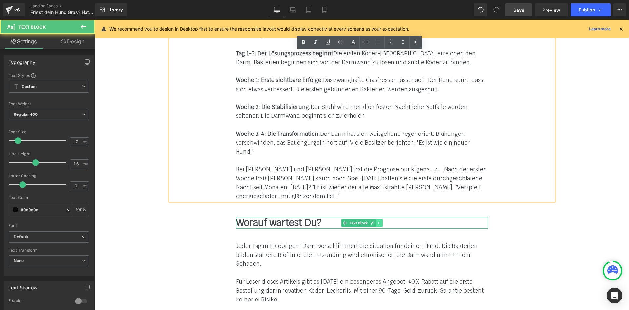
click at [377, 221] on icon at bounding box center [379, 223] width 4 height 4
click at [372, 219] on link at bounding box center [375, 223] width 7 height 8
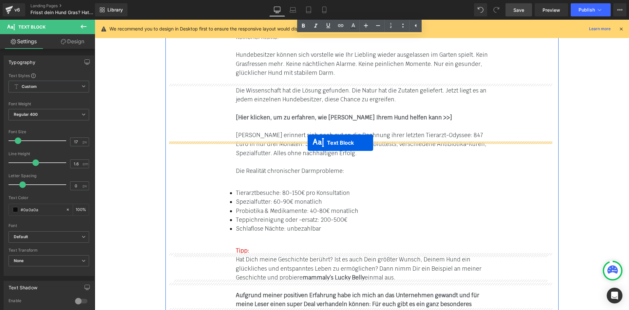
drag, startPoint x: 345, startPoint y: 158, endPoint x: 307, endPoint y: 142, distance: 41.1
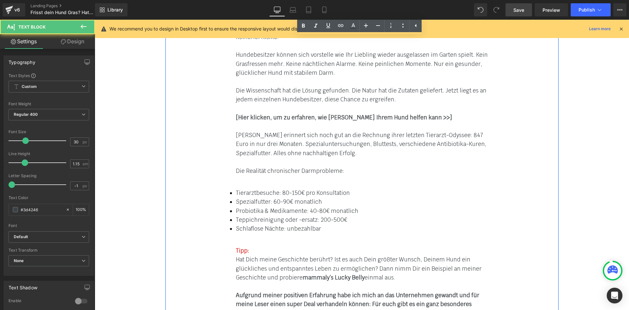
scroll to position [4057, 0]
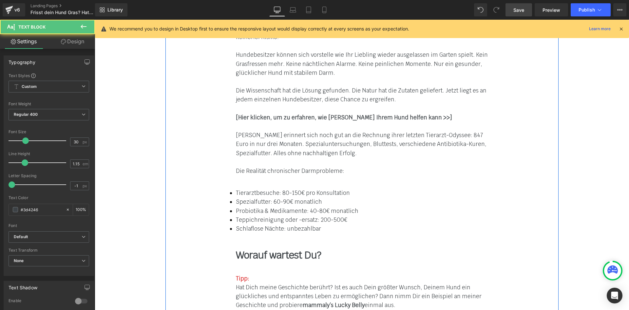
click at [249, 248] on b "Worauf wartest Du?" at bounding box center [278, 254] width 85 height 13
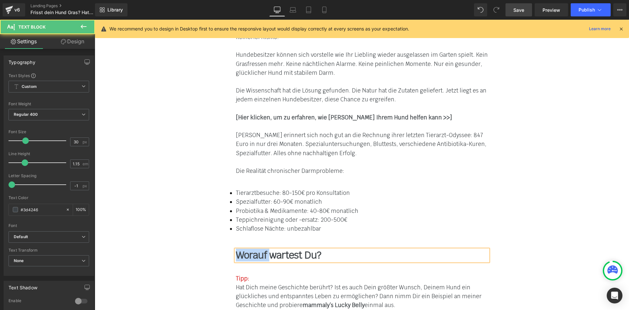
click at [249, 248] on b "Worauf wartest Du?" at bounding box center [278, 254] width 85 height 13
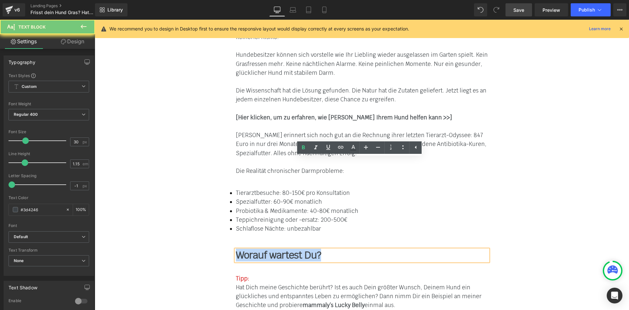
paste div
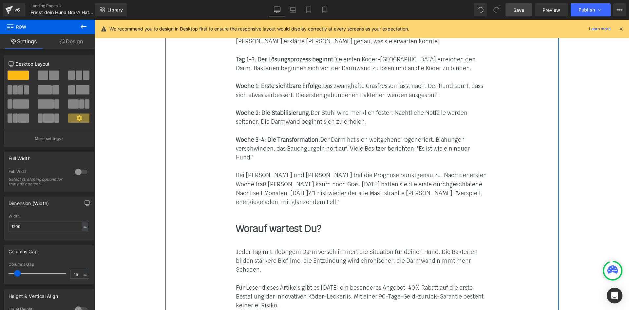
scroll to position [3762, 0]
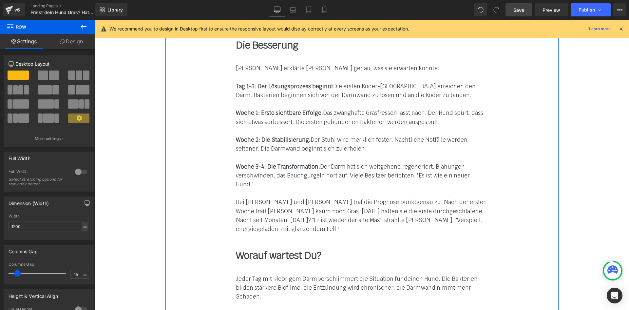
click at [324, 275] on font "Jeder Tag mit klebrigem Darm verschlimmert die Situation für deinen Hund. Die B…" at bounding box center [357, 287] width 242 height 25
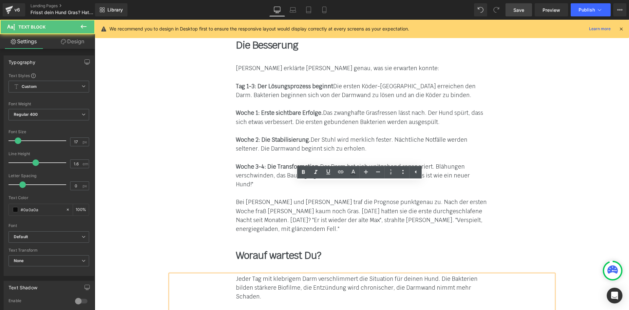
click at [469, 198] on div "Bei [PERSON_NAME] und [PERSON_NAME] traf die Prognose punktgenau zu. Nach der e…" at bounding box center [362, 216] width 252 height 36
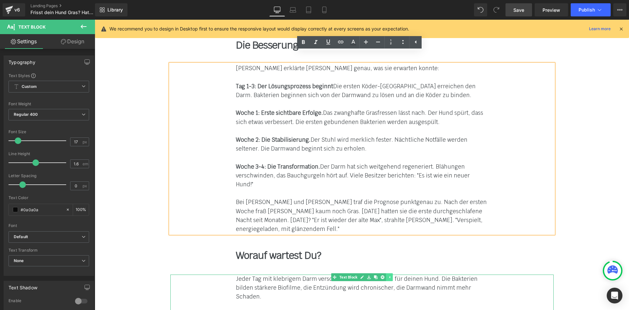
click at [389, 276] on icon at bounding box center [389, 277] width 1 height 2
click at [377, 273] on link at bounding box center [379, 277] width 7 height 8
click at [375, 275] on icon at bounding box center [376, 277] width 4 height 4
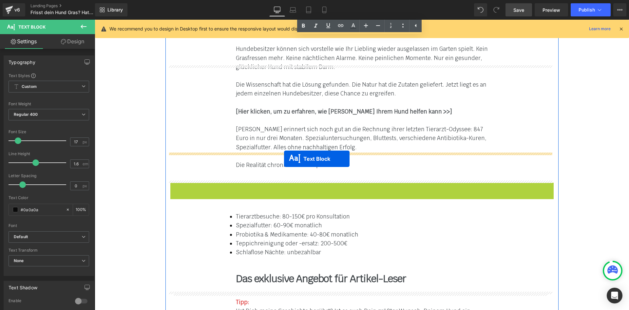
scroll to position [4010, 0]
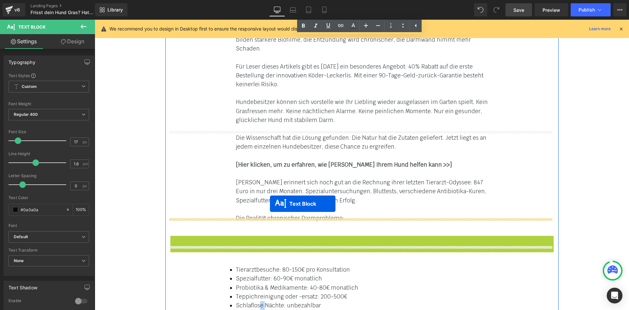
drag, startPoint x: 271, startPoint y: 216, endPoint x: 265, endPoint y: 245, distance: 29.8
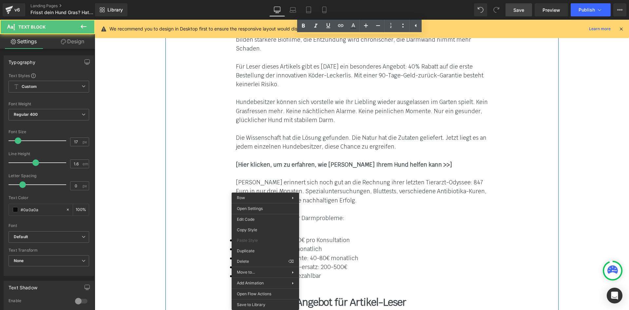
scroll to position [3980, 0]
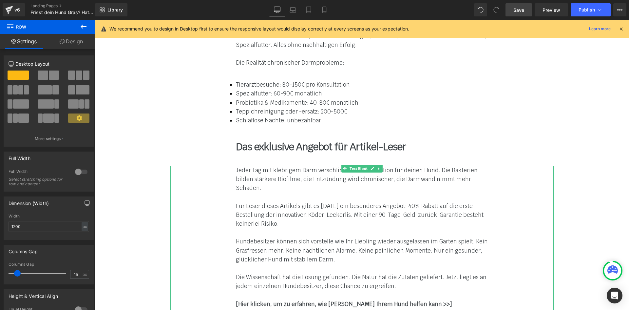
scroll to position [4111, 0]
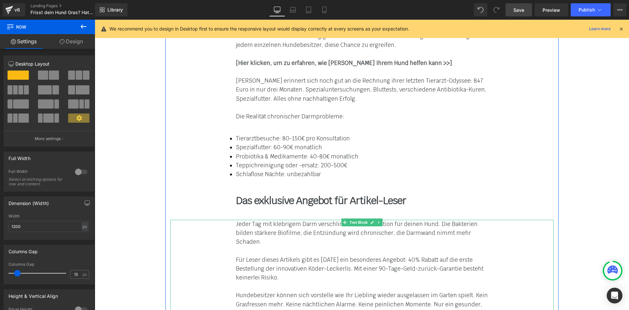
click at [267, 256] on font "Für Leser dieses Artikels gibt es [DATE] ein besonderes Angebot: 40% Rabatt auf…" at bounding box center [360, 268] width 248 height 25
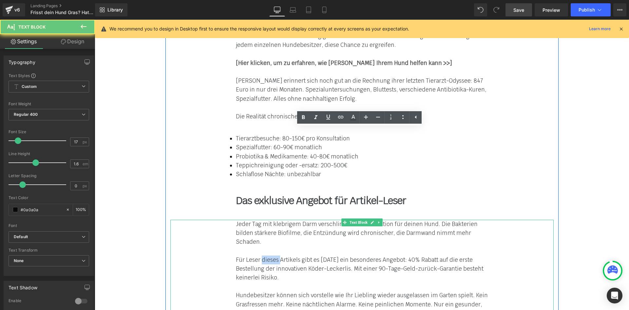
click at [267, 256] on font "Für Leser dieses Artikels gibt es [DATE] ein besonderes Angebot: 40% Rabatt auf…" at bounding box center [360, 268] width 248 height 25
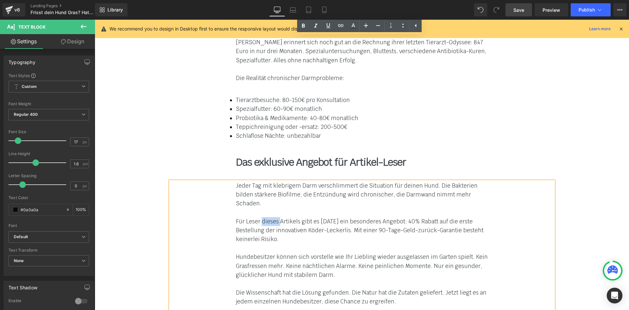
scroll to position [4144, 0]
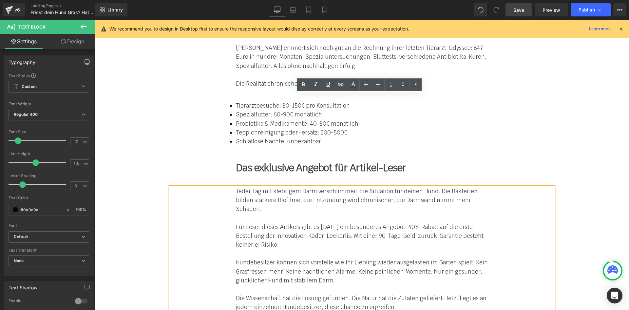
click at [252, 259] on font "Hundebesitzer können sich vorstelle wie Ihr Liebling wieder ausgelassen im Gart…" at bounding box center [362, 271] width 252 height 25
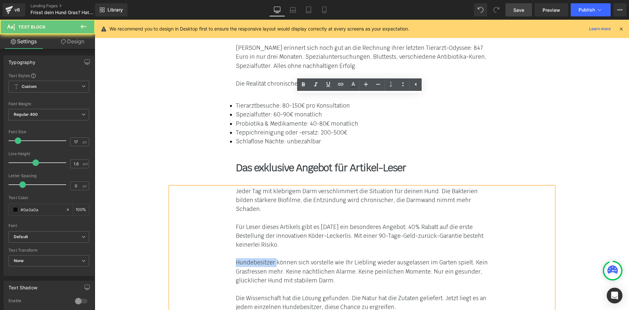
click at [252, 259] on font "Hundebesitzer können sich vorstelle wie Ihr Liebling wieder ausgelassen im Gart…" at bounding box center [362, 271] width 252 height 25
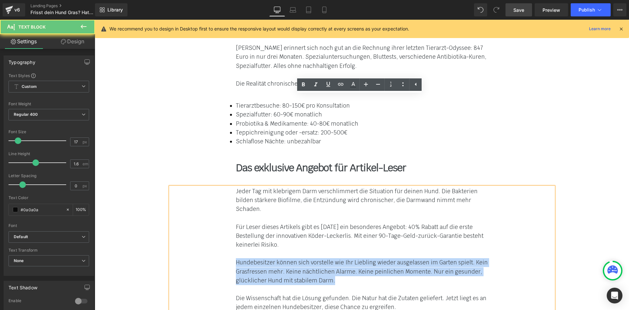
click at [252, 259] on font "Hundebesitzer können sich vorstelle wie Ihr Liebling wieder ausgelassen im Gart…" at bounding box center [362, 271] width 252 height 25
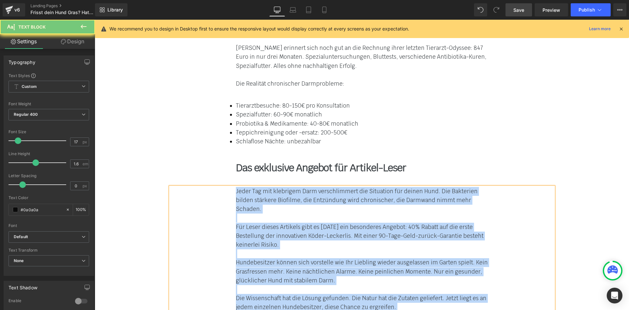
paste div
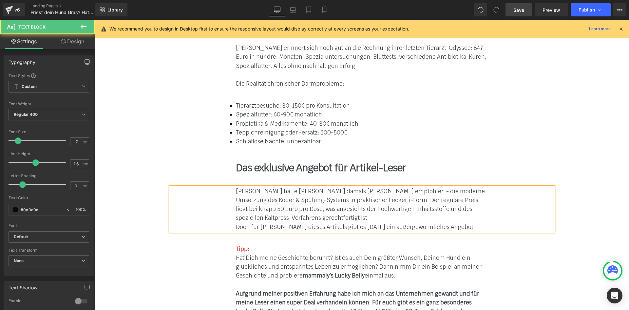
click at [285, 187] on div "[PERSON_NAME] hatte [PERSON_NAME] damals [PERSON_NAME] empfohlen - die moderne …" at bounding box center [362, 205] width 252 height 36
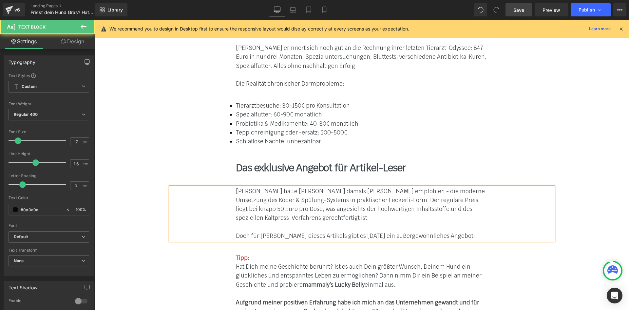
click at [283, 187] on div "[PERSON_NAME] hatte [PERSON_NAME] damals [PERSON_NAME] empfohlen - die moderne …" at bounding box center [362, 205] width 252 height 36
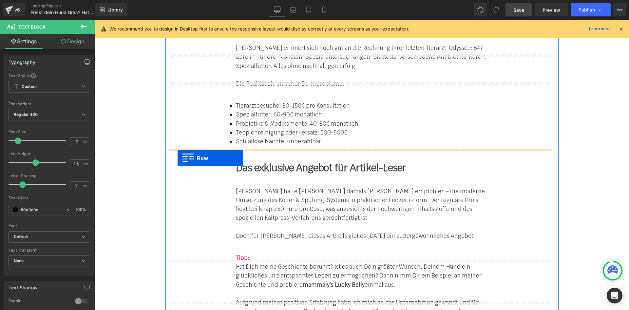
drag, startPoint x: 172, startPoint y: 267, endPoint x: 178, endPoint y: 158, distance: 109.3
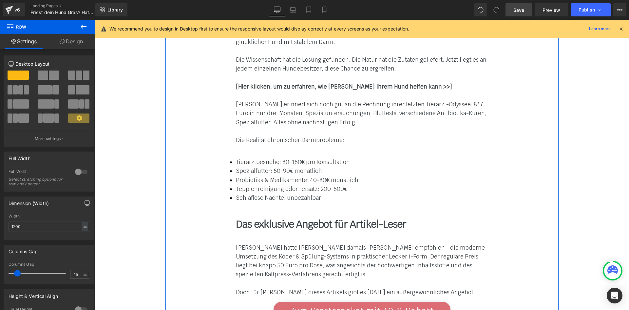
scroll to position [4079, 0]
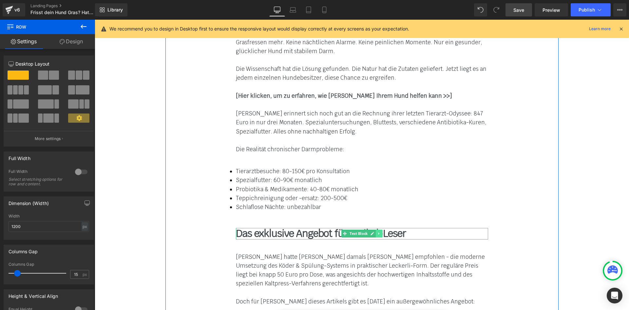
click at [378, 231] on icon at bounding box center [379, 233] width 4 height 4
click at [374, 232] on icon at bounding box center [376, 234] width 4 height 4
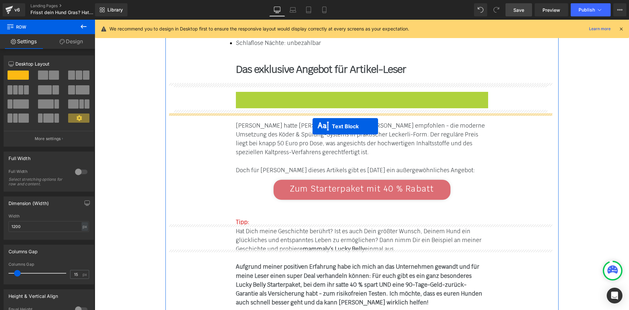
drag, startPoint x: 340, startPoint y: 170, endPoint x: 312, endPoint y: 123, distance: 55.1
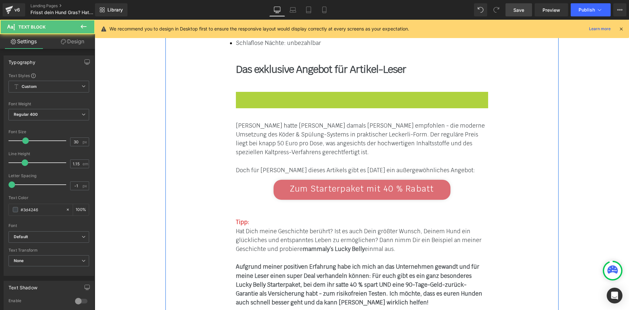
scroll to position [4210, 0]
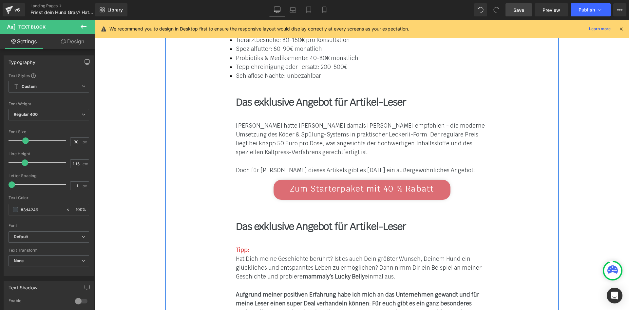
click at [265, 220] on b "Das exklusive Angebot für Artikel-Leser" at bounding box center [321, 226] width 170 height 13
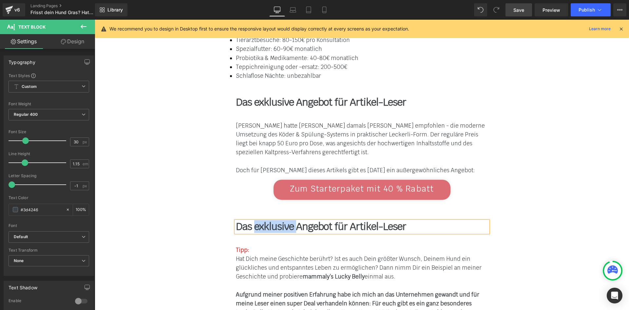
click at [265, 220] on b "Das exklusive Angebot für Artikel-Leser" at bounding box center [321, 226] width 170 height 13
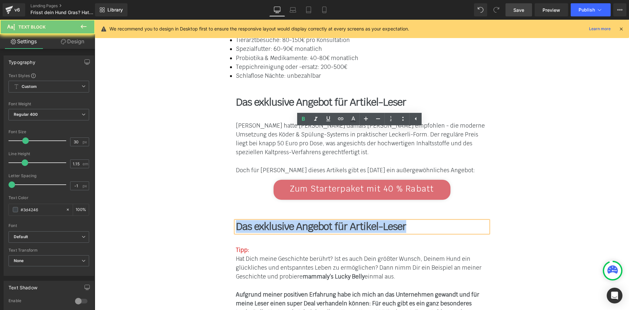
click at [265, 220] on b "Das exklusive Angebot für Artikel-Leser" at bounding box center [321, 226] width 170 height 13
paste div
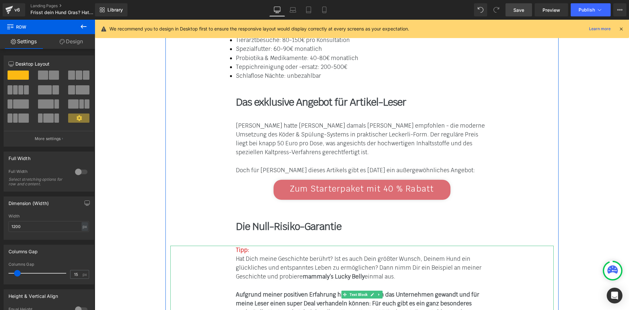
click at [246, 255] on font "Hat Dich meine Geschichte berührt? Ist es auch Dein größter Wunsch, Deinem Hund…" at bounding box center [359, 267] width 246 height 25
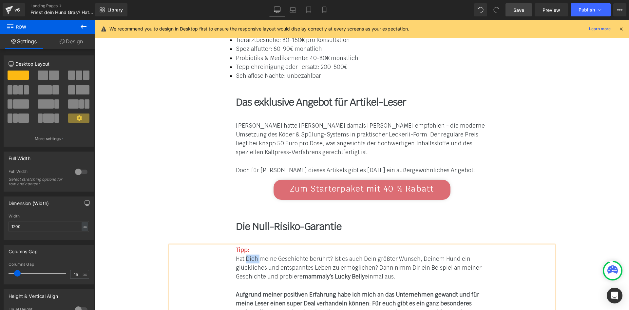
click at [246, 255] on font "Hat Dich meine Geschichte berührt? Ist es auch Dein größter Wunsch, Deinem Hund…" at bounding box center [359, 267] width 246 height 25
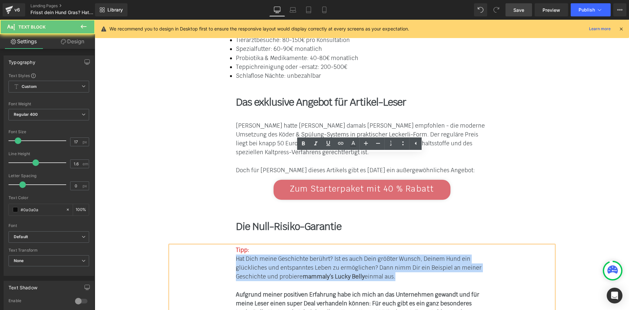
click at [246, 255] on font "Hat Dich meine Geschichte berührt? Ist es auch Dein größter Wunsch, Deinem Hund…" at bounding box center [359, 267] width 246 height 25
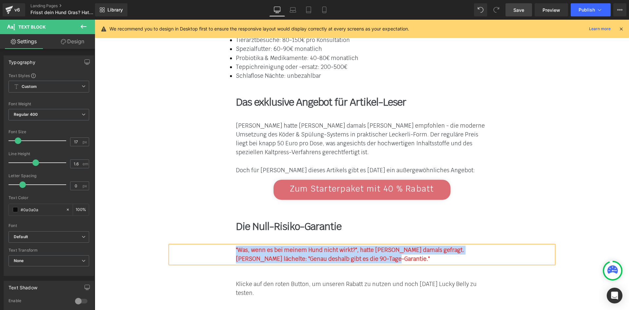
click at [236, 246] on b ""Was, wenn es bei meinem Hund nicht wirkt?", hatte [PERSON_NAME] damals gefragt…" at bounding box center [350, 254] width 228 height 16
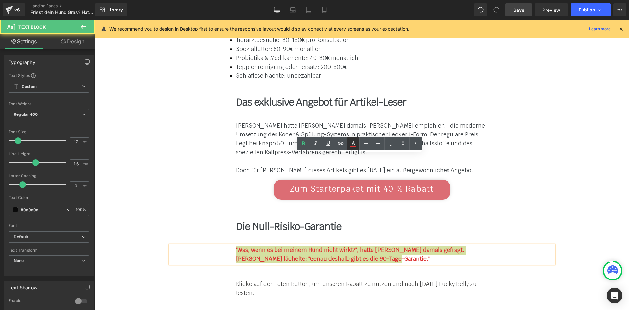
click at [351, 145] on icon at bounding box center [353, 144] width 8 height 8
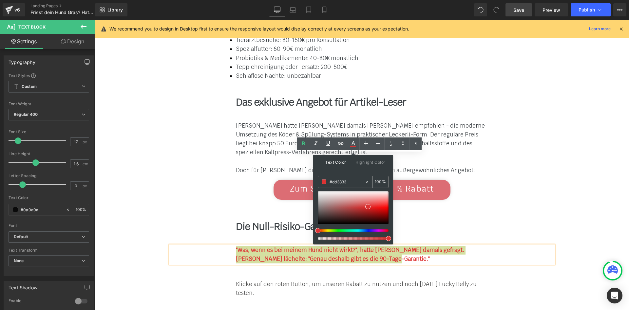
click at [368, 181] on icon at bounding box center [367, 181] width 5 height 5
type input "none"
type input "0"
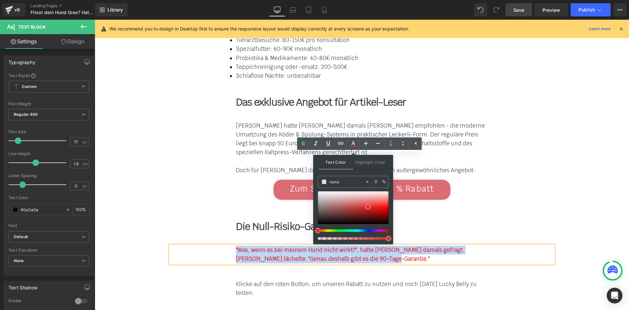
click at [441, 280] on p "Klicke auf den roten Button, um unseren Rabatt zu nutzen und noch [DATE] Lucky …" at bounding box center [362, 289] width 252 height 18
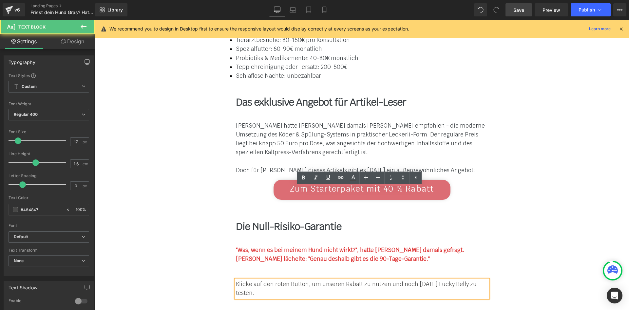
click at [279, 246] on b ""Was, wenn es bei meinem Hund nicht wirkt?", hatte [PERSON_NAME] damals gefragt…" at bounding box center [350, 254] width 228 height 16
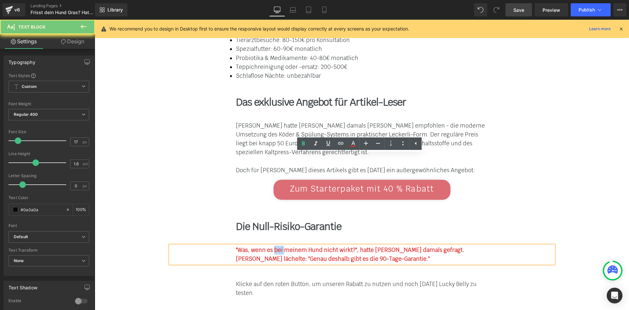
click at [279, 246] on b ""Was, wenn es bei meinem Hund nicht wirkt?", hatte [PERSON_NAME] damals gefragt…" at bounding box center [350, 254] width 228 height 16
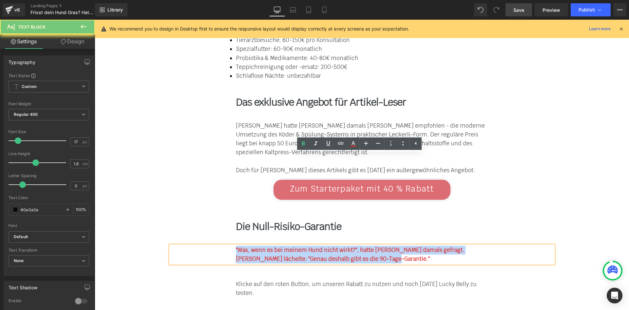
click at [279, 246] on b ""Was, wenn es bei meinem Hund nicht wirkt?", hatte [PERSON_NAME] damals gefragt…" at bounding box center [350, 254] width 228 height 16
click at [263, 220] on b "Die Null-Risiko-Garantie" at bounding box center [289, 226] width 106 height 13
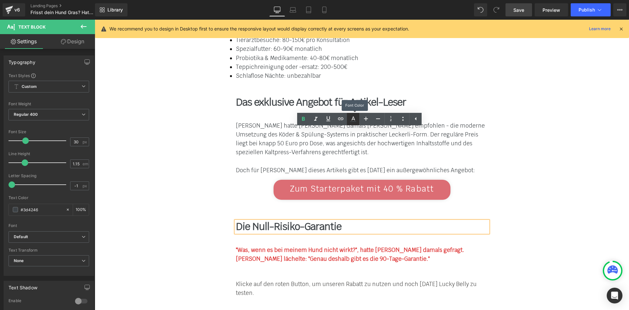
click at [356, 121] on icon at bounding box center [353, 121] width 6 height 1
type input "#3d4246"
type input "100"
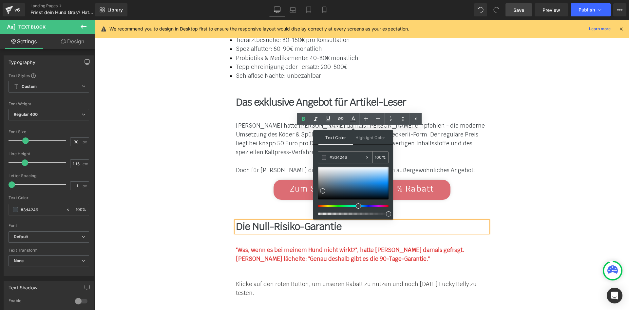
click at [343, 156] on input "#3d4246" at bounding box center [347, 157] width 35 height 7
click at [266, 246] on b ""Was, wenn es bei meinem Hund nicht wirkt?", hatte [PERSON_NAME] damals gefragt…" at bounding box center [350, 254] width 228 height 16
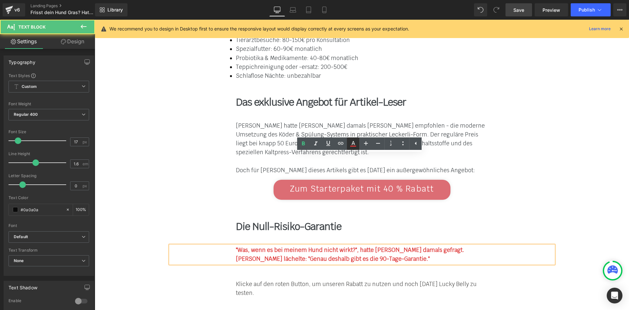
click at [354, 143] on icon at bounding box center [354, 143] width 4 height 4
type input "#dd3333"
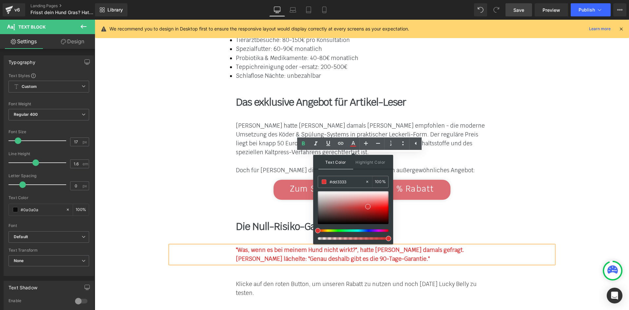
click at [273, 246] on b ""Was, wenn es bei meinem Hund nicht wirkt?", hatte [PERSON_NAME] damals gefragt…" at bounding box center [350, 254] width 228 height 16
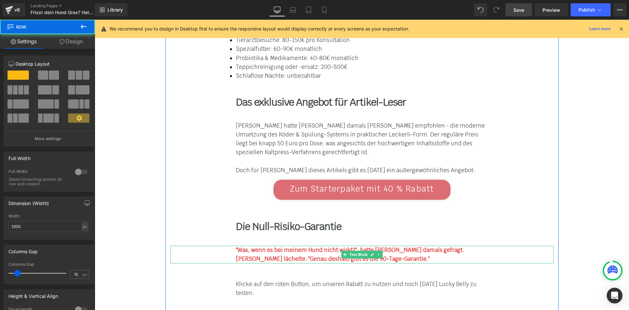
click at [315, 246] on div ""Was, wenn es bei meinem Hund nicht wirkt?", hatte [PERSON_NAME] damals gefragt…" at bounding box center [362, 255] width 384 height 18
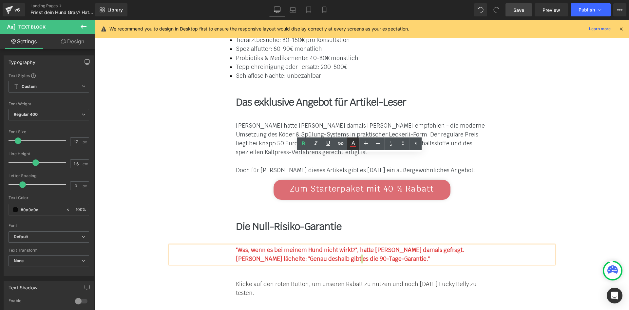
click at [354, 145] on icon at bounding box center [353, 144] width 8 height 8
type input "100"
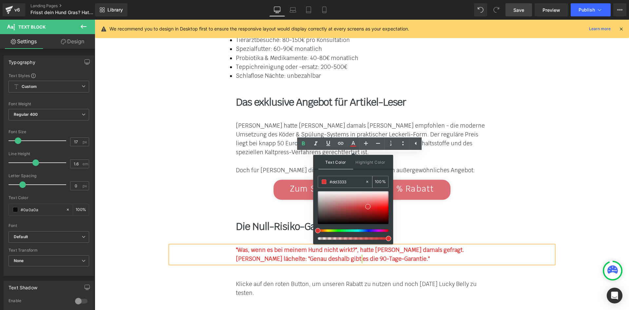
click at [340, 183] on input "#dd3333" at bounding box center [347, 181] width 35 height 7
paste input "3d4246"
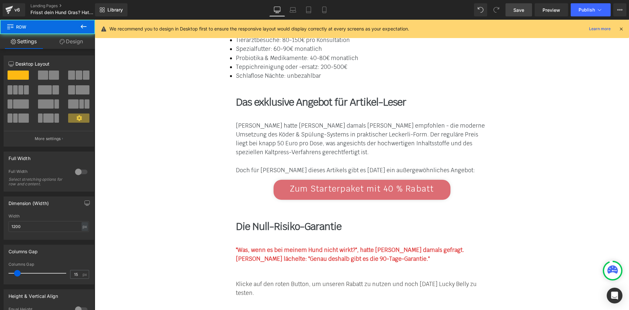
click at [276, 246] on b ""Was, wenn es bei meinem Hund nicht wirkt?", hatte [PERSON_NAME] damals gefragt…" at bounding box center [350, 254] width 228 height 16
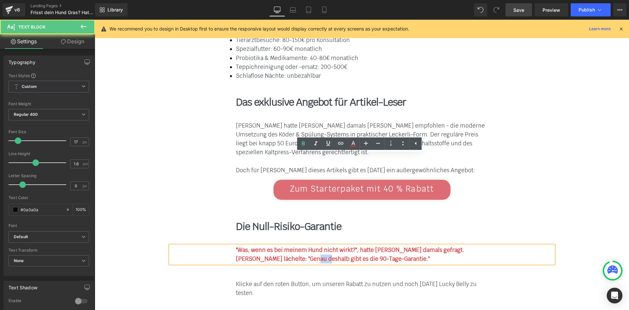
click at [277, 246] on b ""Was, wenn es bei meinem Hund nicht wirkt?", hatte [PERSON_NAME] damals gefragt…" at bounding box center [350, 254] width 228 height 16
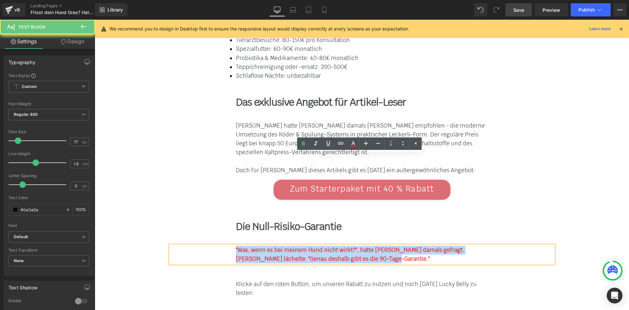
click at [277, 246] on b ""Was, wenn es bei meinem Hund nicht wirkt?", hatte [PERSON_NAME] damals gefragt…" at bounding box center [350, 254] width 228 height 16
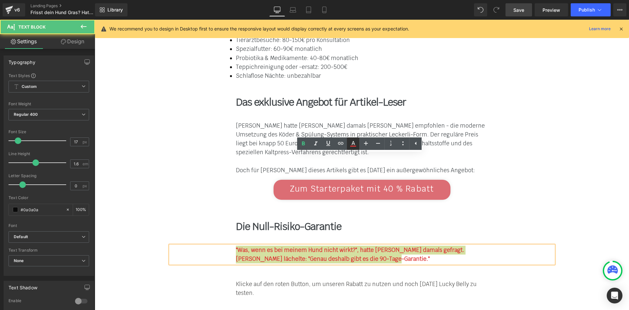
click at [353, 147] on icon at bounding box center [353, 144] width 8 height 8
type input "#dd3333"
type input "100"
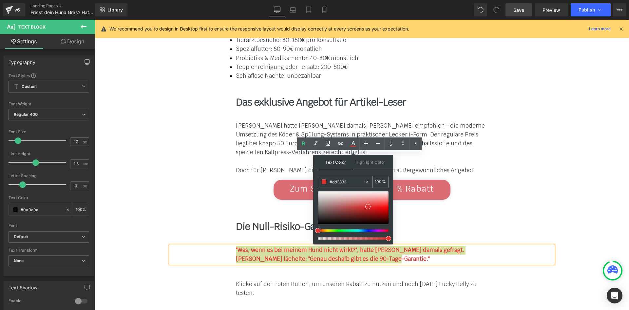
click at [338, 184] on input "#dd3333" at bounding box center [347, 181] width 35 height 7
click at [338, 183] on input "#dd3333" at bounding box center [347, 181] width 35 height 7
paste input "3d4246"
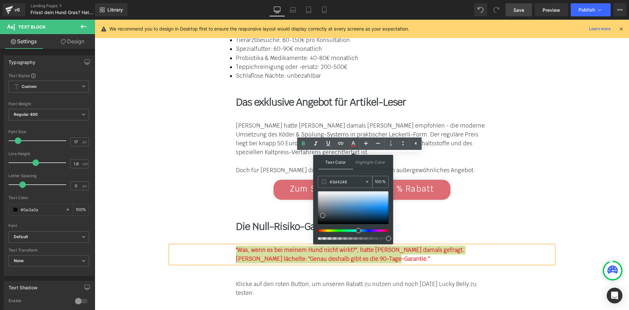
type input "#3d4246"
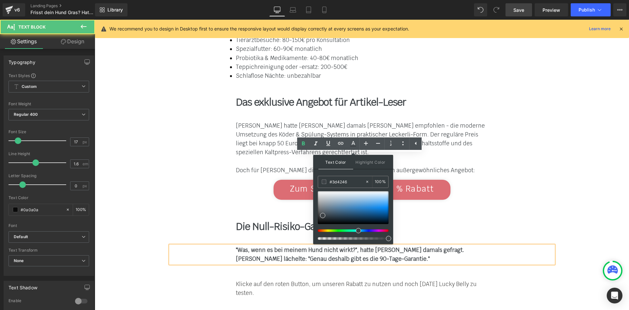
click at [284, 246] on b ""Was, wenn es bei meinem Hund nicht wirkt?", hatte [PERSON_NAME] damals gefragt…" at bounding box center [350, 254] width 228 height 16
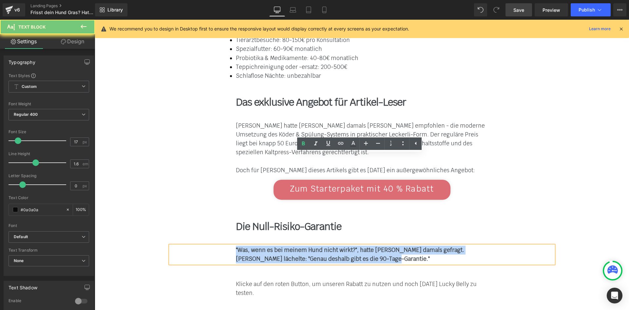
click at [284, 246] on b ""Was, wenn es bei meinem Hund nicht wirkt?", hatte [PERSON_NAME] damals gefragt…" at bounding box center [350, 254] width 228 height 16
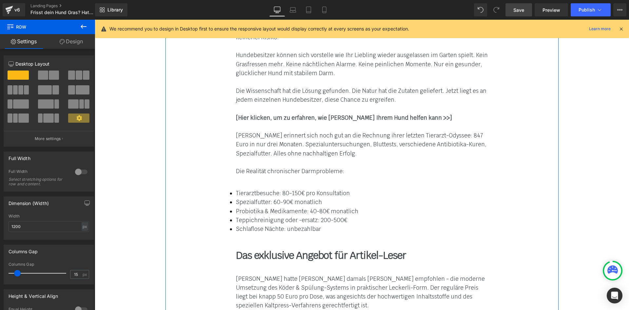
scroll to position [4079, 0]
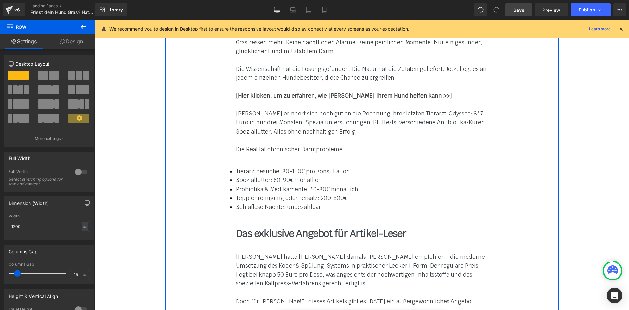
click at [320, 253] on font "[PERSON_NAME] hatte [PERSON_NAME] damals [PERSON_NAME] empfohlen - die moderne …" at bounding box center [360, 270] width 249 height 34
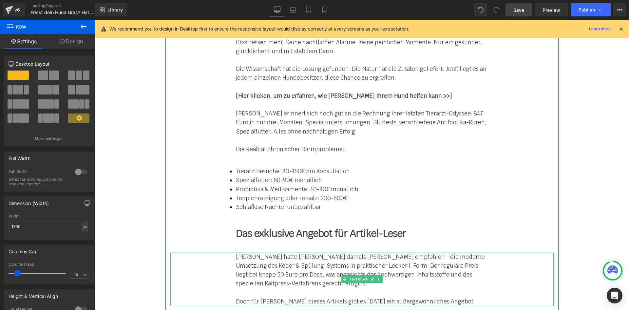
click at [380, 275] on link at bounding box center [379, 279] width 7 height 8
click at [374, 277] on icon at bounding box center [376, 279] width 4 height 4
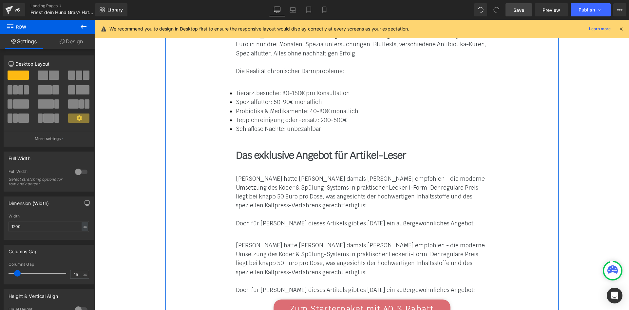
scroll to position [4210, 0]
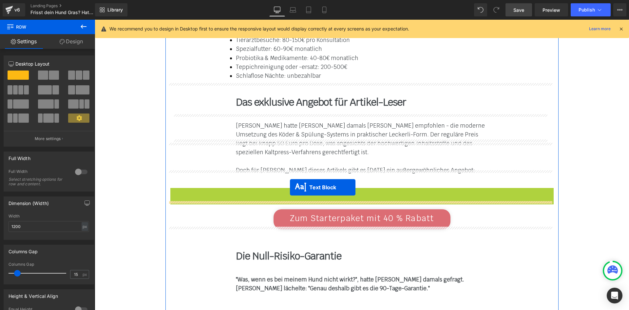
drag, startPoint x: 342, startPoint y: 125, endPoint x: 292, endPoint y: 197, distance: 88.2
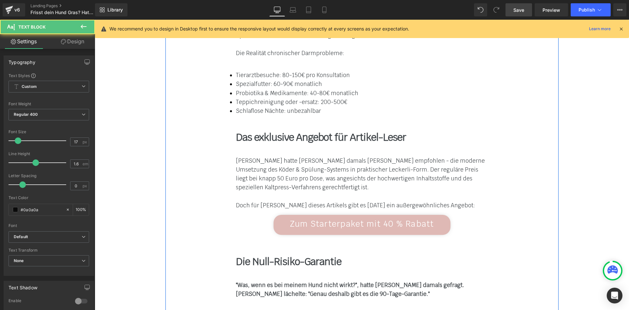
scroll to position [4144, 0]
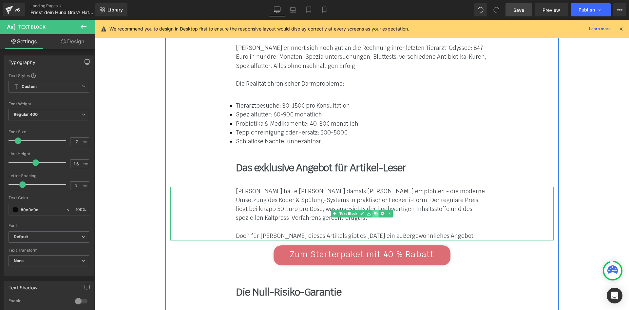
click at [374, 211] on icon at bounding box center [376, 213] width 4 height 4
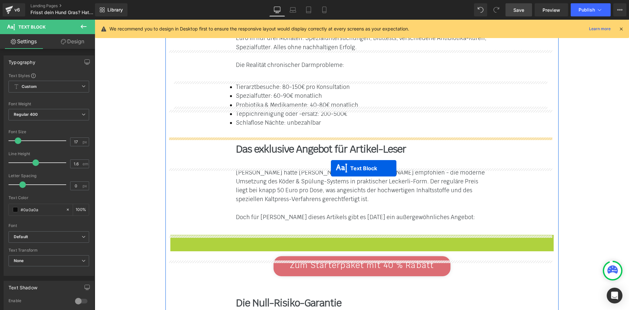
scroll to position [4243, 0]
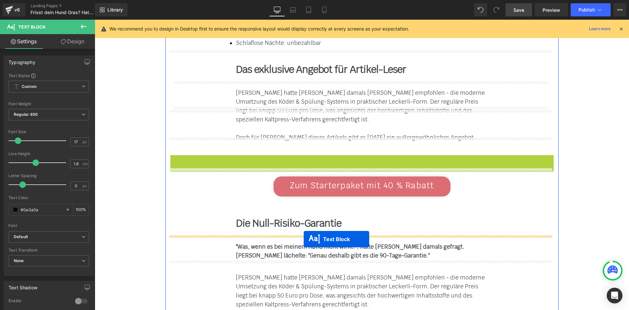
drag, startPoint x: 344, startPoint y: 189, endPoint x: 304, endPoint y: 239, distance: 63.9
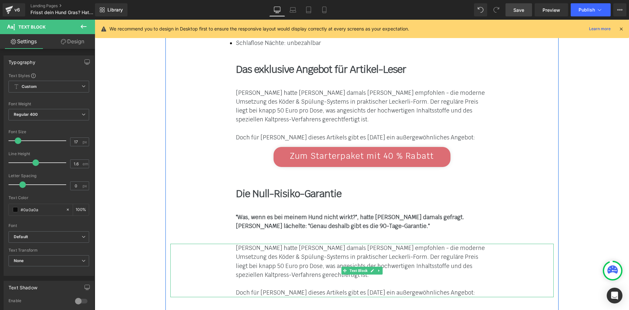
click at [270, 244] on div "[PERSON_NAME] hatte [PERSON_NAME] damals [PERSON_NAME] empfohlen - die moderne …" at bounding box center [362, 262] width 252 height 36
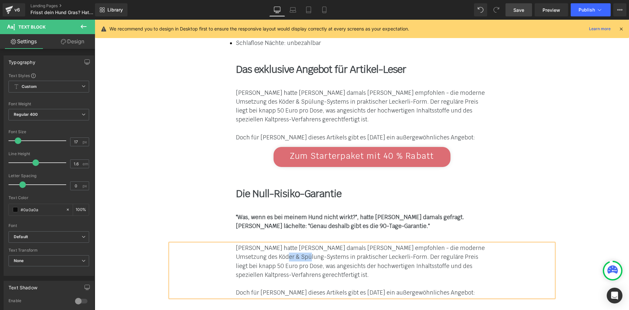
click at [270, 244] on div "[PERSON_NAME] hatte [PERSON_NAME] damals [PERSON_NAME] empfohlen - die moderne …" at bounding box center [362, 262] width 252 height 36
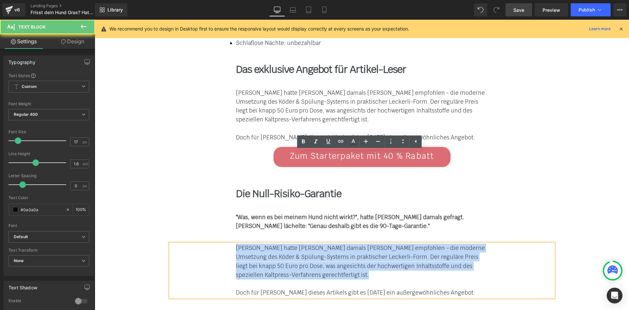
click at [270, 244] on div "[PERSON_NAME] hatte [PERSON_NAME] damals [PERSON_NAME] empfohlen - die moderne …" at bounding box center [362, 262] width 252 height 36
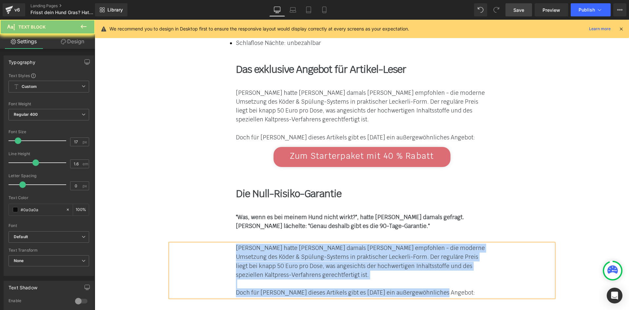
paste div
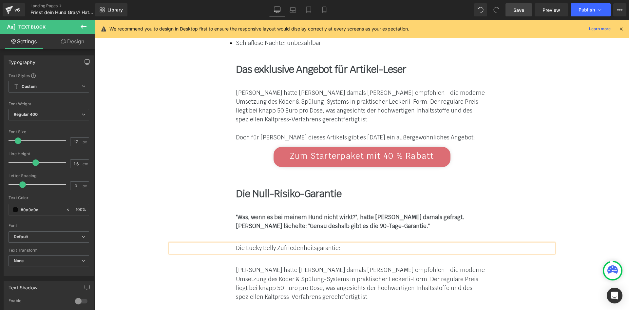
click at [275, 266] on font "[PERSON_NAME] hatte [PERSON_NAME] damals [PERSON_NAME] empfohlen - die moderne …" at bounding box center [360, 283] width 249 height 34
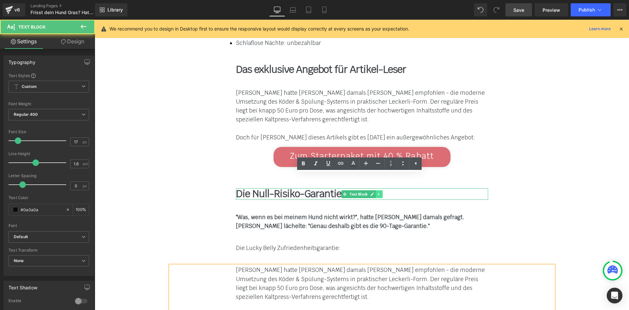
click at [376, 190] on link at bounding box center [379, 194] width 7 height 8
click at [372, 190] on link at bounding box center [375, 194] width 7 height 8
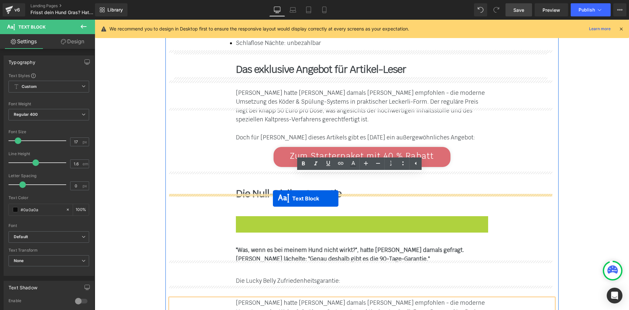
drag, startPoint x: 340, startPoint y: 129, endPoint x: 273, endPoint y: 198, distance: 96.0
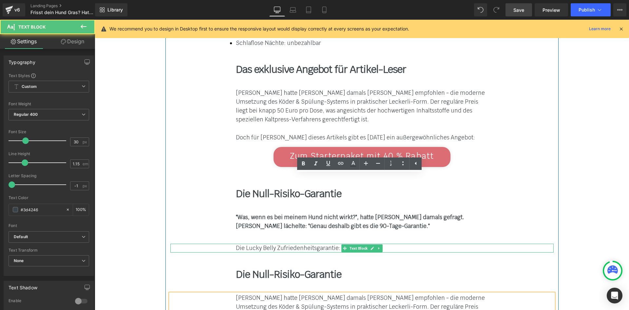
click at [274, 244] on span "Die Lucky Belly Zufriedenheitsgarantie:" at bounding box center [288, 247] width 105 height 7
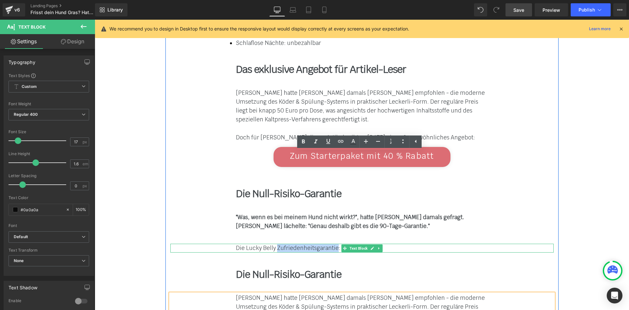
click at [274, 244] on span "Die Lucky Belly Zufriedenheitsgarantie:" at bounding box center [288, 247] width 105 height 7
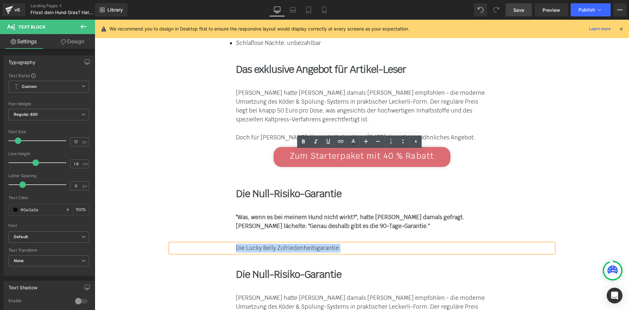
click at [274, 244] on span "Die Lucky Belly Zufriedenheitsgarantie:" at bounding box center [288, 247] width 105 height 7
copy span "Die Lucky Belly Zufriedenheitsgarantie:"
click at [266, 268] on b "Die Null-Risiko-Garantie" at bounding box center [289, 274] width 106 height 13
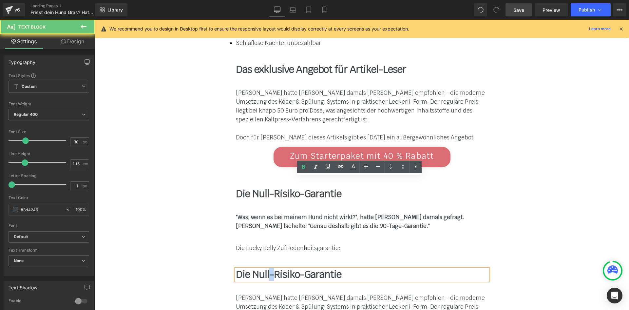
click at [266, 268] on b "Die Null-Risiko-Garantie" at bounding box center [289, 274] width 106 height 13
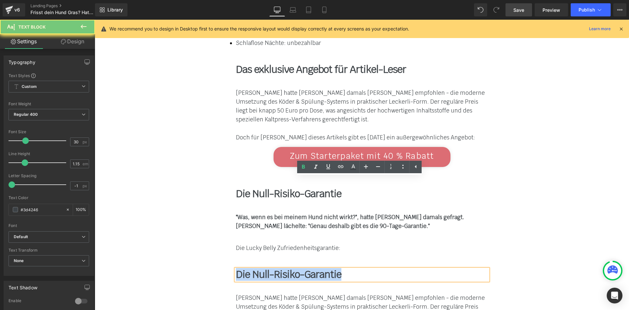
click at [266, 268] on b "Die Null-Risiko-Garantie" at bounding box center [289, 274] width 106 height 13
paste div
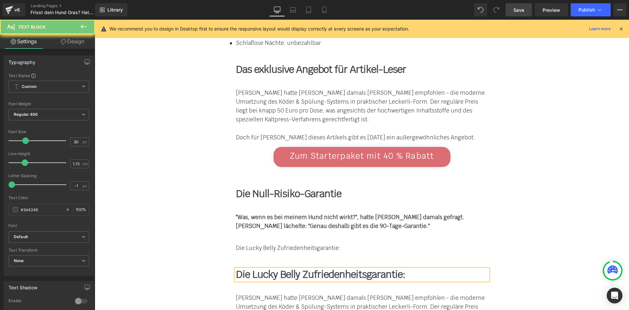
click at [246, 244] on span "Die Lucky Belly Zufriedenheitsgarantie:" at bounding box center [288, 247] width 105 height 7
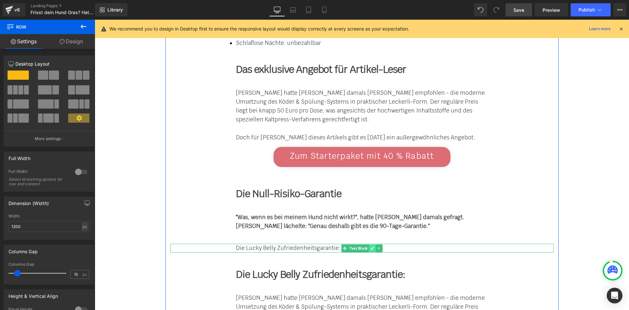
click at [373, 244] on link at bounding box center [372, 248] width 7 height 8
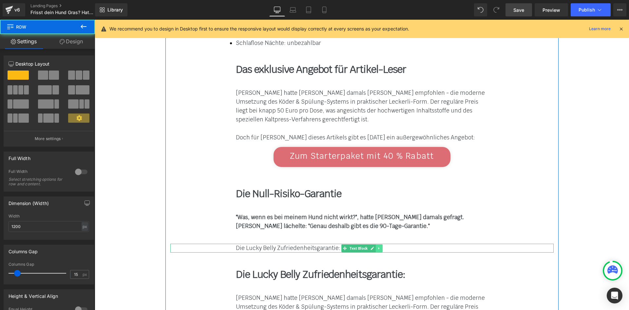
click at [378, 247] on icon at bounding box center [378, 248] width 1 height 2
click at [379, 244] on link at bounding box center [382, 248] width 7 height 8
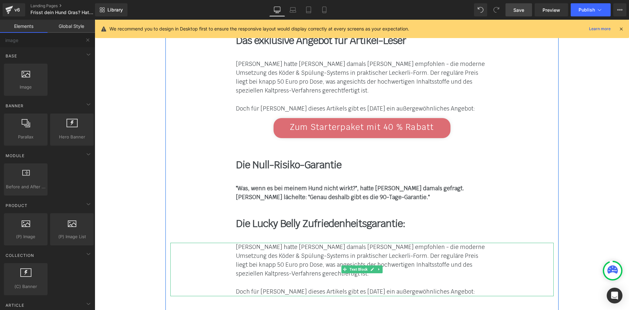
scroll to position [4275, 0]
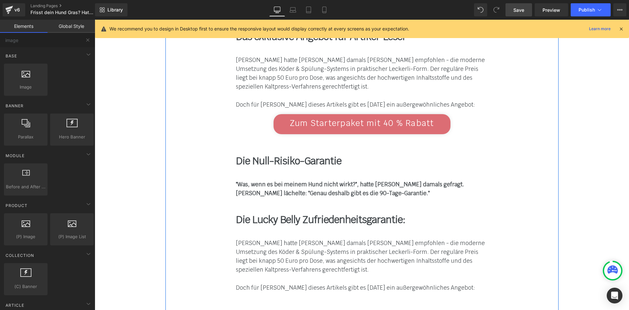
click at [267, 283] on div "Doch für [PERSON_NAME] dieses Artikels gibt es [DATE] ein außergewöhnliches Ang…" at bounding box center [362, 287] width 252 height 9
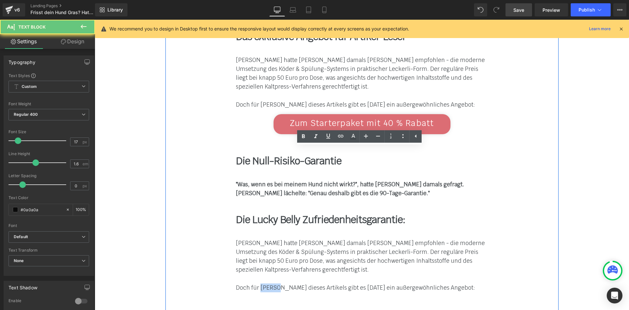
click at [267, 283] on div "Doch für [PERSON_NAME] dieses Artikels gibt es [DATE] ein außergewöhnliches Ang…" at bounding box center [362, 287] width 252 height 9
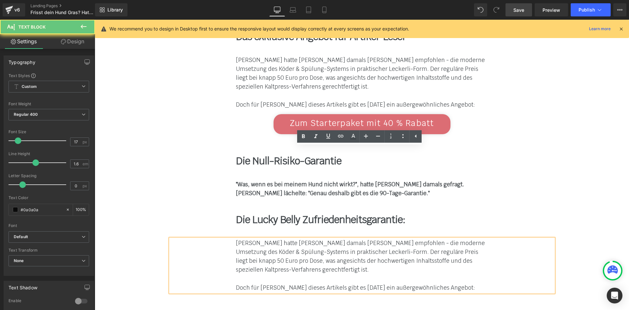
click at [270, 239] on font "[PERSON_NAME] hatte [PERSON_NAME] damals [PERSON_NAME] empfohlen - die moderne …" at bounding box center [360, 256] width 249 height 34
click at [272, 239] on font "[PERSON_NAME] hatte [PERSON_NAME] damals [PERSON_NAME] empfohlen - die moderne …" at bounding box center [360, 256] width 249 height 34
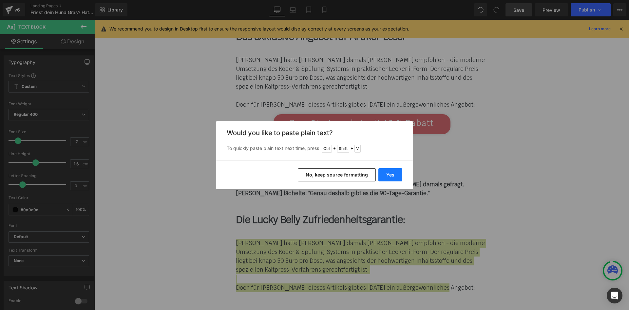
click at [385, 170] on button "Yes" at bounding box center [391, 174] width 24 height 13
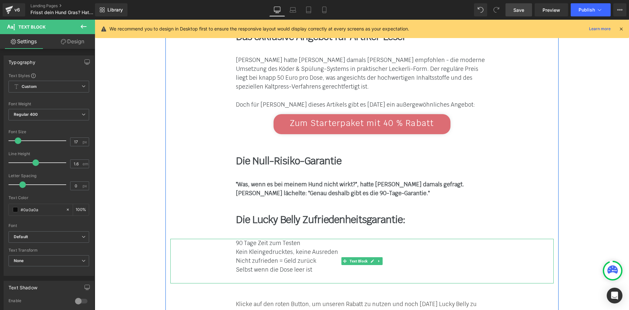
click at [301, 257] on span "Nicht zufrieden = Geld zurück" at bounding box center [276, 260] width 81 height 7
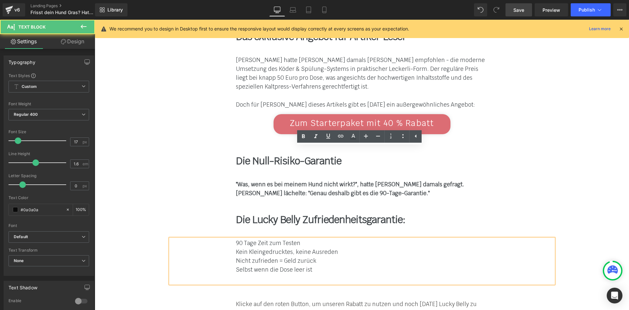
click at [311, 265] on div "Selbst wenn die Dose leer ist" at bounding box center [362, 269] width 252 height 9
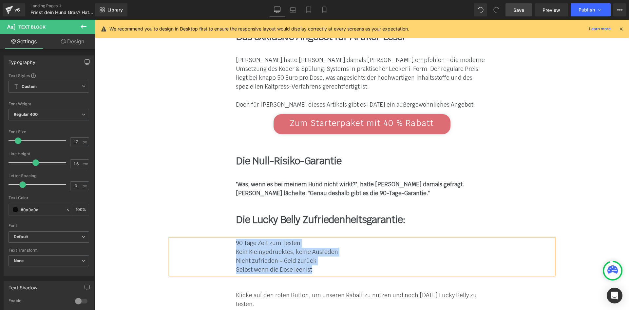
click at [233, 239] on div "90 Tage Zeit zum Testen Kein Kleingedrucktes, keine Ausreden Nicht zufrieden …" at bounding box center [362, 257] width 384 height 36
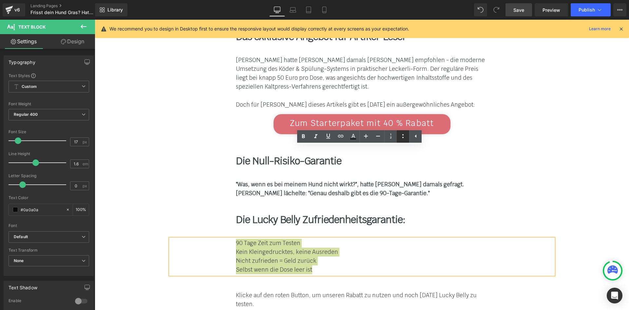
click at [401, 138] on icon at bounding box center [403, 136] width 8 height 8
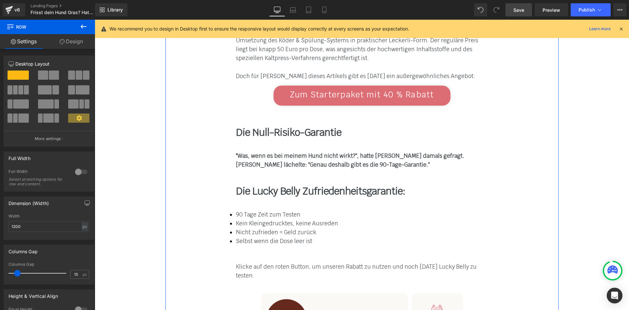
scroll to position [4308, 0]
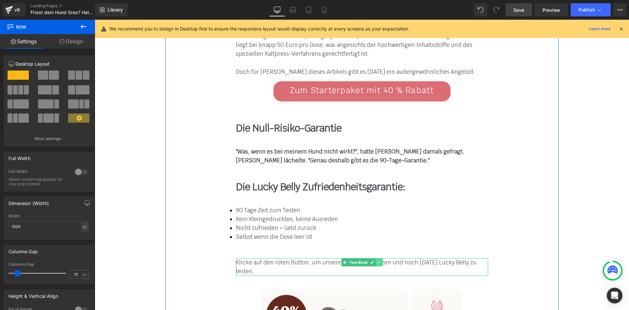
click at [376, 258] on link at bounding box center [379, 262] width 7 height 8
click at [381, 260] on icon at bounding box center [383, 262] width 4 height 4
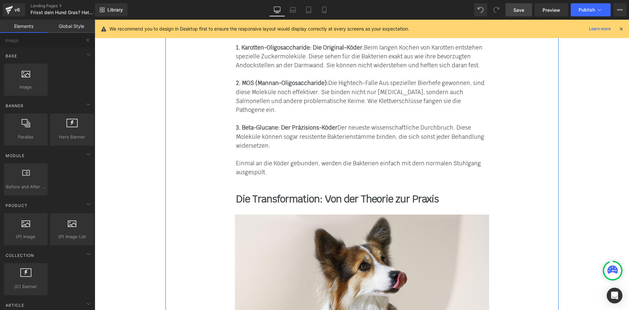
scroll to position [3095, 0]
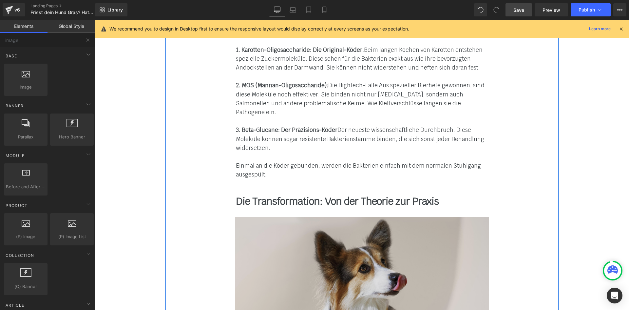
click at [479, 217] on img at bounding box center [362, 302] width 254 height 170
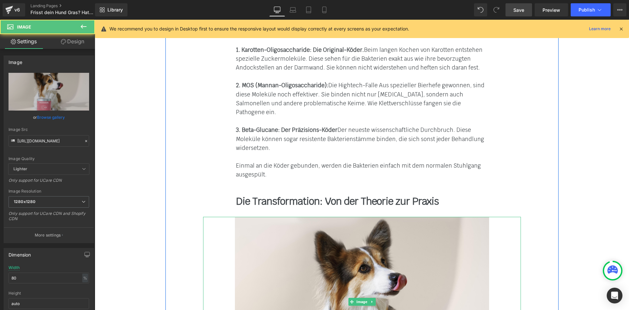
click at [369, 298] on link at bounding box center [372, 302] width 7 height 8
click at [367, 300] on icon at bounding box center [369, 302] width 4 height 4
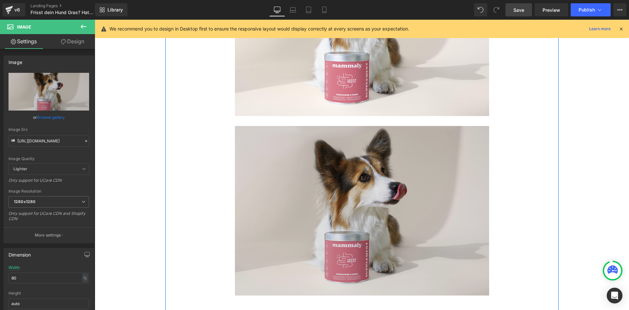
scroll to position [3372, 0]
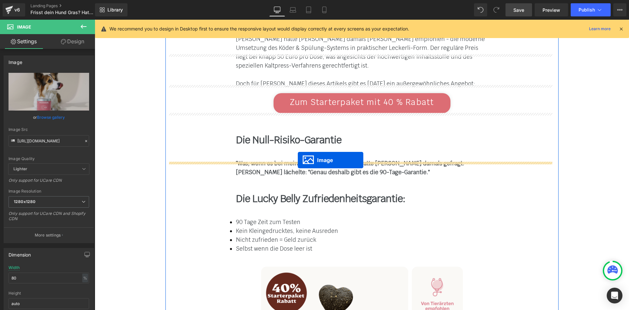
drag, startPoint x: 350, startPoint y: 130, endPoint x: 298, endPoint y: 160, distance: 59.9
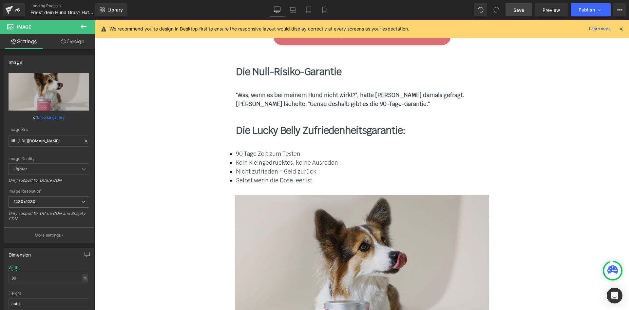
scroll to position [4362, 0]
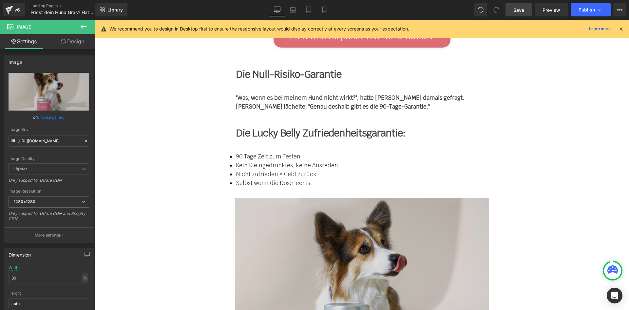
click at [281, 198] on img at bounding box center [362, 283] width 254 height 170
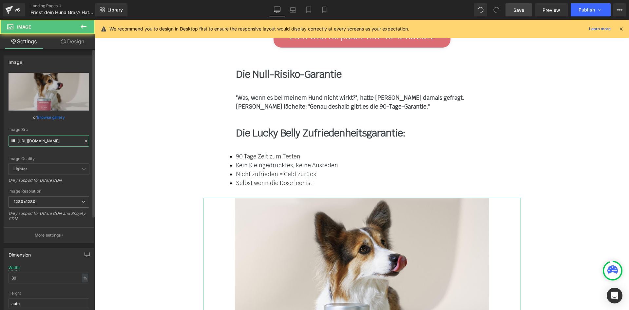
click at [53, 137] on input "[URL][DOMAIN_NAME]" at bounding box center [49, 140] width 81 height 11
paste input "Belly6_f3cdde69-b9cb-4bf2-bf40-c35a27418a79.png?v=1754913218"
type input "[URL][DOMAIN_NAME]"
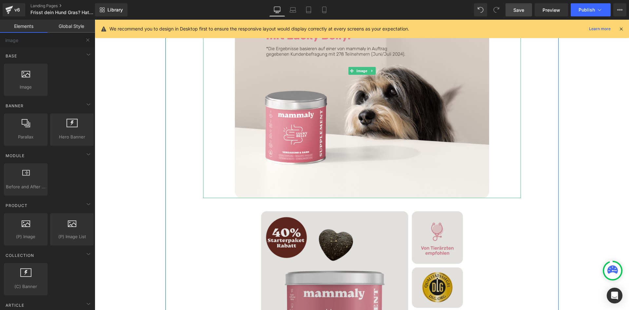
scroll to position [4624, 0]
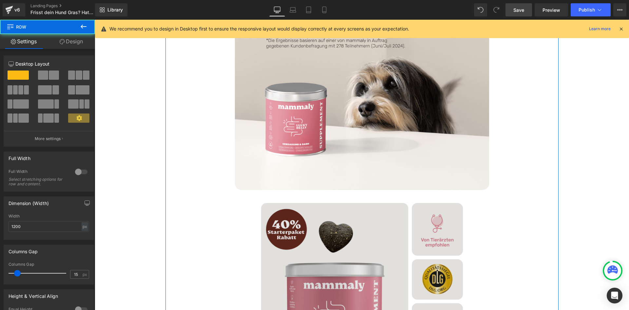
click at [392, 203] on img at bounding box center [362, 304] width 202 height 202
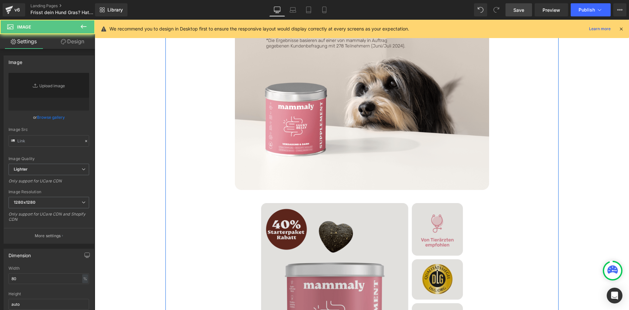
type input "[URL][DOMAIN_NAME]"
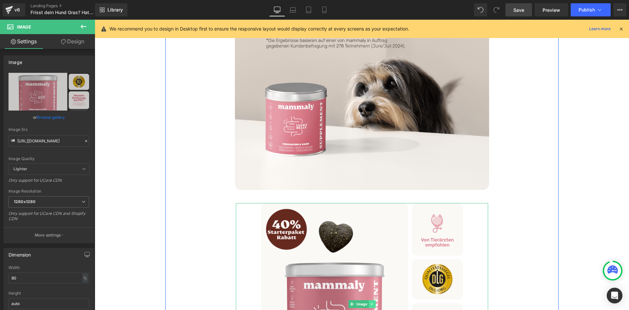
click at [369, 300] on link at bounding box center [372, 304] width 7 height 8
click at [374, 302] on icon at bounding box center [376, 304] width 4 height 4
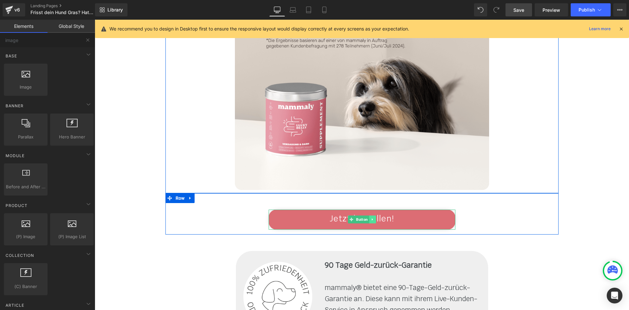
click at [372, 218] on icon at bounding box center [372, 219] width 1 height 2
click at [373, 215] on link at bounding box center [376, 219] width 7 height 8
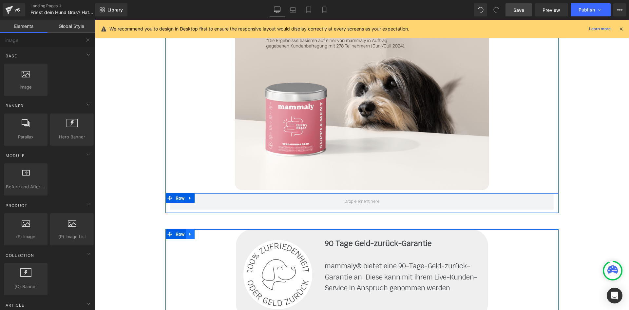
click at [188, 231] on icon at bounding box center [190, 233] width 5 height 5
click at [206, 232] on icon at bounding box center [207, 234] width 5 height 5
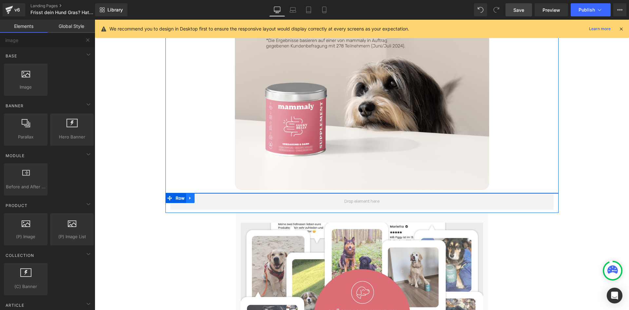
click at [189, 196] on icon at bounding box center [189, 197] width 1 height 3
click at [207, 196] on icon at bounding box center [207, 198] width 5 height 5
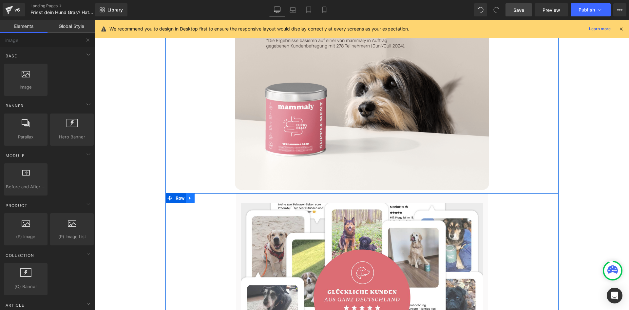
click at [189, 195] on icon at bounding box center [190, 197] width 5 height 5
click at [205, 196] on icon at bounding box center [207, 198] width 5 height 5
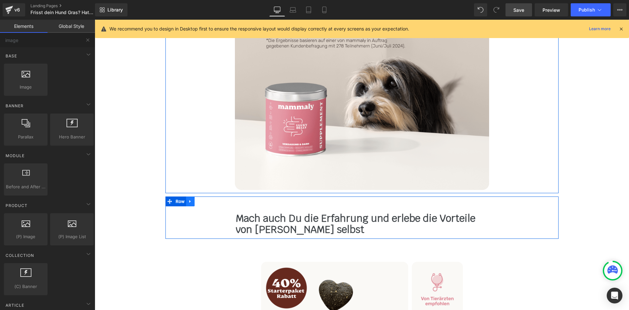
click at [189, 199] on icon at bounding box center [190, 201] width 5 height 5
click at [206, 196] on link at bounding box center [207, 201] width 9 height 10
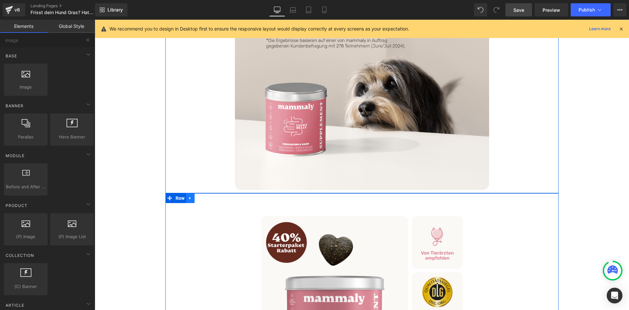
click at [189, 195] on icon at bounding box center [190, 197] width 5 height 5
click at [203, 193] on link at bounding box center [207, 198] width 9 height 10
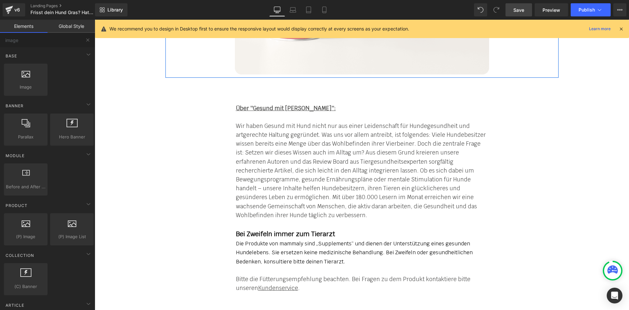
scroll to position [4591, 0]
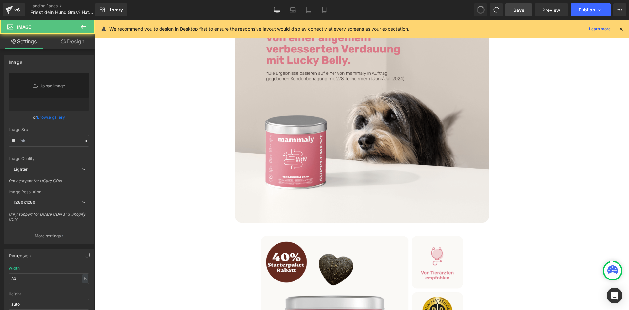
type input "[URL][DOMAIN_NAME]"
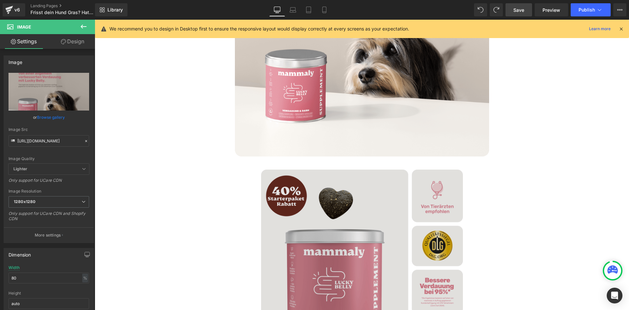
scroll to position [4645, 0]
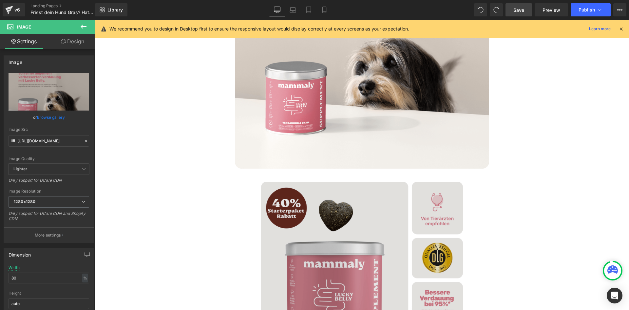
click at [333, 182] on img at bounding box center [362, 283] width 202 height 202
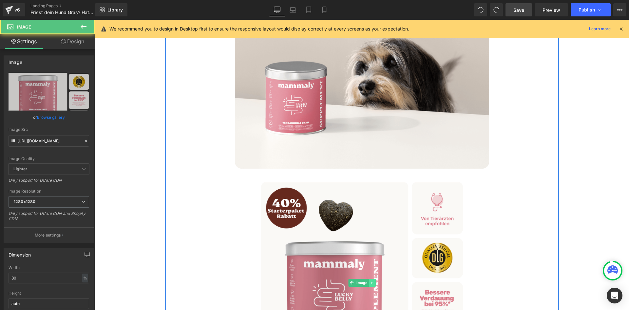
click at [371, 281] on icon at bounding box center [371, 282] width 1 height 2
click at [372, 279] on link at bounding box center [375, 283] width 7 height 8
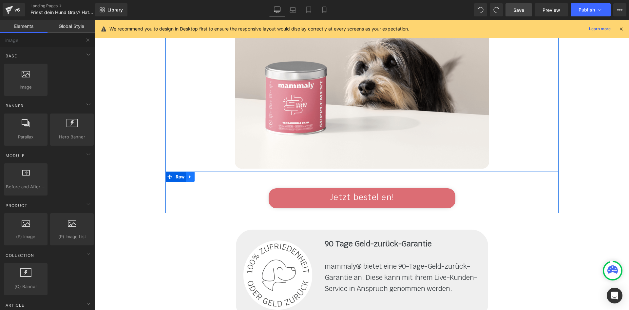
click at [190, 174] on icon at bounding box center [190, 176] width 5 height 5
click at [205, 174] on icon at bounding box center [207, 176] width 5 height 5
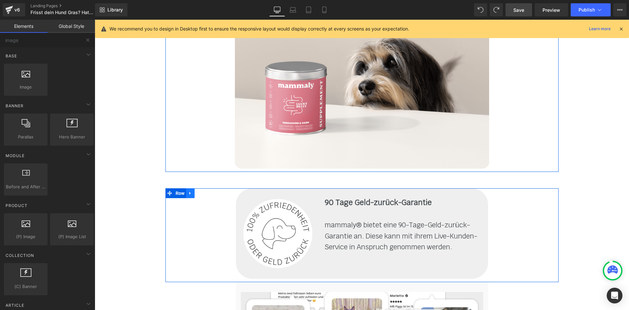
click at [187, 188] on link at bounding box center [190, 193] width 9 height 10
click at [205, 191] on icon at bounding box center [207, 193] width 5 height 5
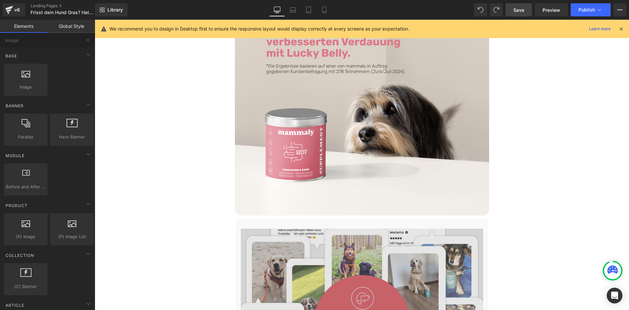
scroll to position [4678, 0]
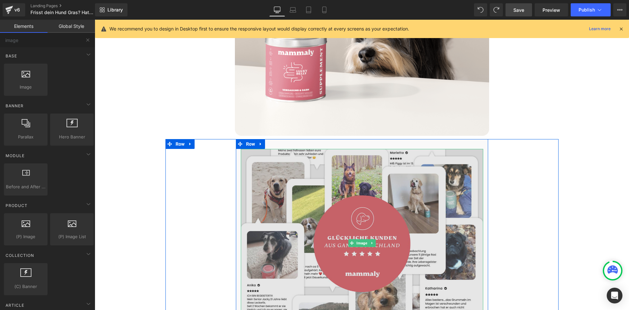
click at [278, 149] on img at bounding box center [362, 243] width 243 height 189
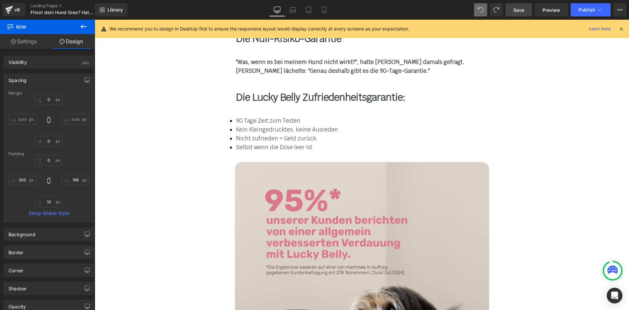
scroll to position [4514, 0]
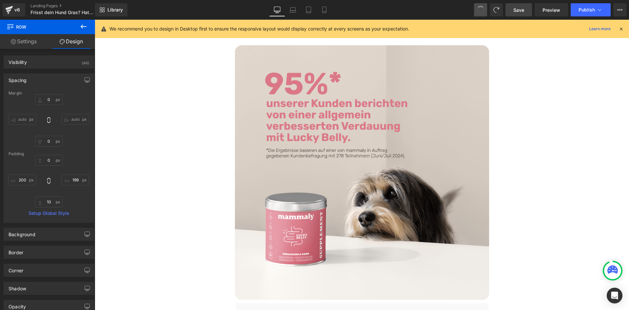
type input "0"
type input "199"
type input "10"
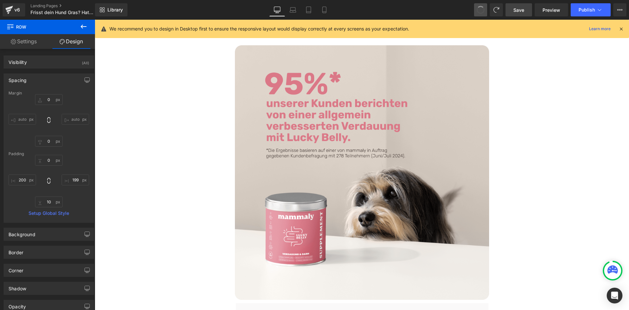
type input "200"
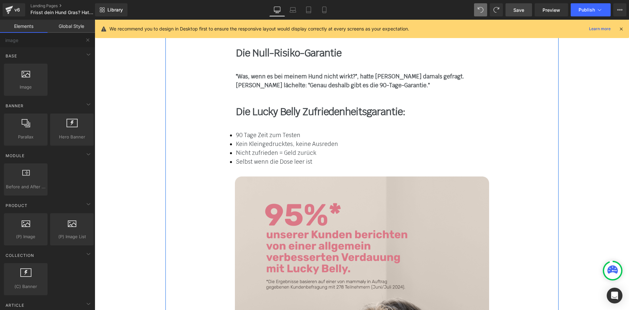
scroll to position [4547, 0]
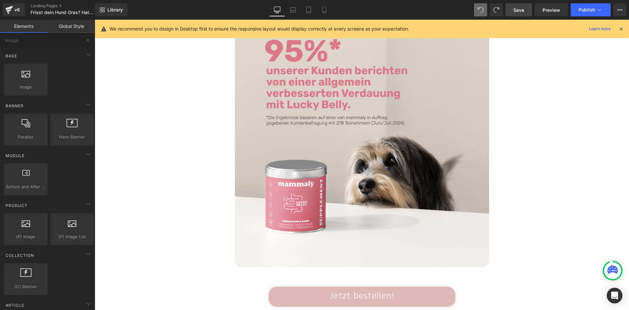
click at [310, 286] on link "Jetzt bestellen!" at bounding box center [362, 296] width 187 height 20
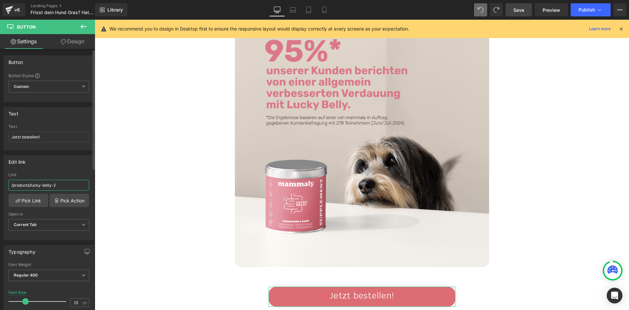
click at [60, 185] on input "/products/lucky-belly-2" at bounding box center [49, 185] width 81 height 11
type input "3"
type input "#angebot"
click at [212, 270] on div "Jetzt bestellen! Button" at bounding box center [362, 289] width 393 height 38
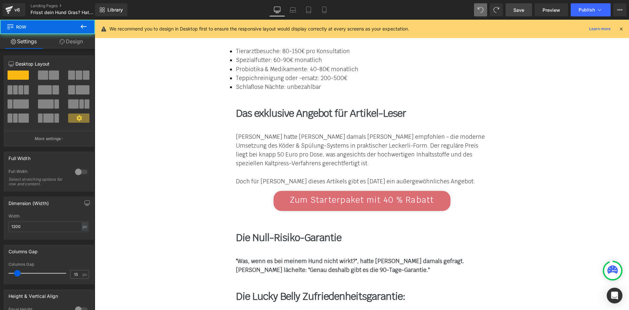
scroll to position [4186, 0]
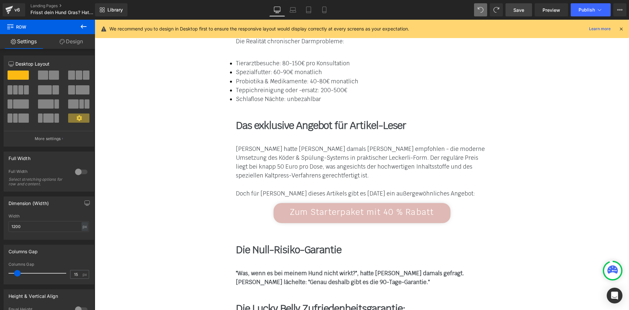
click at [320, 207] on span "Zum Starterpaket mit 40 % Rabatt" at bounding box center [362, 212] width 144 height 10
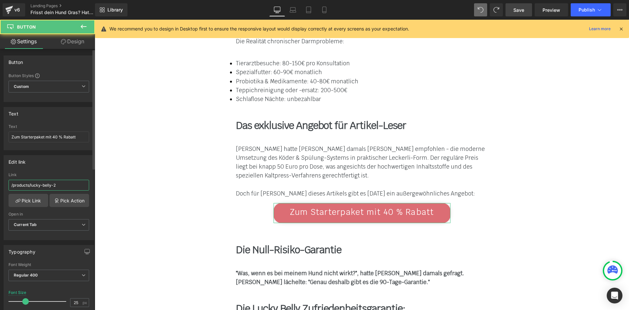
click at [60, 187] on input "/products/lucky-belly-2" at bounding box center [49, 185] width 81 height 11
type input "#angebot"
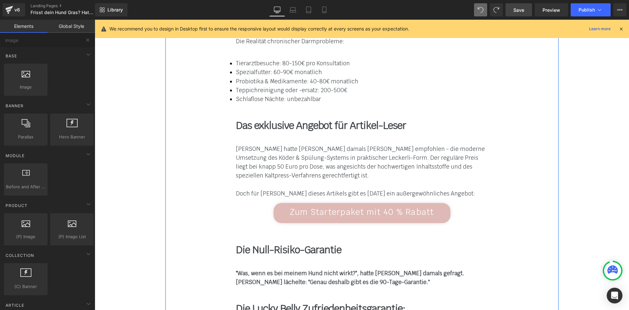
click at [304, 207] on span "Zum Starterpaket mit 40 % Rabatt" at bounding box center [362, 212] width 144 height 10
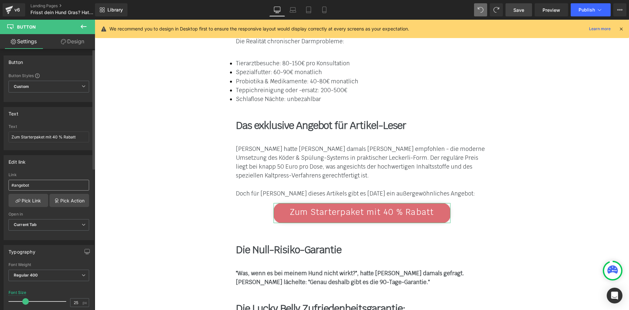
click at [32, 184] on input "#angebot" at bounding box center [49, 185] width 81 height 11
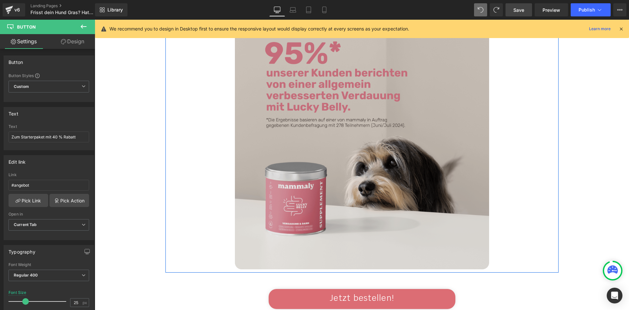
scroll to position [4547, 0]
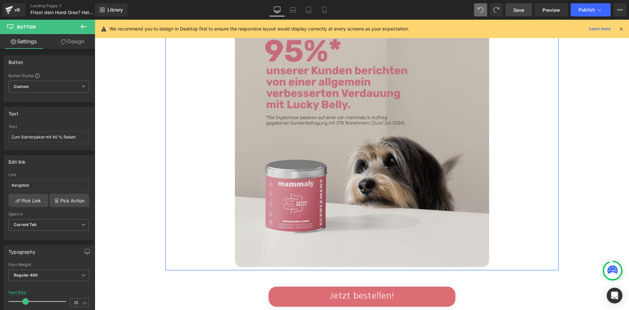
click at [308, 140] on img at bounding box center [362, 139] width 254 height 254
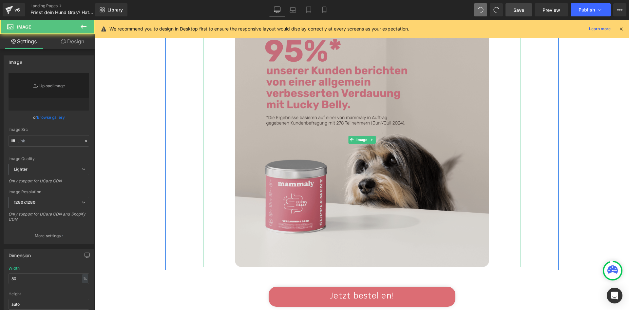
type input "[URL][DOMAIN_NAME]"
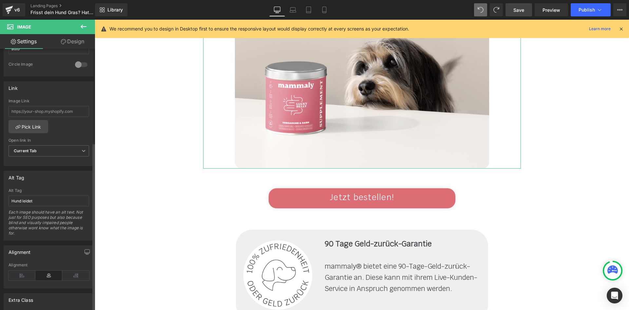
scroll to position [262, 0]
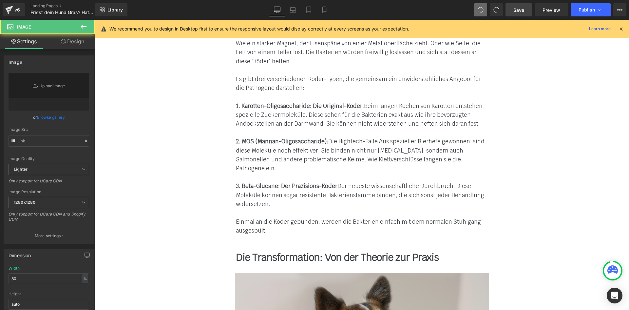
type input "[URL][DOMAIN_NAME]"
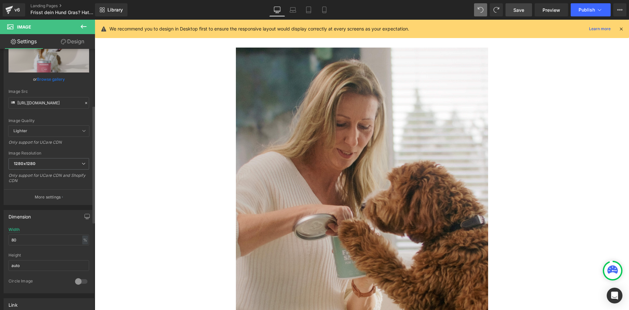
scroll to position [197, 0]
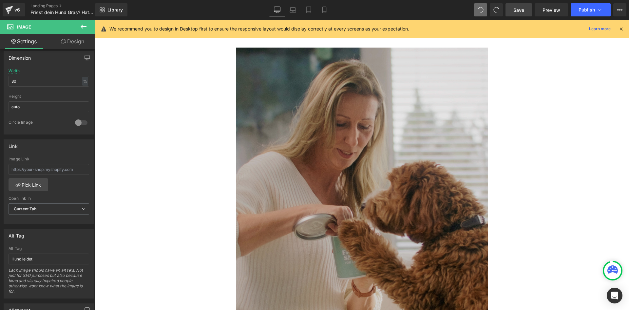
click at [312, 205] on img at bounding box center [362, 219] width 252 height 342
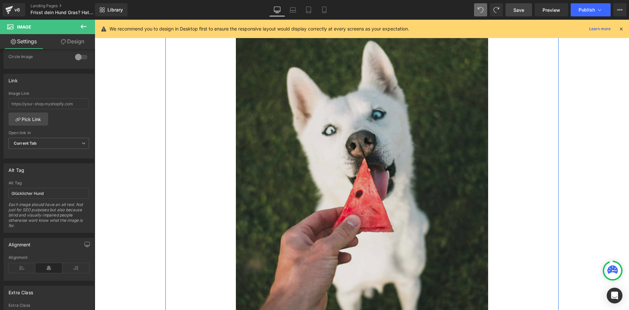
scroll to position [2023, 0]
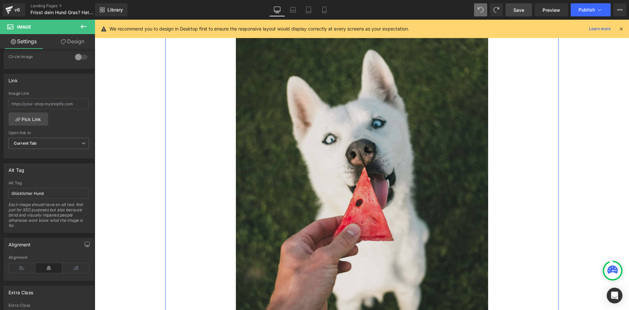
click at [272, 210] on img at bounding box center [362, 203] width 252 height 379
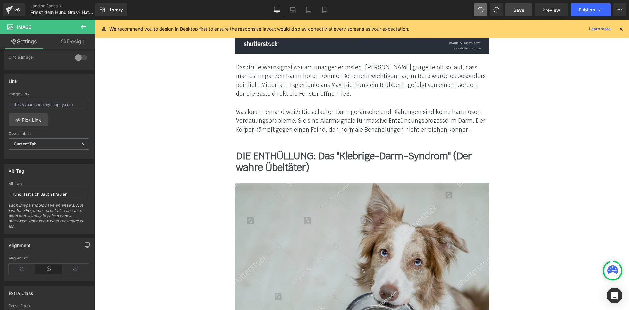
scroll to position [1368, 0]
click at [307, 208] on img at bounding box center [362, 276] width 254 height 187
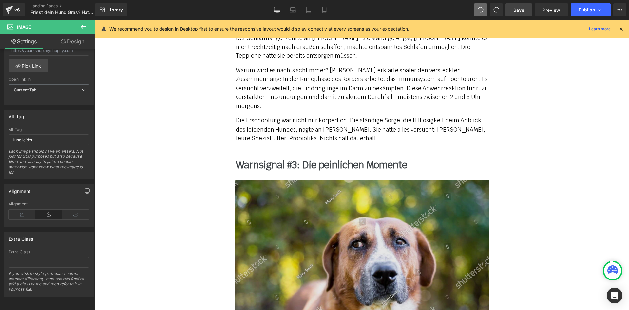
scroll to position [1007, 0]
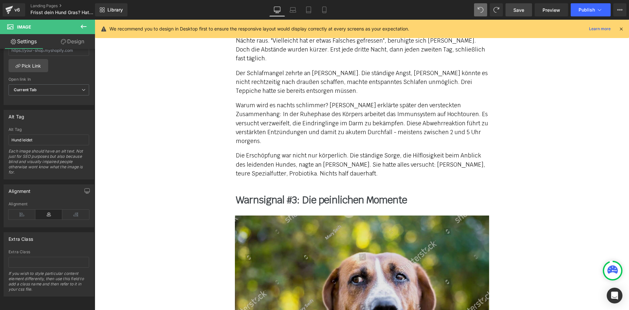
click at [300, 225] on img at bounding box center [362, 314] width 254 height 199
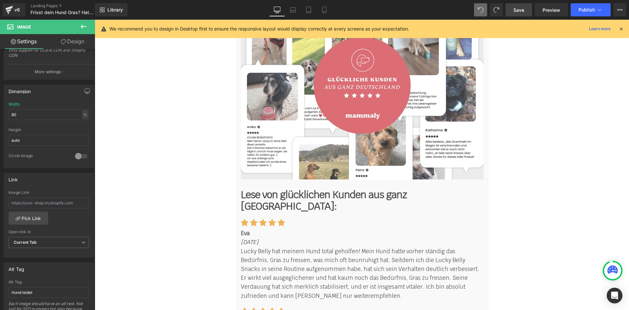
scroll to position [4973, 0]
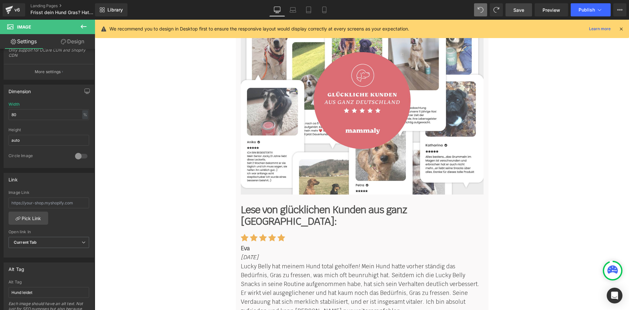
click at [249, 262] on p "Lucky Belly hat meinem Hund total geholfen! Mein Hund hatte vorher ständig das …" at bounding box center [362, 288] width 243 height 53
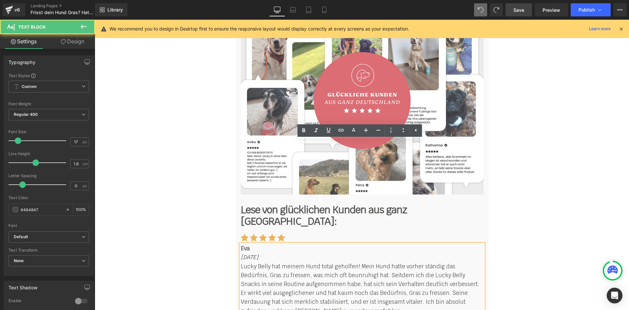
click at [244, 245] on b "Eva" at bounding box center [245, 248] width 9 height 7
paste div
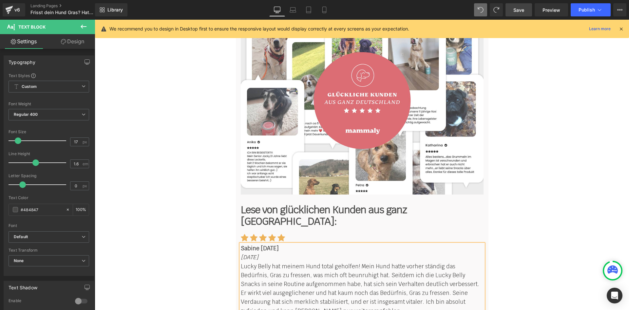
drag, startPoint x: 260, startPoint y: 145, endPoint x: 285, endPoint y: 144, distance: 24.6
click at [279, 245] on span "Sabine [DATE]" at bounding box center [260, 248] width 38 height 7
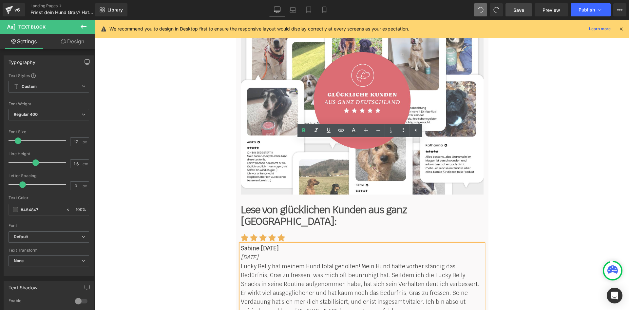
click at [258, 245] on span "Sabine [DATE]" at bounding box center [260, 248] width 38 height 7
click at [287, 244] on p "Sabine [DATE]" at bounding box center [362, 248] width 243 height 9
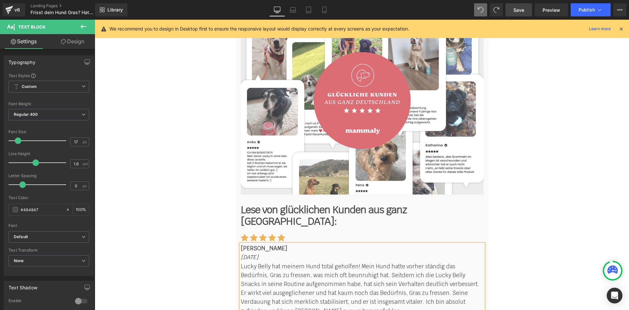
drag, startPoint x: 270, startPoint y: 155, endPoint x: 236, endPoint y: 153, distance: 33.5
click at [257, 245] on span "[PERSON_NAME]" at bounding box center [264, 248] width 47 height 7
click at [262, 262] on p "Lucky Belly hat meinem Hund total geholfen! Mein Hund hatte vorher ständig das …" at bounding box center [362, 288] width 243 height 53
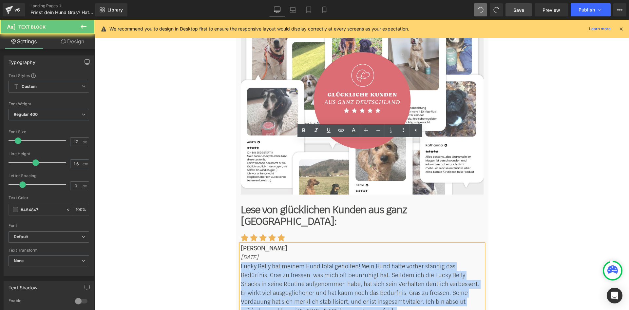
drag, startPoint x: 330, startPoint y: 210, endPoint x: 233, endPoint y: 164, distance: 107.6
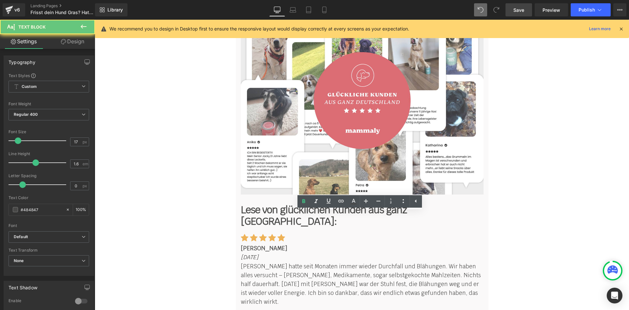
paste div
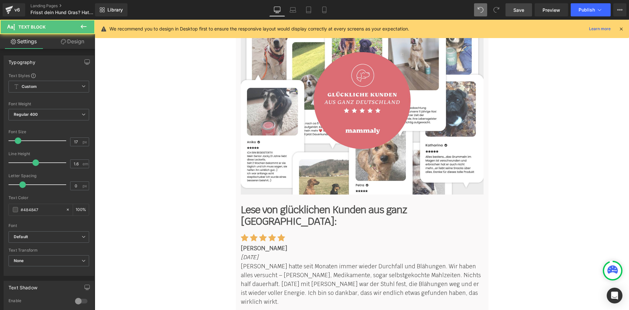
drag, startPoint x: 263, startPoint y: 276, endPoint x: 236, endPoint y: 236, distance: 48.2
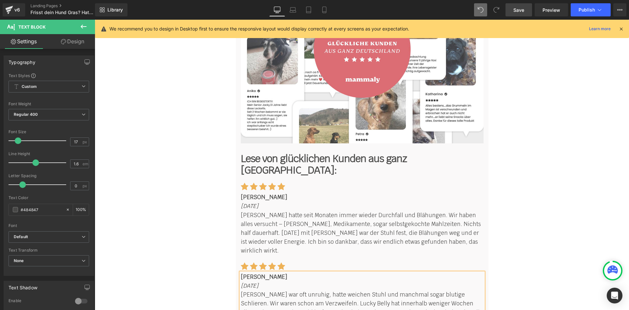
scroll to position [5071, 0]
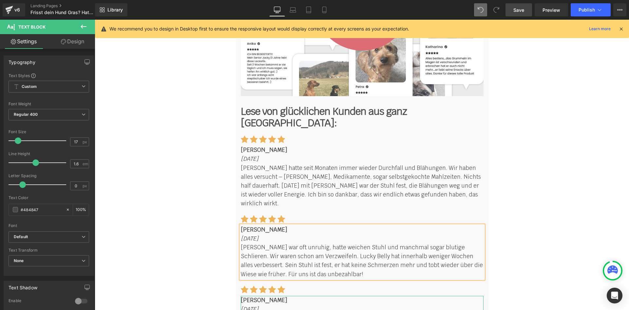
click at [244, 296] on b "[PERSON_NAME]" at bounding box center [264, 299] width 47 height 7
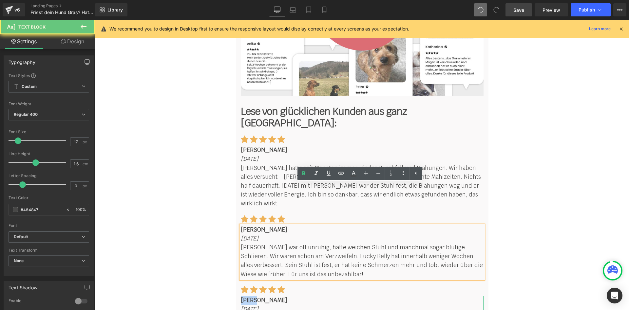
click at [244, 296] on b "[PERSON_NAME]" at bounding box center [264, 299] width 47 height 7
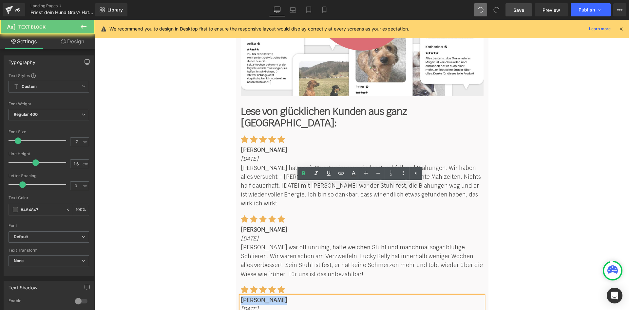
click at [244, 296] on b "[PERSON_NAME]" at bounding box center [264, 299] width 47 height 7
paste div
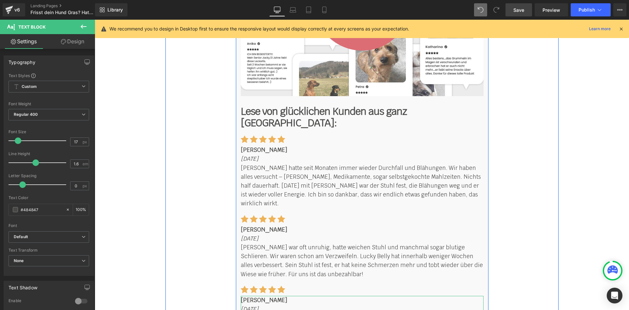
click at [246, 305] on icon "[DATE]" at bounding box center [250, 308] width 18 height 7
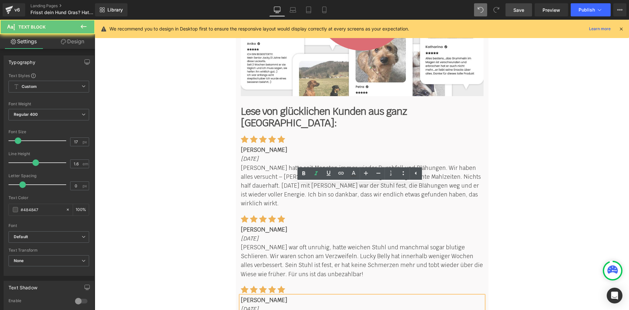
drag, startPoint x: 274, startPoint y: 198, endPoint x: 239, endPoint y: 195, distance: 34.5
click at [241, 305] on p "[DATE]" at bounding box center [362, 309] width 243 height 9
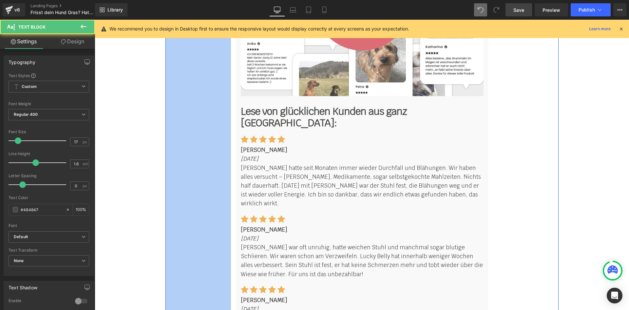
drag, startPoint x: 383, startPoint y: 238, endPoint x: 218, endPoint y: 204, distance: 168.4
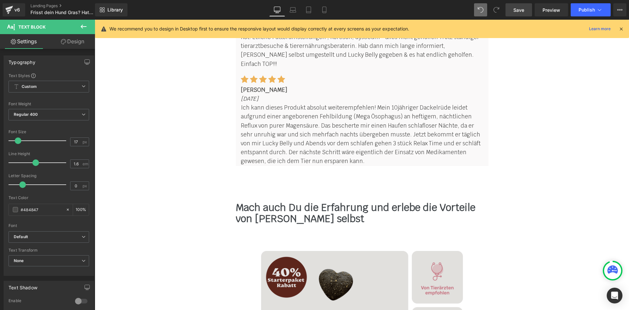
scroll to position [6186, 0]
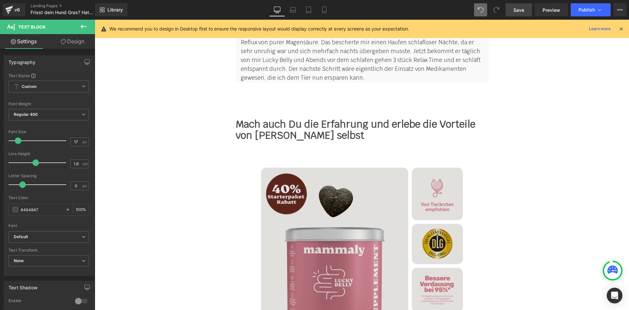
click at [318, 167] on img at bounding box center [362, 268] width 202 height 202
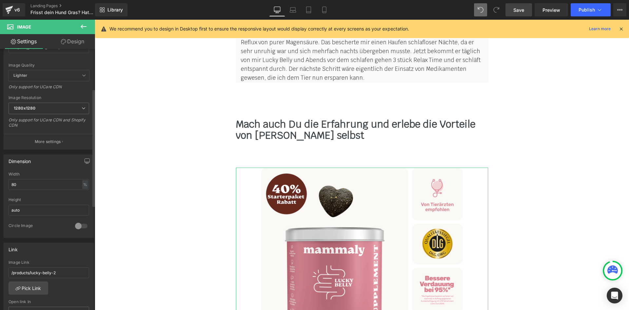
scroll to position [98, 0]
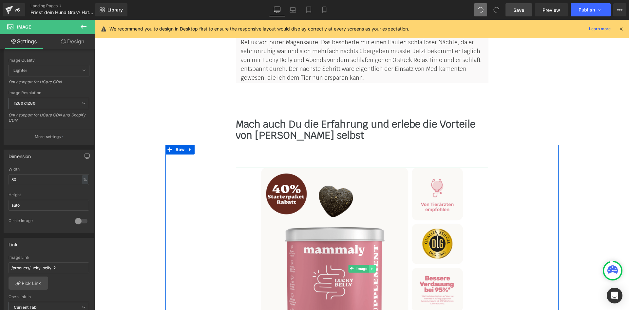
click at [371, 267] on icon at bounding box center [371, 268] width 1 height 2
click at [373, 265] on link at bounding box center [375, 269] width 7 height 8
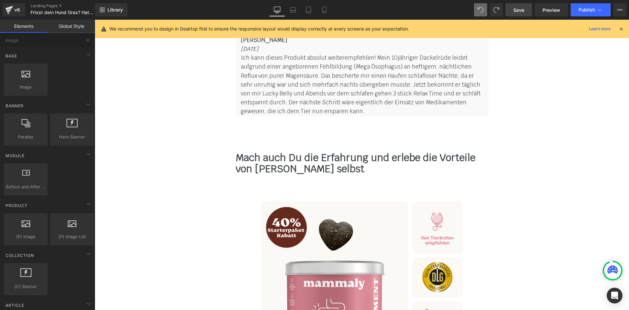
scroll to position [6153, 0]
click at [524, 5] on link "Save" at bounding box center [519, 9] width 27 height 13
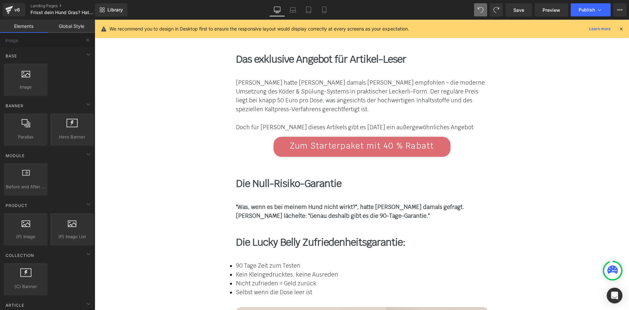
scroll to position [4252, 0]
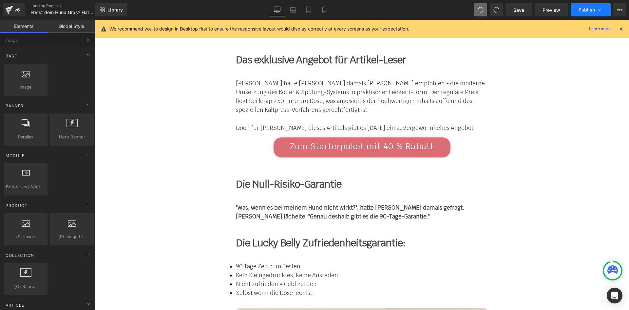
click at [581, 9] on span "Publish" at bounding box center [587, 9] width 16 height 5
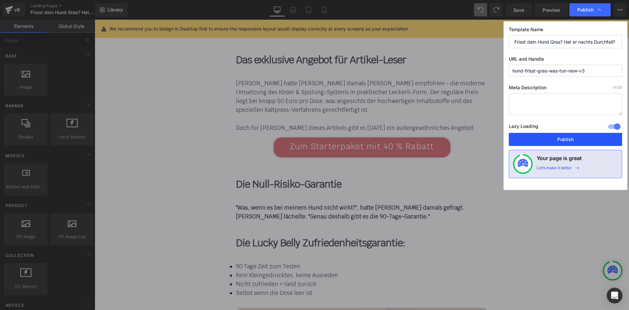
drag, startPoint x: 563, startPoint y: 138, endPoint x: 372, endPoint y: 107, distance: 194.2
click at [563, 138] on button "Publish" at bounding box center [565, 139] width 113 height 13
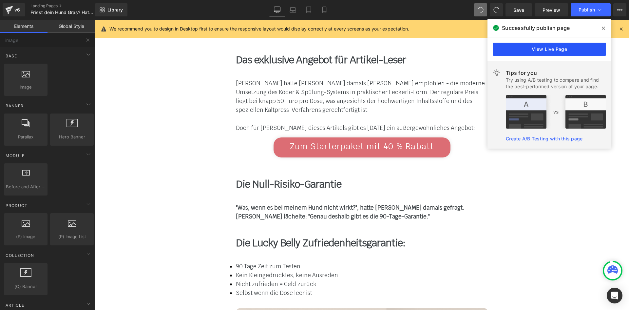
click at [555, 52] on link "View Live Page" at bounding box center [549, 49] width 113 height 13
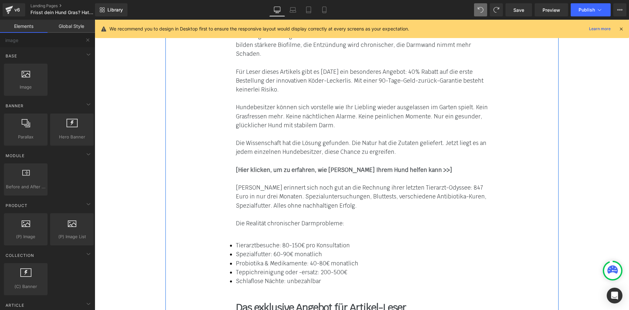
scroll to position [3965, 0]
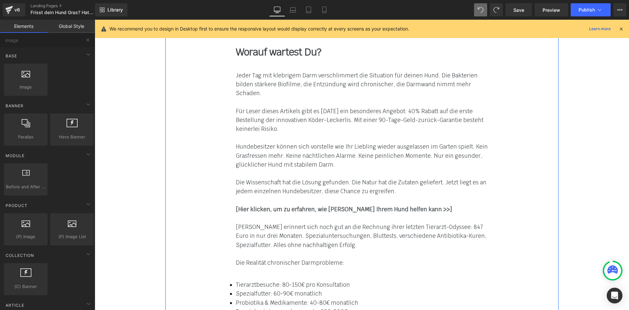
click at [349, 206] on strong "[Hier klicken, um zu erfahren, wie [PERSON_NAME] Ihrem Hund helfen kann >>]" at bounding box center [344, 209] width 216 height 7
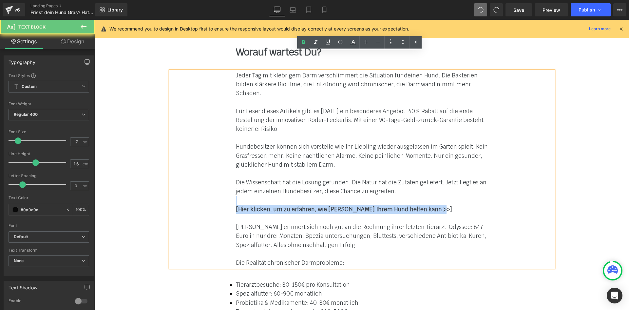
drag, startPoint x: 433, startPoint y: 117, endPoint x: 427, endPoint y: 106, distance: 13.2
click at [427, 106] on div "Jeder Tag mit klebrigem Darm verschlimmert die Situation für deinen Hund. Die B…" at bounding box center [362, 169] width 252 height 196
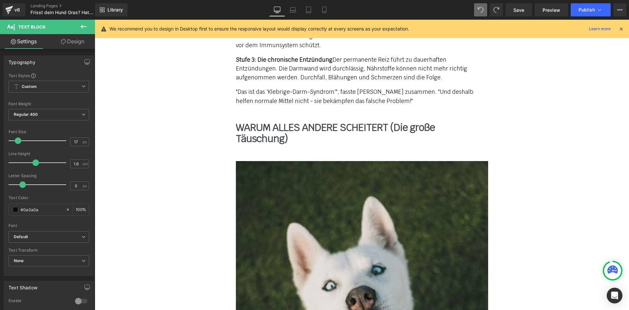
scroll to position [1893, 0]
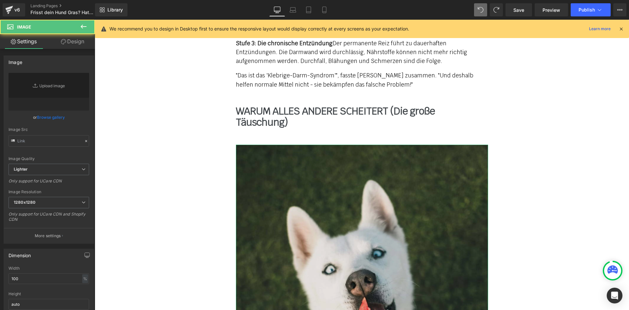
type input "[URL][DOMAIN_NAME]"
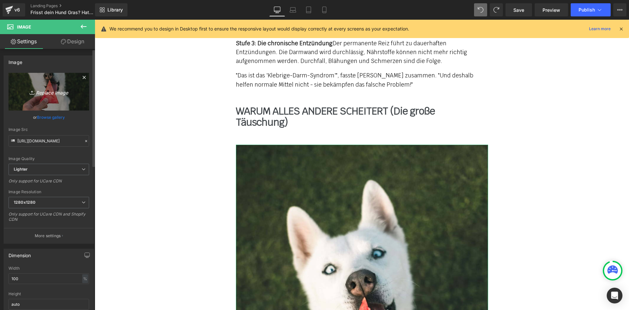
click at [48, 91] on icon "Replace Image" at bounding box center [49, 92] width 52 height 8
type input "C:\fakepath\hund-frisst-grass-5.jpg"
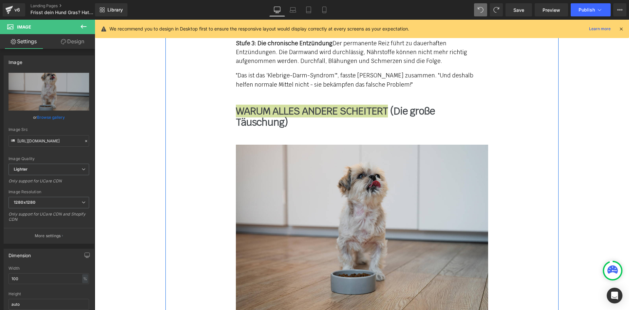
type input "[URL][DOMAIN_NAME]"
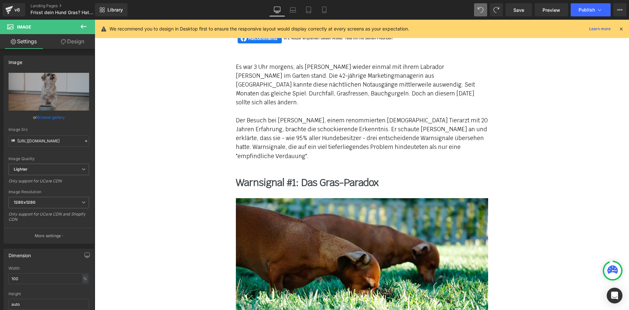
scroll to position [693, 0]
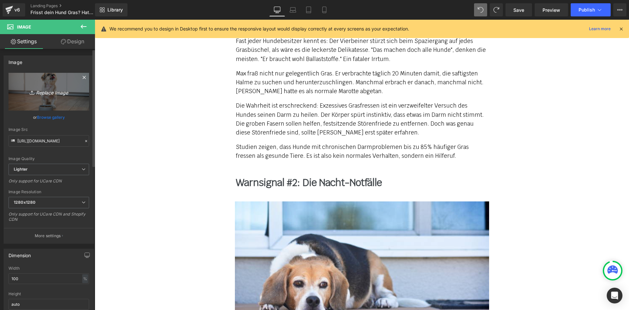
click at [48, 90] on icon "Replace Image" at bounding box center [49, 92] width 52 height 8
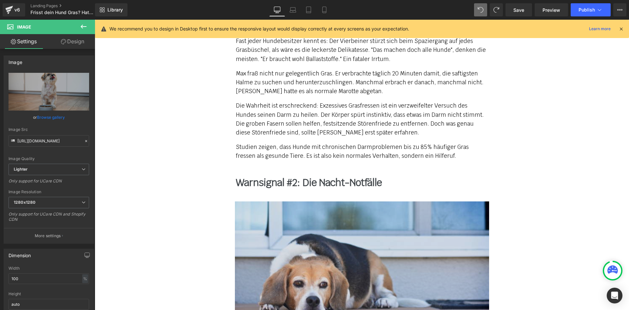
click at [352, 234] on img at bounding box center [362, 264] width 254 height 127
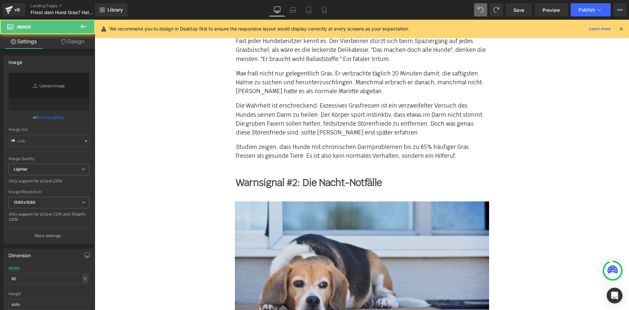
type input "[URL][DOMAIN_NAME]"
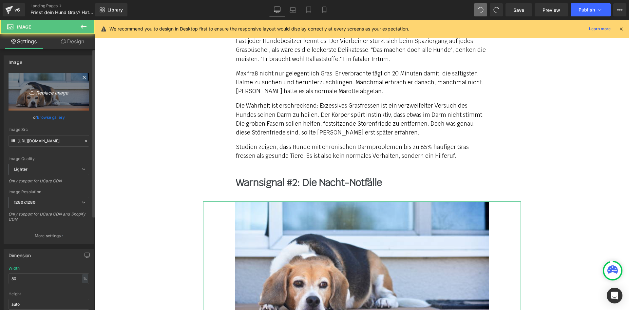
click at [55, 91] on icon "Replace Image" at bounding box center [49, 92] width 52 height 8
type input "C:\fakepath\hund-frisst-grass-6.jpg"
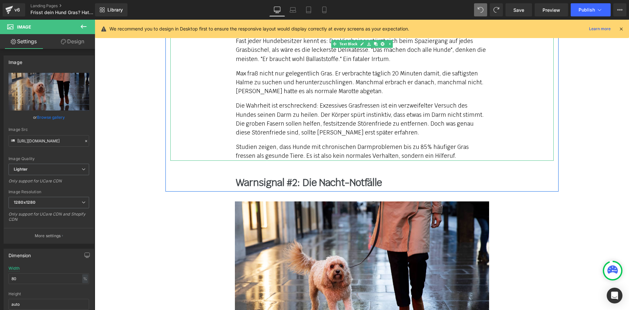
type input "[URL][DOMAIN_NAME]"
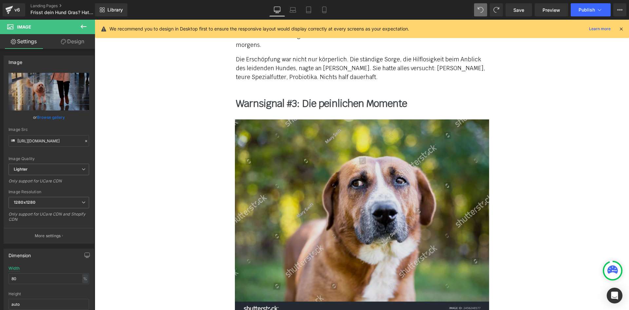
scroll to position [1119, 0]
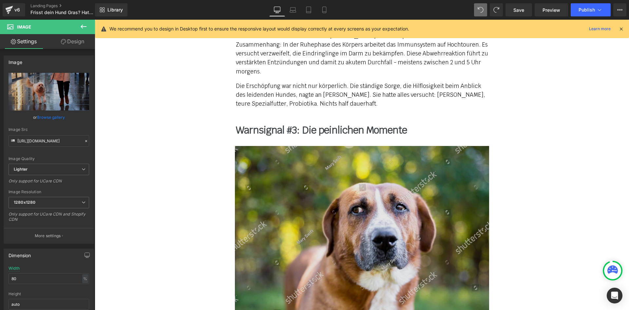
click at [341, 155] on img at bounding box center [362, 245] width 254 height 199
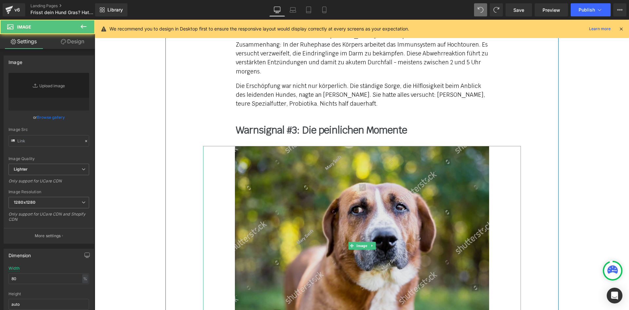
type input "[URL][DOMAIN_NAME]"
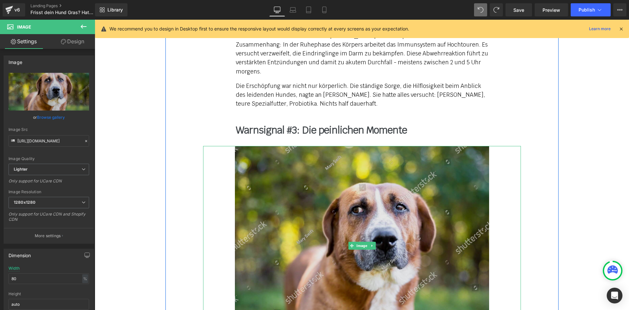
drag, startPoint x: 372, startPoint y: 185, endPoint x: 365, endPoint y: 185, distance: 6.9
click at [372, 185] on img at bounding box center [362, 245] width 254 height 199
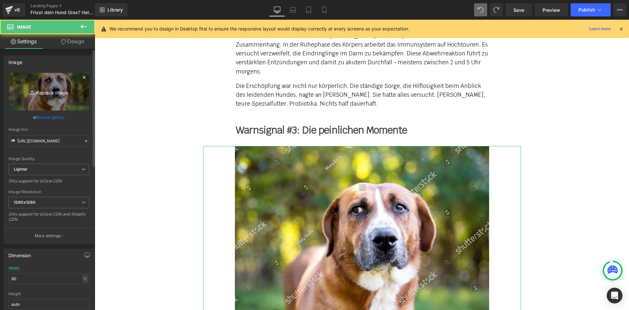
click at [50, 89] on icon "Replace Image" at bounding box center [49, 92] width 52 height 8
type input "C:\fakepath\hund-frisst-grass-3.jpg"
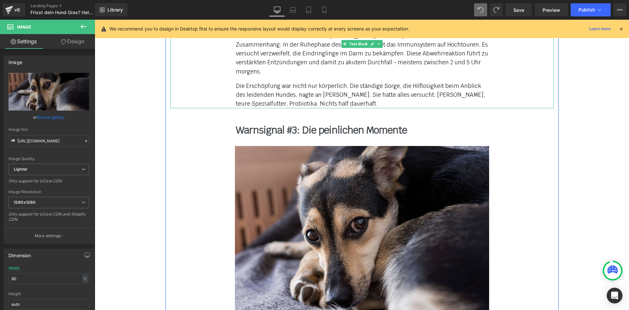
type input "[URL][DOMAIN_NAME]"
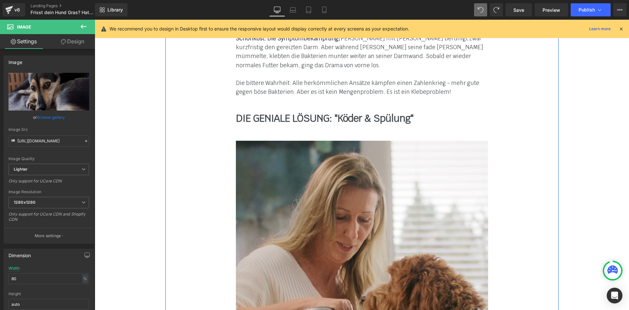
scroll to position [2385, 0]
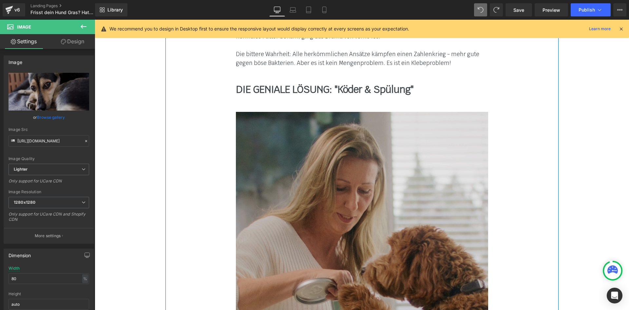
click at [329, 156] on img at bounding box center [362, 283] width 252 height 342
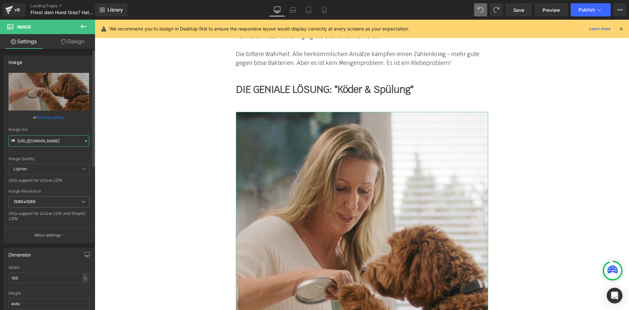
click at [51, 139] on input "[URL][DOMAIN_NAME]" at bounding box center [49, 140] width 81 height 11
paste input "ucky_Belly_media_2_564x.jpg?v=1750025888"
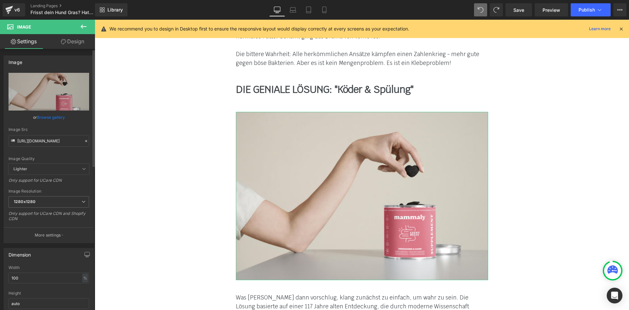
click at [43, 150] on div "Image Quality Lighter Lightest Lighter Lighter Lightest Only support for UCare …" at bounding box center [49, 118] width 81 height 91
click at [48, 142] on input "[URL][DOMAIN_NAME]" at bounding box center [49, 140] width 81 height 11
drag, startPoint x: 42, startPoint y: 140, endPoint x: 29, endPoint y: 141, distance: 12.5
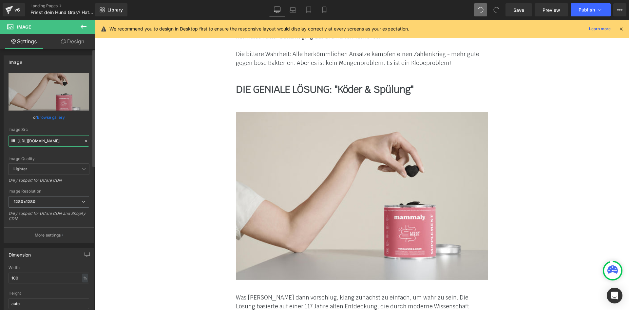
click at [29, 141] on input "[URL][DOMAIN_NAME]" at bounding box center [49, 140] width 81 height 11
type input "[URL][DOMAIN_NAME]"
click at [49, 149] on div "Image Quality Lighter Lightest Lighter Lighter Lightest Only support for UCare …" at bounding box center [49, 118] width 81 height 91
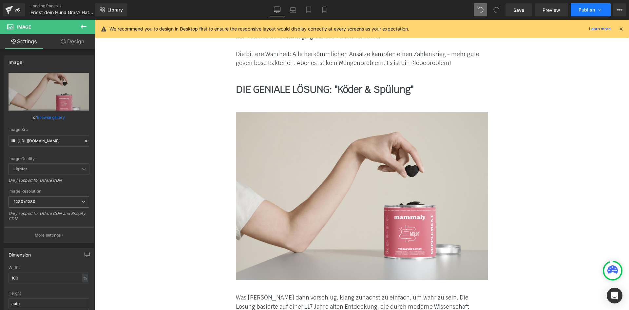
click at [591, 9] on span "Publish" at bounding box center [587, 9] width 16 height 5
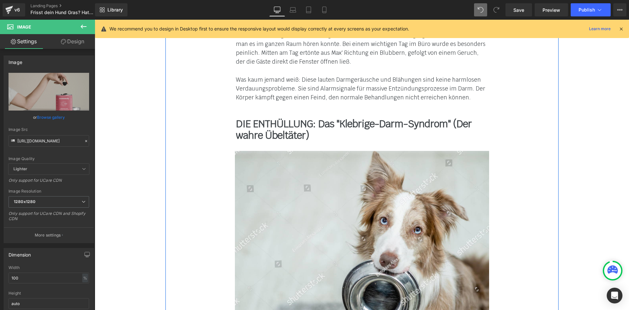
scroll to position [1469, 0]
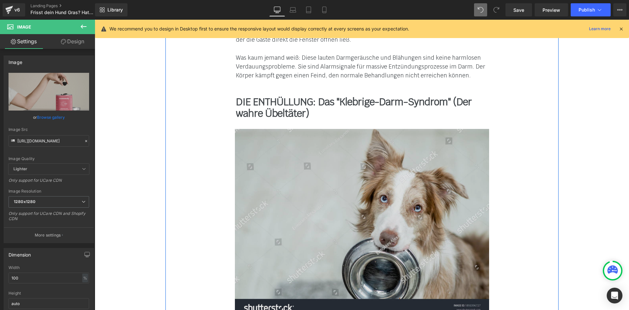
click at [362, 159] on img at bounding box center [362, 222] width 254 height 187
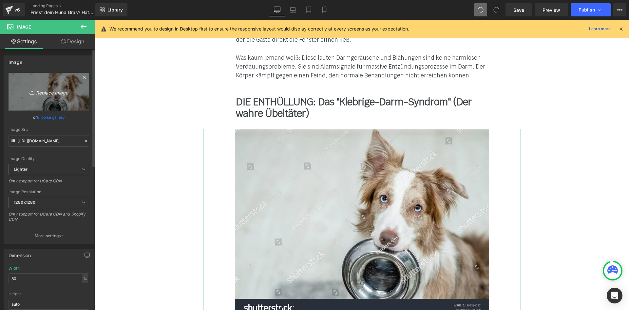
click at [53, 91] on icon "Replace Image" at bounding box center [49, 92] width 52 height 8
type input "C:\fakepath\hund-frisst-grass-4.jpg"
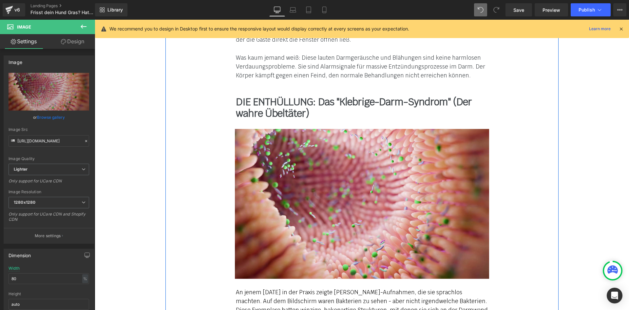
type input "[URL][DOMAIN_NAME]"
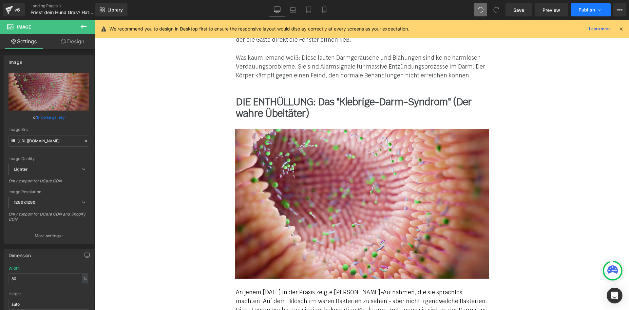
click at [585, 6] on button "Publish" at bounding box center [591, 9] width 40 height 13
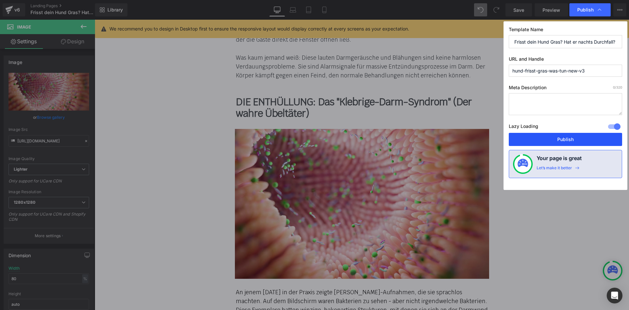
drag, startPoint x: 550, startPoint y: 140, endPoint x: 453, endPoint y: 120, distance: 99.4
click at [550, 140] on button "Publish" at bounding box center [565, 139] width 113 height 13
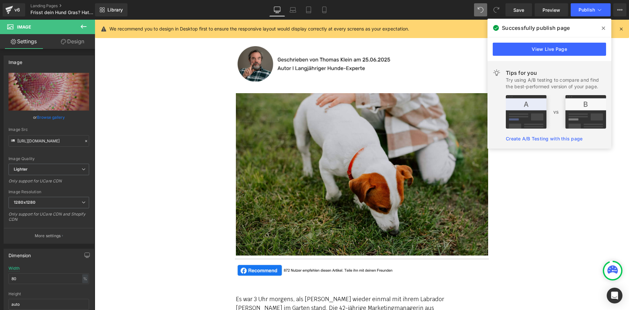
scroll to position [0, 0]
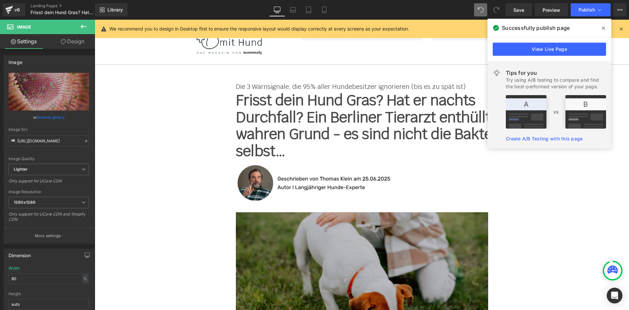
click at [318, 236] on img at bounding box center [362, 293] width 252 height 163
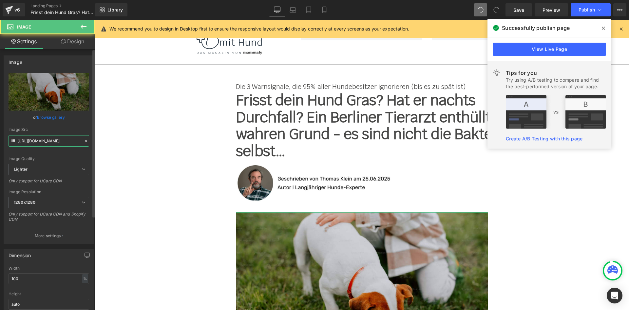
click at [37, 141] on input "[URL][DOMAIN_NAME]" at bounding box center [49, 140] width 81 height 11
paste input "044ae13b-0994-44a8-ae77-8e73b70c0ef7/-/format/auto/-/preview/1024x1024/-/qualit…"
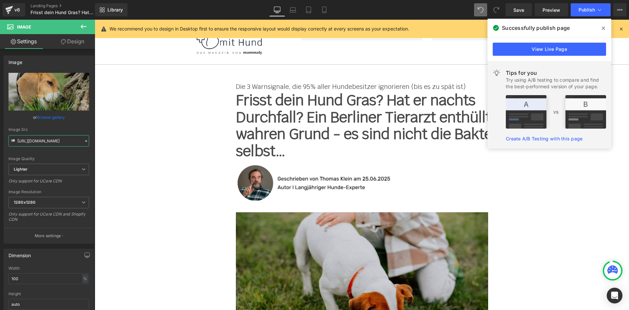
type input "[URL][DOMAIN_NAME]"
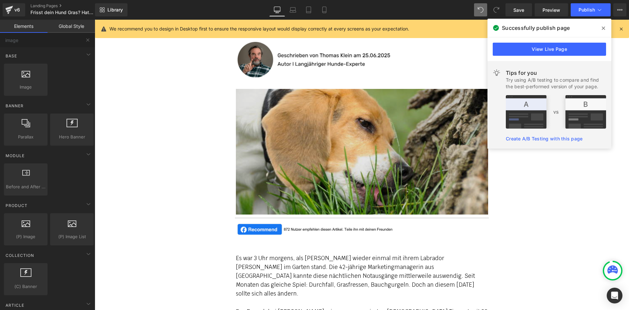
scroll to position [131, 0]
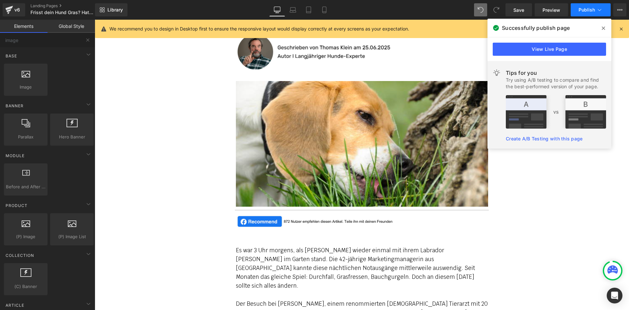
click at [585, 9] on span "Publish" at bounding box center [587, 9] width 16 height 5
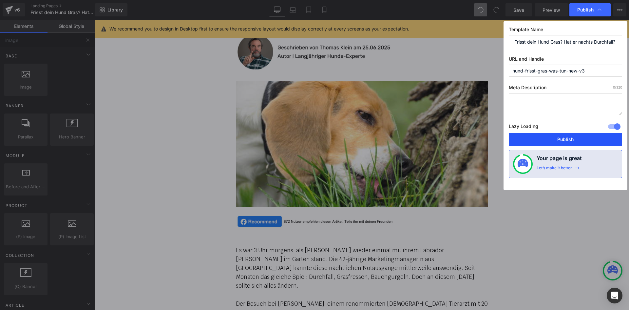
click at [555, 137] on button "Publish" at bounding box center [565, 139] width 113 height 13
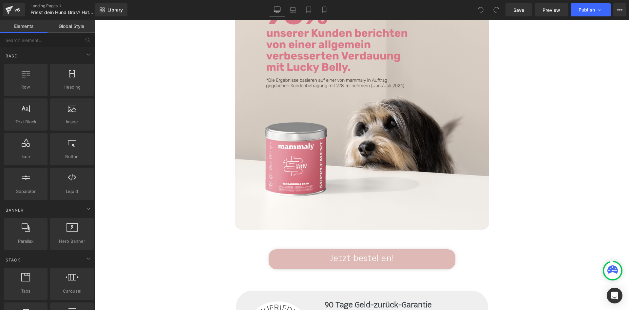
scroll to position [4174, 0]
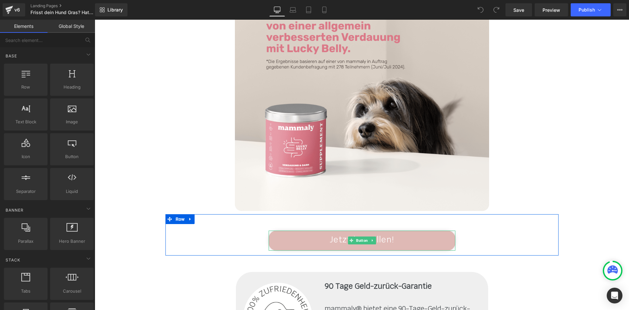
click at [293, 230] on link "Jetzt bestellen!" at bounding box center [362, 240] width 187 height 20
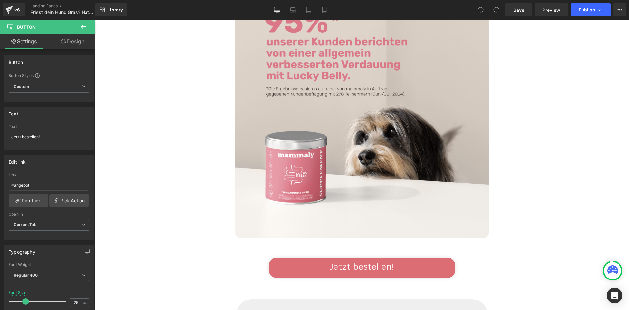
scroll to position [4141, 0]
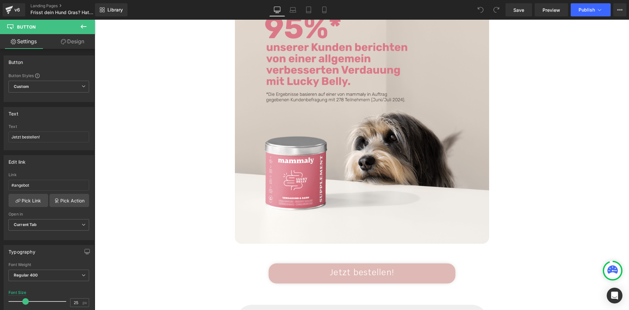
click at [330, 267] on span "Jetzt bestellen!" at bounding box center [362, 272] width 65 height 10
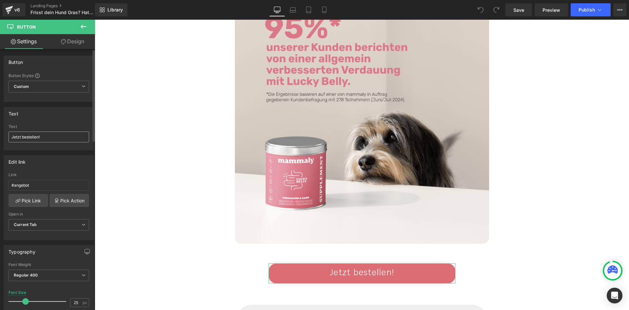
click at [47, 135] on input "Jetzt bestellen!" at bounding box center [49, 136] width 81 height 11
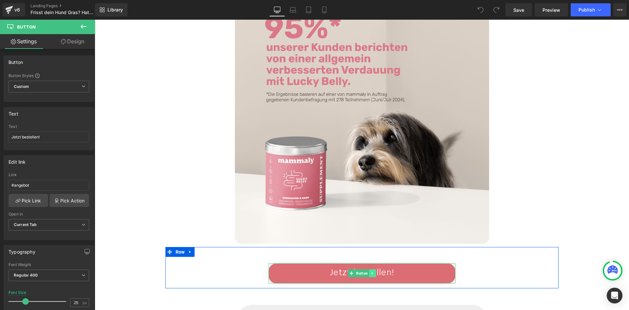
click at [371, 271] on icon at bounding box center [373, 273] width 4 height 4
click at [189, 250] on icon at bounding box center [189, 251] width 1 height 3
click at [205, 249] on icon at bounding box center [207, 251] width 5 height 5
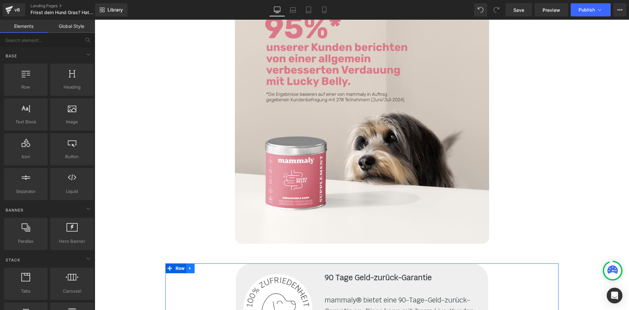
click at [188, 266] on icon at bounding box center [190, 268] width 5 height 5
click at [205, 266] on icon at bounding box center [207, 268] width 5 height 5
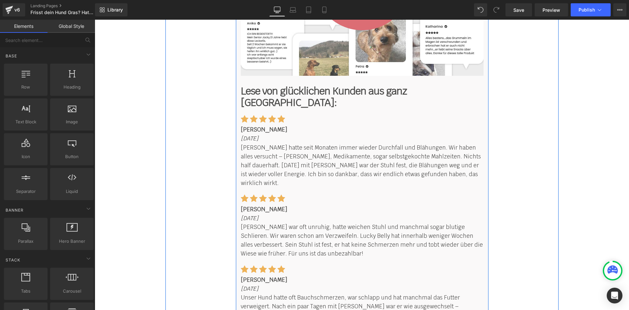
scroll to position [4535, 0]
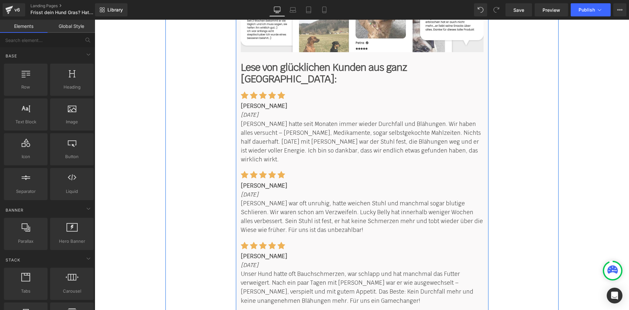
click at [380, 309] on icon at bounding box center [382, 316] width 5 height 5
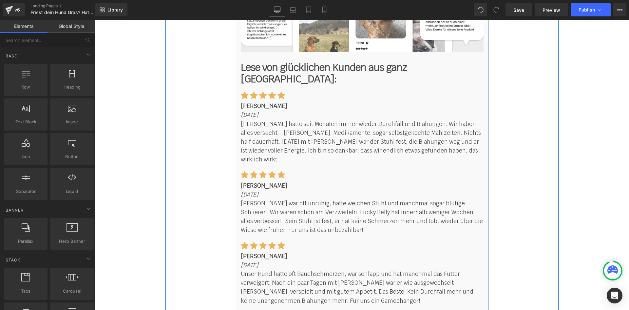
click at [380, 309] on icon at bounding box center [382, 316] width 5 height 5
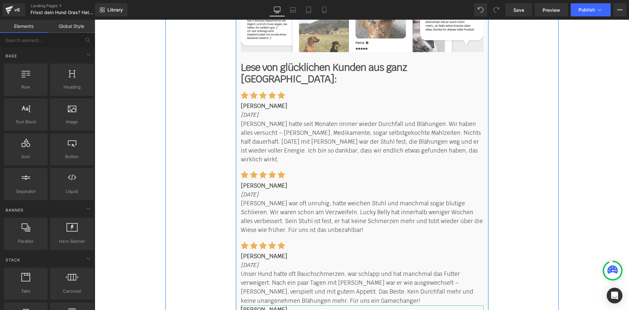
click at [381, 309] on icon at bounding box center [382, 316] width 5 height 5
click at [384, 309] on icon at bounding box center [386, 316] width 5 height 5
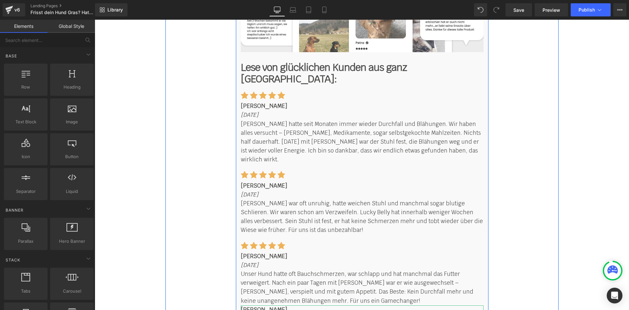
click at [380, 309] on icon at bounding box center [382, 316] width 5 height 5
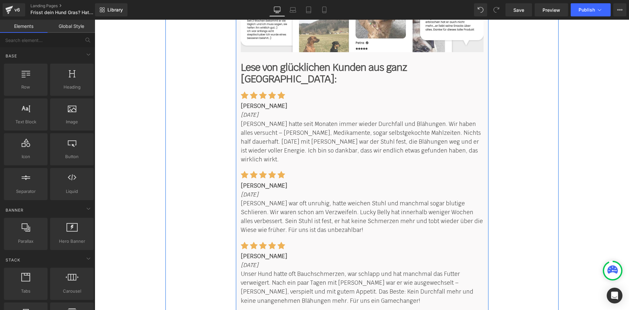
click at [380, 309] on icon at bounding box center [382, 316] width 5 height 5
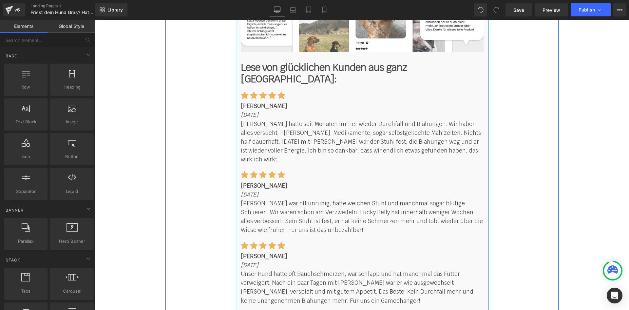
click at [382, 309] on icon at bounding box center [382, 316] width 5 height 5
click at [384, 309] on icon at bounding box center [386, 316] width 5 height 5
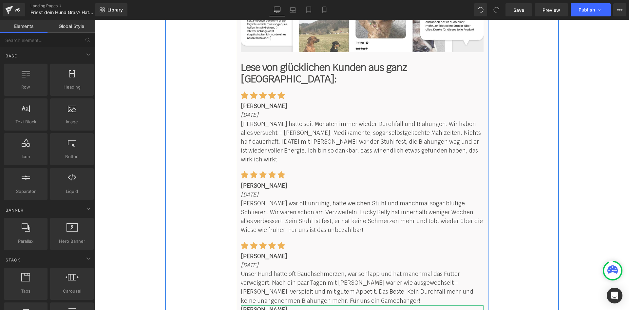
click at [380, 309] on icon at bounding box center [382, 316] width 5 height 5
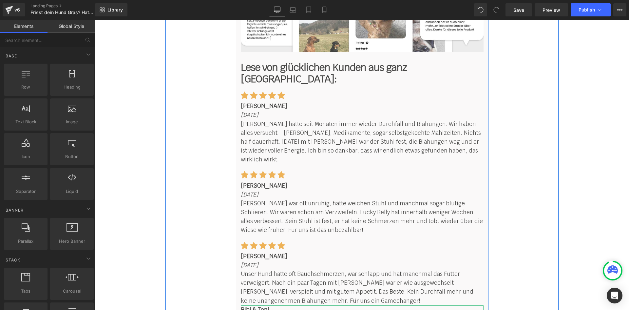
click at [384, 309] on icon at bounding box center [386, 316] width 5 height 5
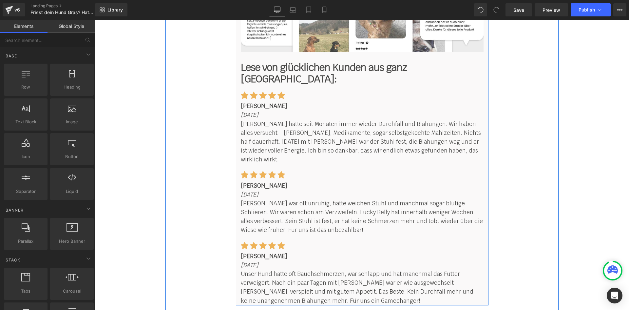
click at [236, 169] on div "Image Lese von glücklichen Kunden aus ganz [GEOGRAPHIC_DATA]: Text Block Icon I…" at bounding box center [362, 79] width 253 height 452
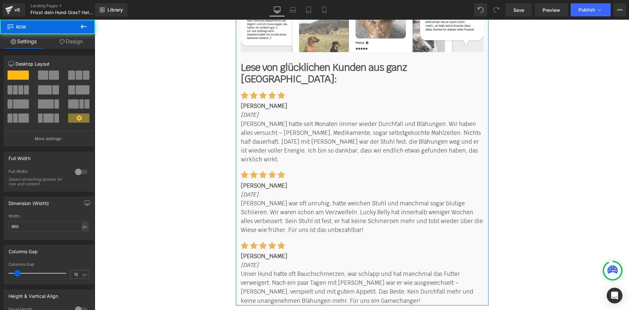
click at [79, 45] on link "Design" at bounding box center [72, 41] width 48 height 15
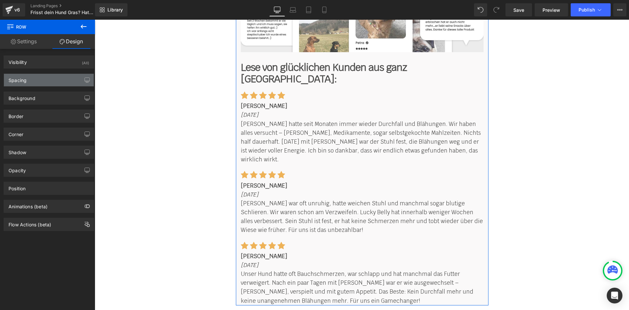
click at [43, 81] on div "Spacing" at bounding box center [49, 80] width 90 height 12
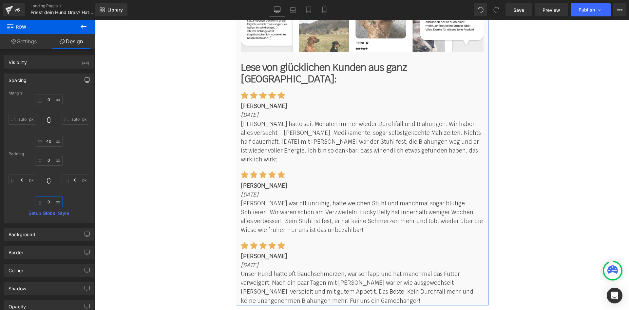
click at [51, 201] on input "0" at bounding box center [49, 201] width 28 height 11
type input "20"
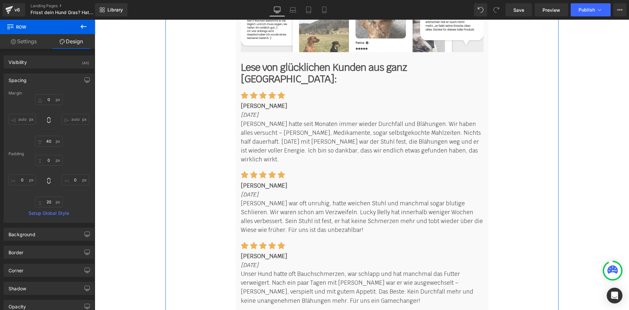
click at [202, 181] on div "Image Lese von glücklichen Kunden aus ganz [GEOGRAPHIC_DATA]: Text Block Icon I…" at bounding box center [362, 90] width 393 height 475
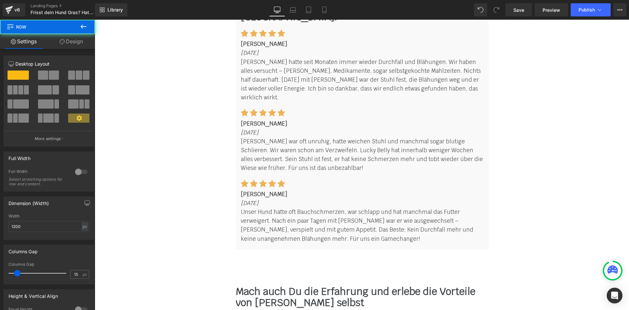
scroll to position [4600, 0]
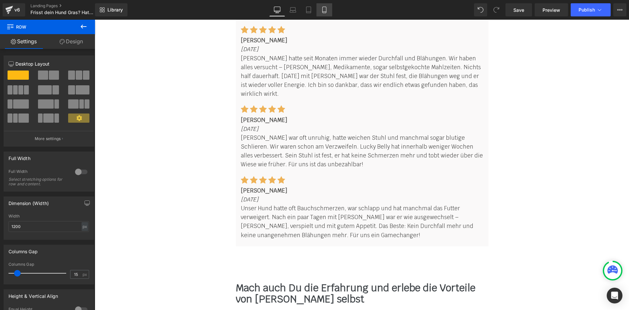
click at [325, 10] on icon at bounding box center [324, 10] width 7 height 7
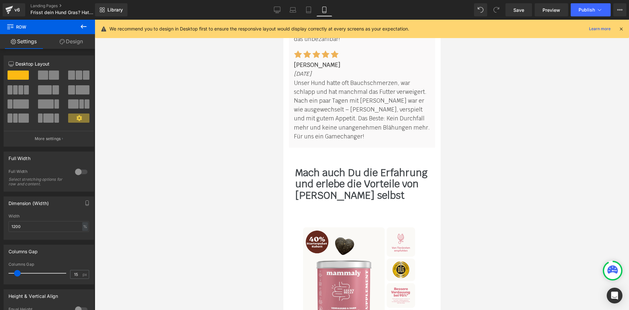
scroll to position [5068, 0]
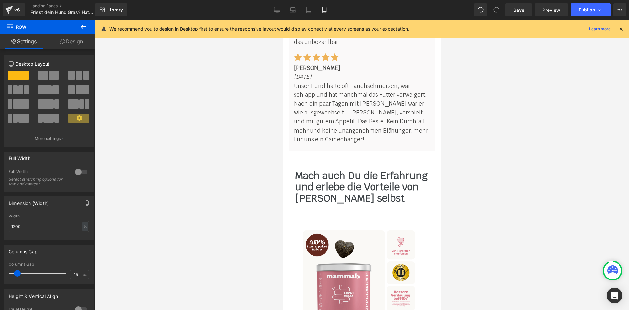
click at [268, 9] on div "Library Mobile Desktop Laptop Tablet Mobile Save Preview Publish Scheduled View…" at bounding box center [362, 9] width 534 height 13
click at [274, 9] on icon at bounding box center [277, 10] width 7 height 7
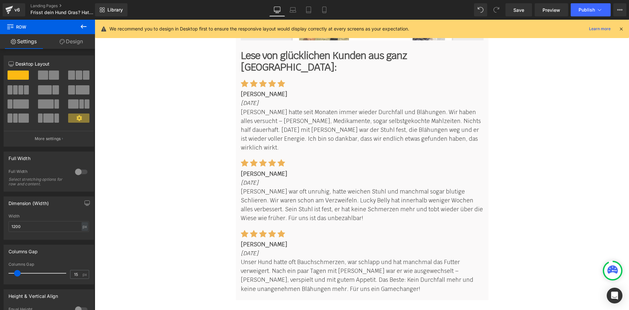
scroll to position [4669, 0]
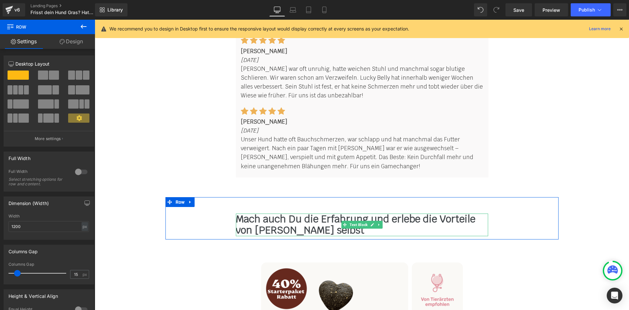
click at [292, 212] on span "Mach auch Du die Erfahrung und erlebe die Vorteile von [PERSON_NAME] selbst" at bounding box center [356, 224] width 240 height 24
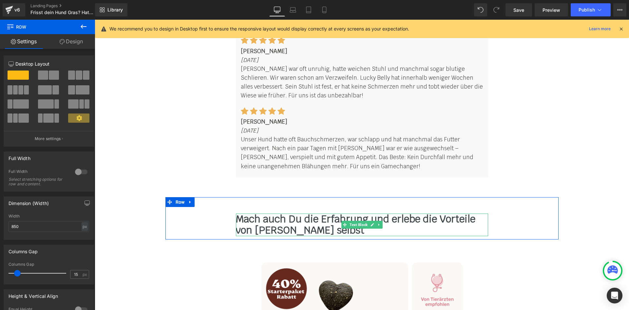
click at [379, 221] on link at bounding box center [379, 225] width 7 height 8
click at [381, 221] on link at bounding box center [382, 225] width 7 height 8
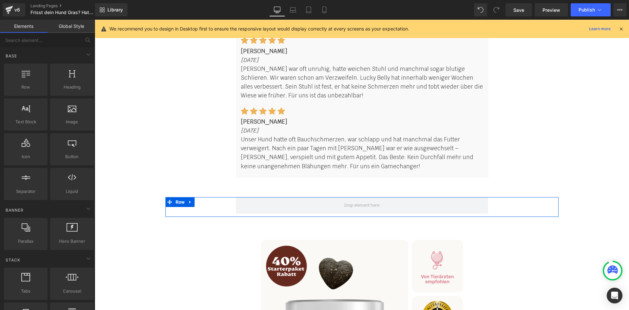
click at [189, 201] on icon at bounding box center [189, 202] width 1 height 3
click at [207, 200] on icon at bounding box center [207, 202] width 5 height 5
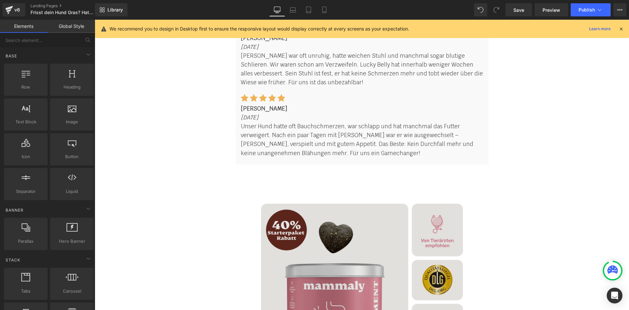
scroll to position [4702, 0]
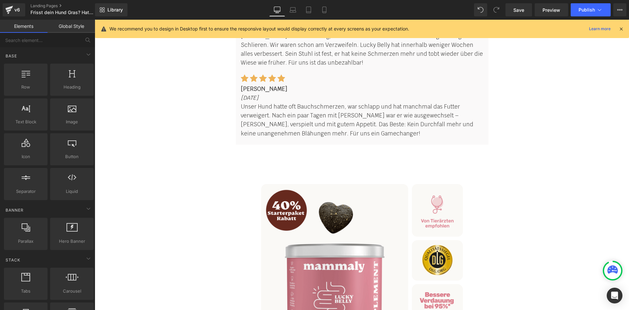
click at [283, 289] on div "Image Zum Starterpaket mit 40 % Rabatt Button" at bounding box center [362, 301] width 393 height 261
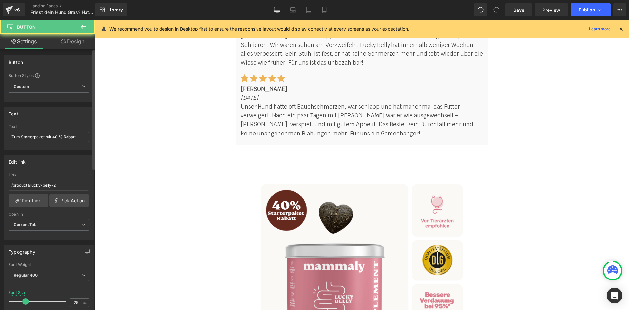
click at [69, 134] on input "Zum Starterpaket mit 40 % Rabatt" at bounding box center [49, 136] width 81 height 11
type input "Jetzt bestellen!"
click at [34, 186] on input "/products/lucky-belly-2" at bounding box center [49, 185] width 81 height 11
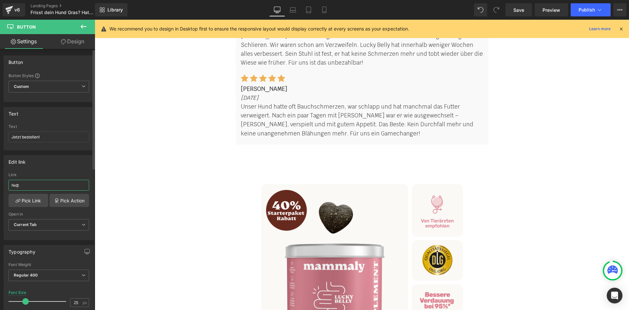
type input "№"
type input "#angebot"
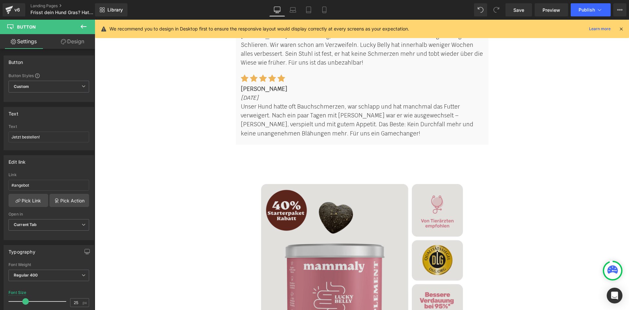
click at [323, 211] on img at bounding box center [362, 285] width 202 height 202
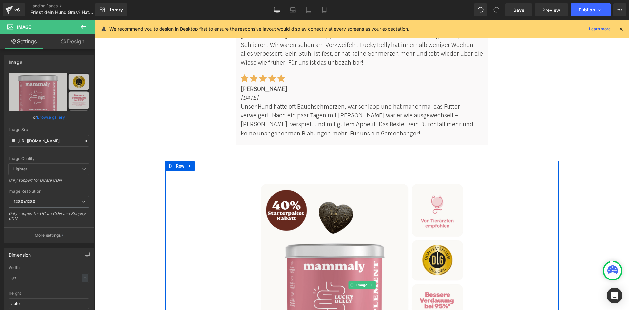
click at [373, 281] on link at bounding box center [372, 285] width 7 height 8
click at [374, 283] on icon at bounding box center [376, 285] width 4 height 4
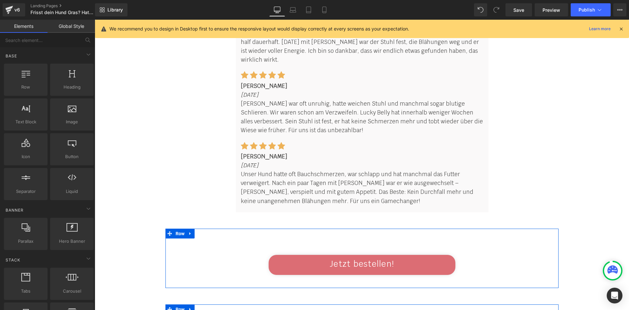
scroll to position [4603, 0]
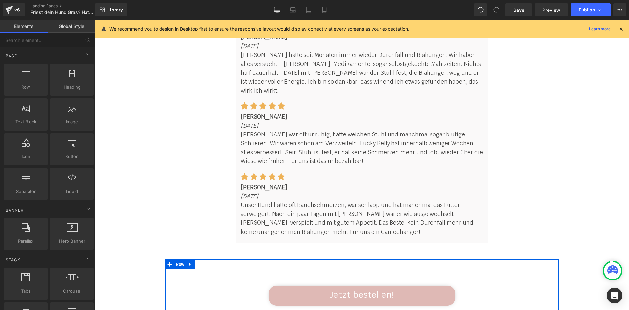
click at [322, 285] on link "Jetzt bestellen!" at bounding box center [362, 295] width 187 height 20
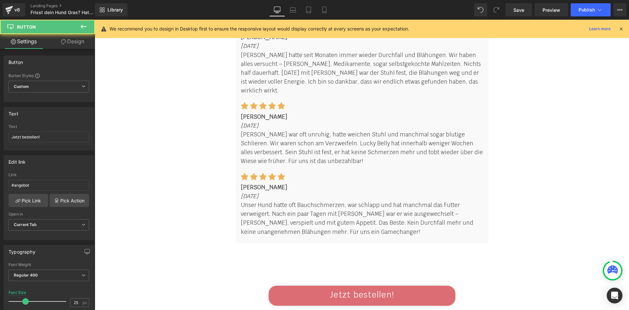
click at [83, 38] on link "Design" at bounding box center [73, 41] width 48 height 15
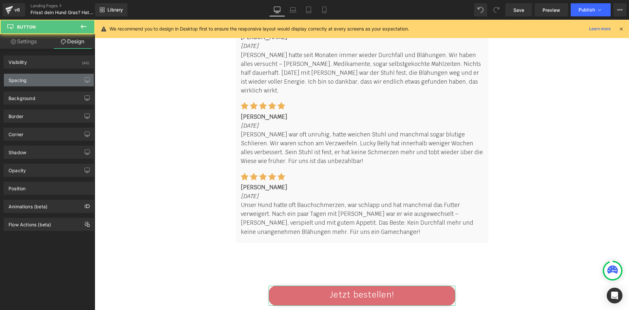
click at [42, 78] on div "Spacing" at bounding box center [49, 80] width 90 height 12
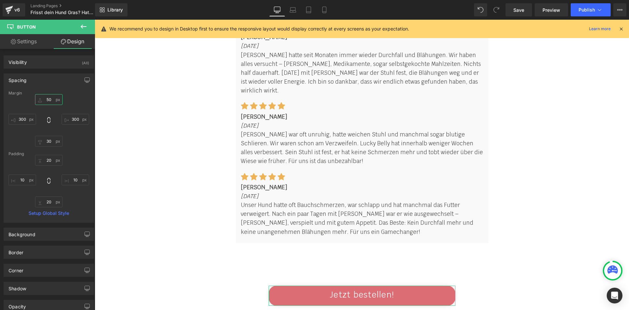
click at [48, 102] on input "50" at bounding box center [49, 99] width 28 height 11
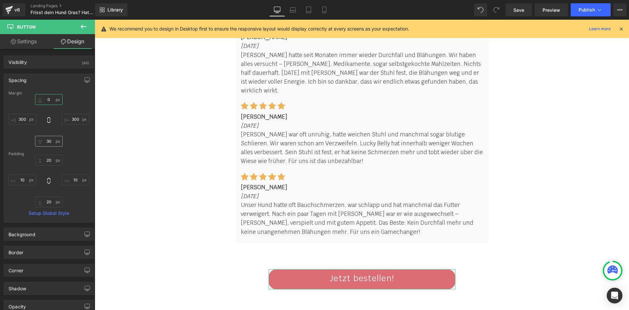
type input "0"
click at [46, 145] on input "30" at bounding box center [49, 141] width 28 height 11
type input "0"
click at [85, 75] on button "button" at bounding box center [87, 80] width 10 height 12
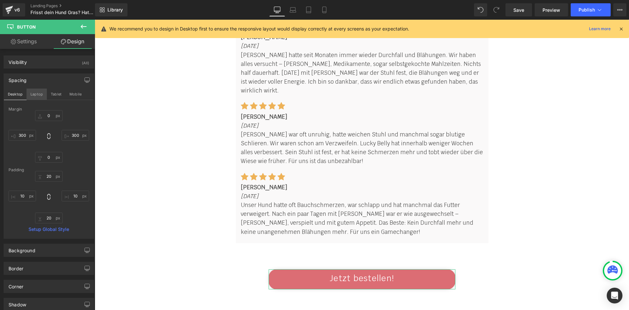
click at [38, 92] on button "Laptop" at bounding box center [37, 94] width 20 height 11
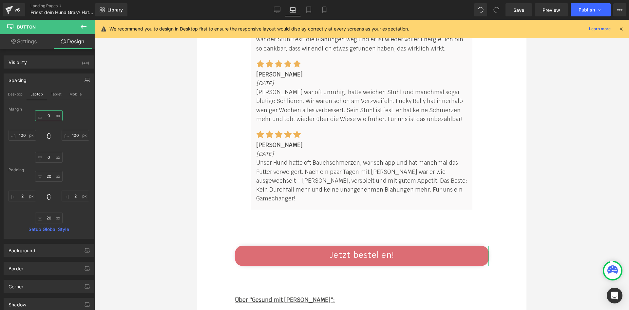
click at [49, 114] on input "0" at bounding box center [49, 115] width 28 height 11
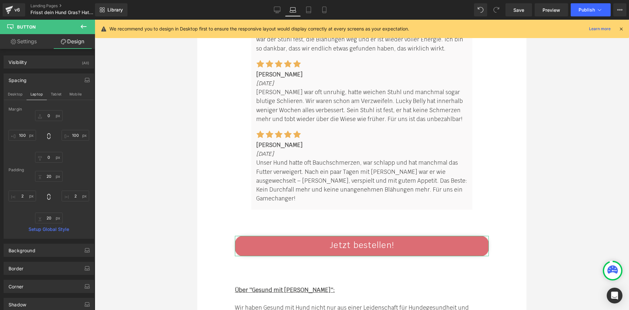
click at [54, 97] on button "Tablet" at bounding box center [56, 94] width 19 height 11
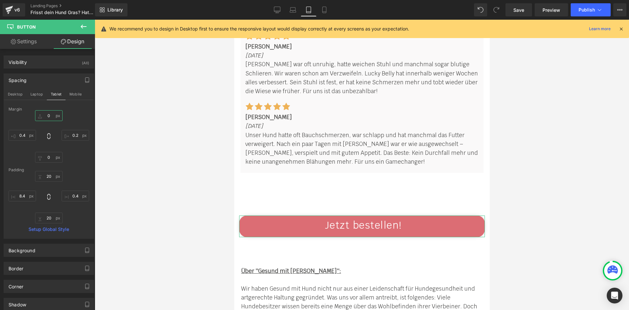
click at [48, 114] on input "0" at bounding box center [49, 115] width 28 height 11
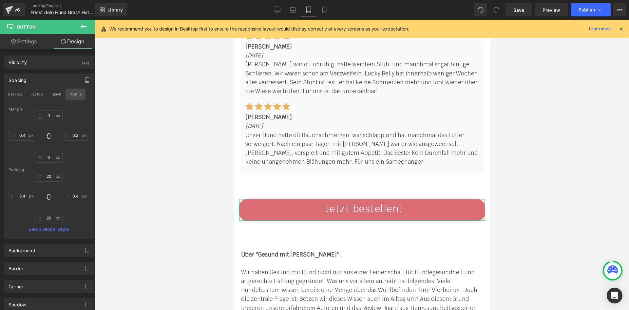
click at [73, 95] on button "Mobile" at bounding box center [76, 94] width 20 height 11
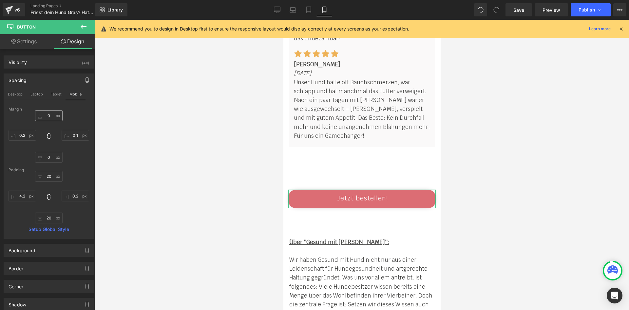
scroll to position [5072, 0]
click at [48, 117] on input "0" at bounding box center [49, 115] width 28 height 11
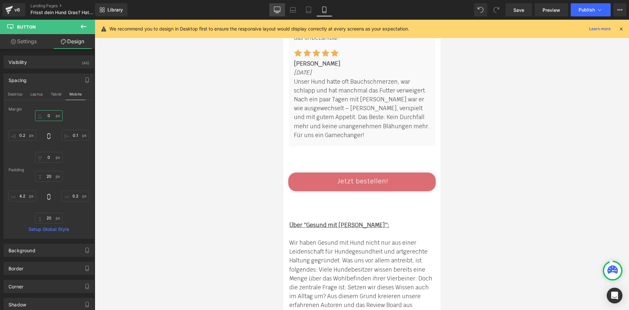
type input "0"
click at [278, 10] on icon at bounding box center [277, 10] width 7 height 7
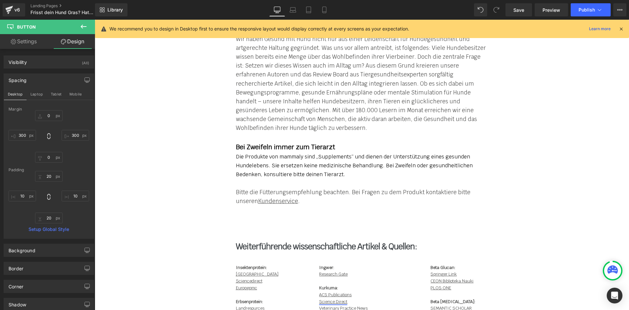
scroll to position [4876, 0]
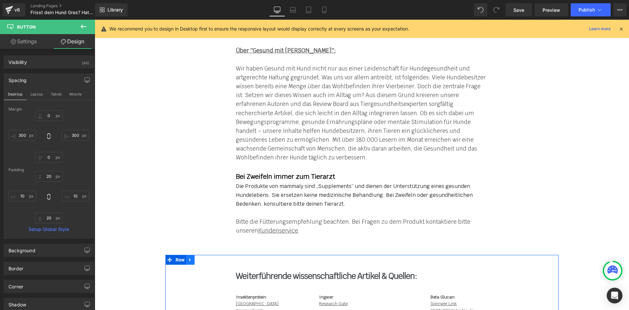
click at [188, 257] on icon at bounding box center [190, 259] width 5 height 5
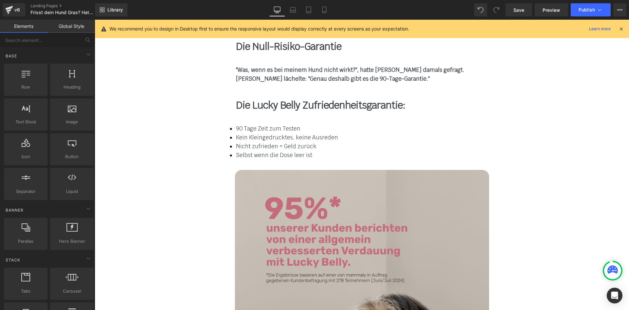
scroll to position [4089, 0]
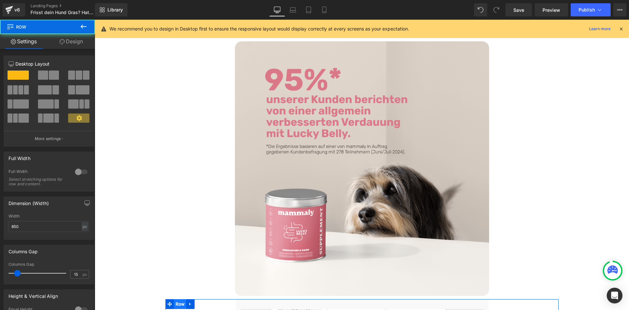
click at [176, 299] on span "Row" at bounding box center [180, 304] width 12 height 10
click at [60, 43] on icon at bounding box center [62, 41] width 5 height 5
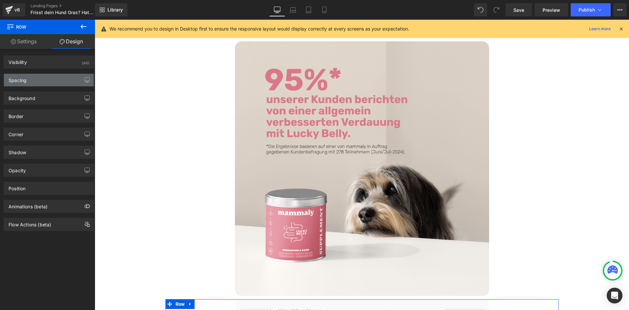
click at [43, 78] on div "Spacing" at bounding box center [49, 80] width 90 height 12
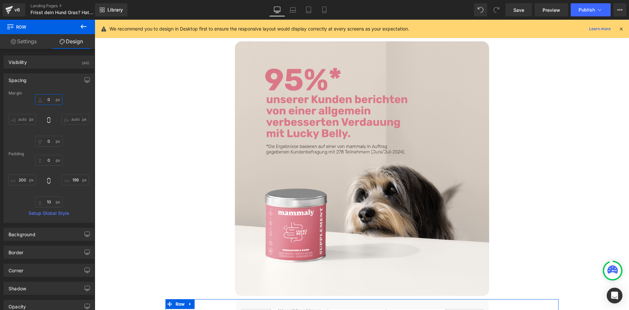
click at [49, 98] on input "text" at bounding box center [49, 99] width 28 height 11
type input "32"
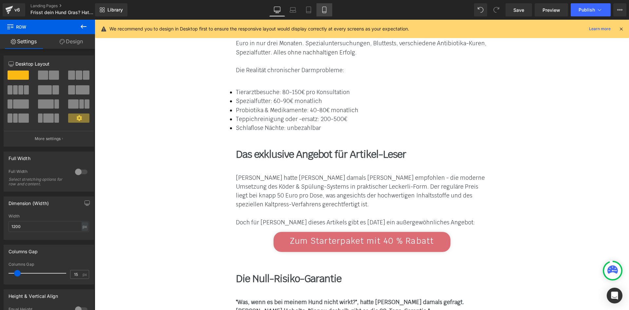
click at [330, 13] on link "Mobile" at bounding box center [325, 9] width 16 height 13
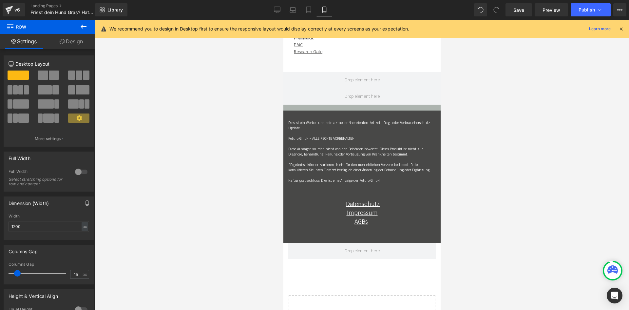
scroll to position [5994, 0]
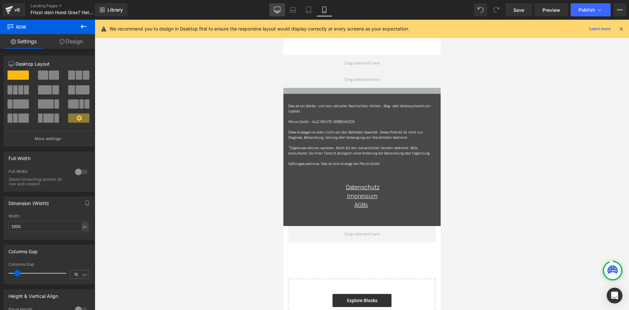
click at [280, 10] on icon at bounding box center [277, 10] width 7 height 7
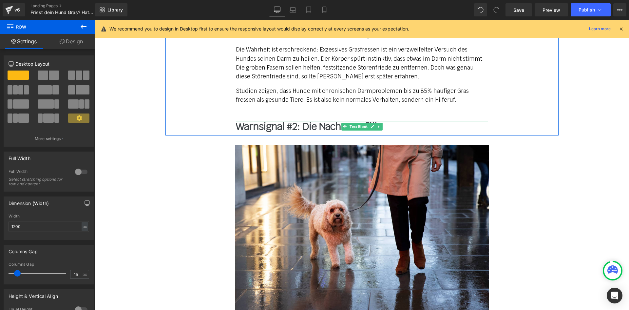
scroll to position [3409, 0]
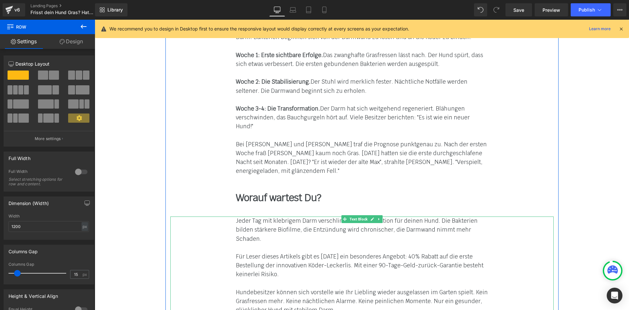
click at [402, 253] on font "Für Leser dieses Artikels gibt es [DATE] ein besonderes Angebot: 40% Rabatt auf…" at bounding box center [360, 265] width 248 height 25
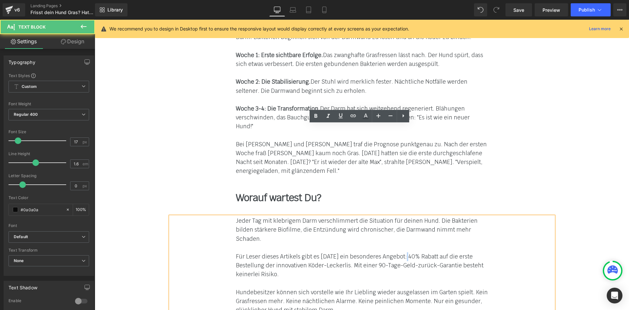
click at [404, 253] on font "Für Leser dieses Artikels gibt es [DATE] ein besonderes Angebot: 40% Rabatt auf…" at bounding box center [360, 265] width 248 height 25
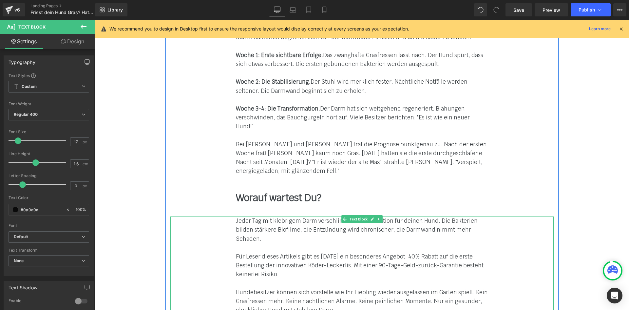
click at [404, 253] on font "Für Leser dieses Artikels gibt es [DATE] ein besonderes Angebot: 40% Rabatt auf…" at bounding box center [360, 265] width 248 height 25
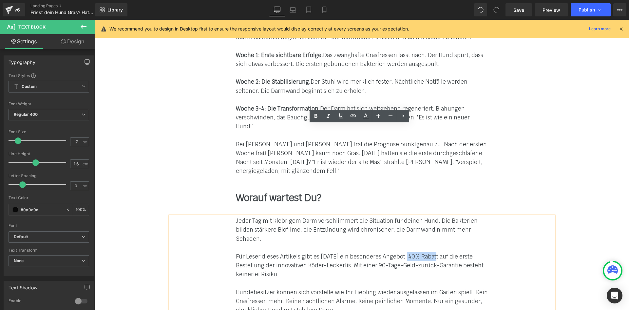
drag, startPoint x: 401, startPoint y: 165, endPoint x: 429, endPoint y: 164, distance: 28.5
click at [429, 253] on font "Für Leser dieses Artikels gibt es [DATE] ein besonderes Angebot: 40% Rabatt auf…" at bounding box center [360, 265] width 248 height 25
paste div
click at [452, 243] on div at bounding box center [362, 247] width 252 height 9
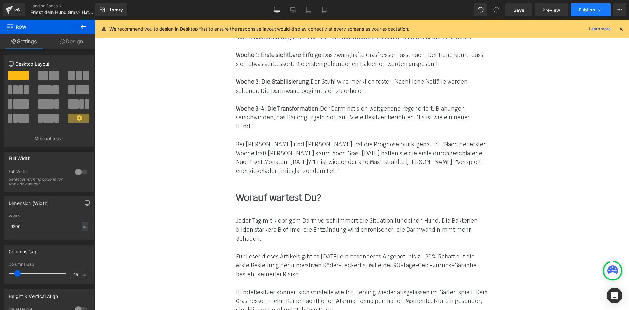
click at [579, 10] on span "Publish" at bounding box center [587, 9] width 16 height 5
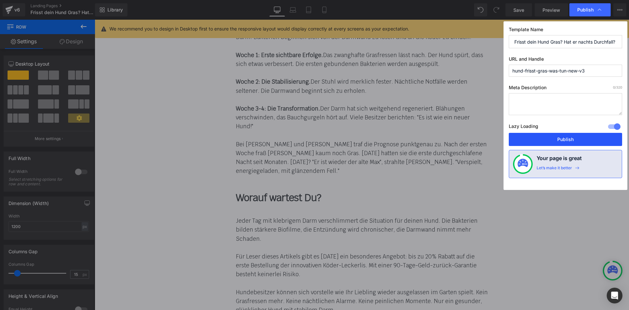
click at [563, 139] on button "Publish" at bounding box center [565, 139] width 113 height 13
